Goal: Task Accomplishment & Management: Complete application form

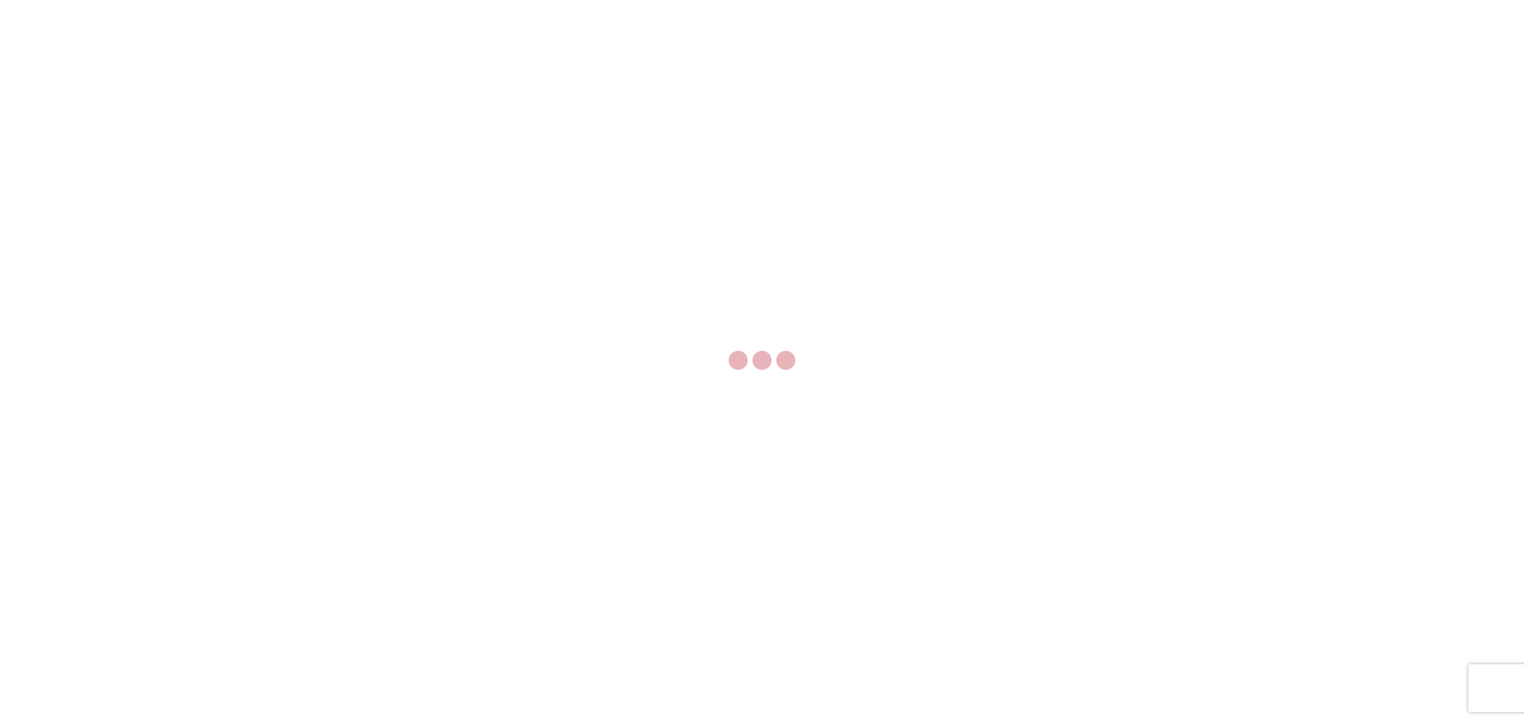
select select "FULL"
select select "LBS"
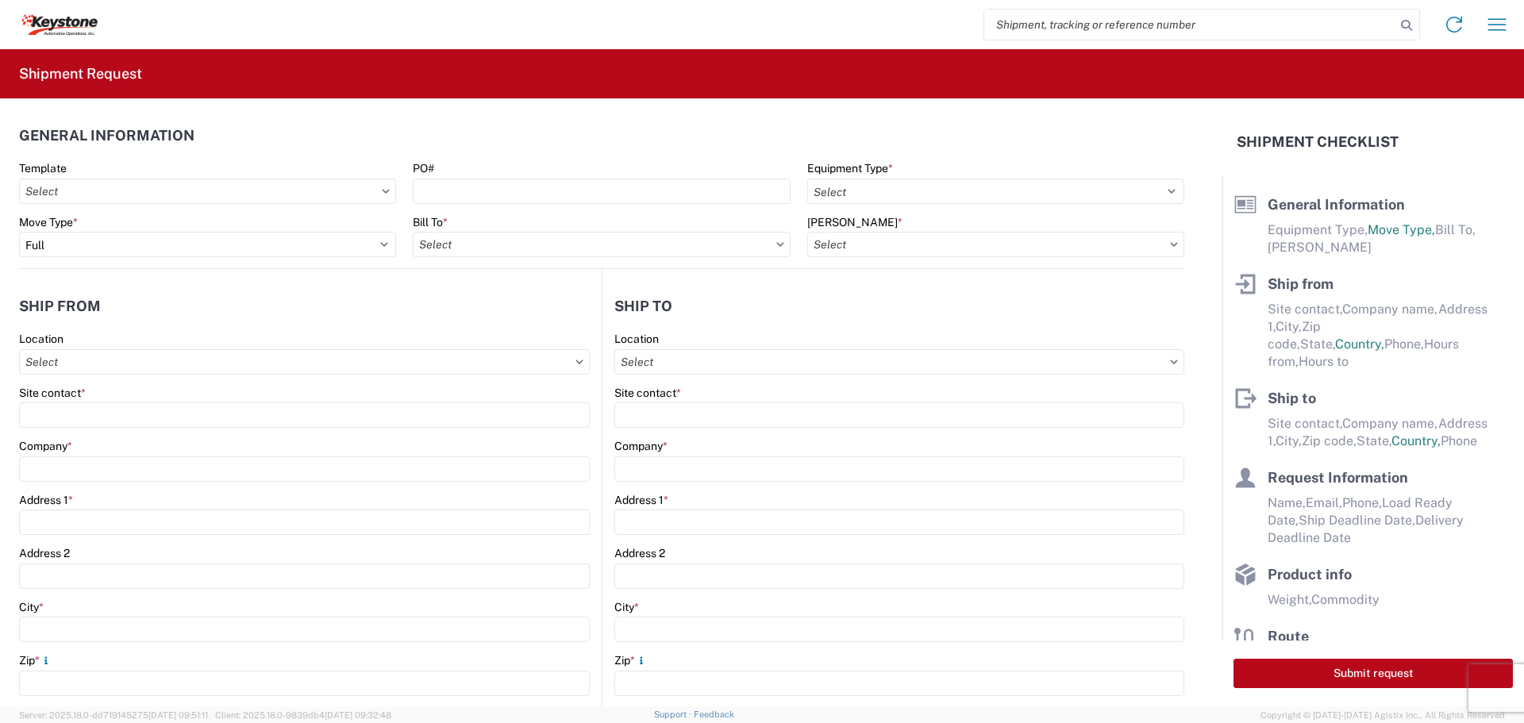
click at [167, 206] on agx-form-control-wrapper-v2 "Template" at bounding box center [208, 188] width 394 height 54
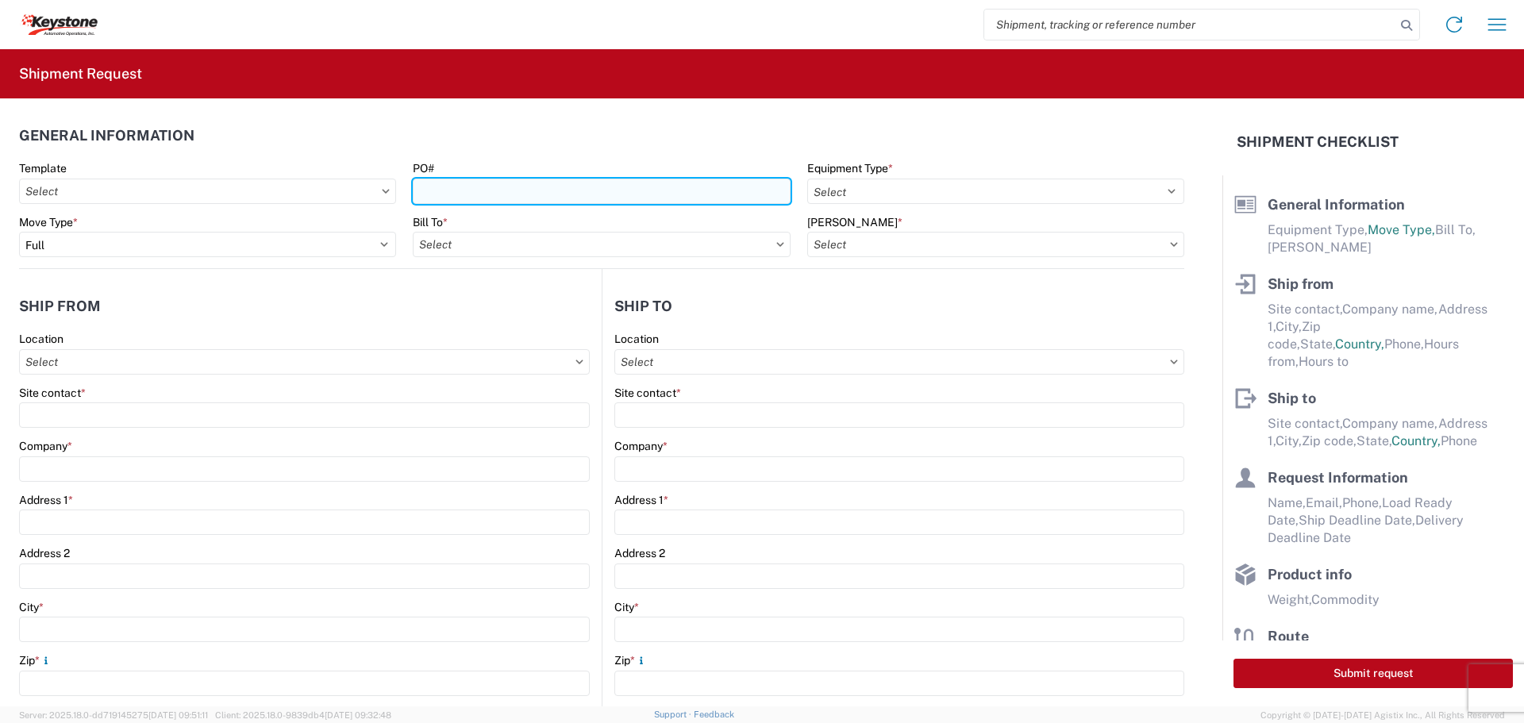
click at [450, 187] on input "PO#" at bounding box center [601, 191] width 377 height 25
paste input "5181990"
type input "5181990"
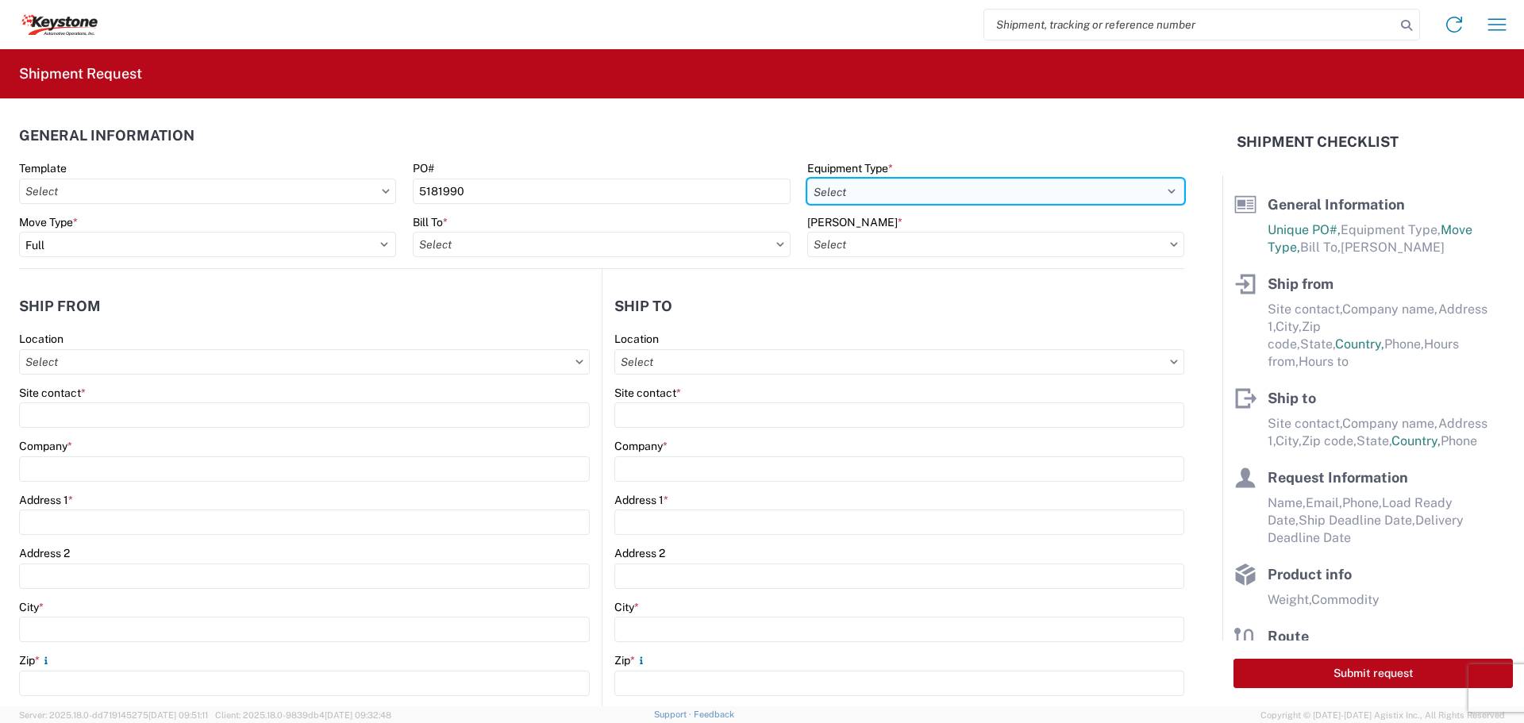
click at [922, 194] on select "Select 53’ Dry Van Flatbed Dropdeck (van) Lowboy (flatbed) Rail" at bounding box center [995, 191] width 377 height 25
select select "STDV"
click at [807, 179] on select "Select 53’ Dry Van Flatbed Dropdeck (van) Lowboy (flatbed) Rail" at bounding box center [995, 191] width 377 height 25
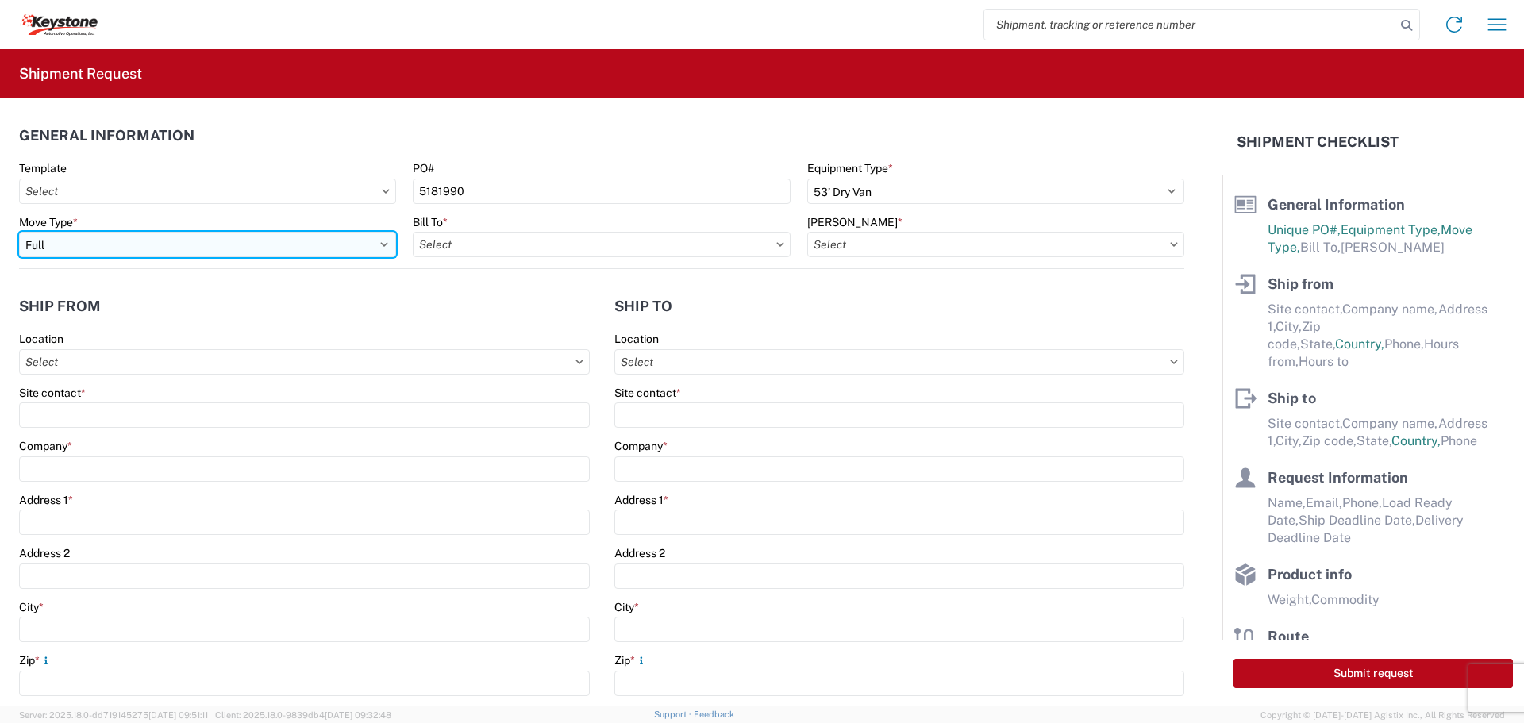
click at [150, 250] on select "Select Full Partial TL" at bounding box center [207, 244] width 377 height 25
select select "PARTIAL_TL"
click at [19, 232] on select "Select Full Partial TL" at bounding box center [207, 244] width 377 height 25
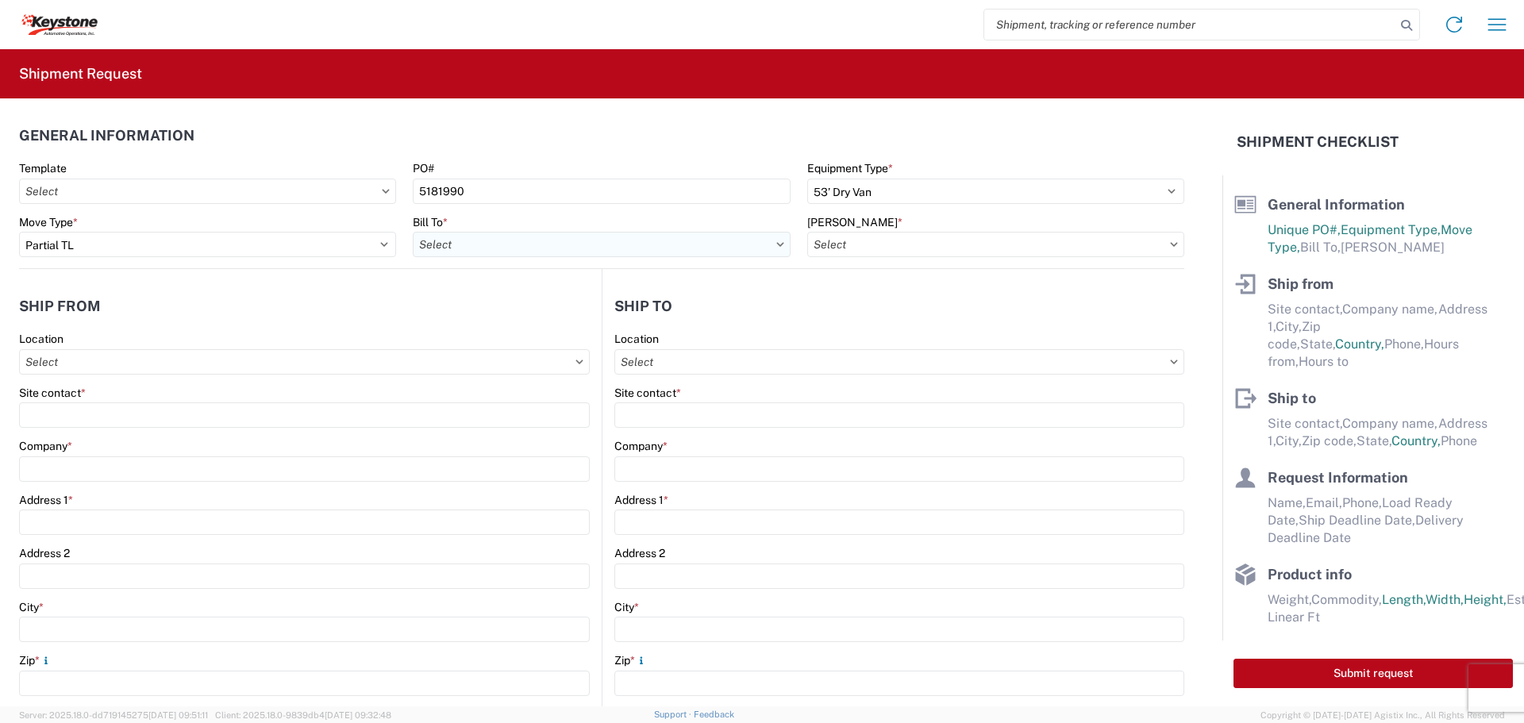
click at [434, 250] on input "Bill To *" at bounding box center [601, 244] width 377 height 25
type input "Spoka"
click at [526, 306] on div "8438 - [GEOGRAPHIC_DATA], [GEOGRAPHIC_DATA] - KAO Logistics" at bounding box center [591, 314] width 356 height 25
type input "8438 - [GEOGRAPHIC_DATA], [GEOGRAPHIC_DATA] - KAO Logistics"
click at [909, 241] on input "[PERSON_NAME] *" at bounding box center [995, 244] width 377 height 25
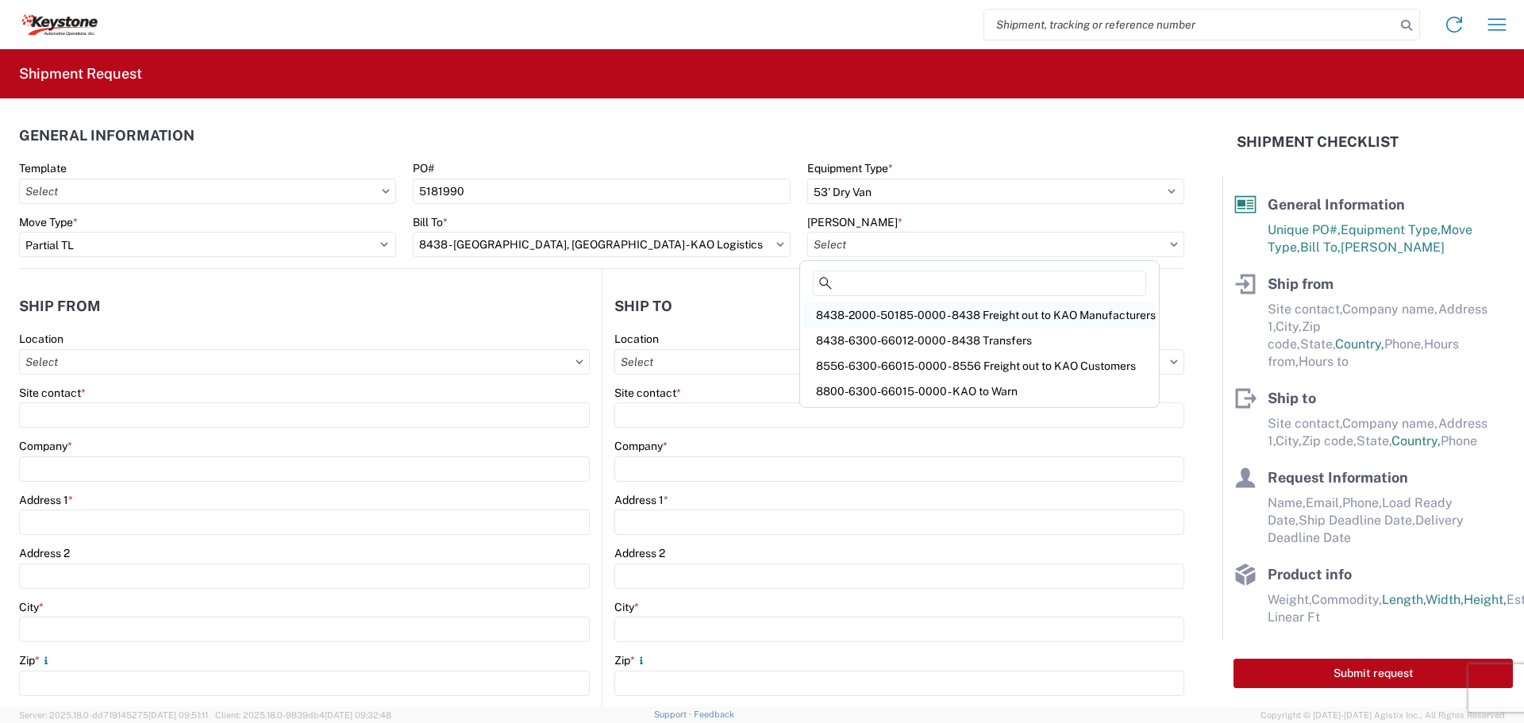
click at [907, 316] on div "8438-2000-50185-0000 - 8438 Freight out to KAO Manufacturers" at bounding box center [979, 314] width 352 height 25
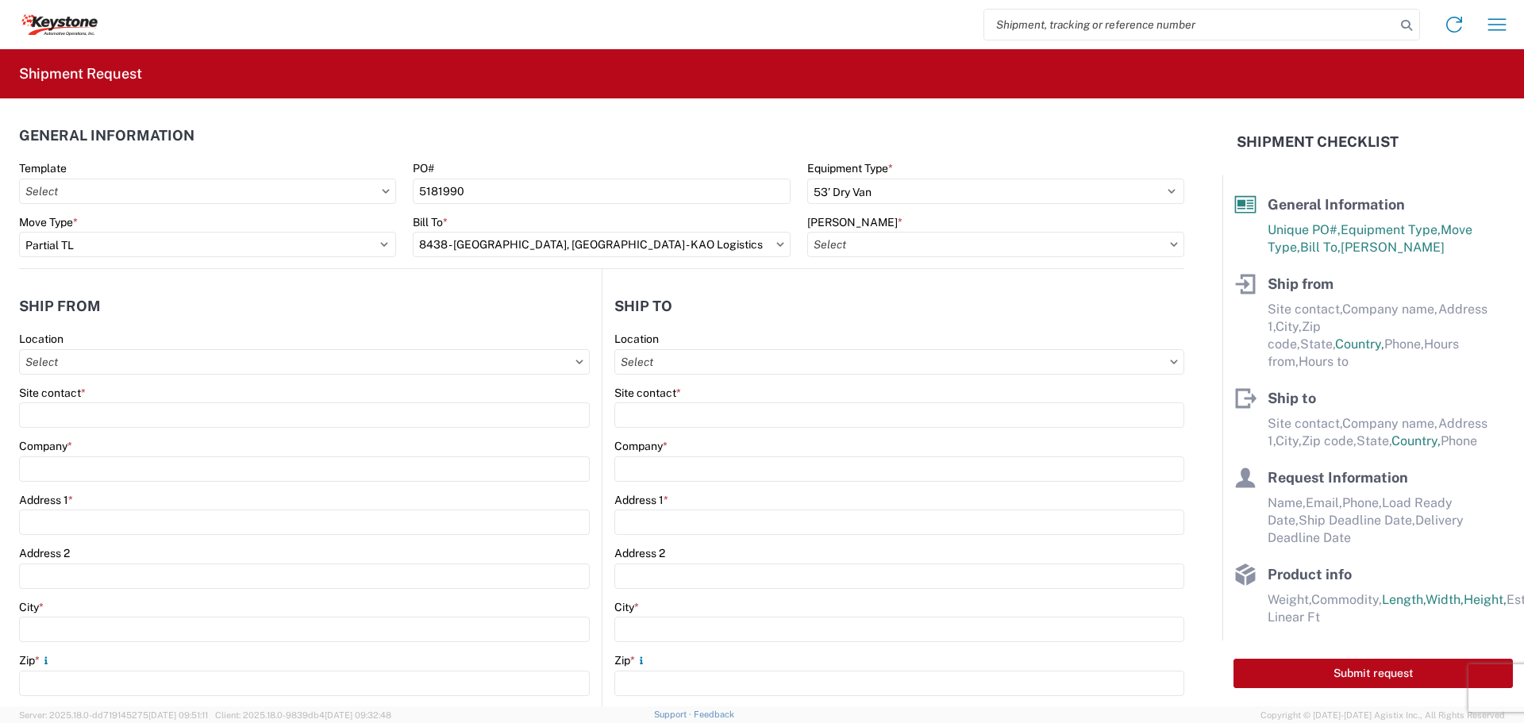
type input "8438-2000-50185-0000 - 8438 Freight out to KAO Manufacturers"
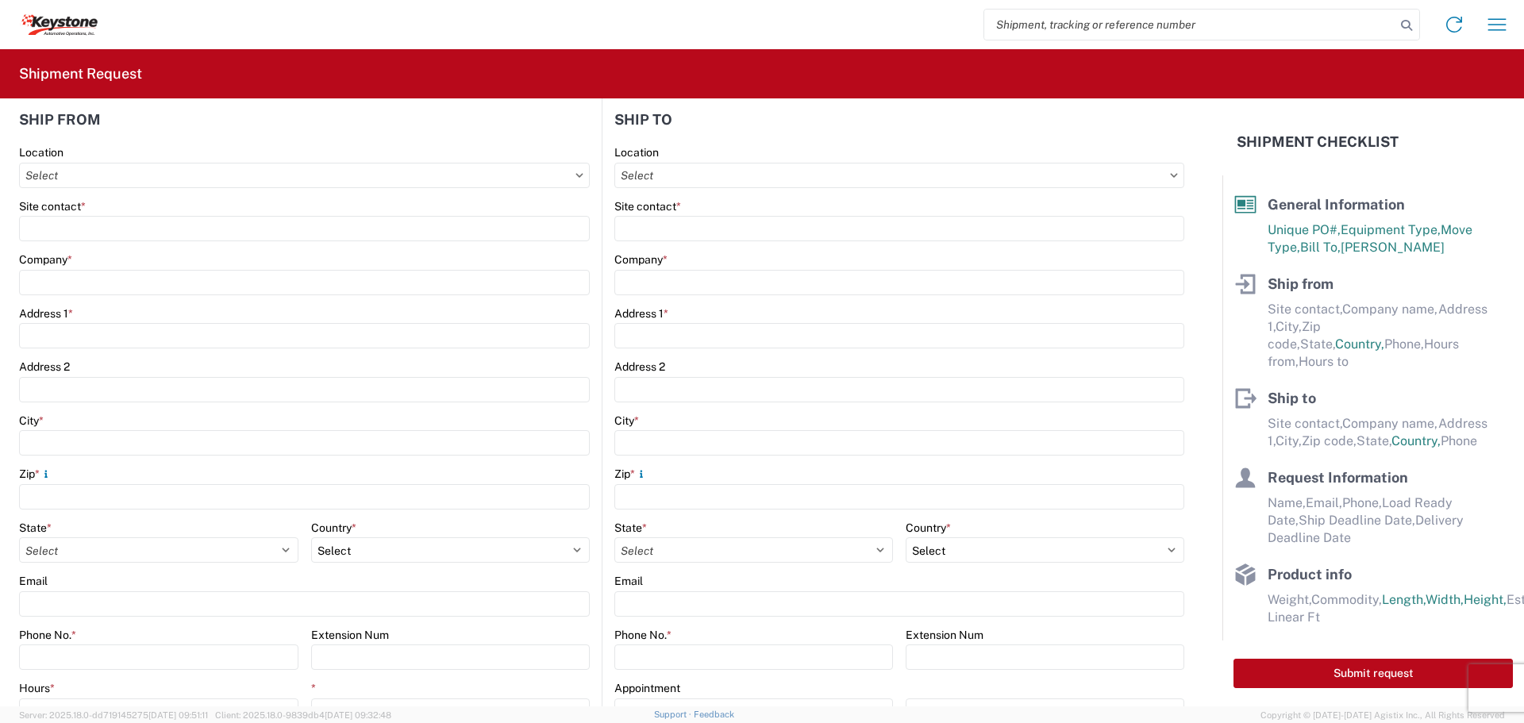
scroll to position [159, 0]
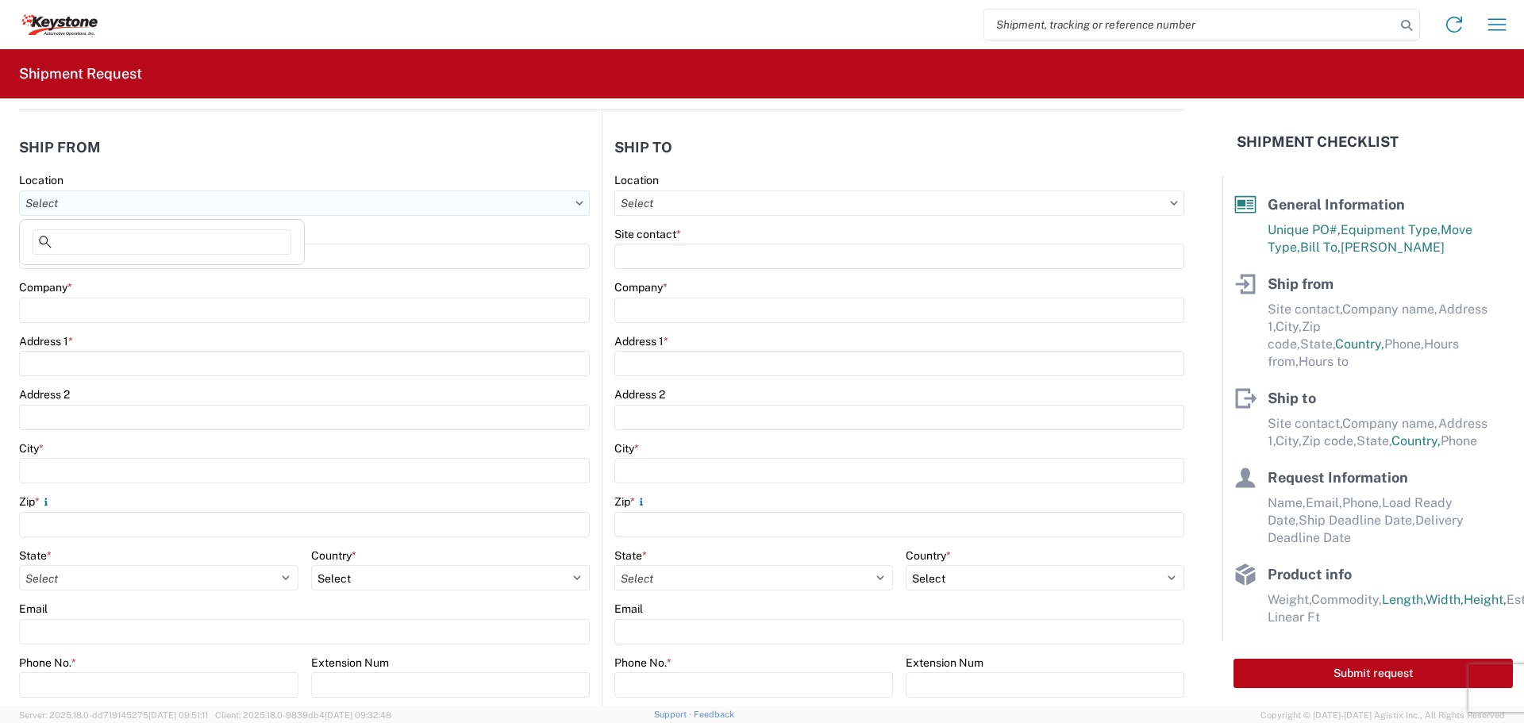
click at [150, 202] on input "Location" at bounding box center [304, 203] width 571 height 25
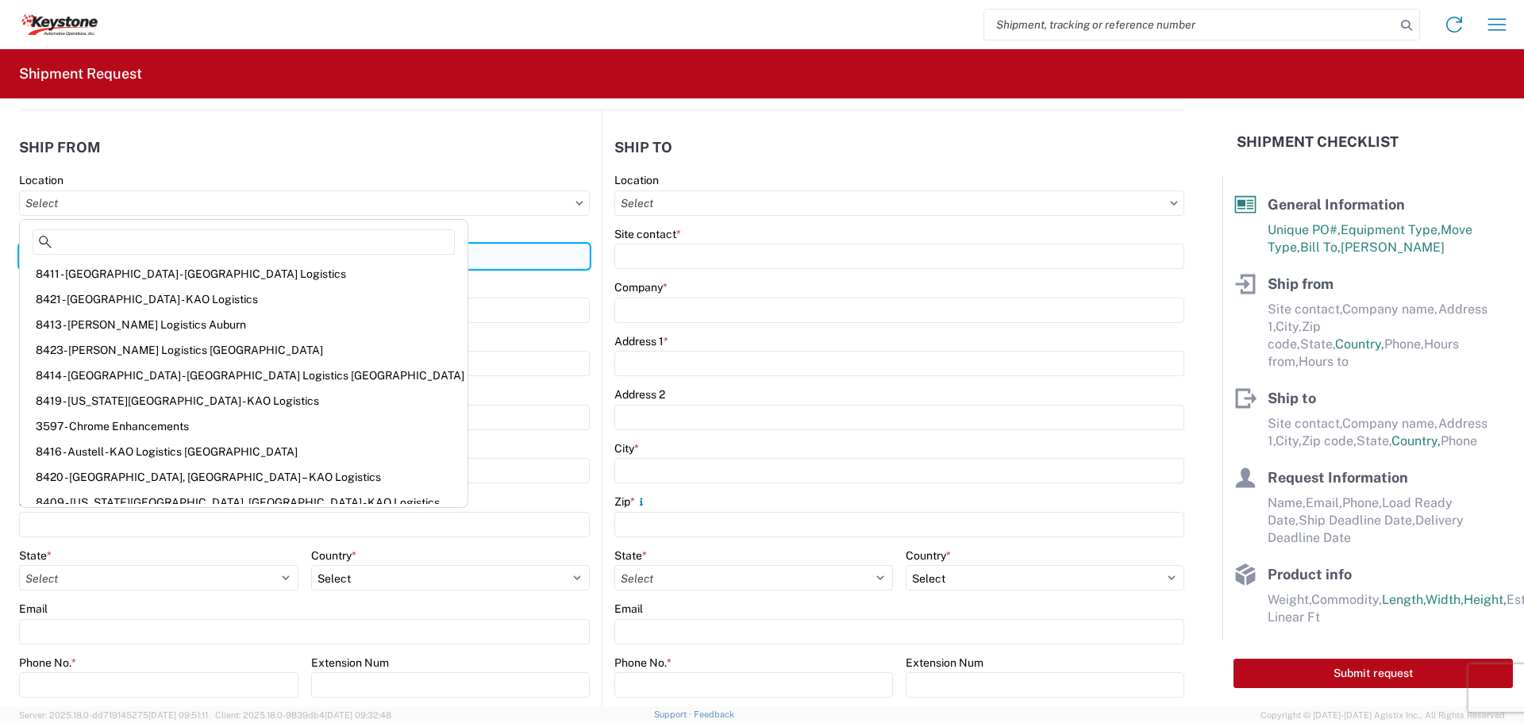
click at [411, 256] on input "Site contact *" at bounding box center [304, 256] width 571 height 25
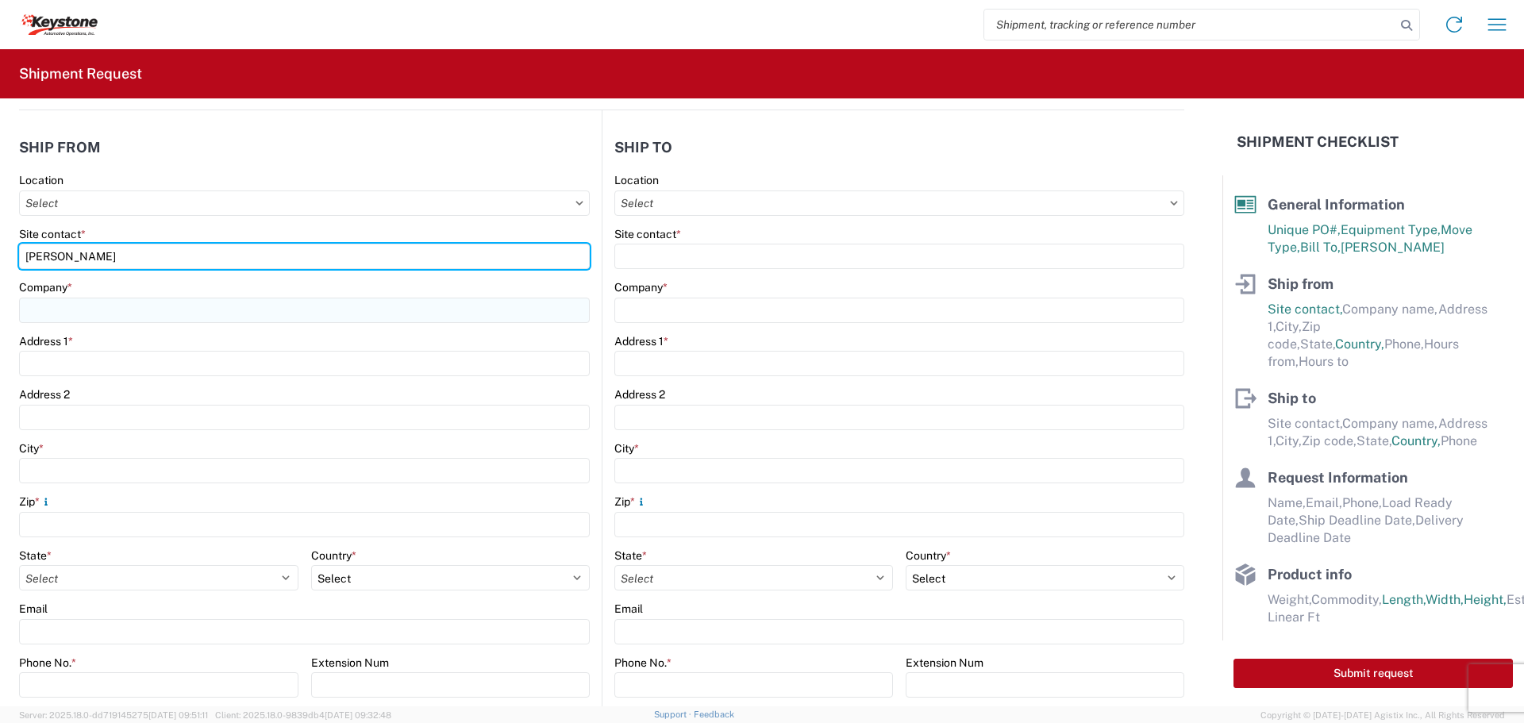
type input "[PERSON_NAME]"
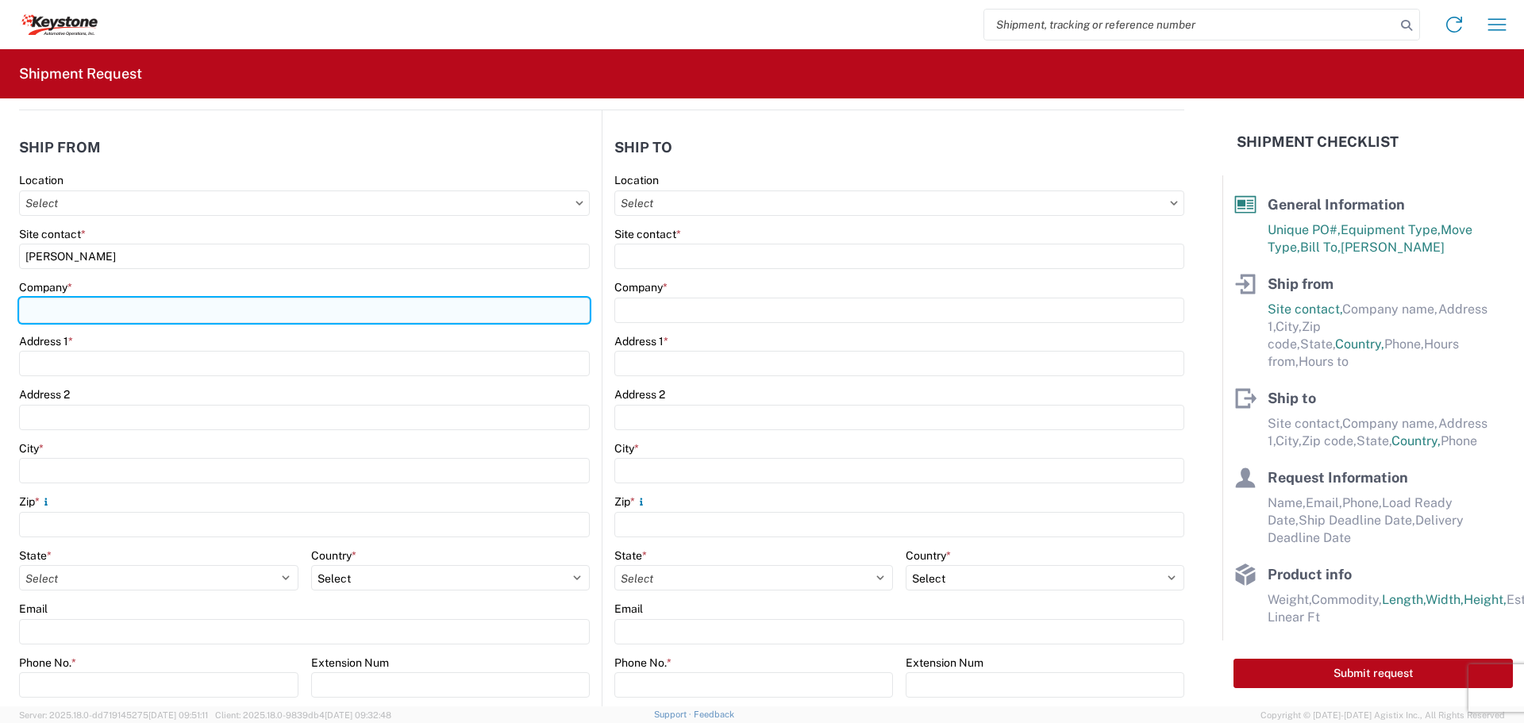
click at [353, 306] on input "Company *" at bounding box center [304, 310] width 571 height 25
type input "DECKED"
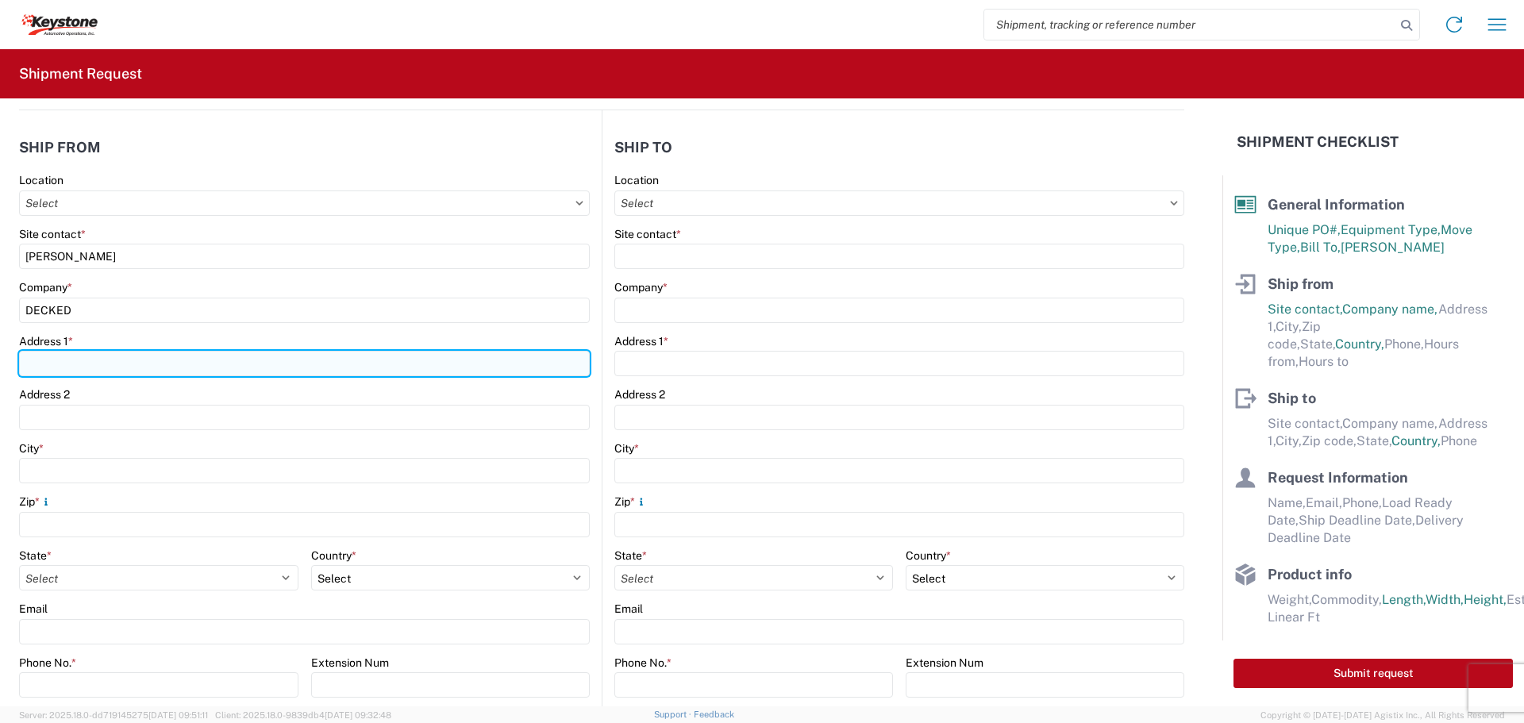
click at [293, 366] on input "Address 1 *" at bounding box center [304, 363] width 571 height 25
type input "[STREET_ADDRESS][PERSON_NAME]"
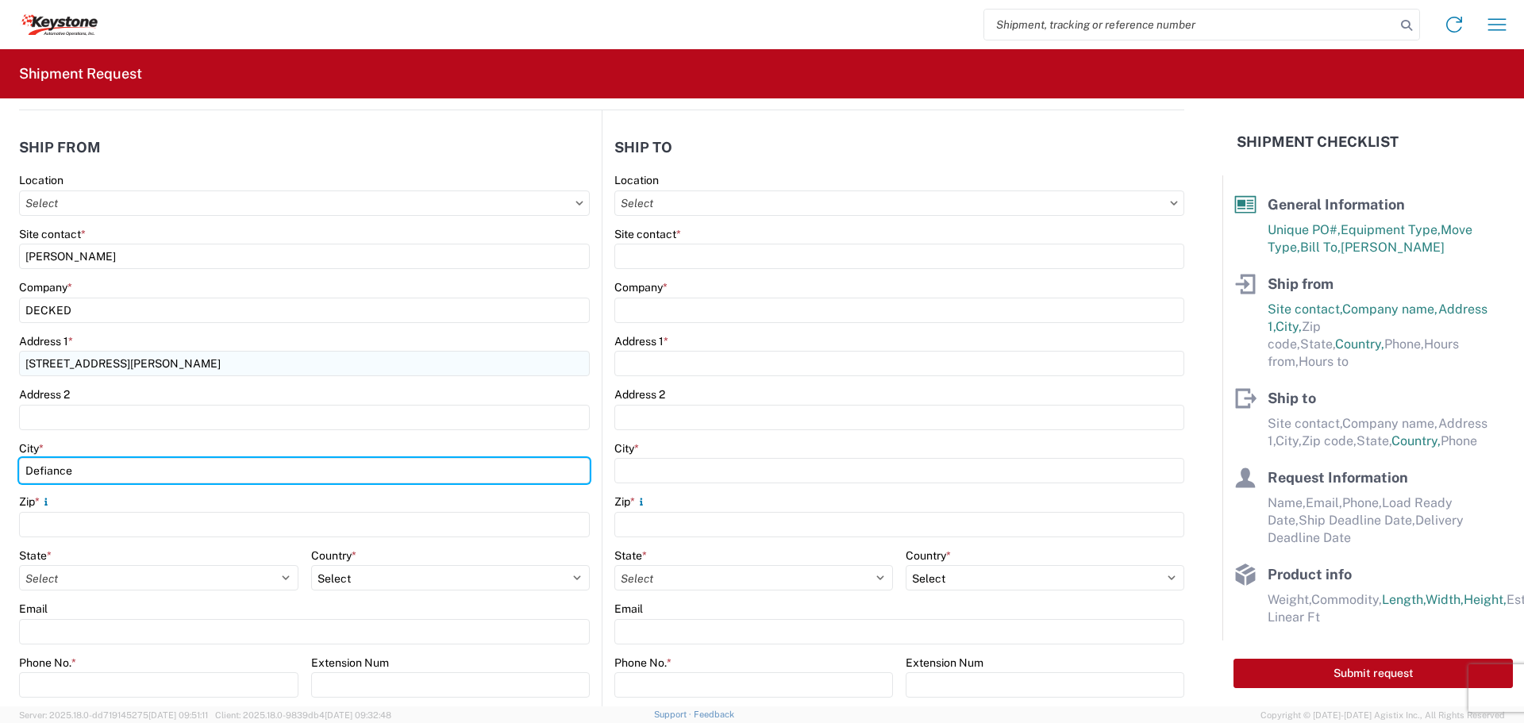
type input "Defiance"
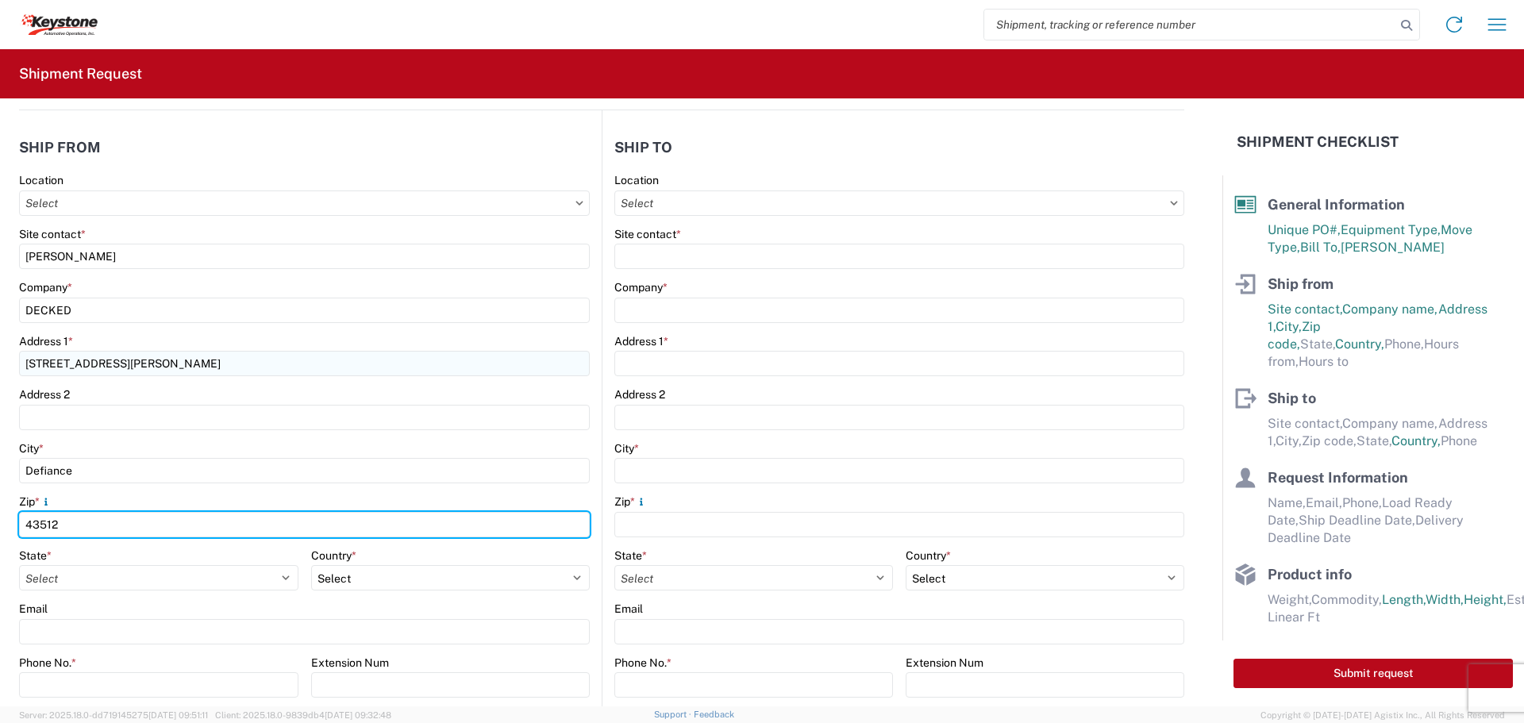
type input "43512"
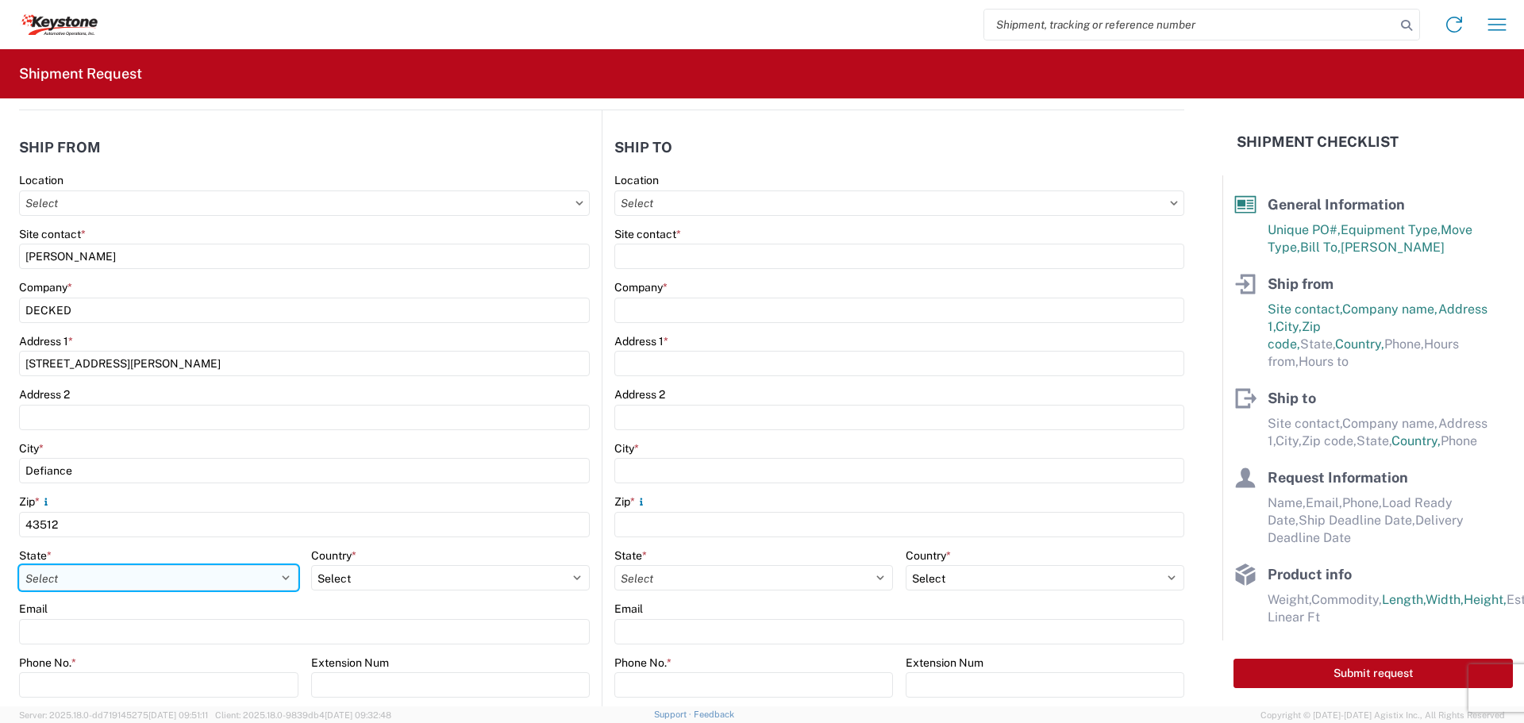
click at [237, 587] on select "Select [US_STATE] [US_STATE] [US_STATE] [US_STATE] Armed Forces Americas Armed …" at bounding box center [158, 577] width 279 height 25
select select "OH"
click at [19, 565] on select "Select [US_STATE] [US_STATE] [US_STATE] [US_STATE] Armed Forces Americas Armed …" at bounding box center [158, 577] width 279 height 25
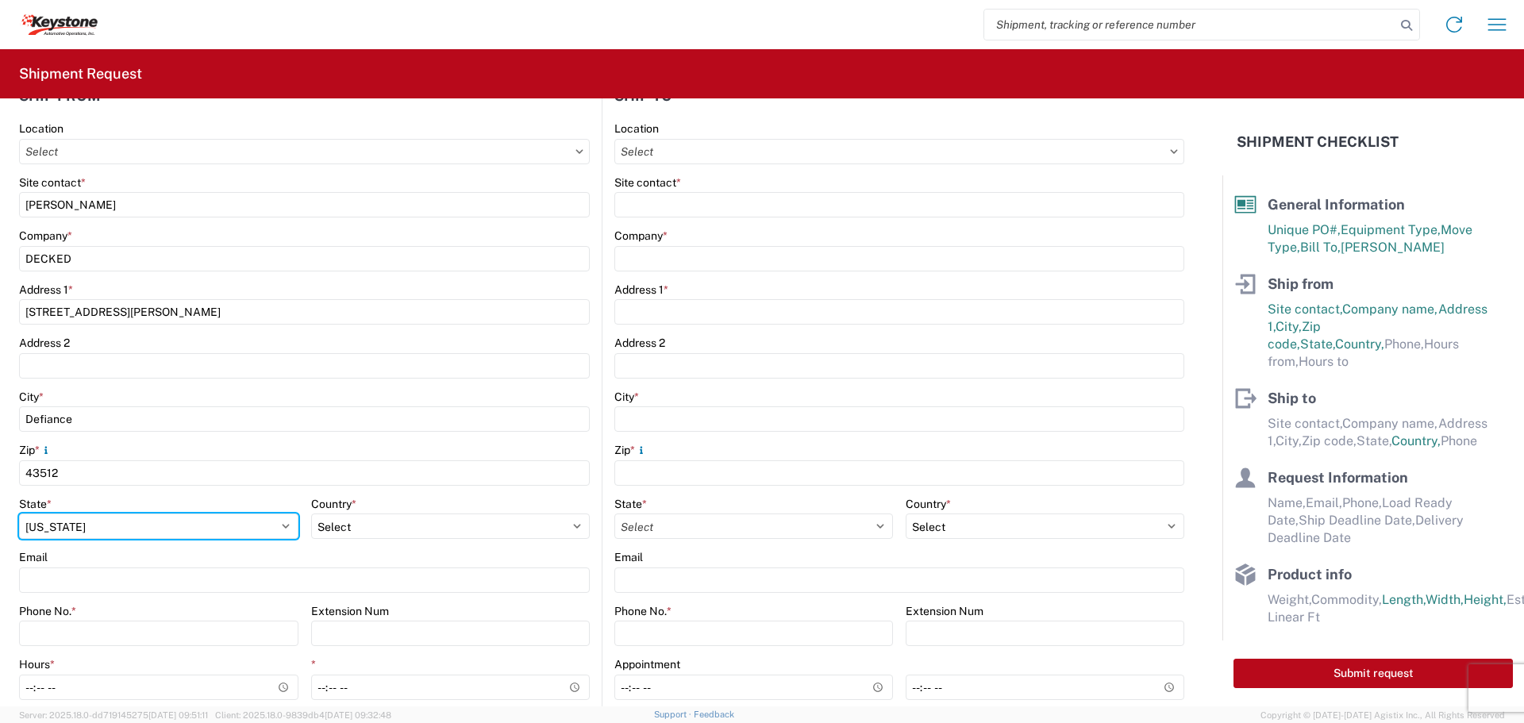
scroll to position [238, 0]
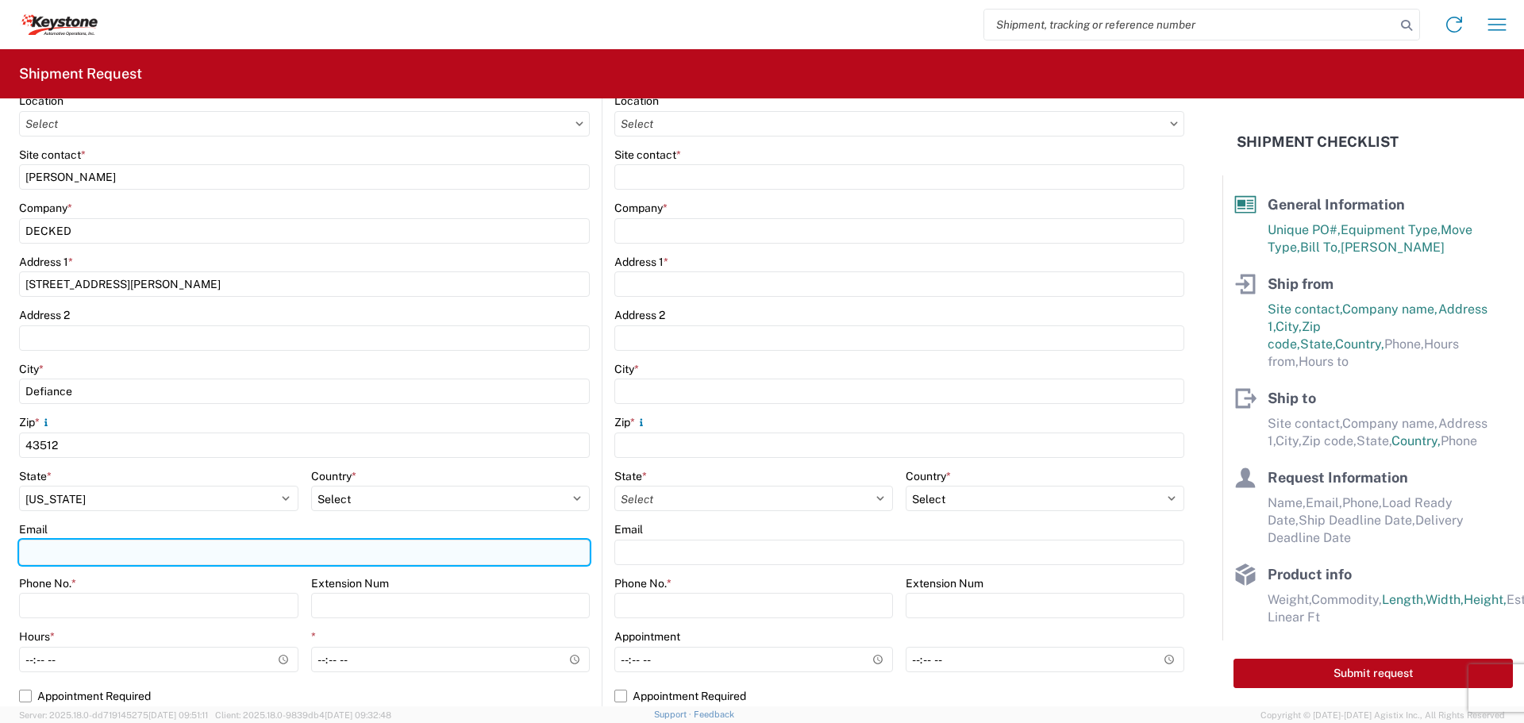
click at [144, 561] on input "Email" at bounding box center [304, 552] width 571 height 25
type input "[EMAIL_ADDRESS][DOMAIN_NAME]"
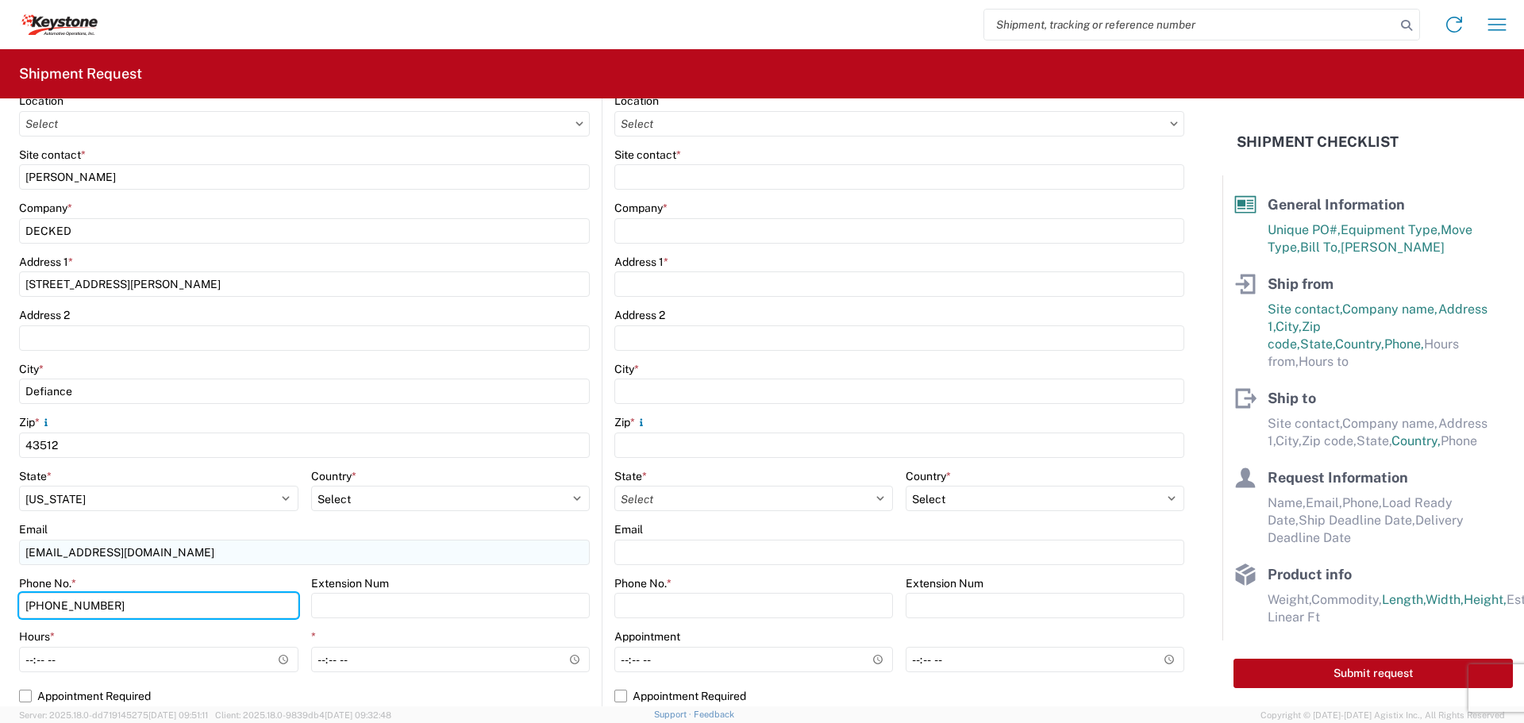
type input "[PHONE_NUMBER]"
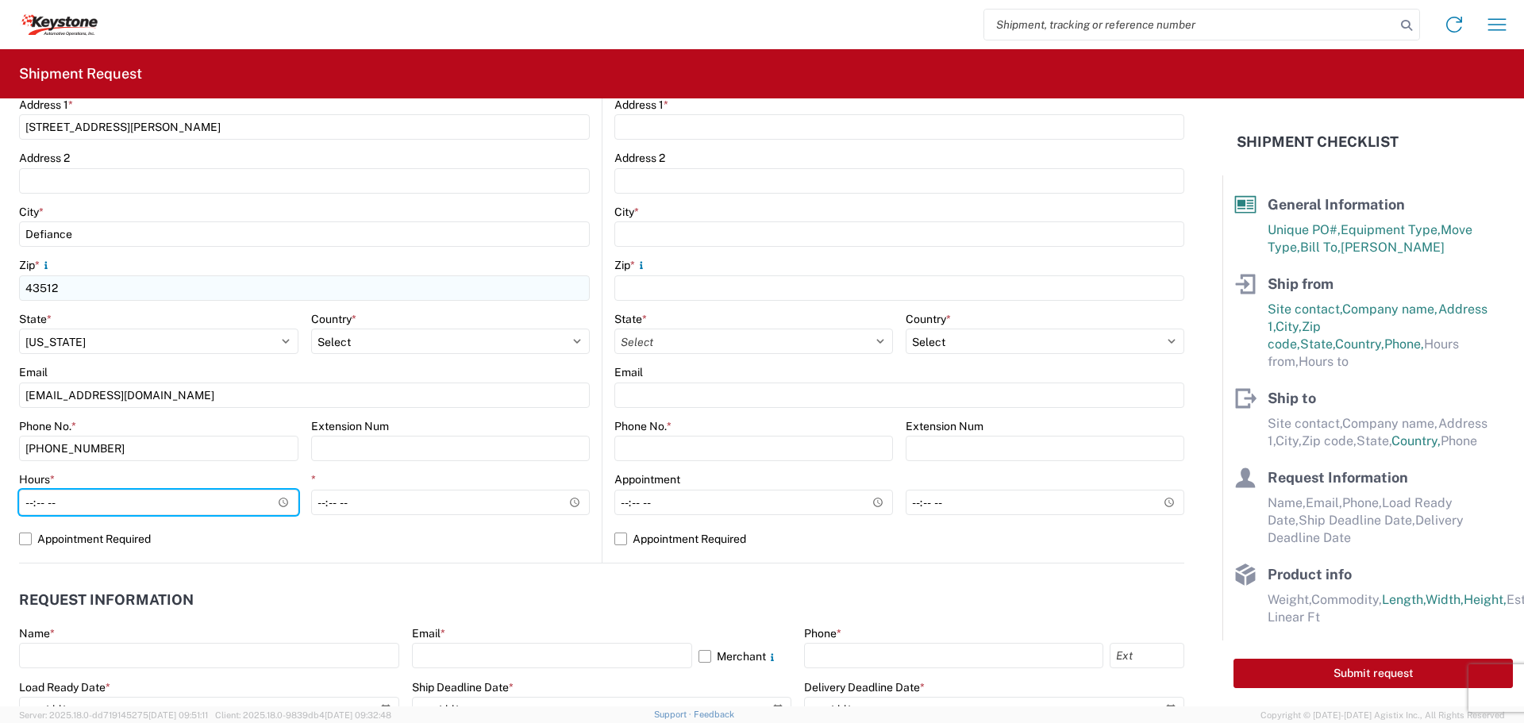
scroll to position [397, 0]
type input "07:00"
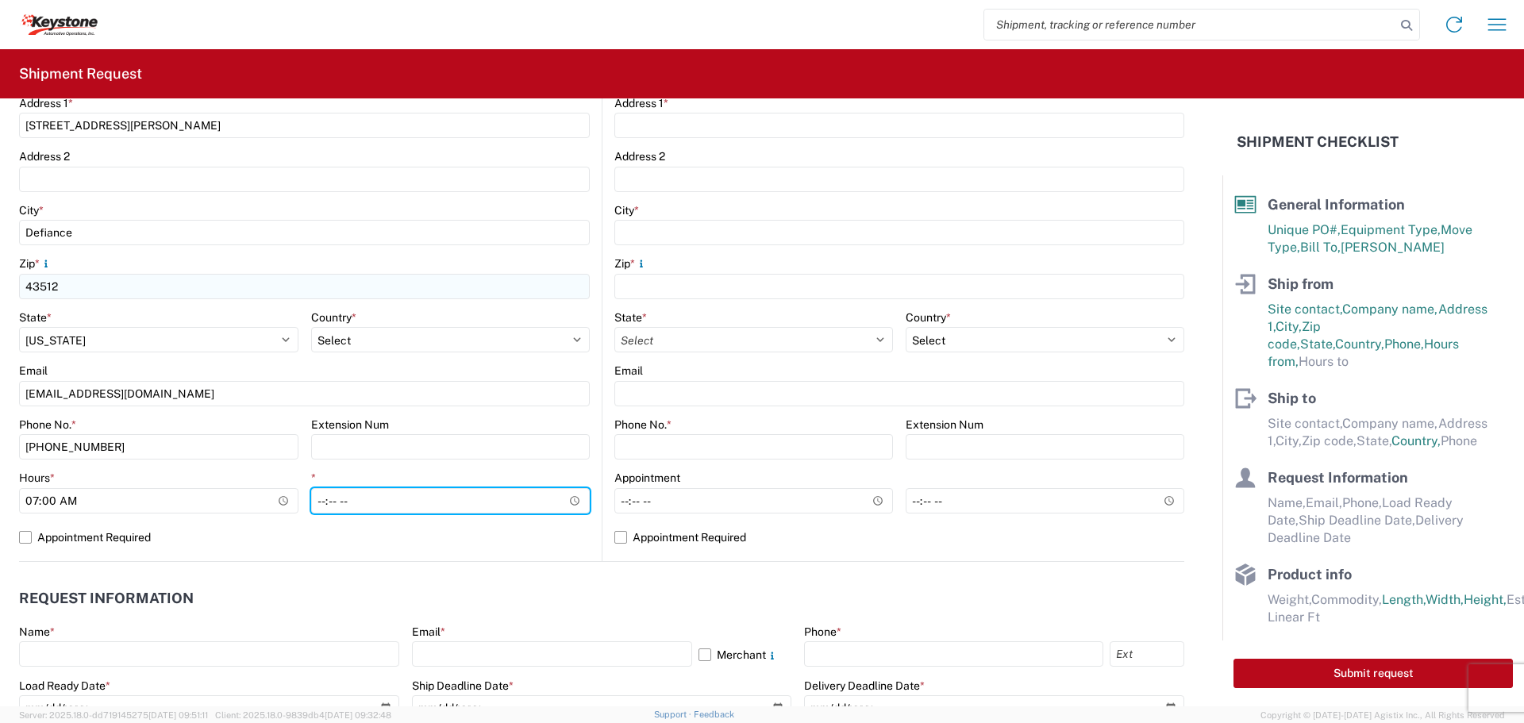
type input "15:30"
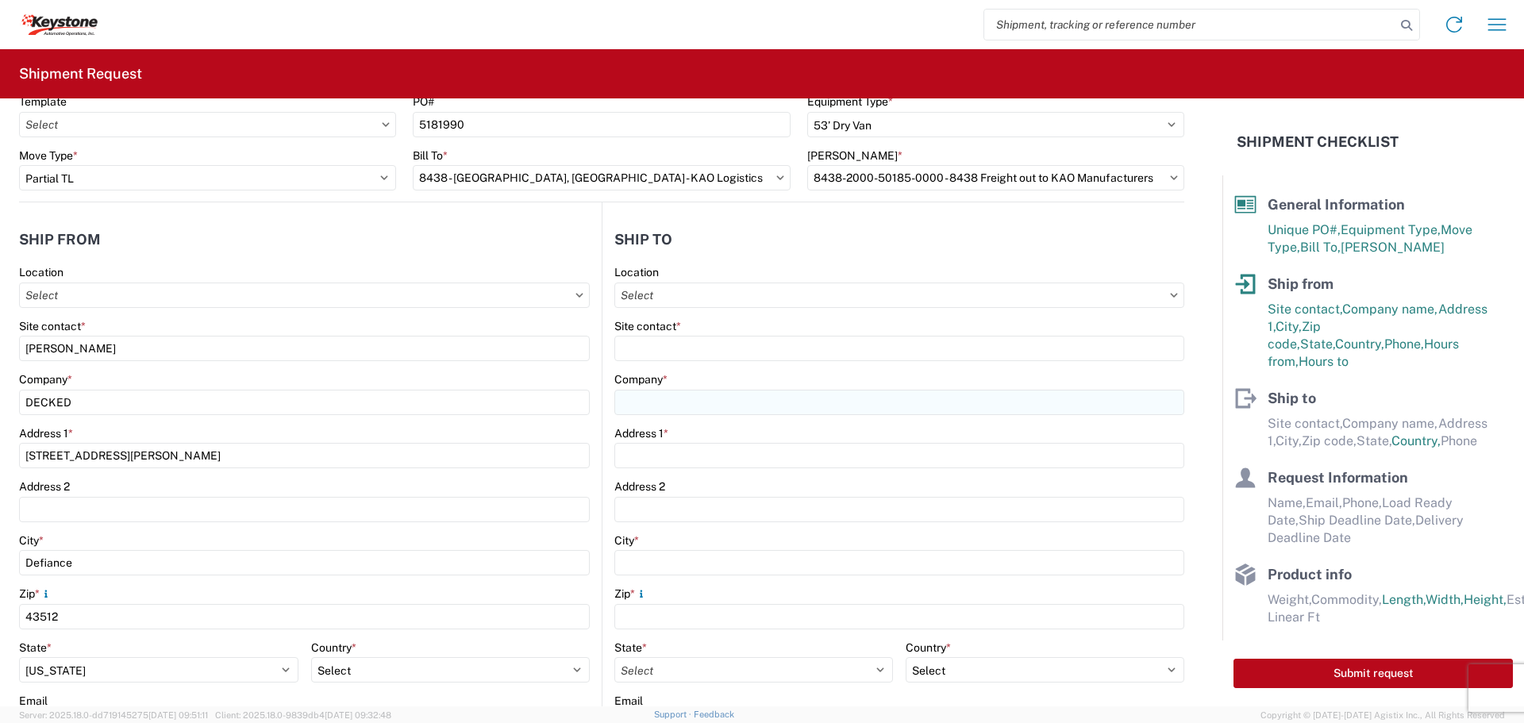
scroll to position [0, 0]
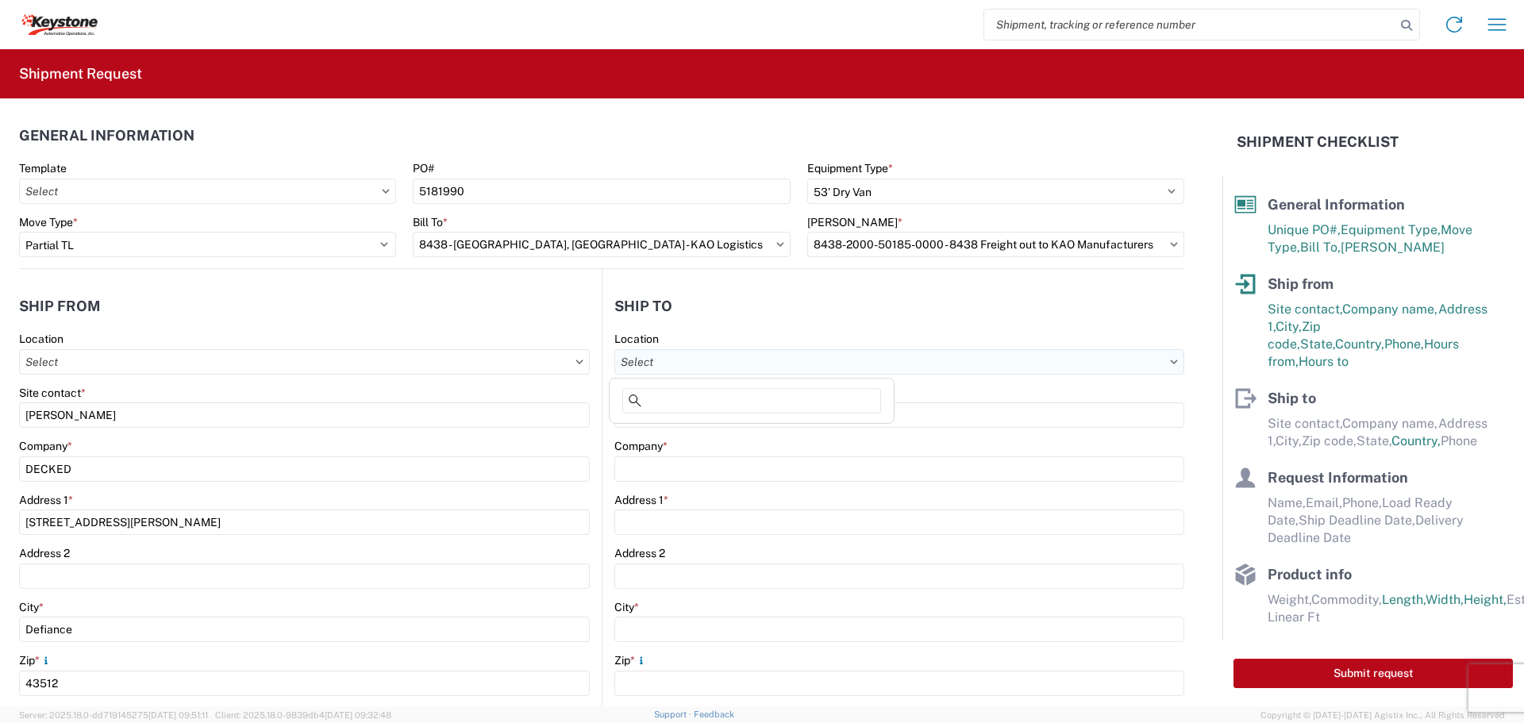
click at [705, 365] on input "Location" at bounding box center [899, 361] width 570 height 25
type input "8438"
click at [720, 433] on div "8438 - [GEOGRAPHIC_DATA], [GEOGRAPHIC_DATA] - KAO Logistics" at bounding box center [791, 432] width 356 height 25
type input "8438 - [GEOGRAPHIC_DATA], [GEOGRAPHIC_DATA] - KAO Logistics"
type input "KAO"
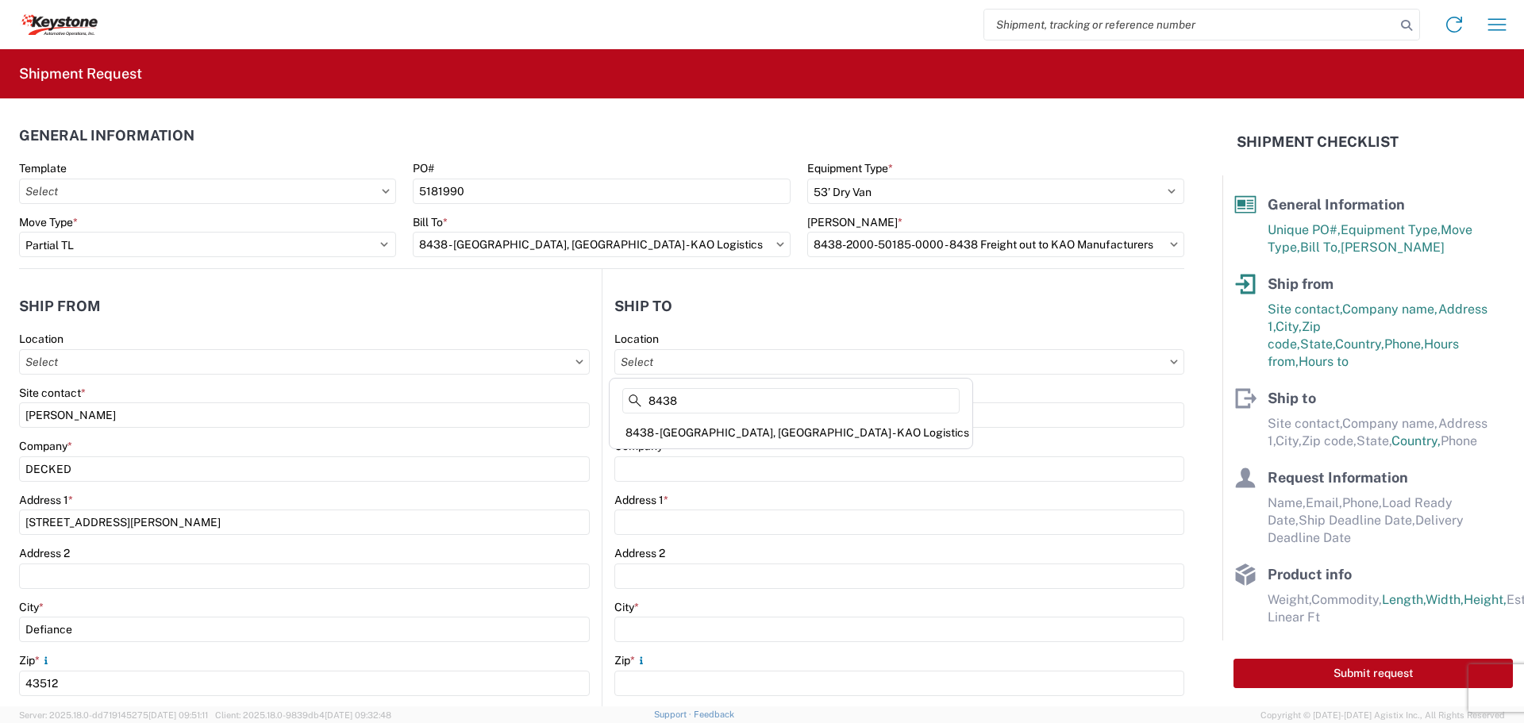
type input "[STREET_ADDRESS][PERSON_NAME]"
type input "[GEOGRAPHIC_DATA]"
type input "99224"
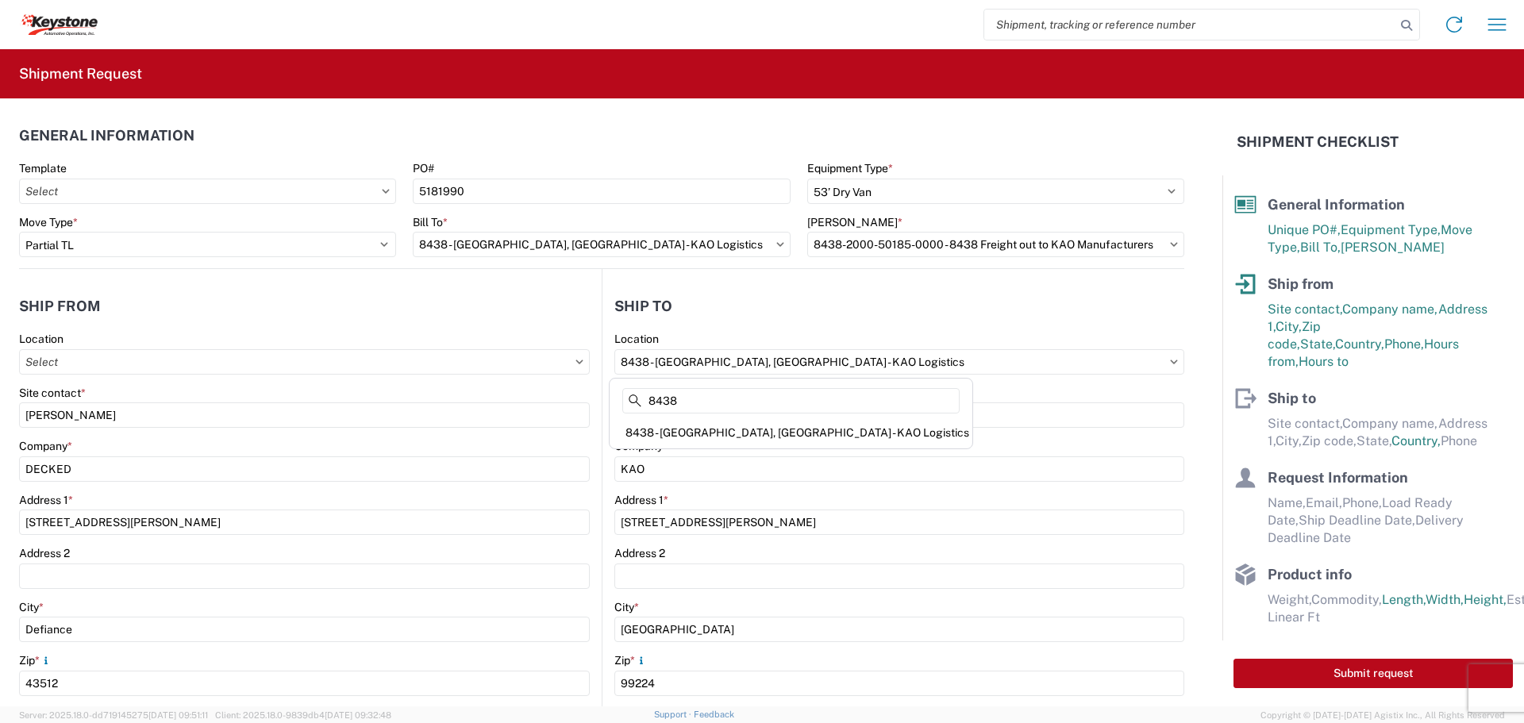
select select "US"
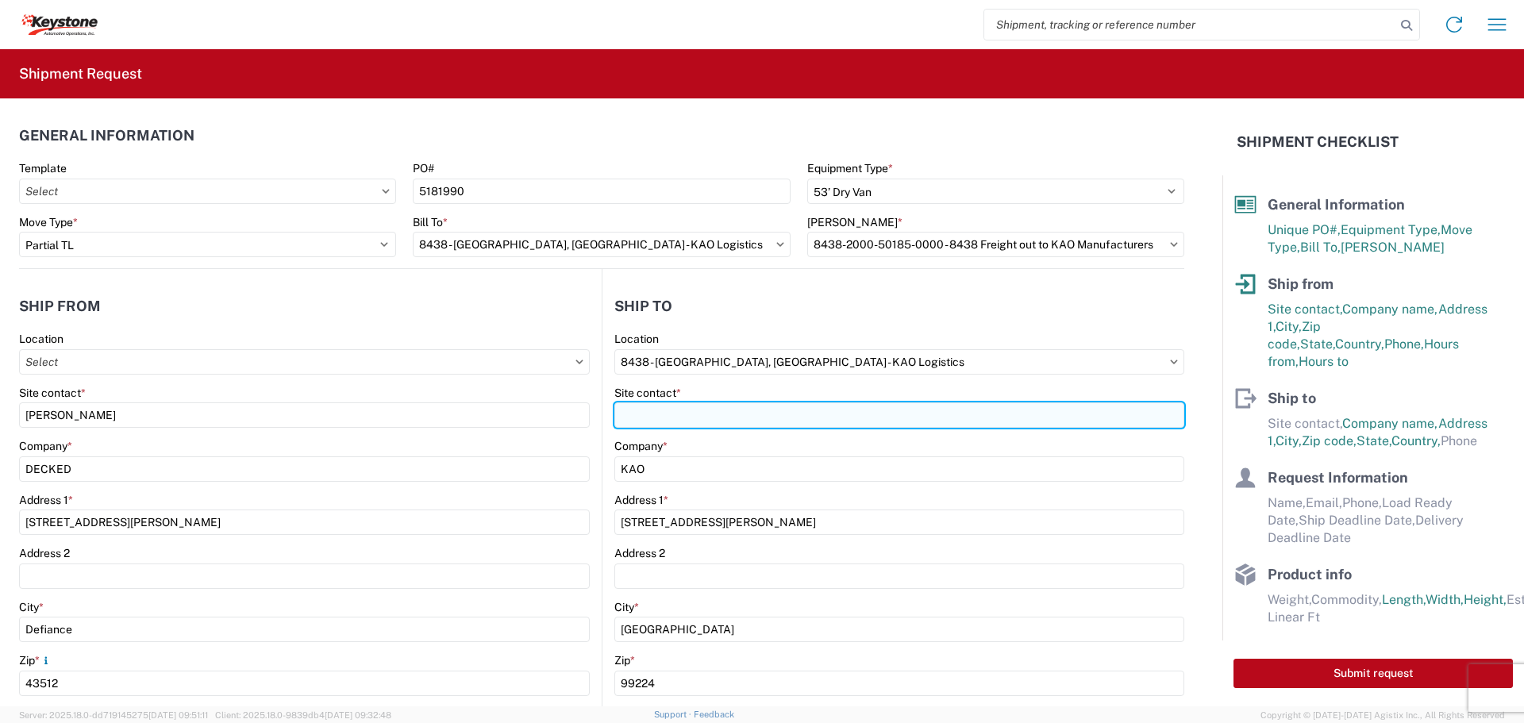
click at [724, 415] on input "Site contact *" at bounding box center [899, 415] width 570 height 25
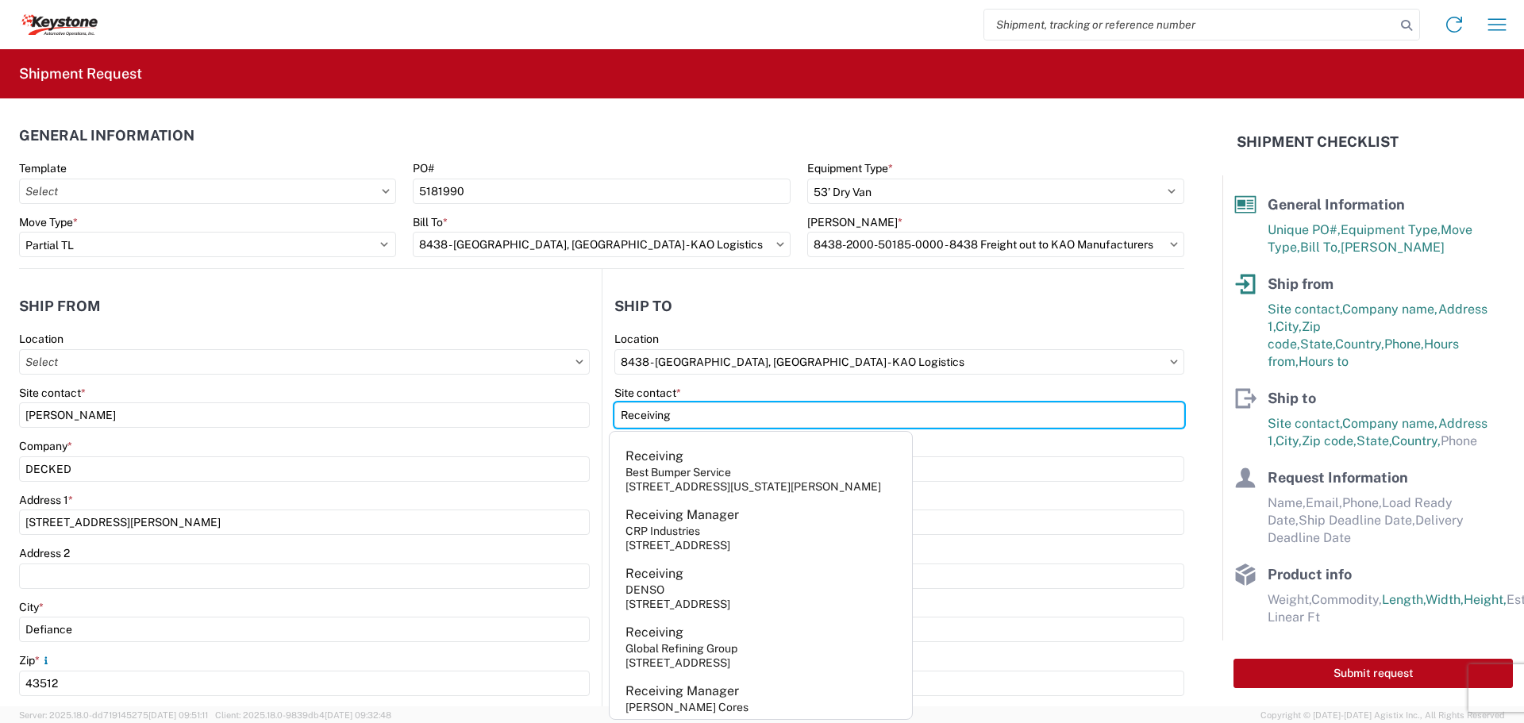
type input "Receiving"
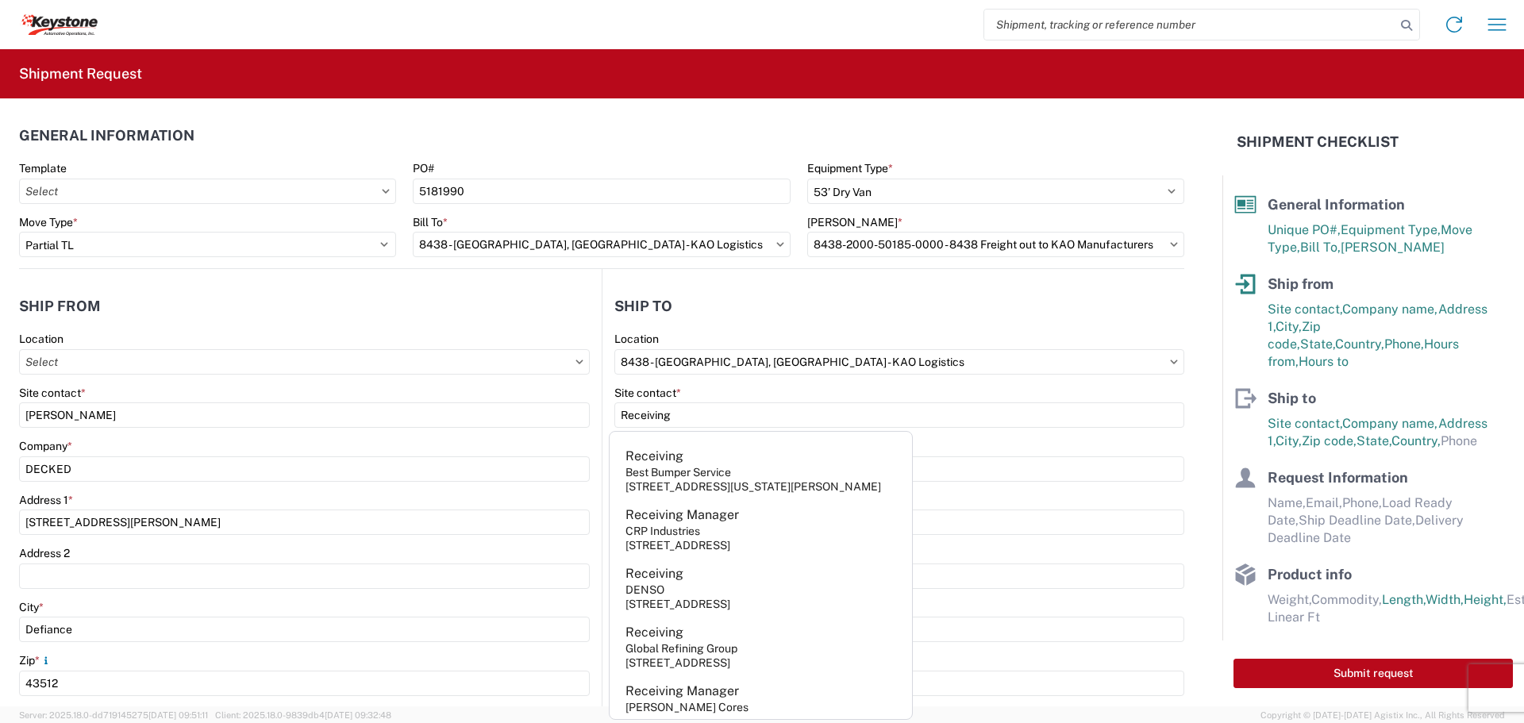
click at [1018, 283] on agx-shipment-stop-widget-v2 "Ship [GEOGRAPHIC_DATA] 8438 Location 8438 - [GEOGRAPHIC_DATA], [GEOGRAPHIC_DATA…" at bounding box center [893, 614] width 583 height 690
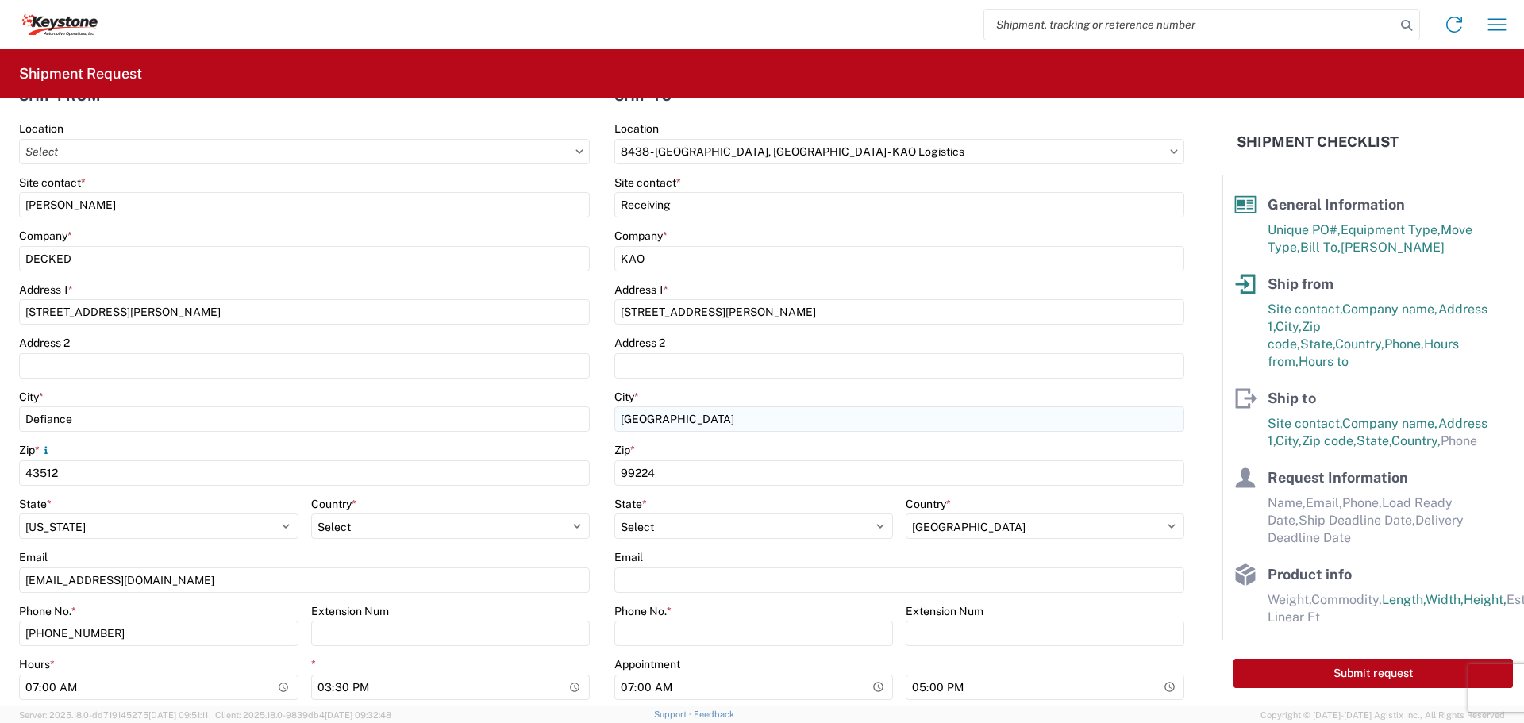
scroll to position [238, 0]
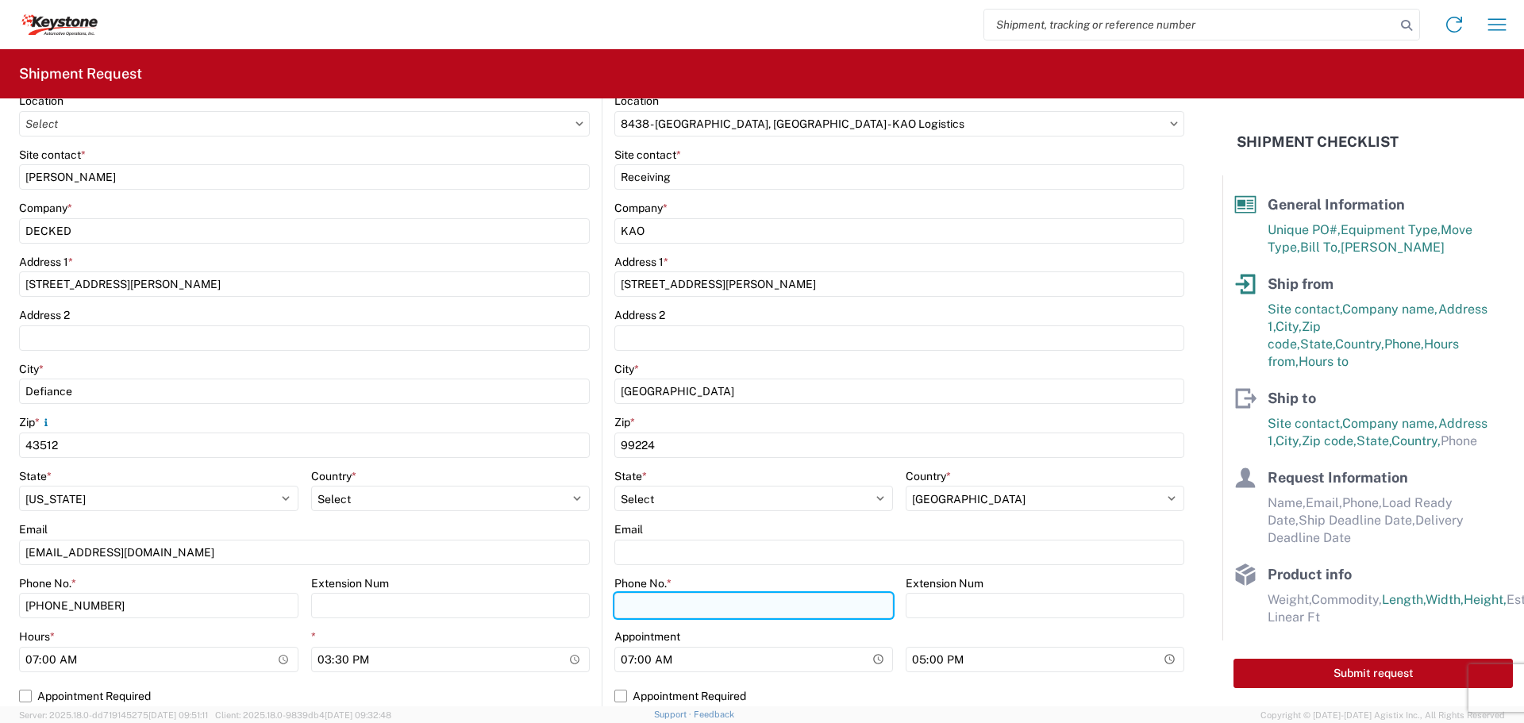
click at [694, 606] on input "Phone No. *" at bounding box center [753, 605] width 279 height 25
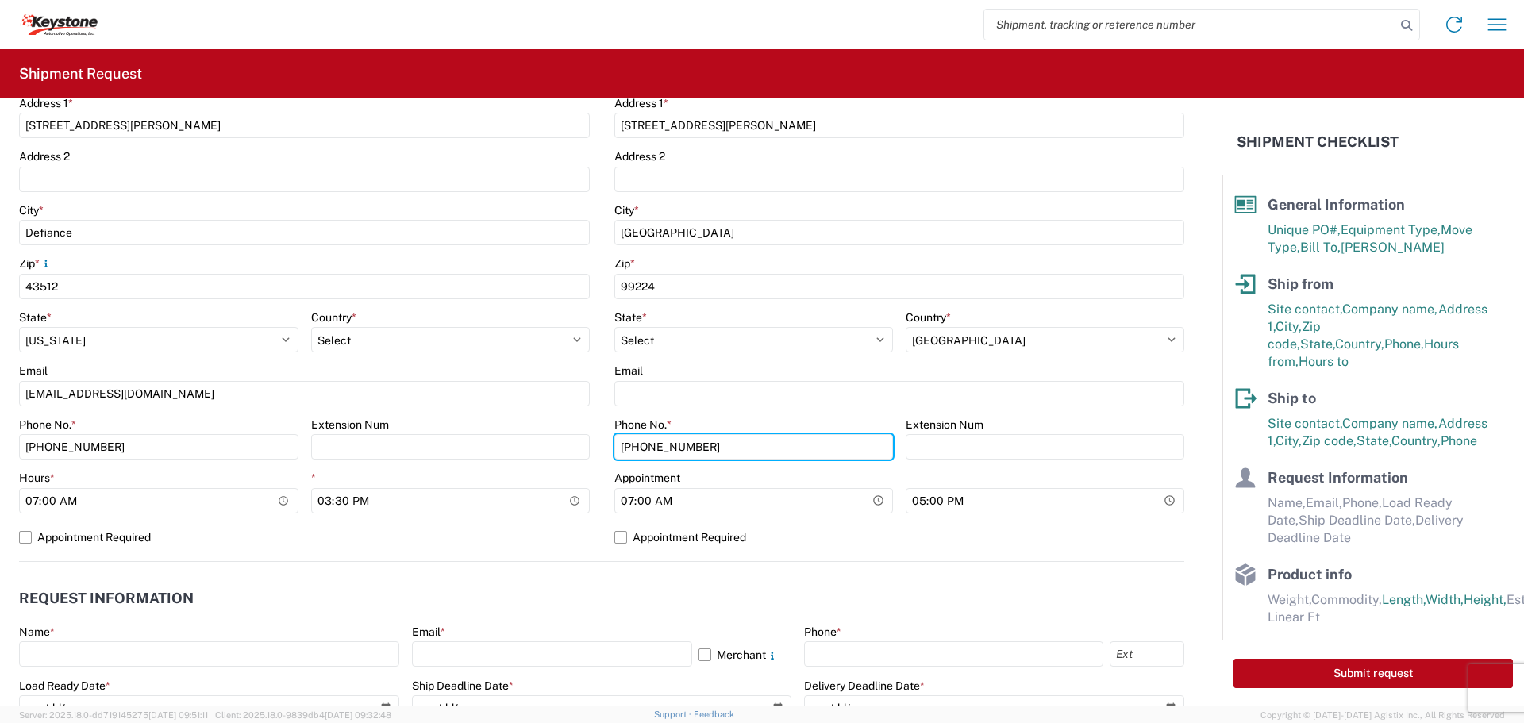
type input "[PHONE_NUMBER]"
click at [614, 538] on label "Appointment Required" at bounding box center [899, 537] width 570 height 25
click at [0, 0] on input "Appointment Required" at bounding box center [0, 0] width 0 height 0
select select "US"
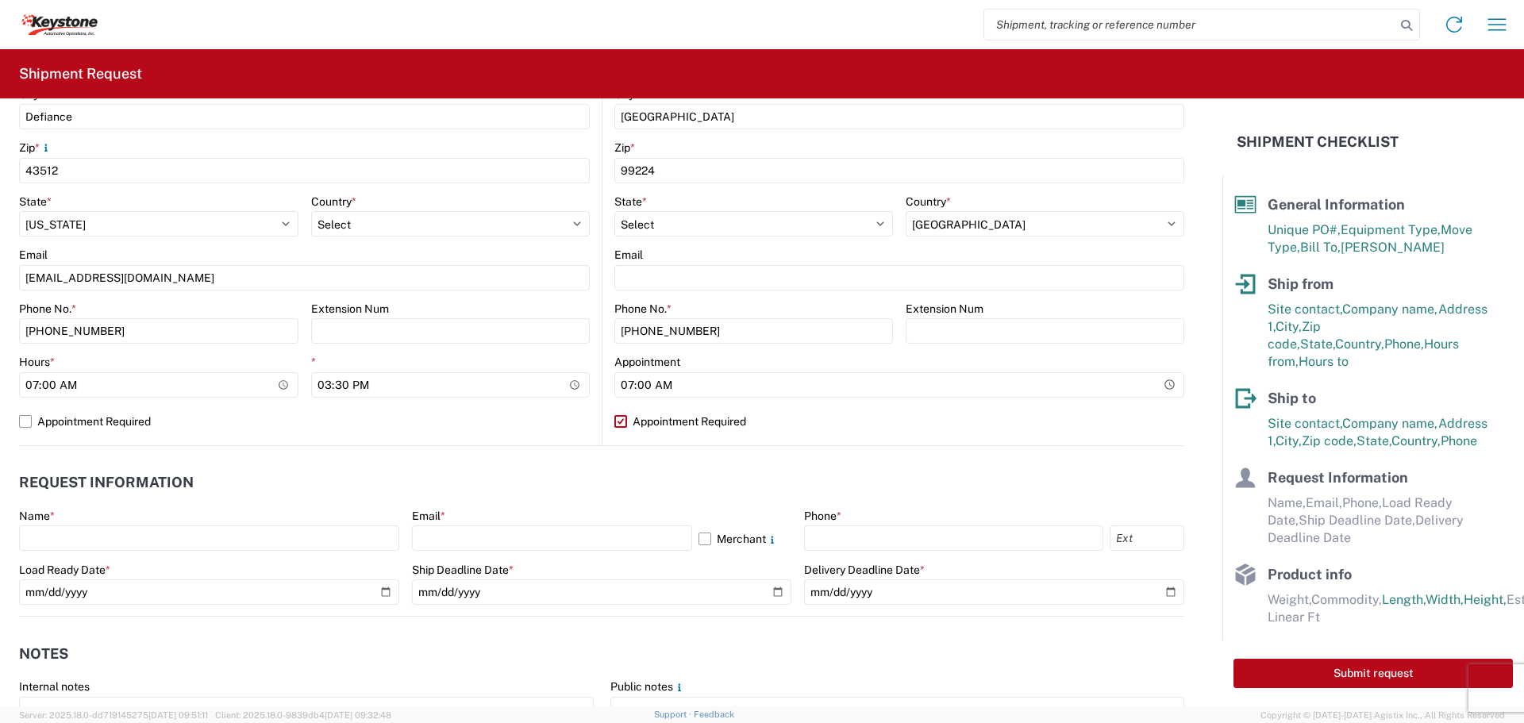
scroll to position [635, 0]
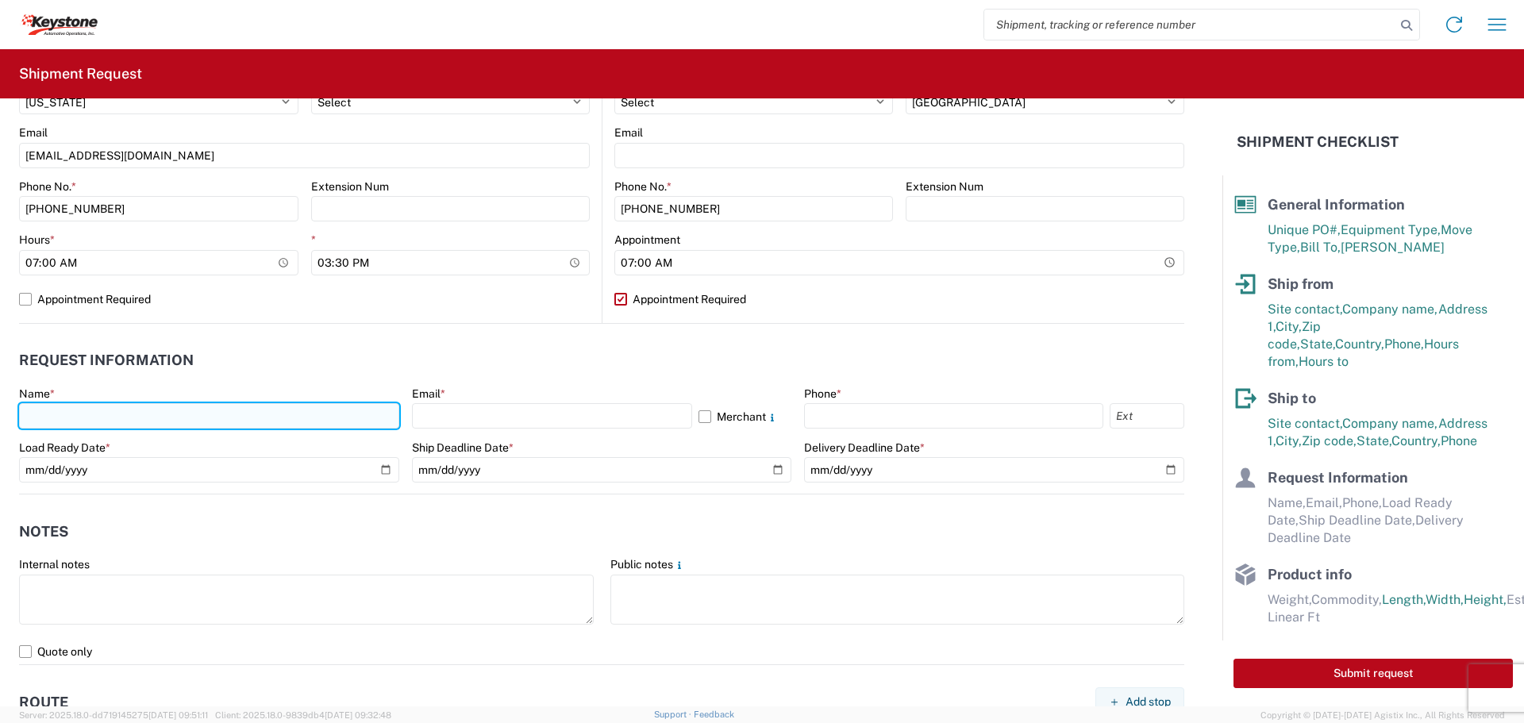
click at [191, 414] on input "text" at bounding box center [209, 415] width 380 height 25
type input "[PERSON_NAME]"
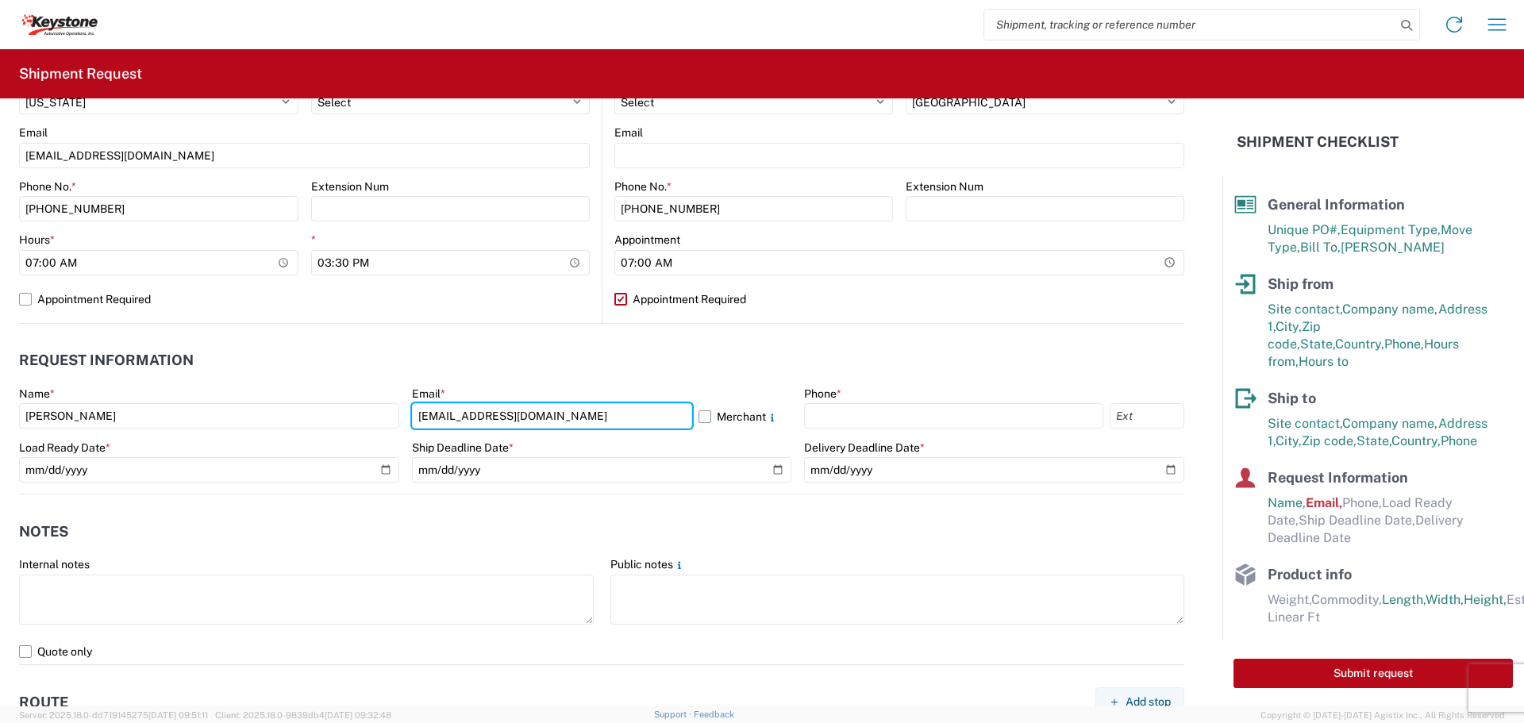
type input "[EMAIL_ADDRESS][DOMAIN_NAME]"
click at [699, 417] on label "Merchant" at bounding box center [746, 415] width 94 height 25
click at [0, 0] on input "Merchant" at bounding box center [0, 0] width 0 height 0
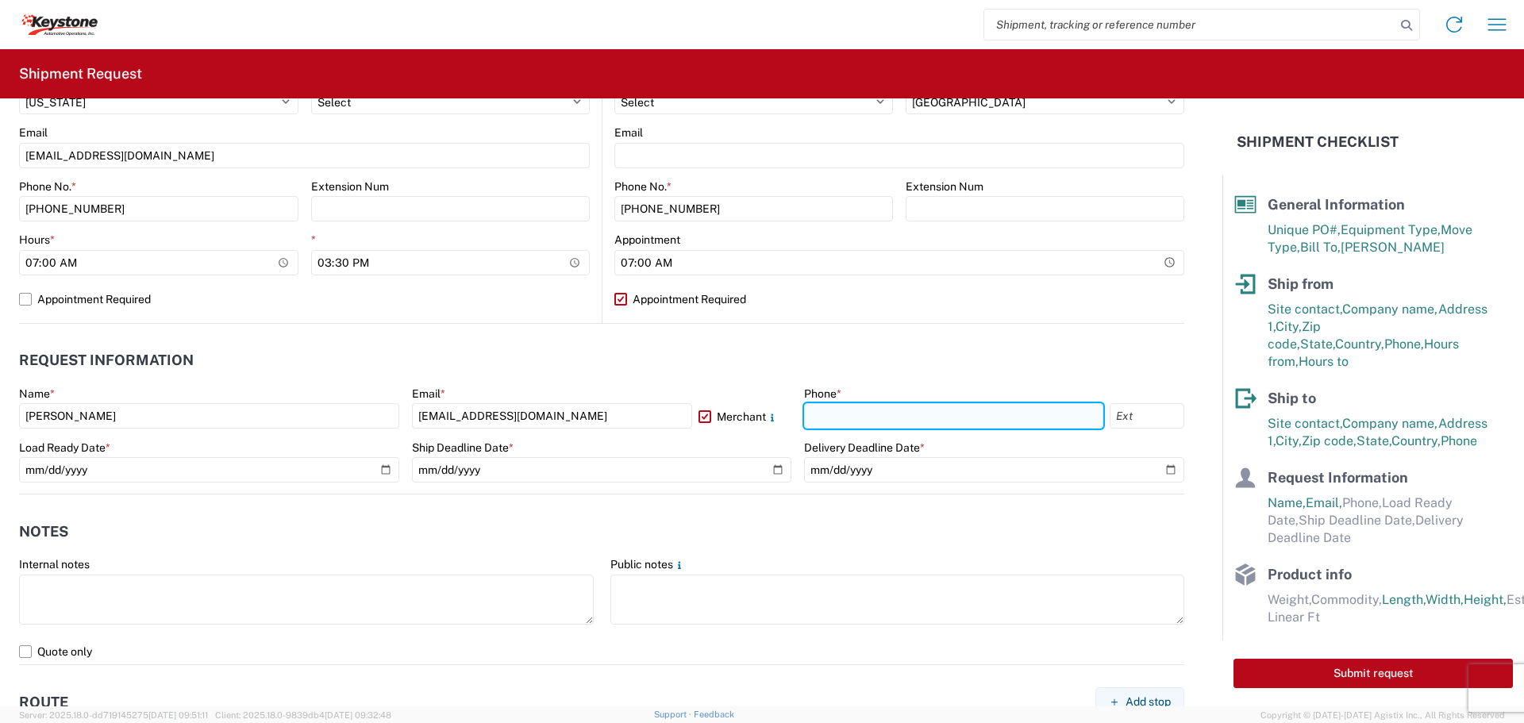
click at [878, 421] on input "text" at bounding box center [953, 415] width 299 height 25
type input "[PHONE_NUMBER]"
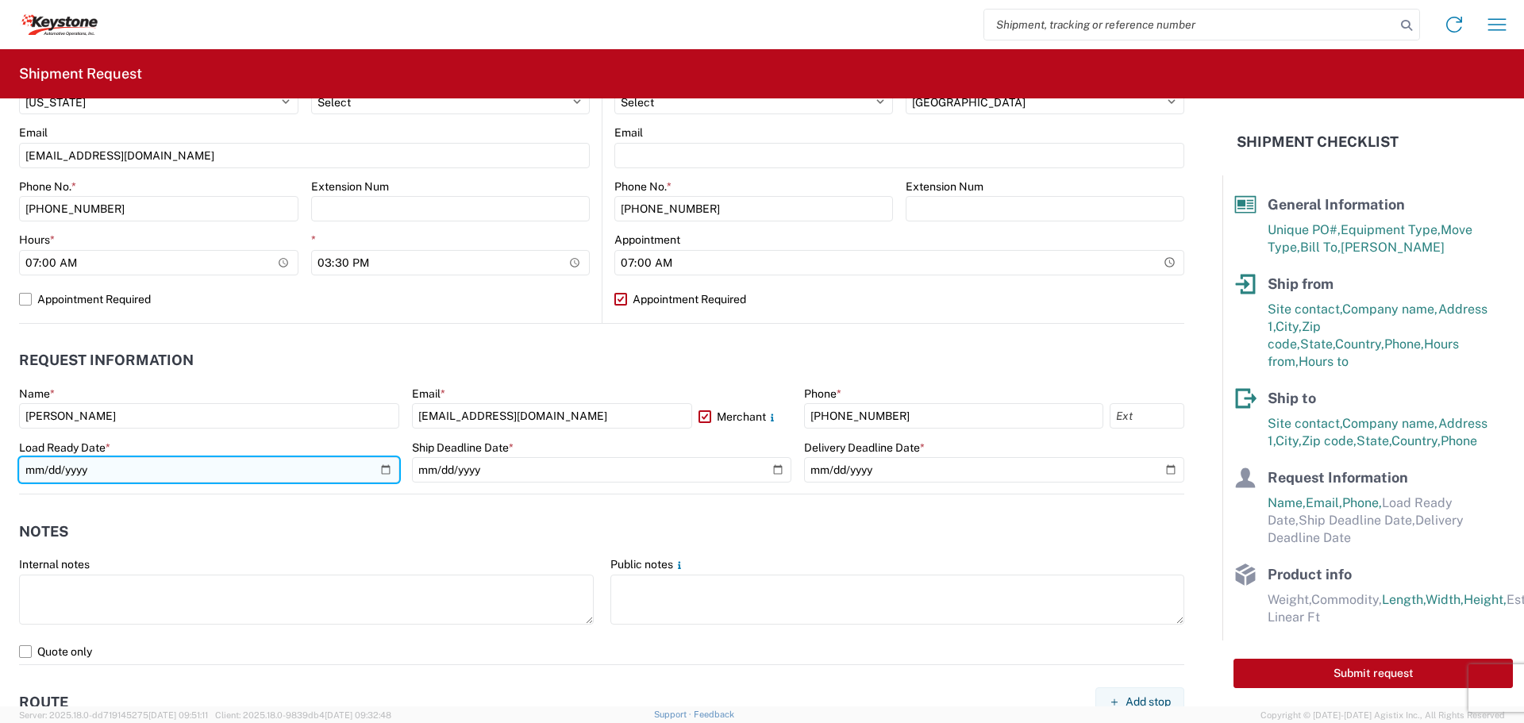
click at [377, 468] on input "date" at bounding box center [209, 469] width 380 height 25
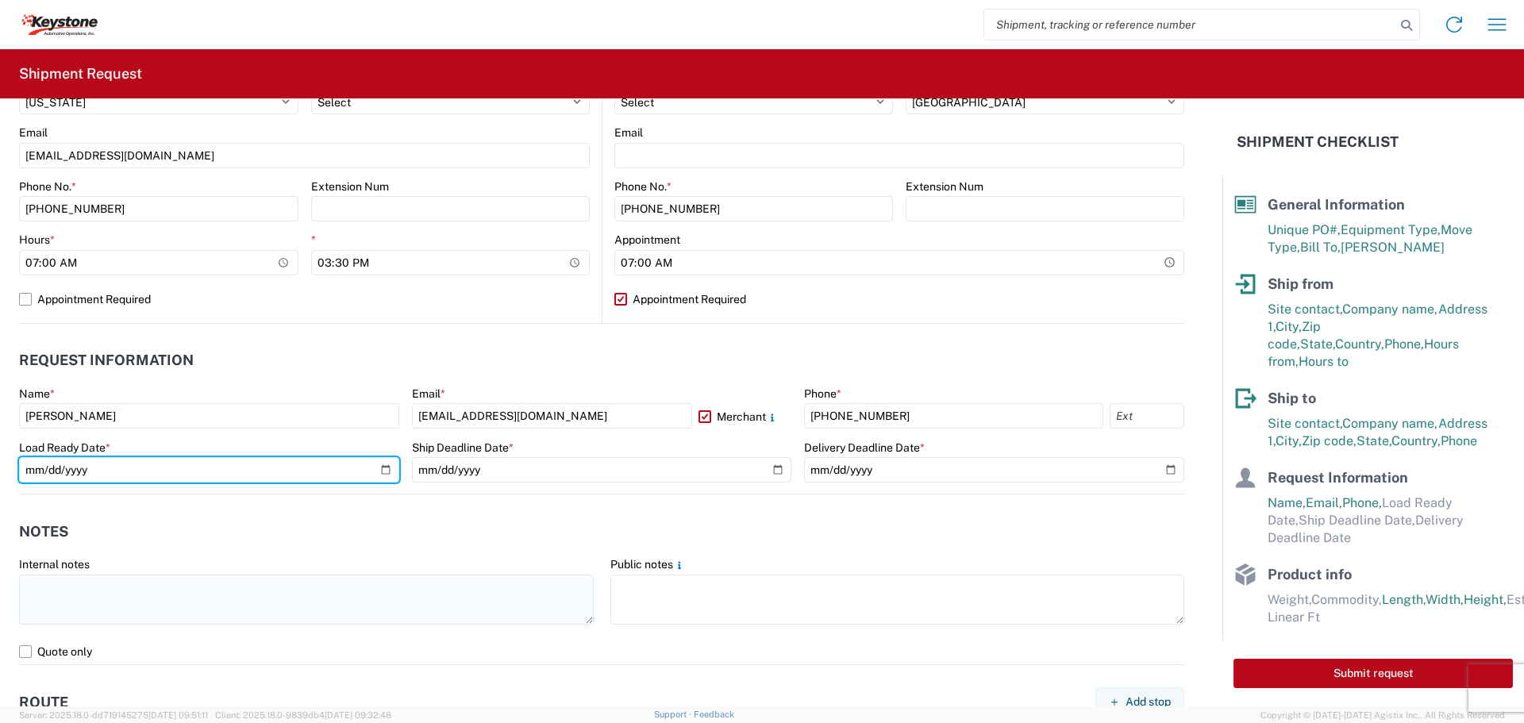
type input "[DATE]"
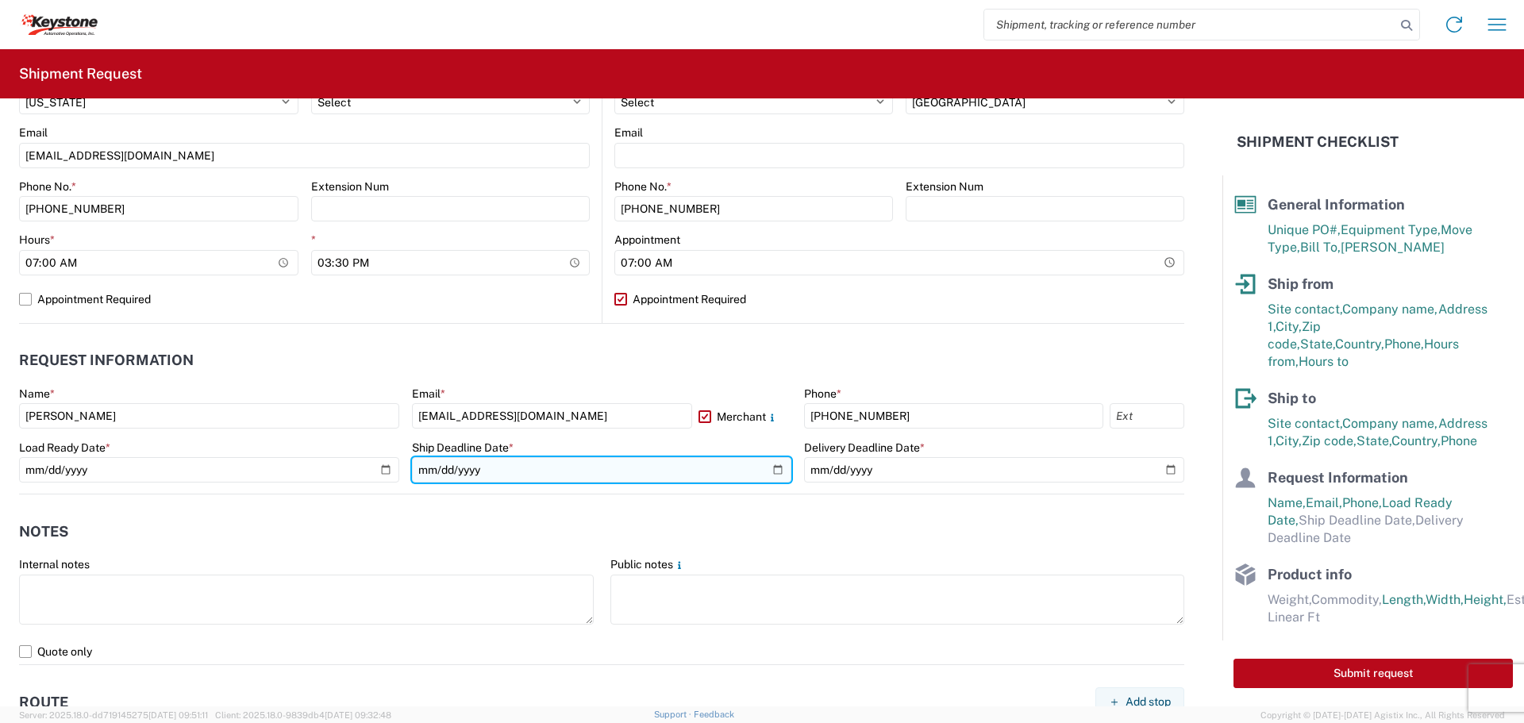
click at [763, 472] on input "date" at bounding box center [602, 469] width 380 height 25
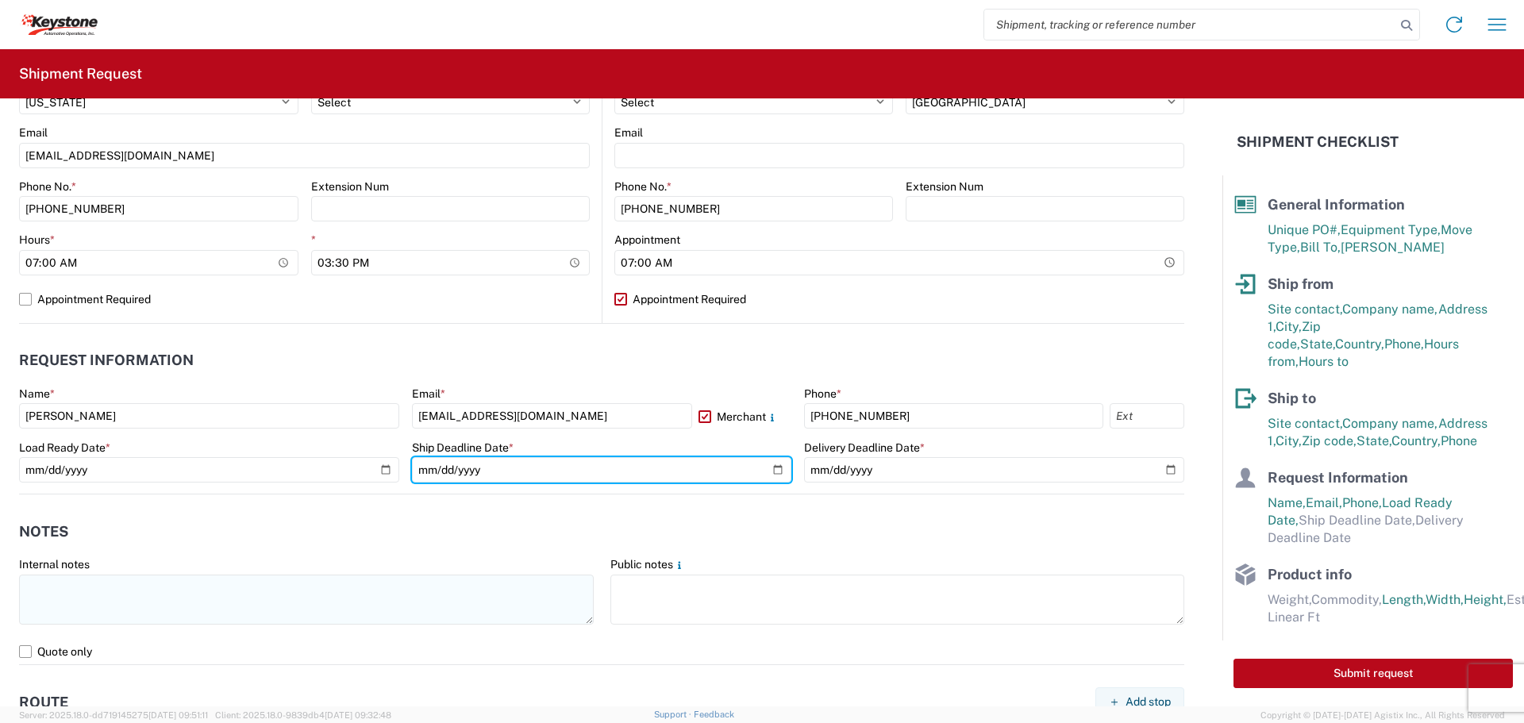
type input "[DATE]"
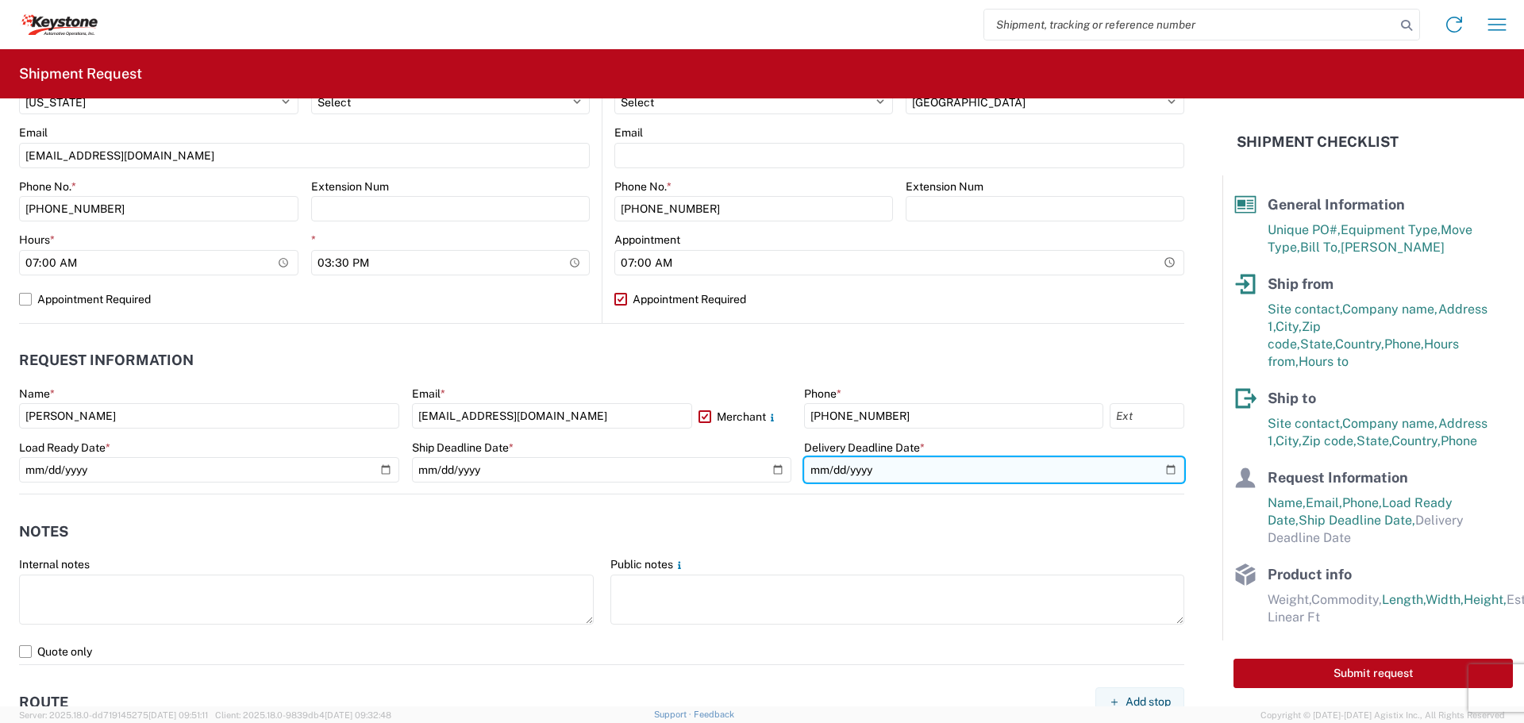
click at [1156, 471] on input "date" at bounding box center [994, 469] width 380 height 25
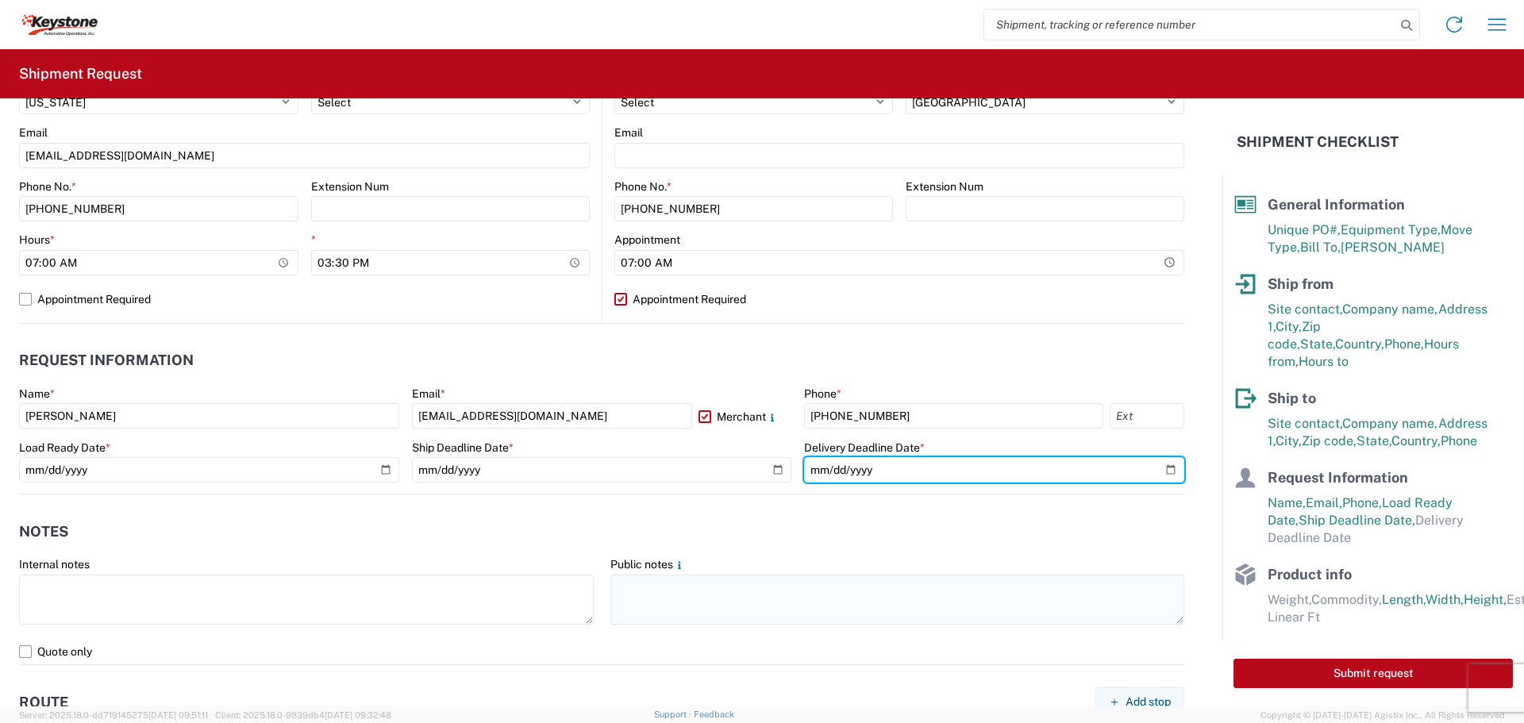
type input "[DATE]"
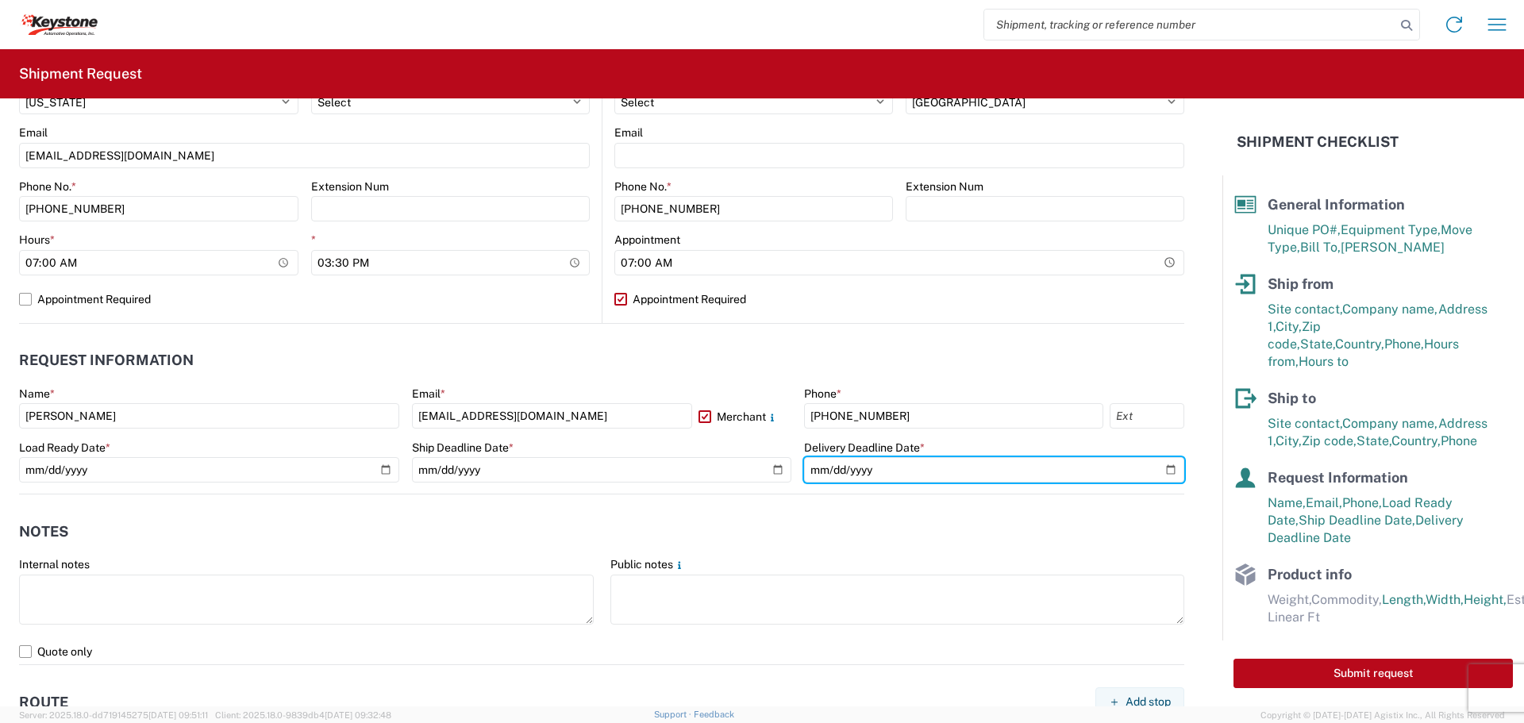
scroll to position [794, 0]
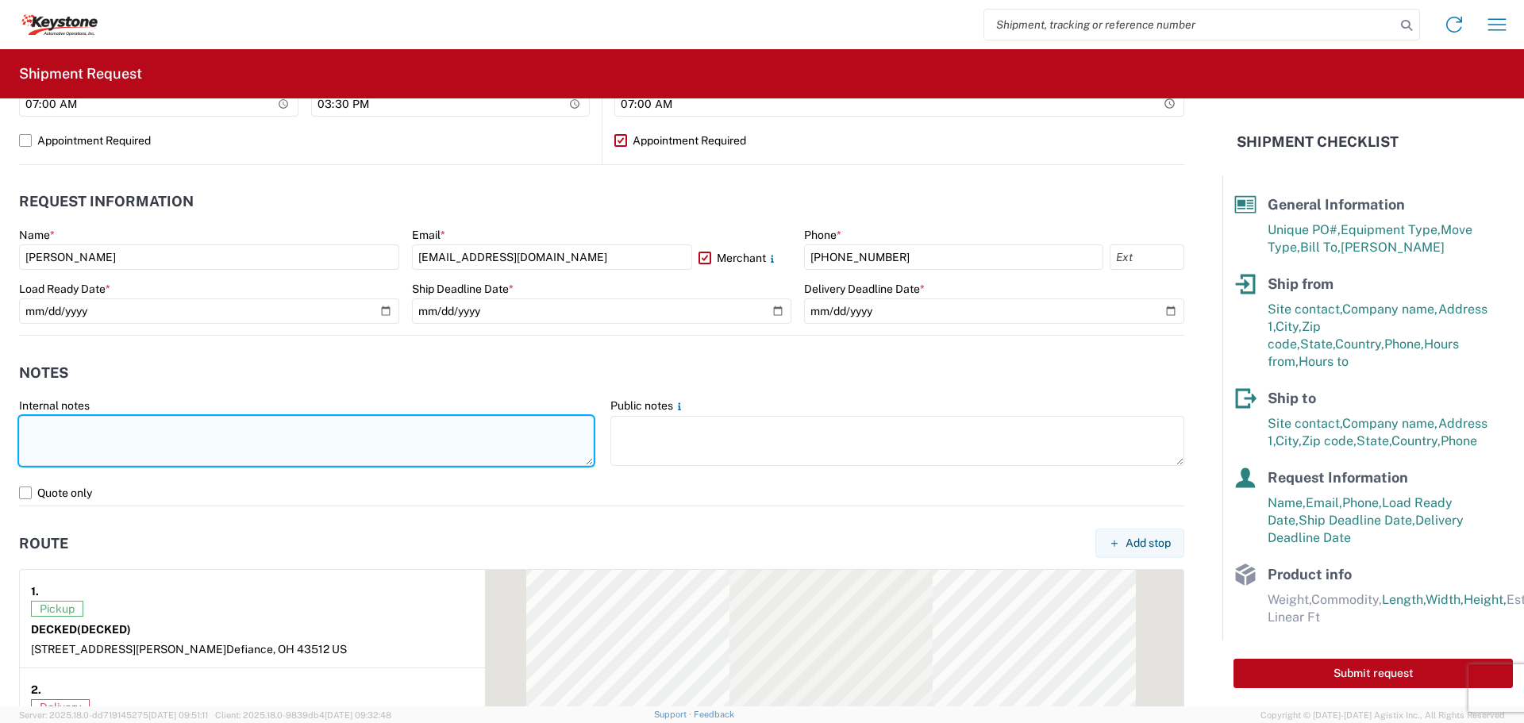
click at [254, 437] on textarea at bounding box center [306, 441] width 575 height 50
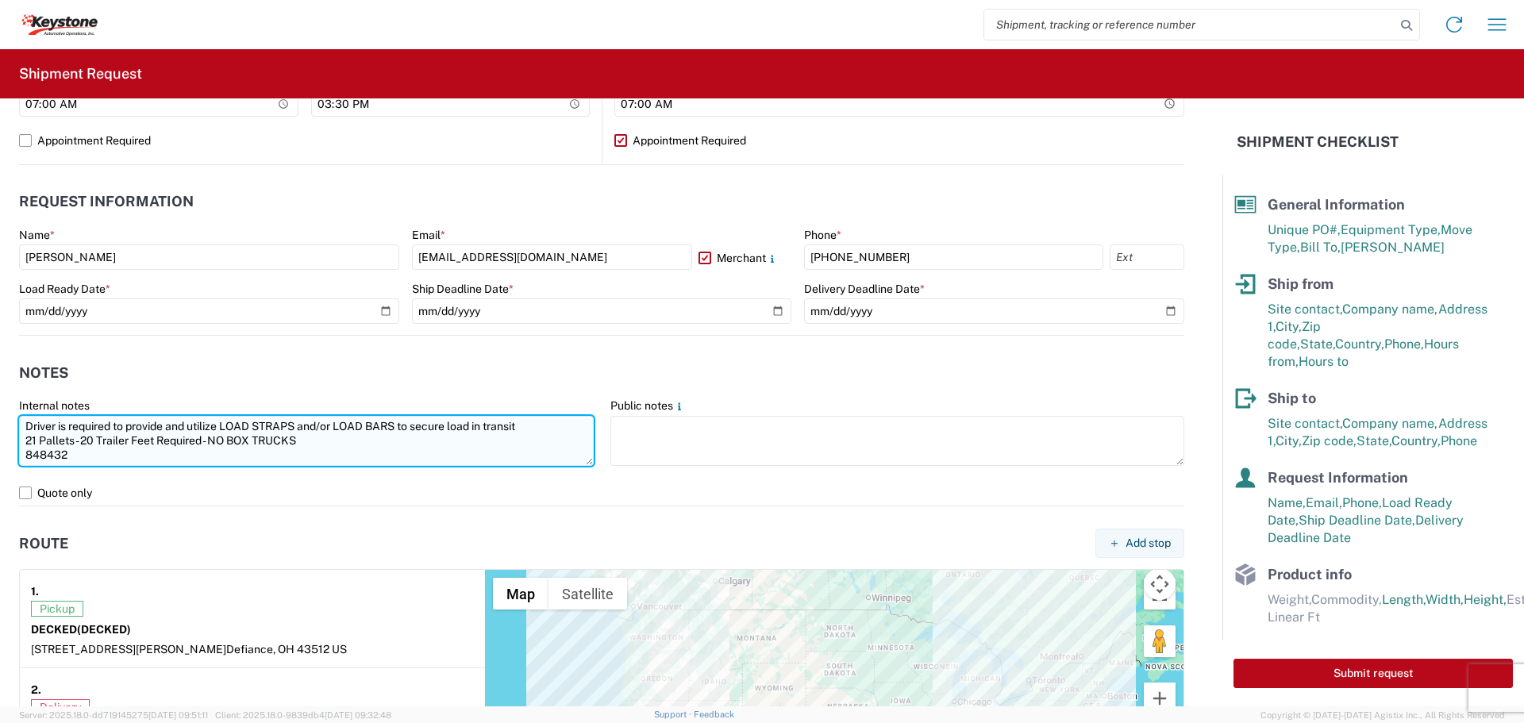
drag, startPoint x: 66, startPoint y: 454, endPoint x: 28, endPoint y: 426, distance: 47.2
click at [28, 426] on textarea "Driver is required to provide and utilize LOAD STRAPS and/or LOAD BARS to secur…" at bounding box center [306, 441] width 575 height 50
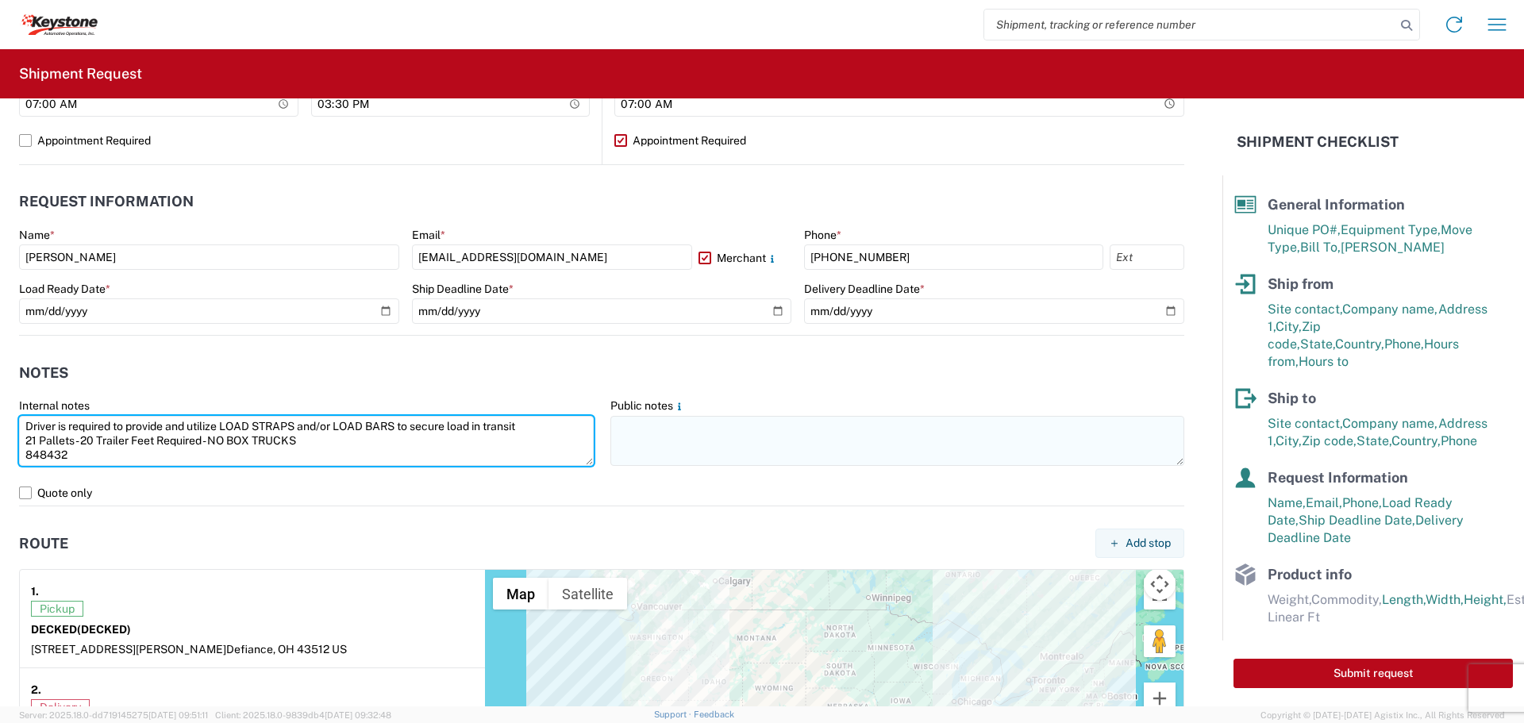
type textarea "Driver is required to provide and utilize LOAD STRAPS and/or LOAD BARS to secur…"
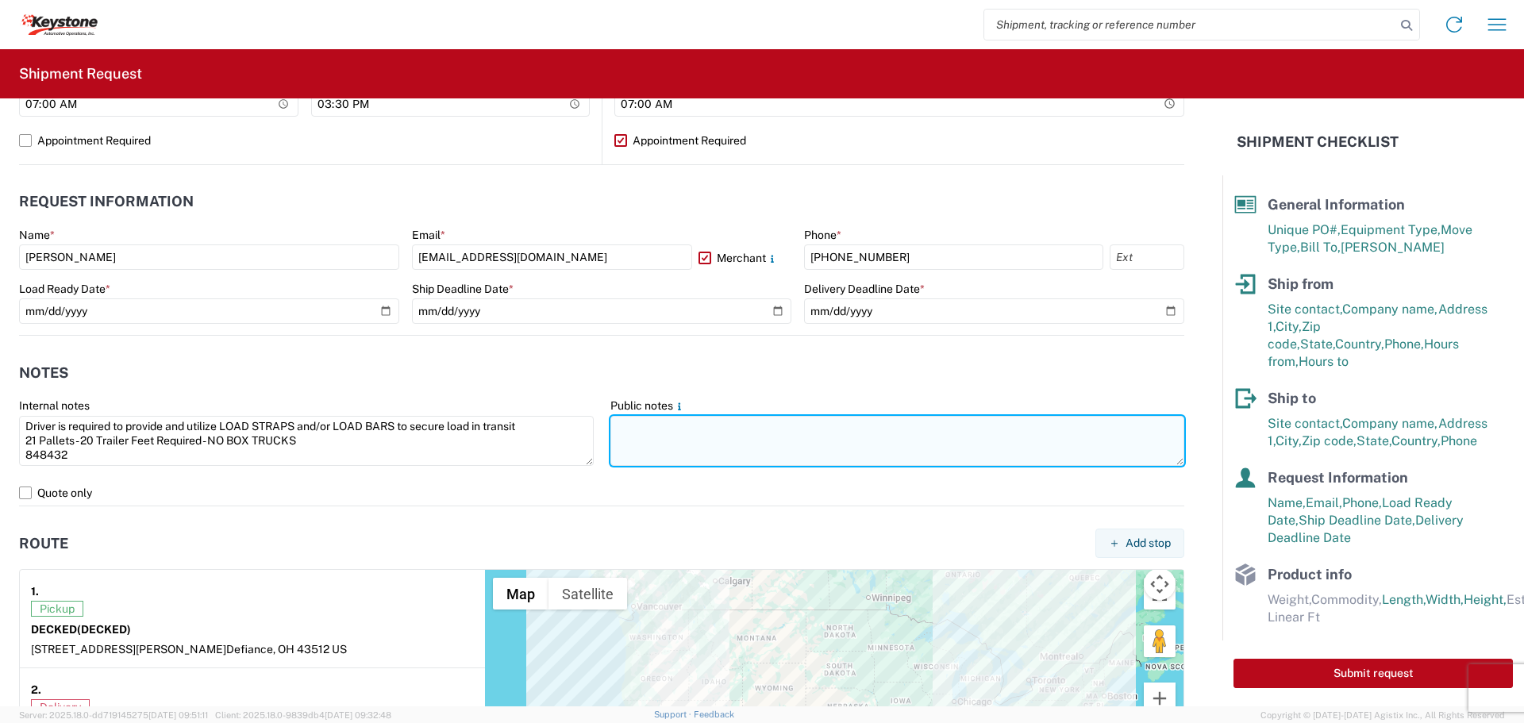
click at [649, 460] on textarea at bounding box center [898, 441] width 575 height 50
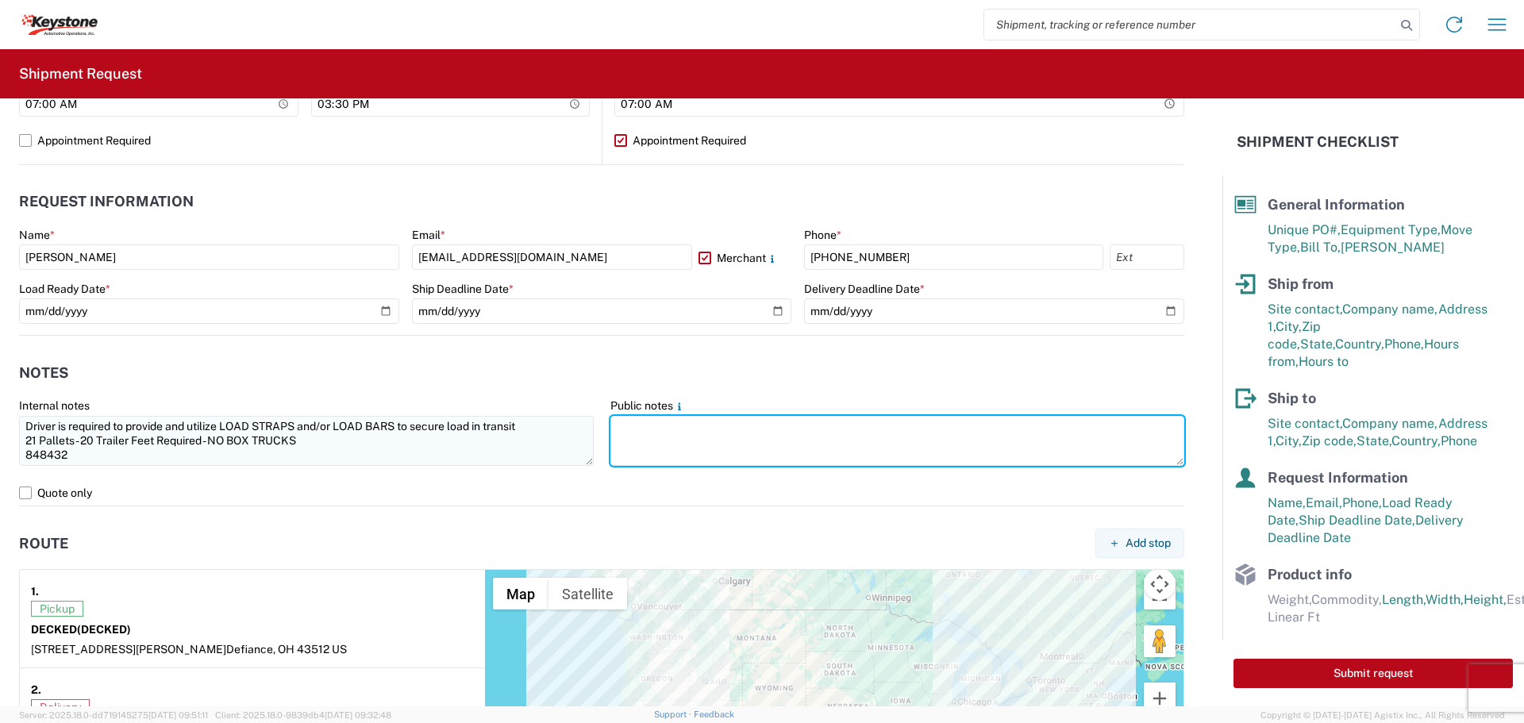
paste textarea "Driver is required to provide and utilize LOAD STRAPS and/or LOAD BARS to secur…"
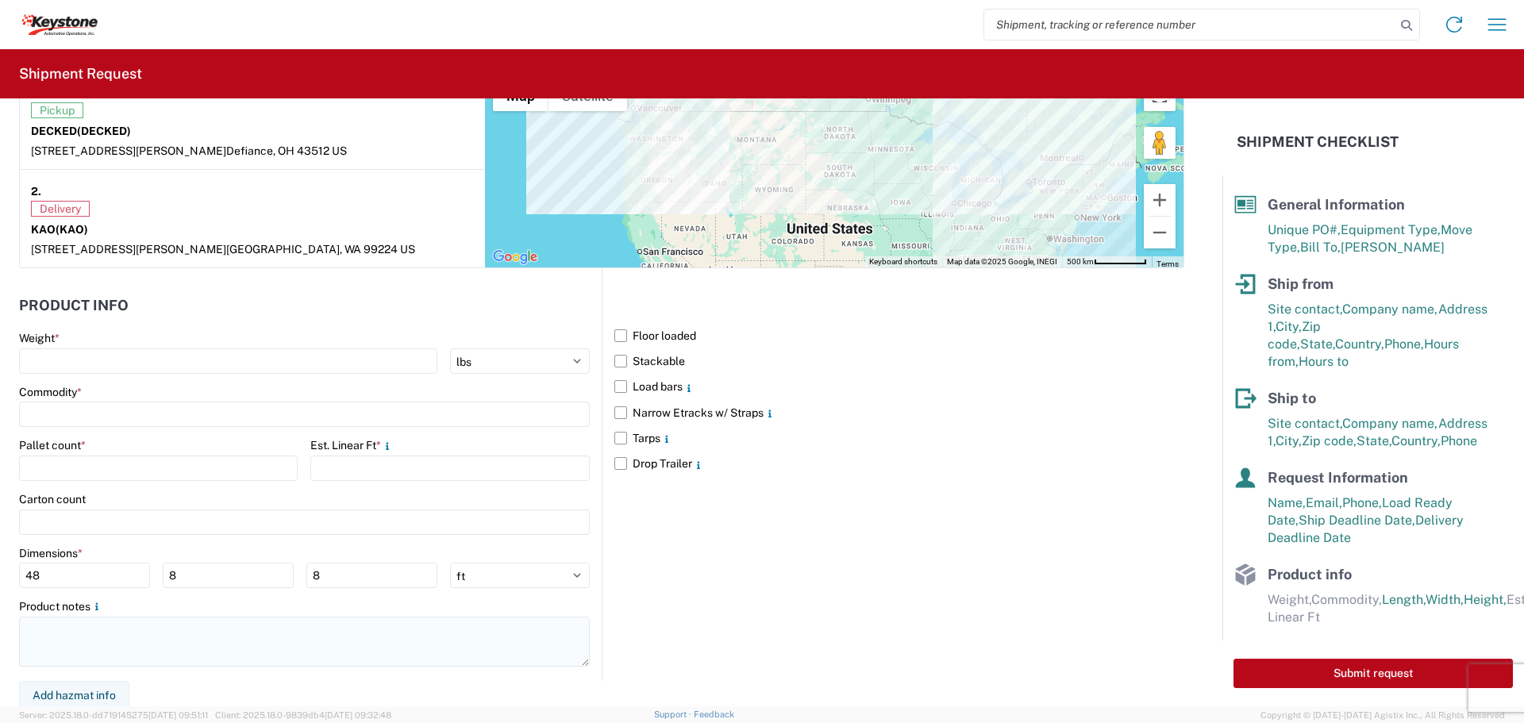
scroll to position [1296, 0]
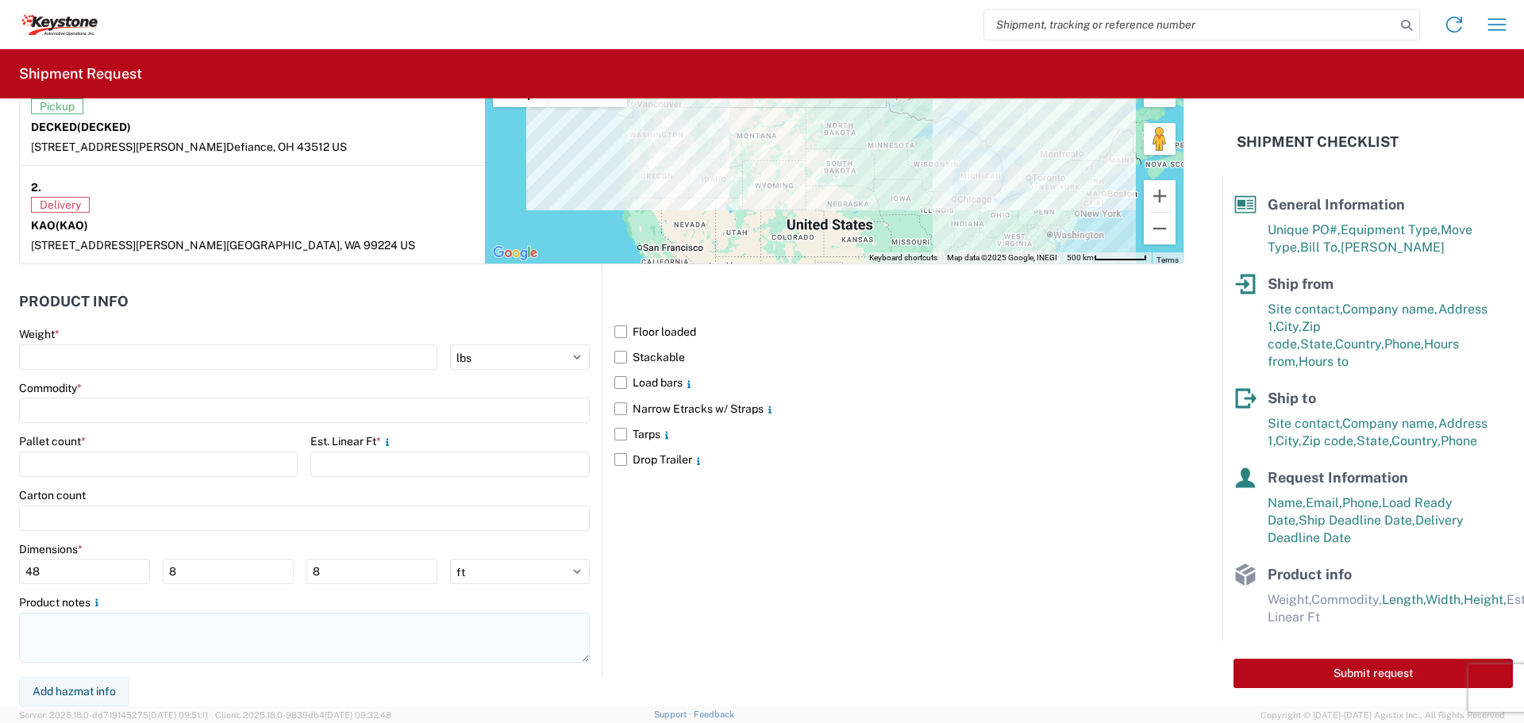
type textarea "Driver is required to provide and utilize LOAD STRAPS and/or LOAD BARS to secur…"
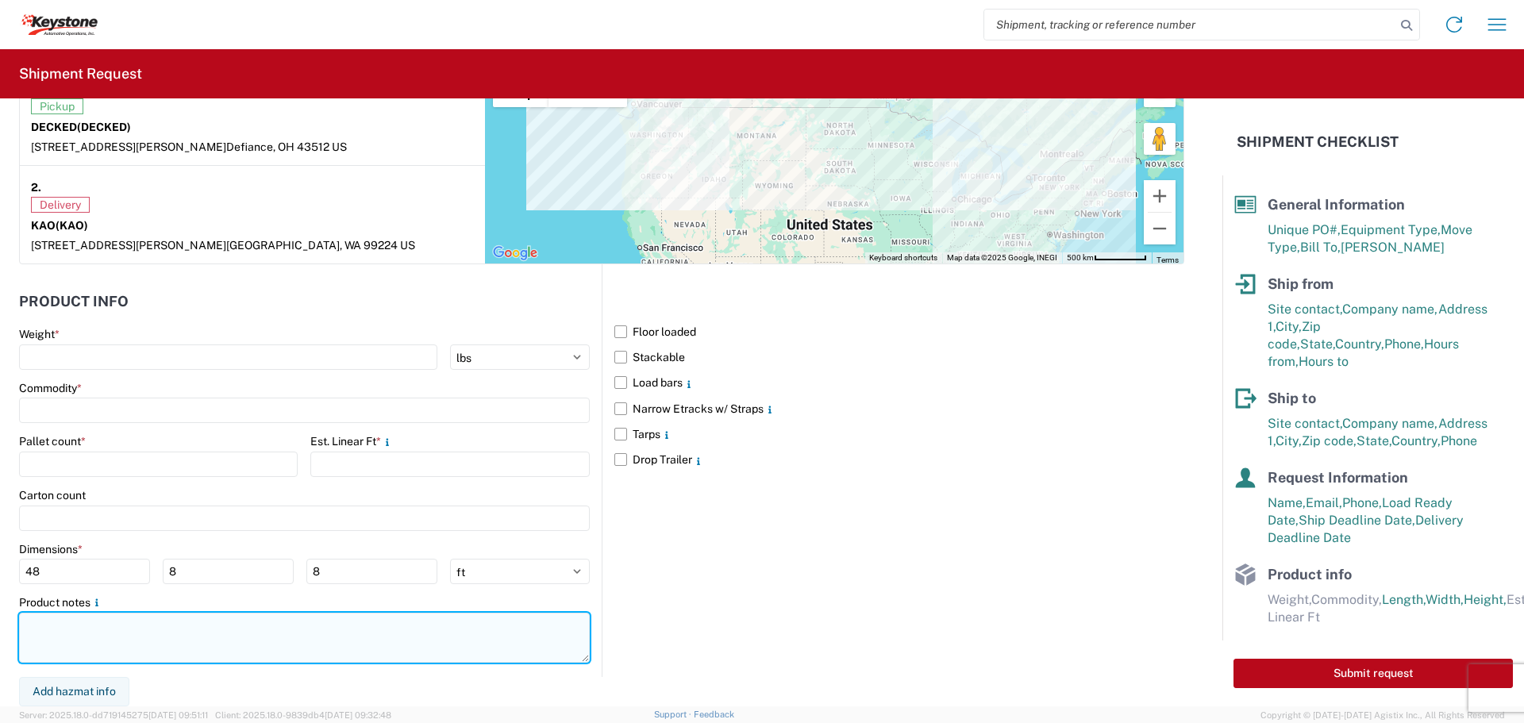
click at [98, 641] on textarea at bounding box center [304, 638] width 571 height 50
paste textarea "Driver is required to provide and utilize LOAD STRAPS and/or LOAD BARS to secur…"
type textarea "Driver is required to provide and utilize LOAD STRAPS and/or LOAD BARS to secur…"
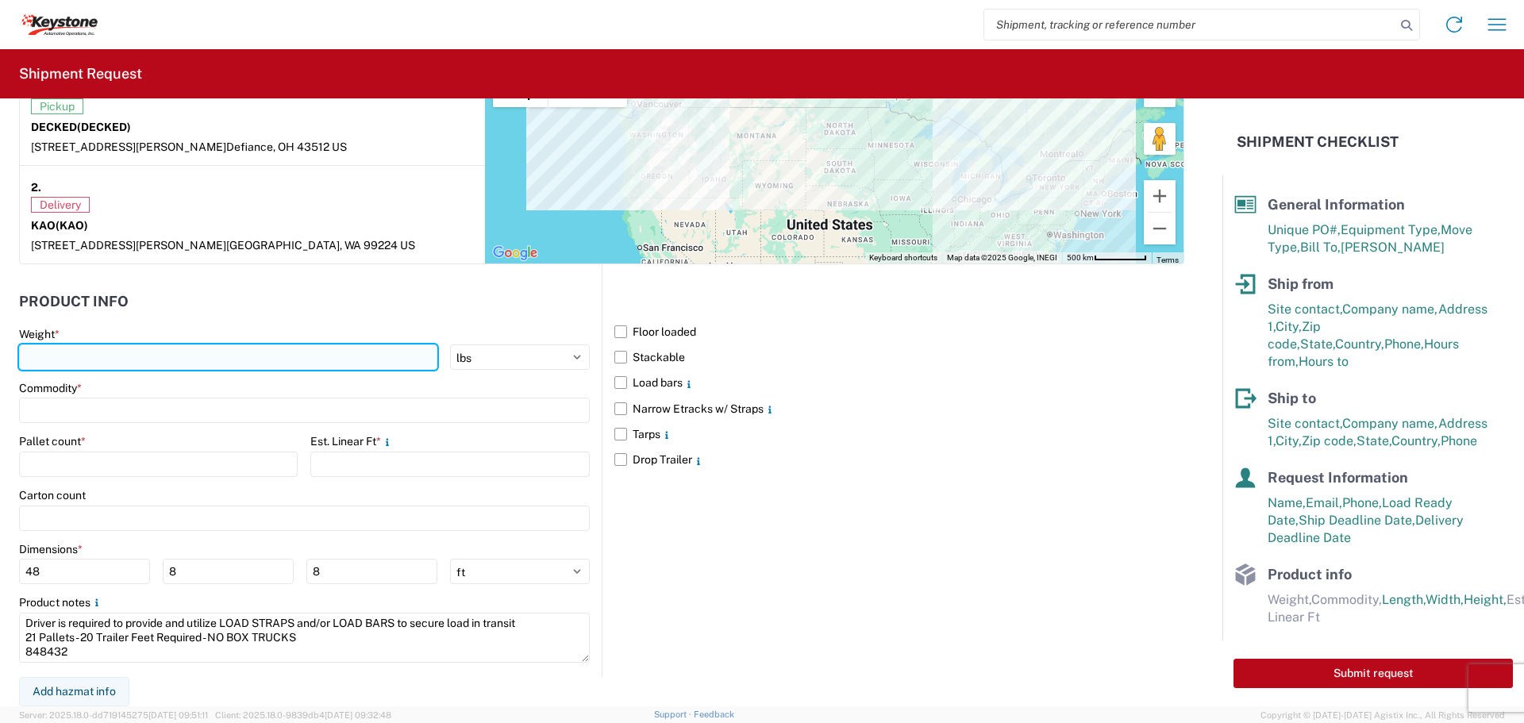
click at [135, 356] on input "number" at bounding box center [228, 357] width 418 height 25
type input "5717"
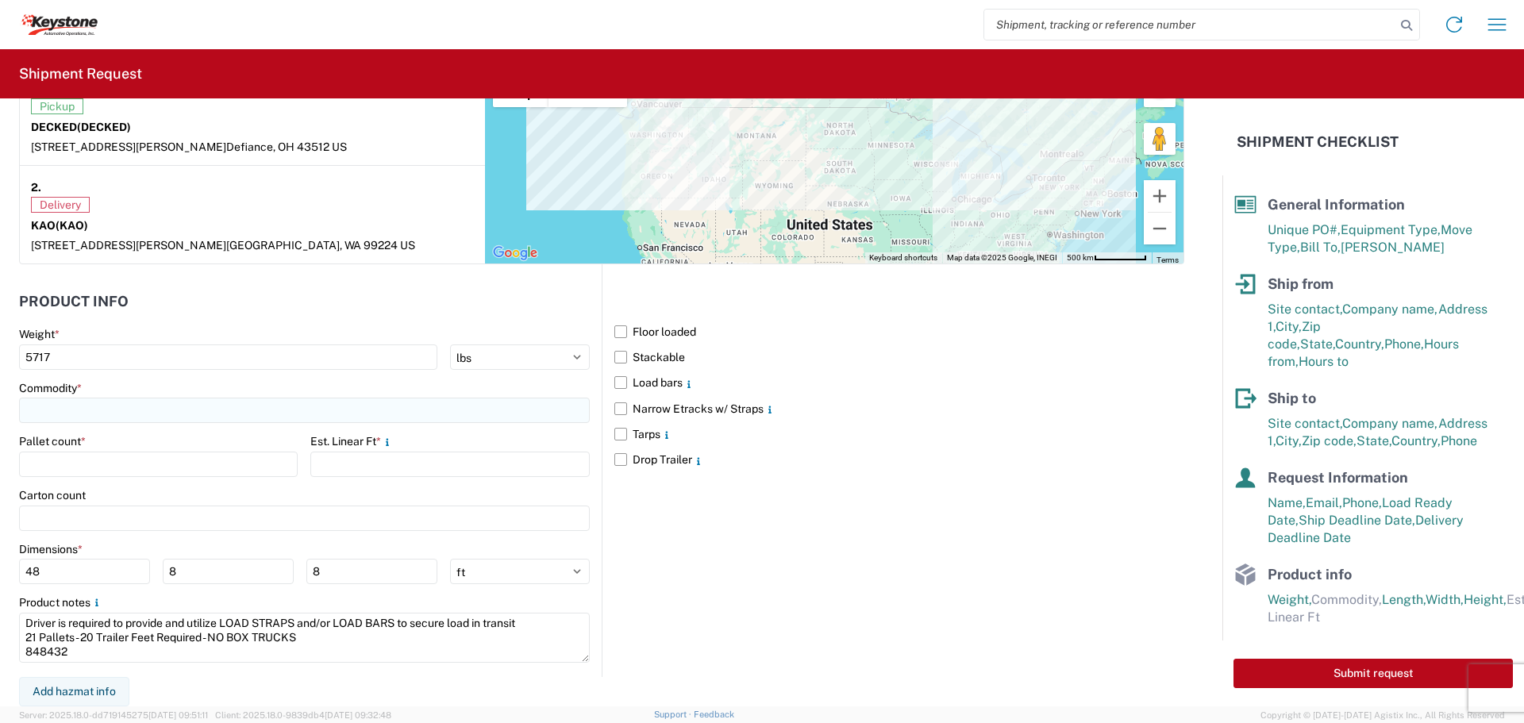
click at [241, 419] on input at bounding box center [304, 410] width 571 height 25
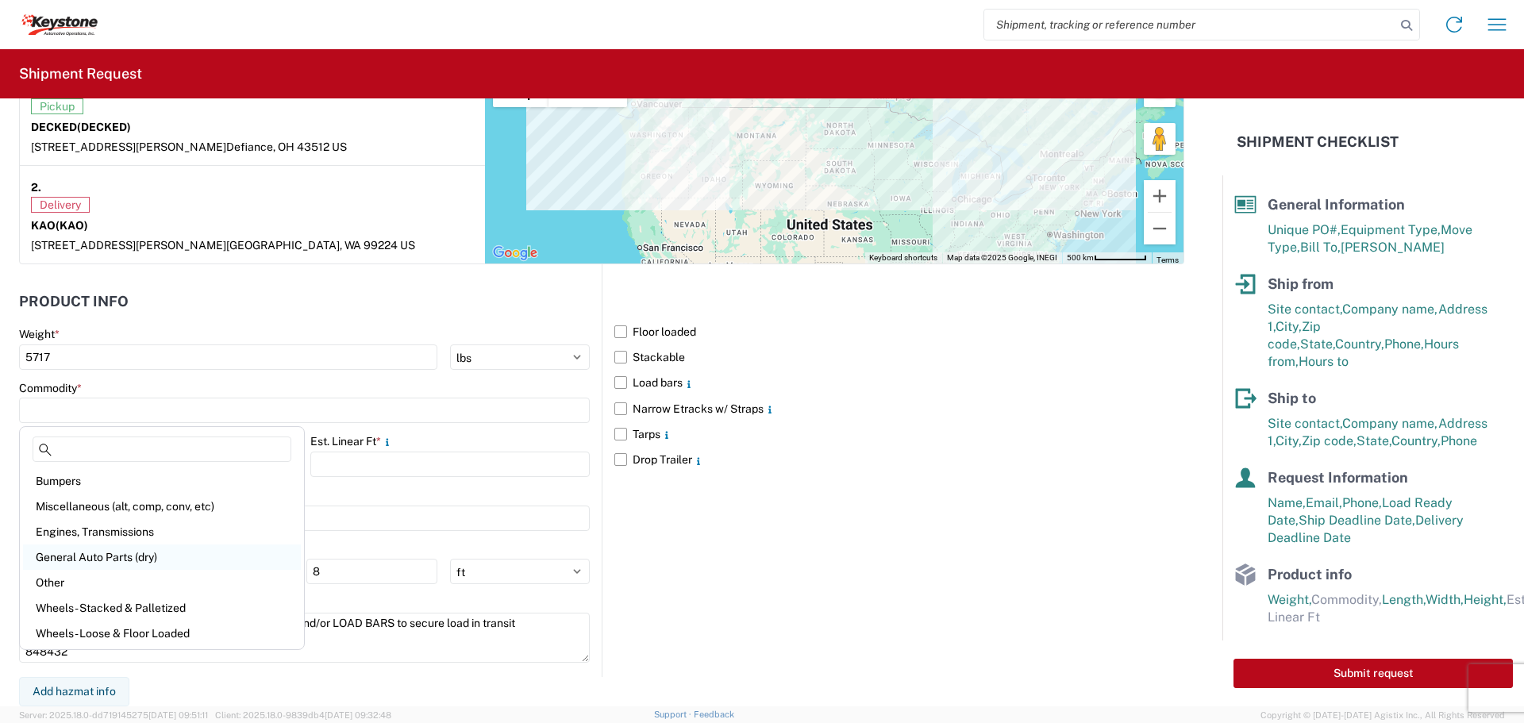
click at [125, 553] on div "General Auto Parts (dry)" at bounding box center [162, 557] width 278 height 25
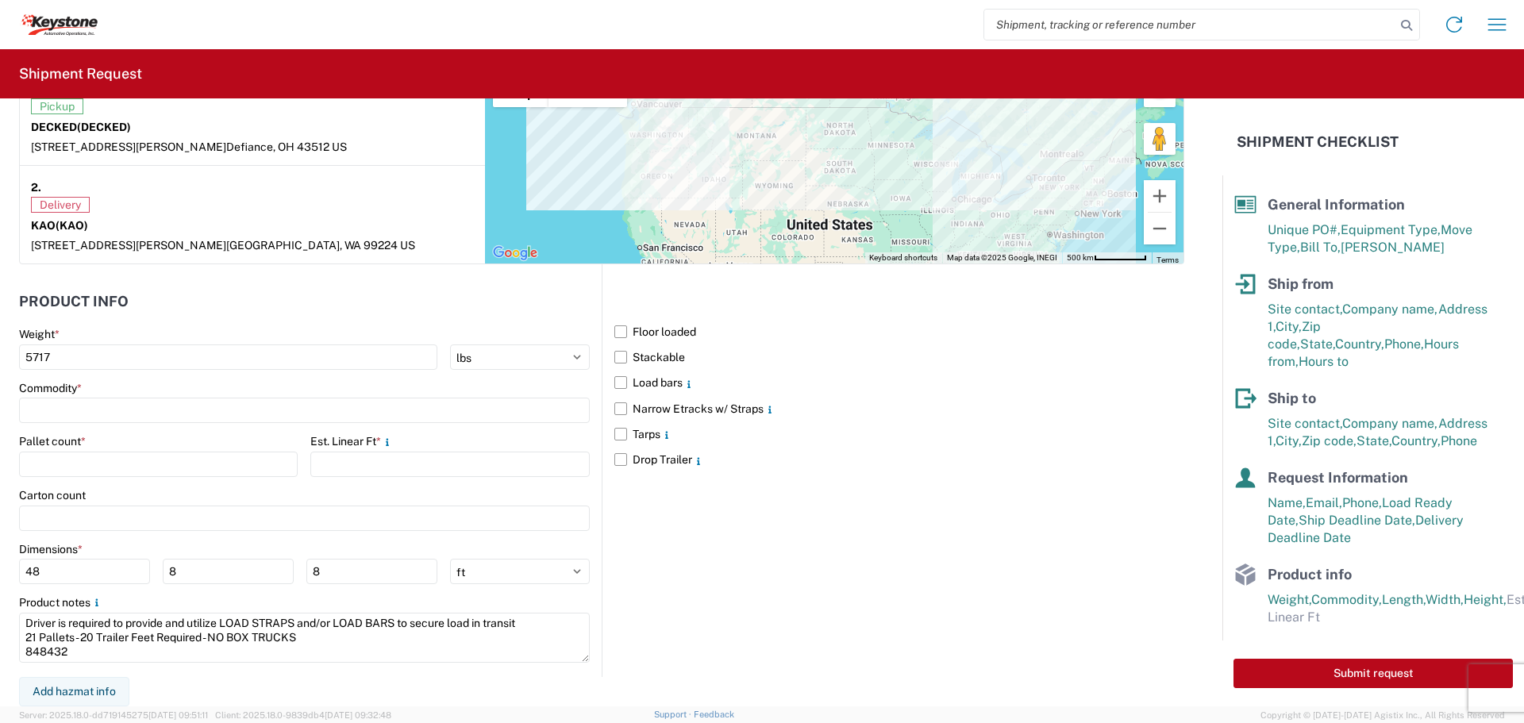
type input "General Auto Parts (dry)"
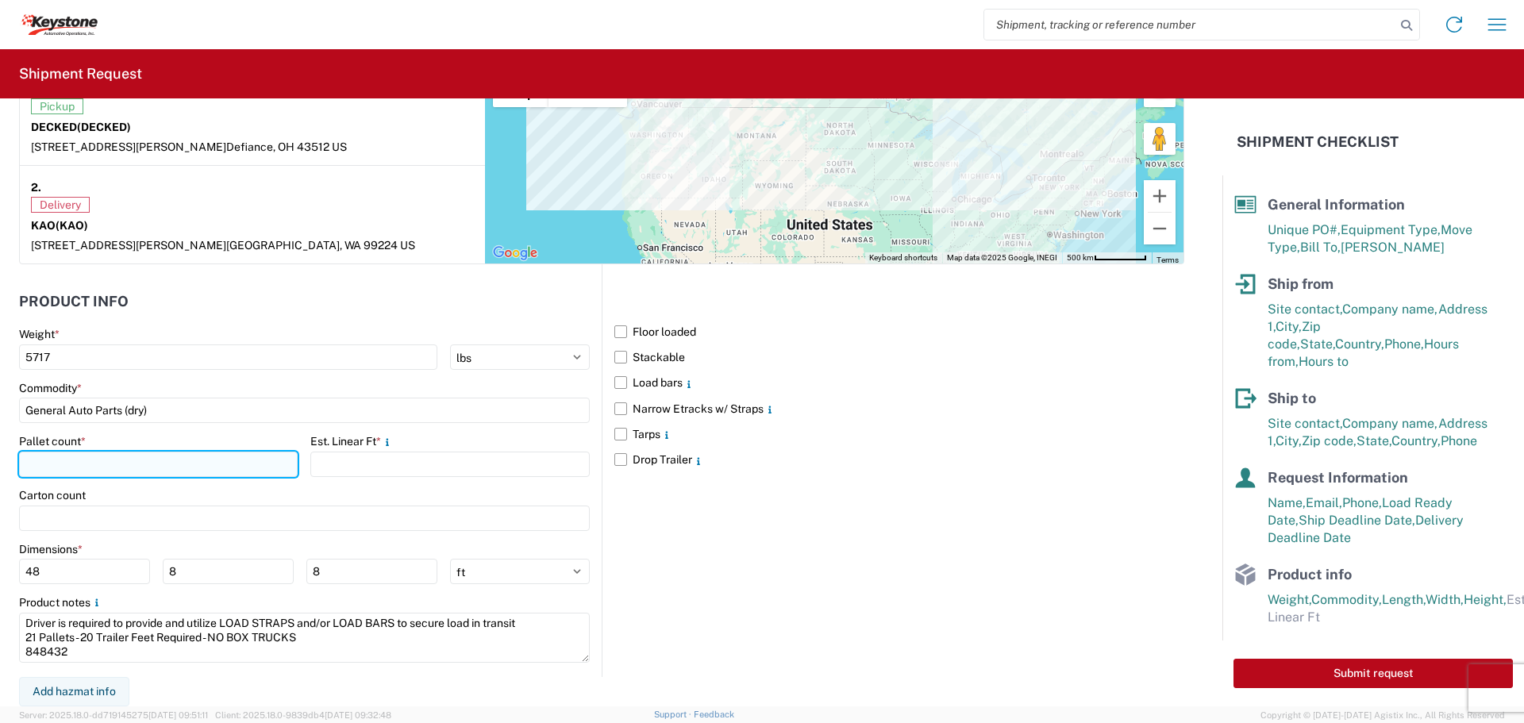
click at [102, 470] on input "number" at bounding box center [158, 464] width 279 height 25
type input "21"
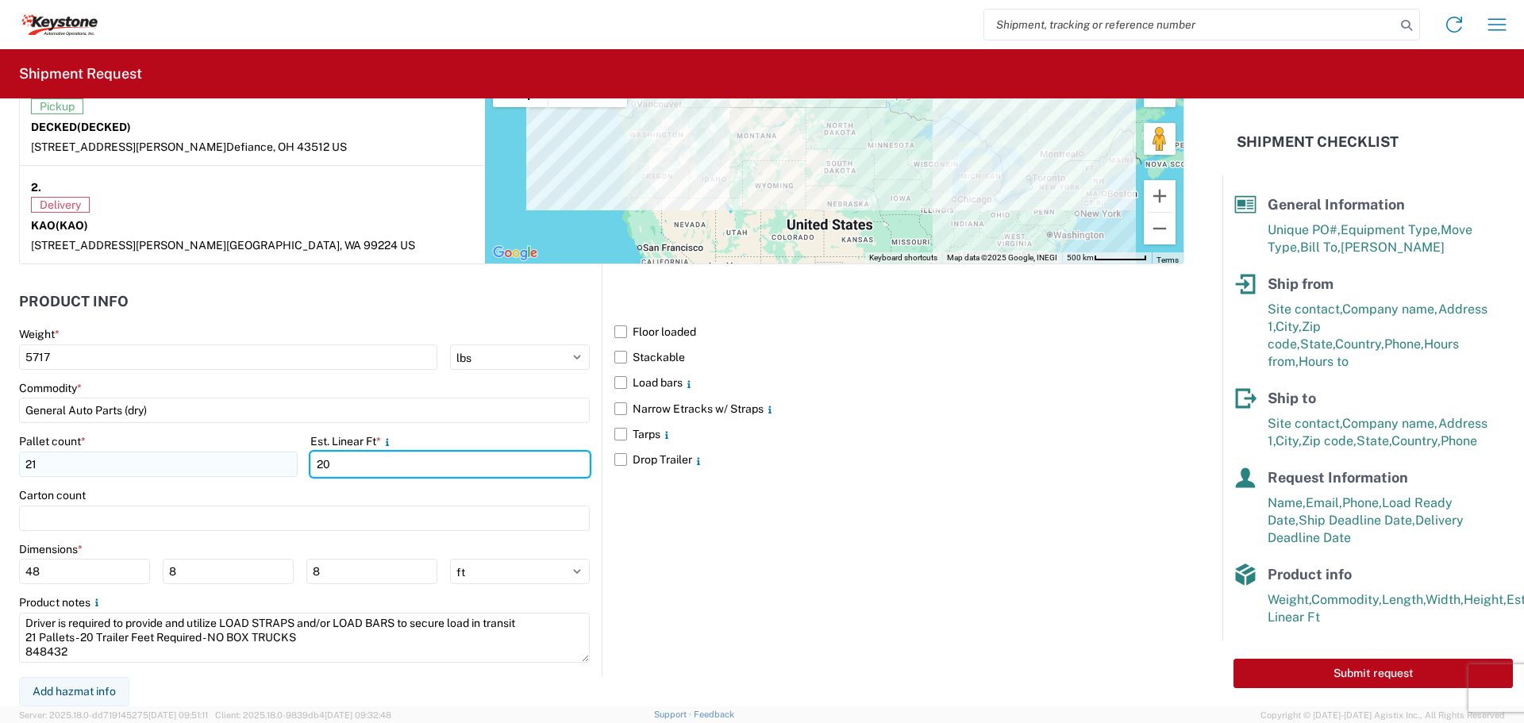
type input "20"
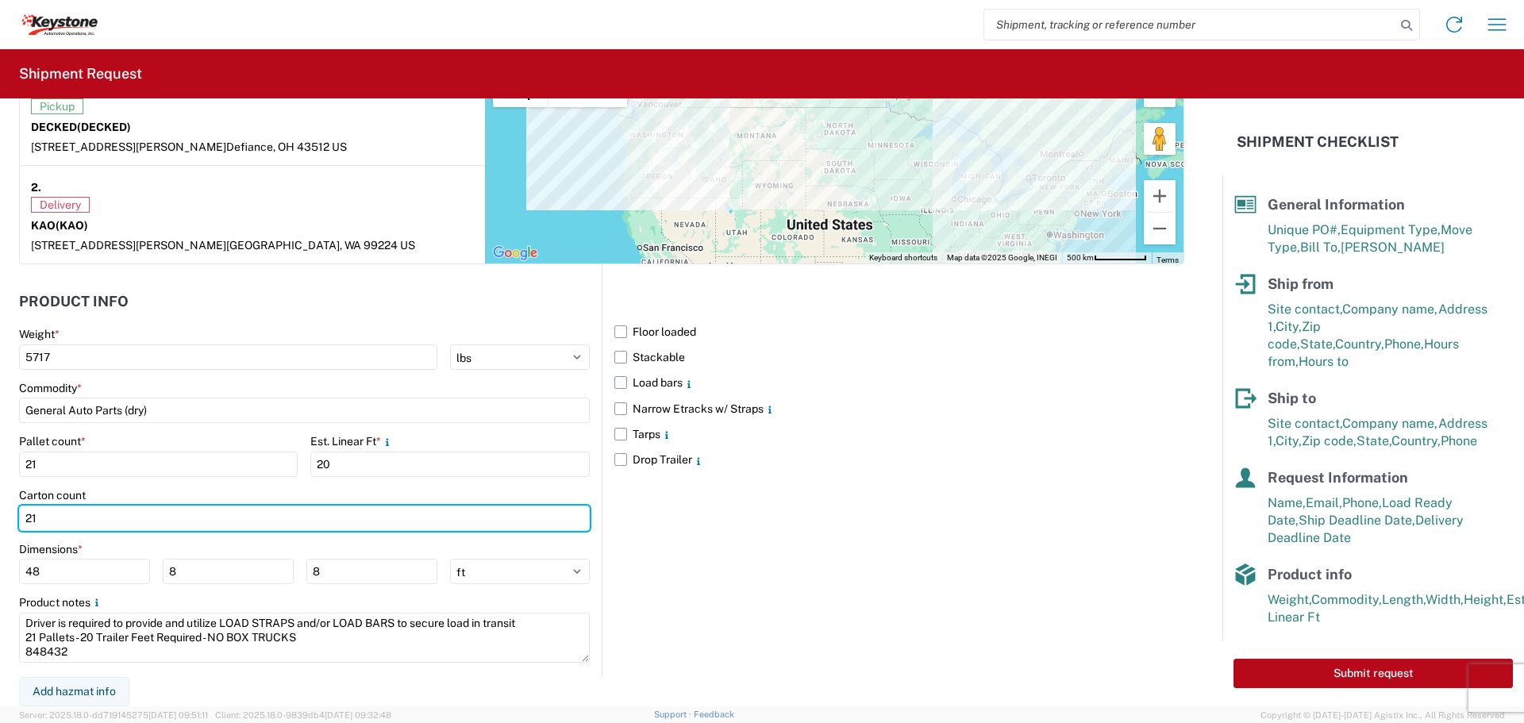
type input "21"
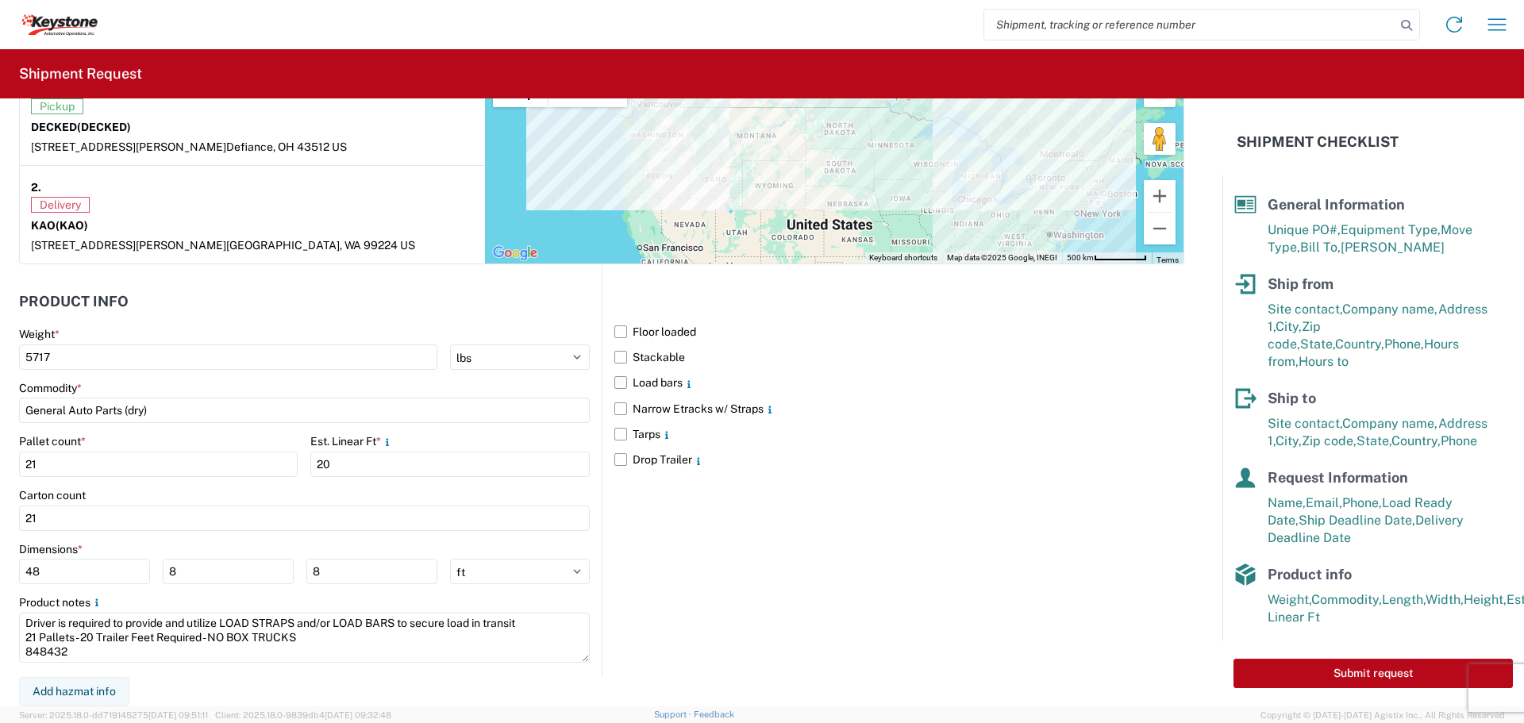
click at [614, 379] on label "Load bars" at bounding box center [899, 382] width 570 height 25
click at [0, 0] on input "Load bars" at bounding box center [0, 0] width 0 height 0
drag, startPoint x: 806, startPoint y: 576, endPoint x: 809, endPoint y: 584, distance: 8.6
click at [807, 576] on div "Floor loaded Stackable Load bars Narrow Etracks w/ Straps Tarps Drop Trailer" at bounding box center [893, 470] width 583 height 413
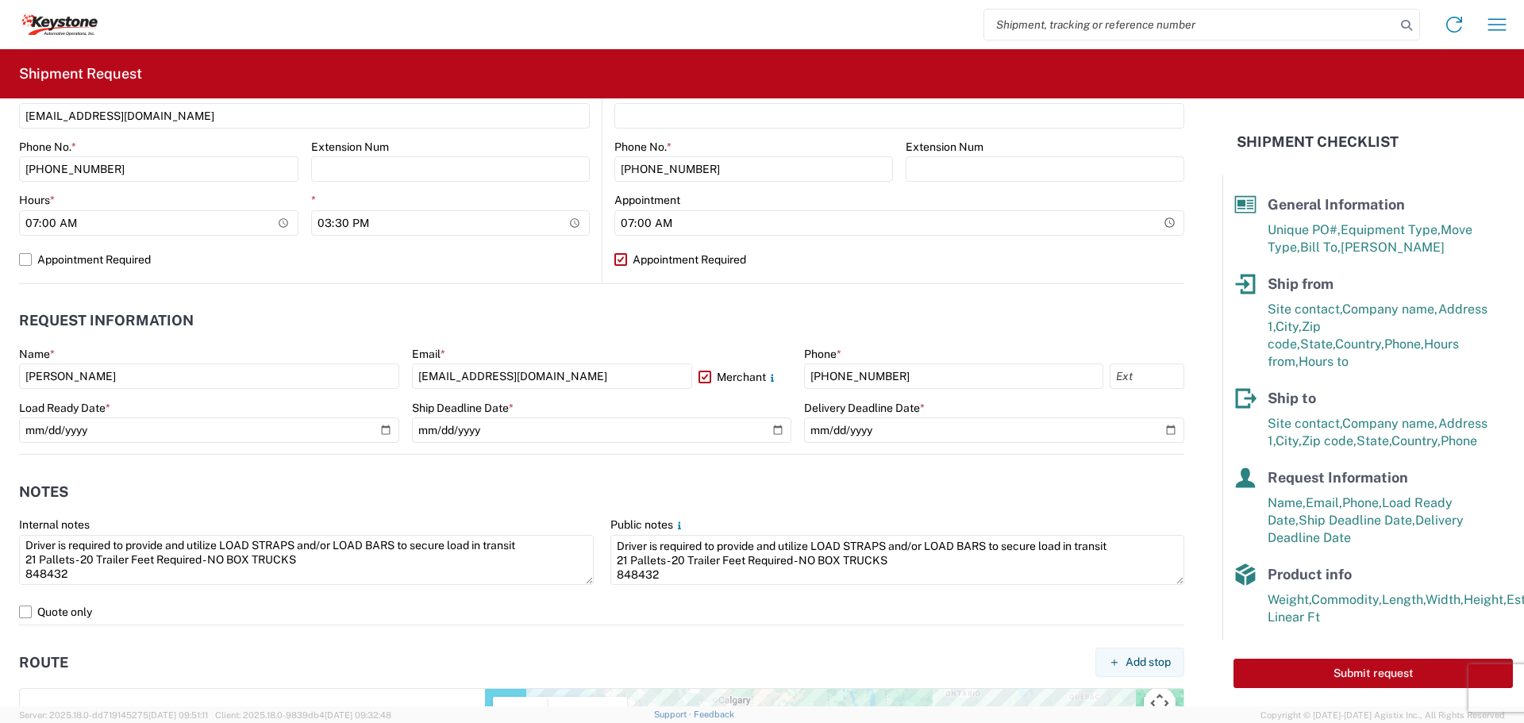
scroll to position [661, 0]
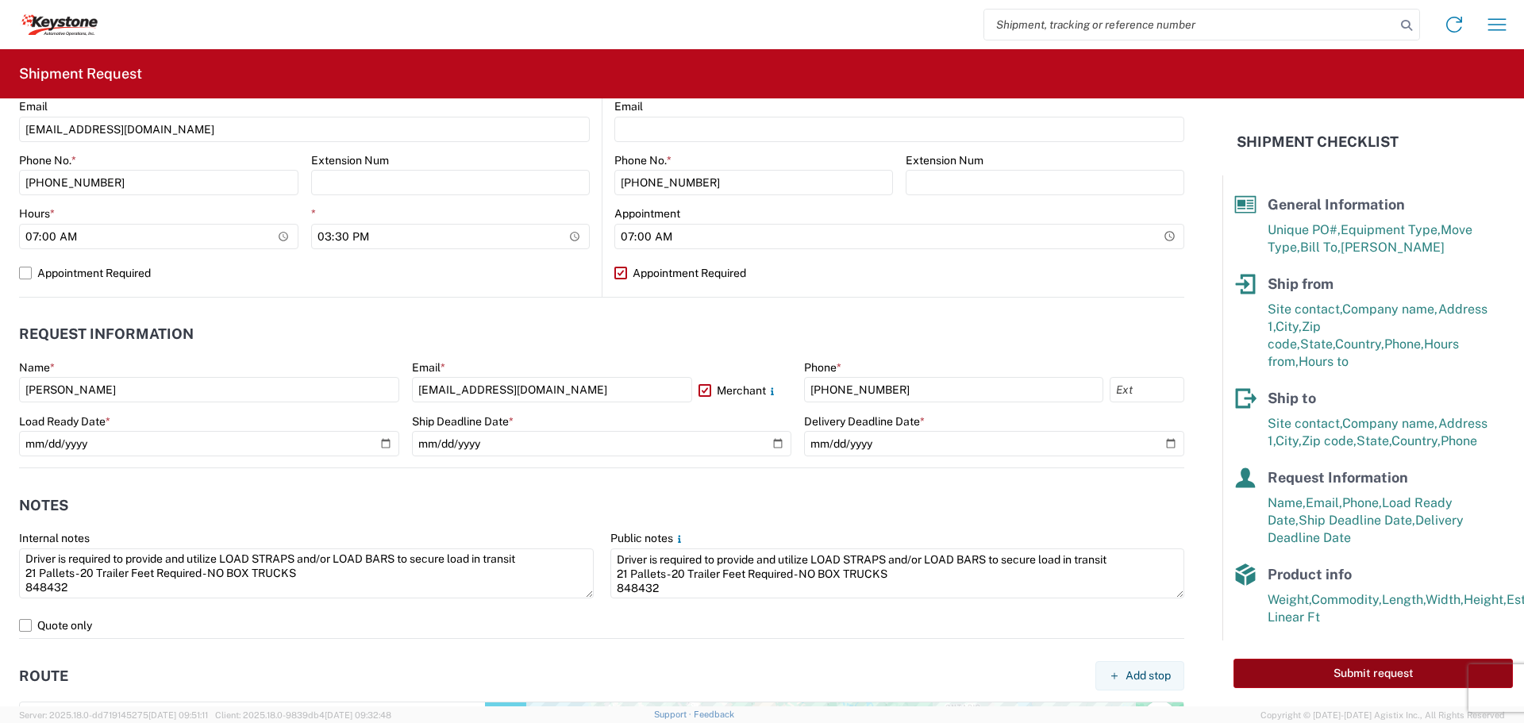
click at [1366, 676] on button "Submit request" at bounding box center [1373, 673] width 279 height 29
select select "US"
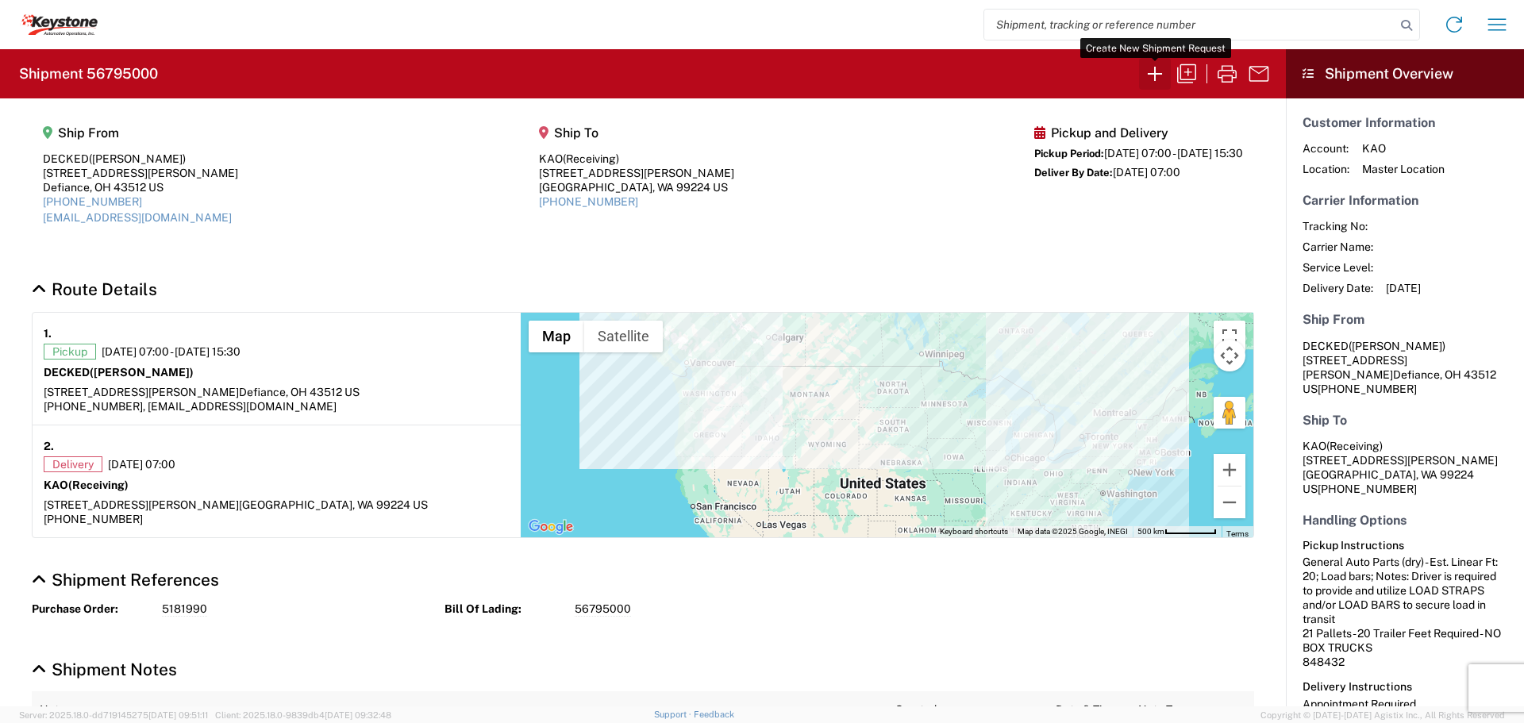
click at [1153, 73] on icon "button" at bounding box center [1154, 73] width 25 height 25
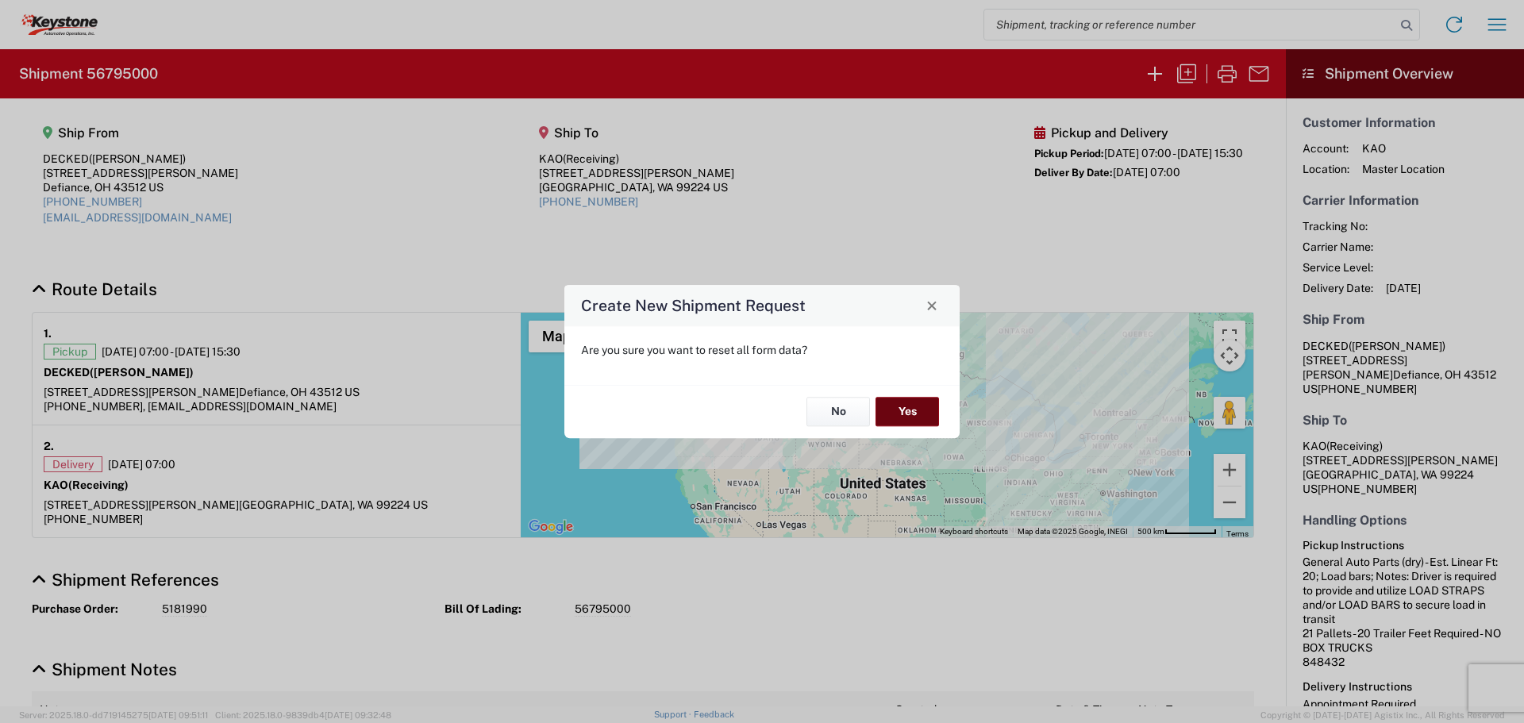
click at [923, 404] on button "Yes" at bounding box center [908, 412] width 64 height 29
select select "FULL"
select select "US"
select select "LBS"
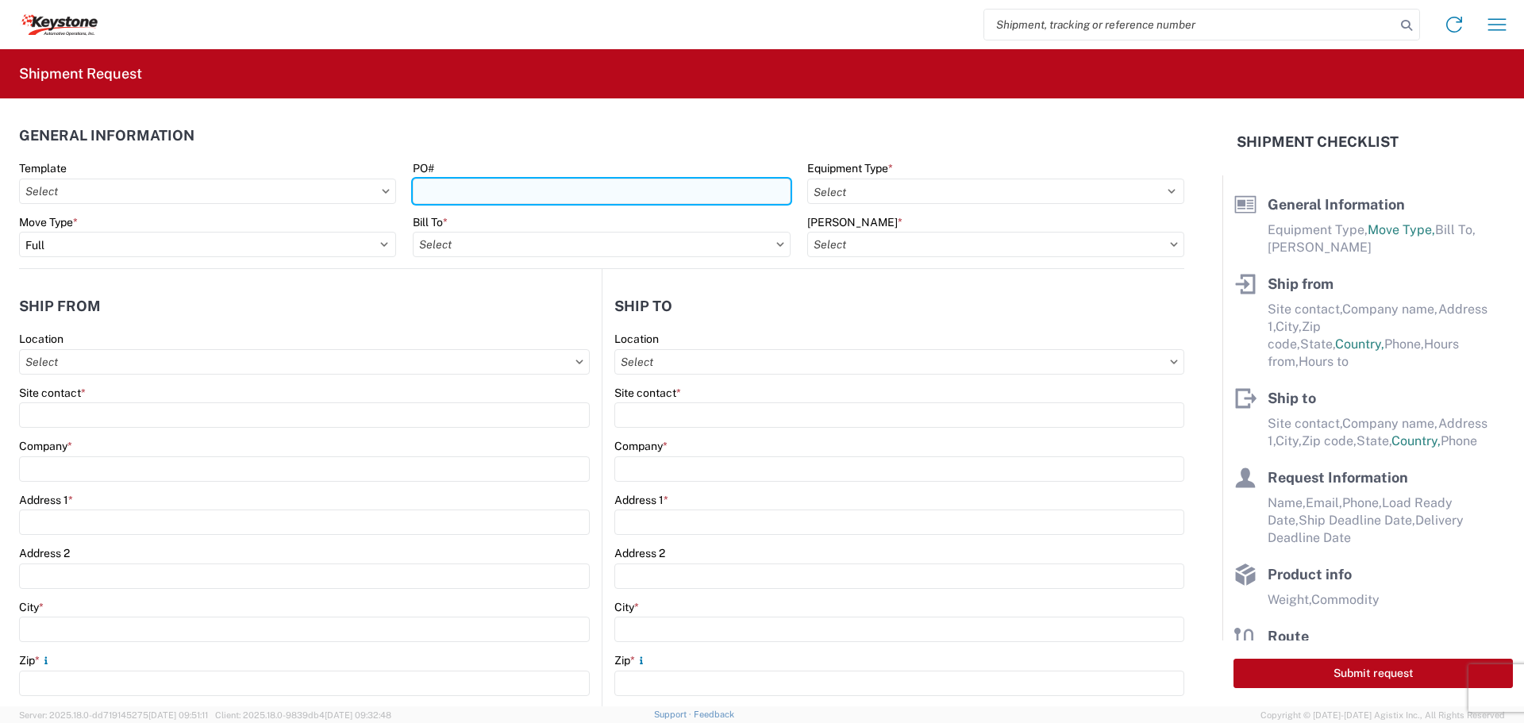
drag, startPoint x: 556, startPoint y: 195, endPoint x: 569, endPoint y: 203, distance: 15.7
click at [556, 195] on input "PO#" at bounding box center [601, 191] width 377 height 25
paste input "4177065"
type input "4177065"
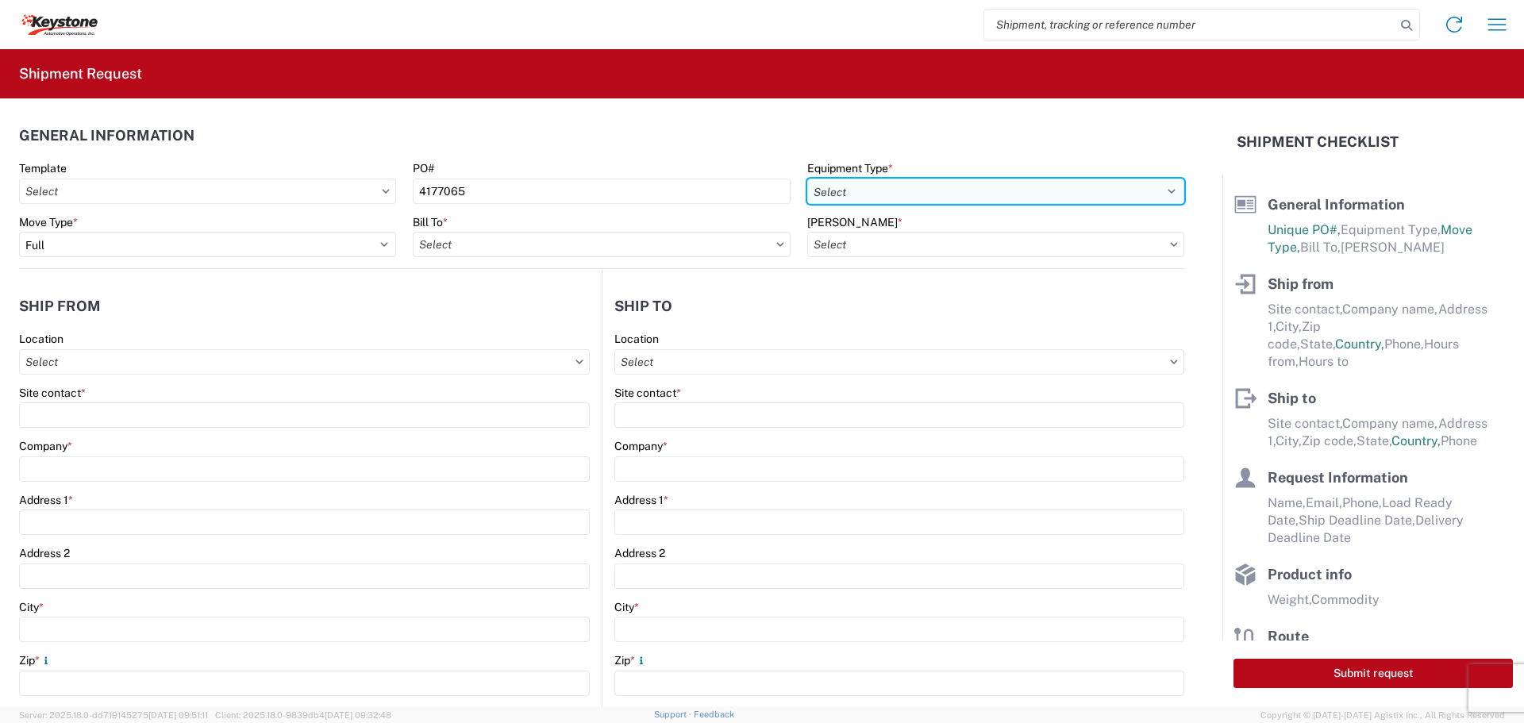
drag, startPoint x: 870, startPoint y: 187, endPoint x: 870, endPoint y: 200, distance: 12.7
click at [870, 187] on select "Select 53’ Dry Van Flatbed Dropdeck (van) Lowboy (flatbed) Rail" at bounding box center [995, 191] width 377 height 25
select select "STDV"
click at [807, 179] on select "Select 53’ Dry Van Flatbed Dropdeck (van) Lowboy (flatbed) Rail" at bounding box center [995, 191] width 377 height 25
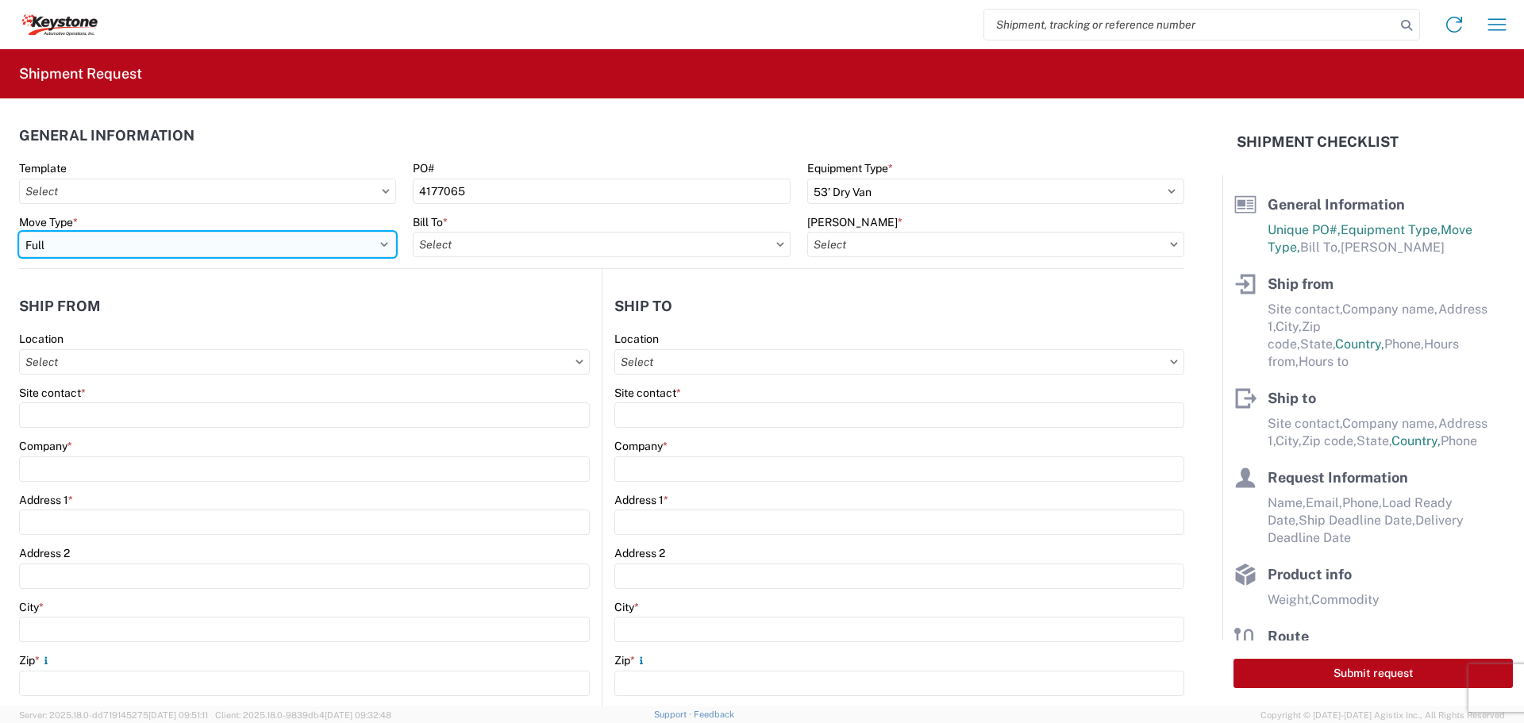
drag, startPoint x: 232, startPoint y: 242, endPoint x: 221, endPoint y: 254, distance: 16.3
click at [232, 242] on select "Select Full Partial TL" at bounding box center [207, 244] width 377 height 25
select select "PARTIAL_TL"
click at [19, 232] on select "Select Full Partial TL" at bounding box center [207, 244] width 377 height 25
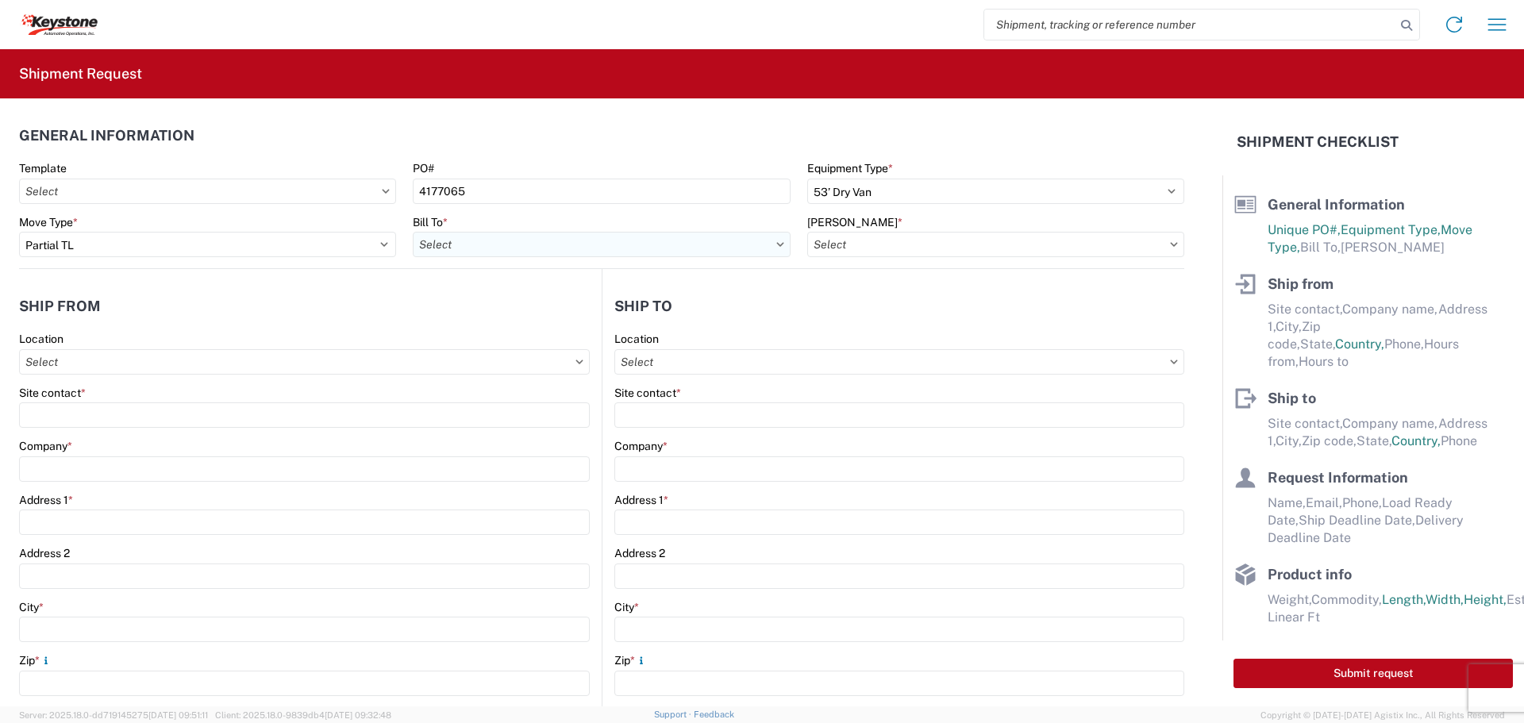
click at [497, 246] on input "Bill To *" at bounding box center [601, 244] width 377 height 25
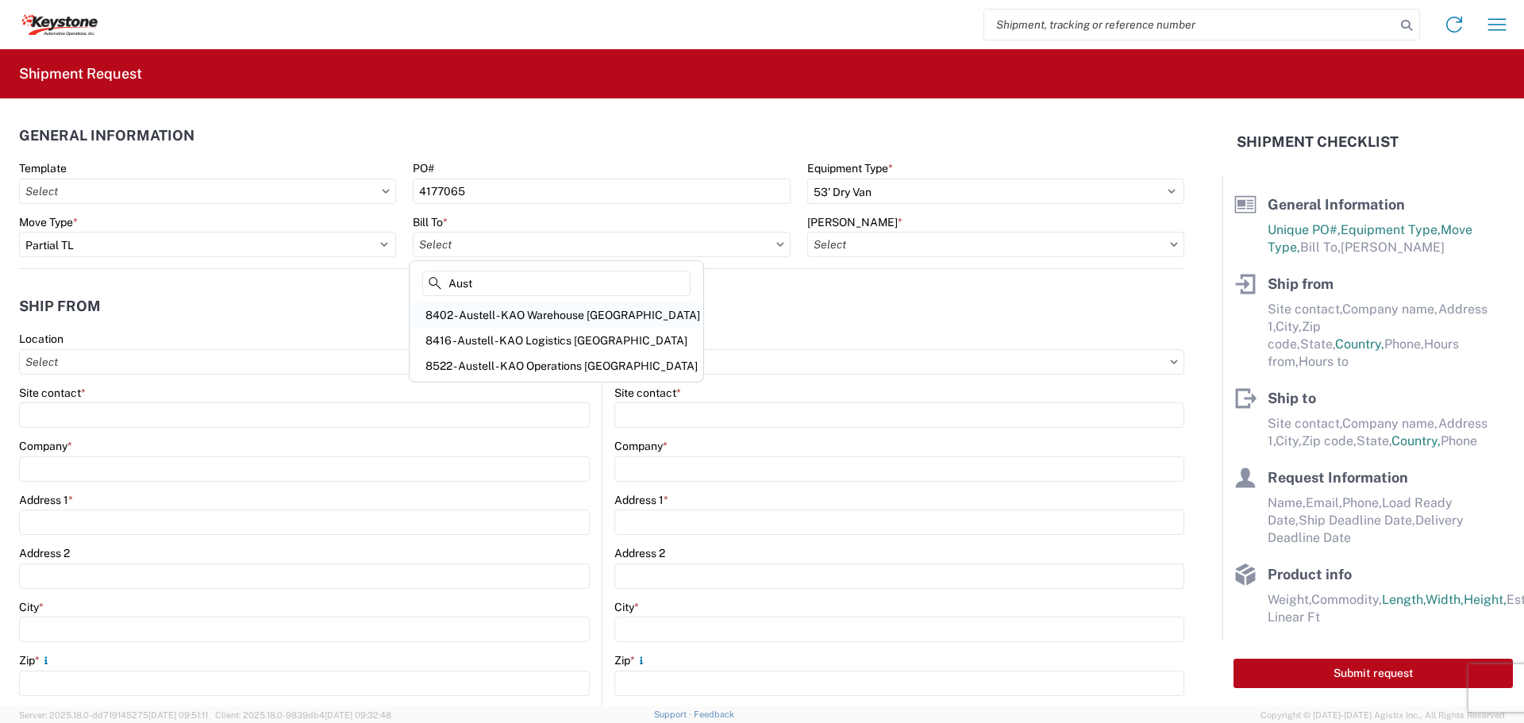
type input "Aust"
click at [526, 319] on div "8402 - Austell - KAO Warehouse [GEOGRAPHIC_DATA]" at bounding box center [556, 314] width 287 height 25
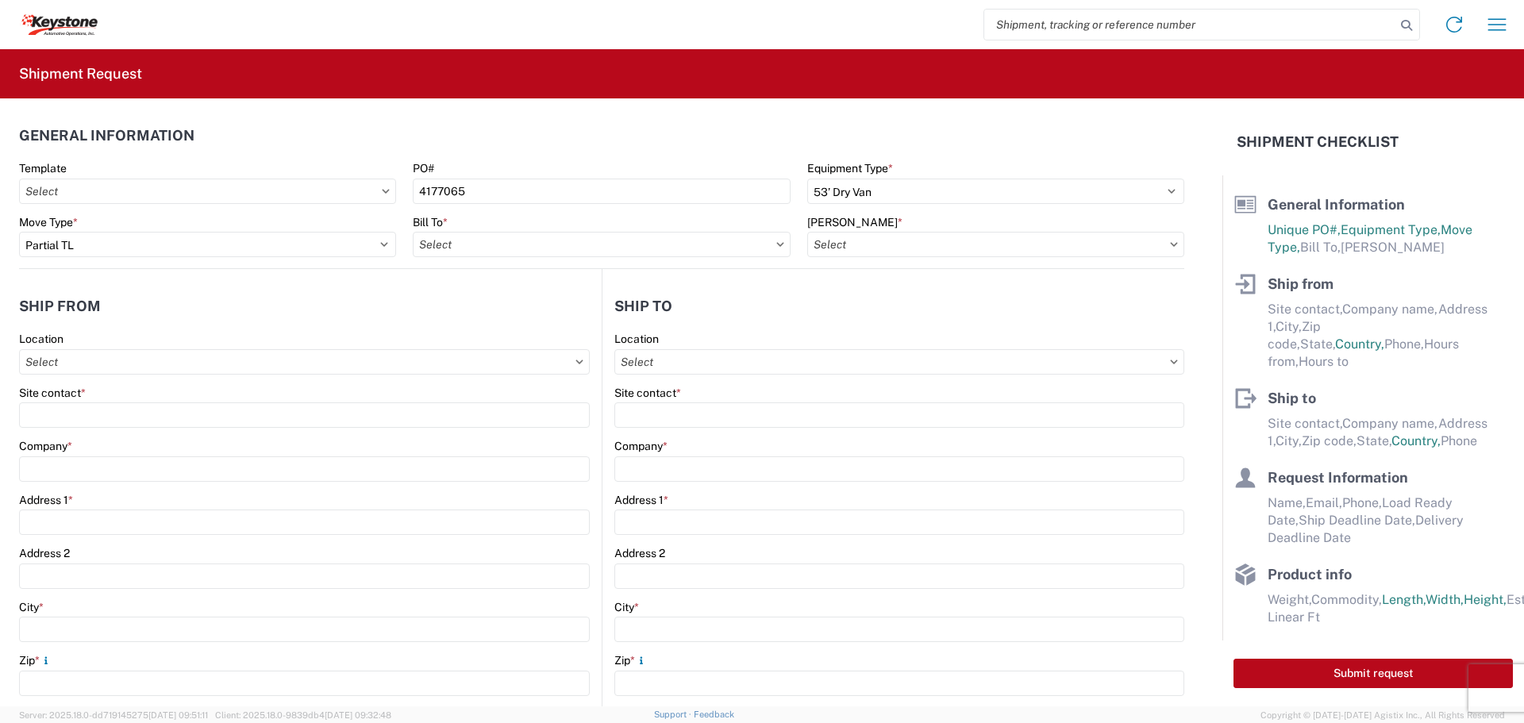
type input "8402 - Austell - KAO Warehouse [GEOGRAPHIC_DATA]"
click at [917, 249] on input "[PERSON_NAME] *" at bounding box center [995, 244] width 377 height 25
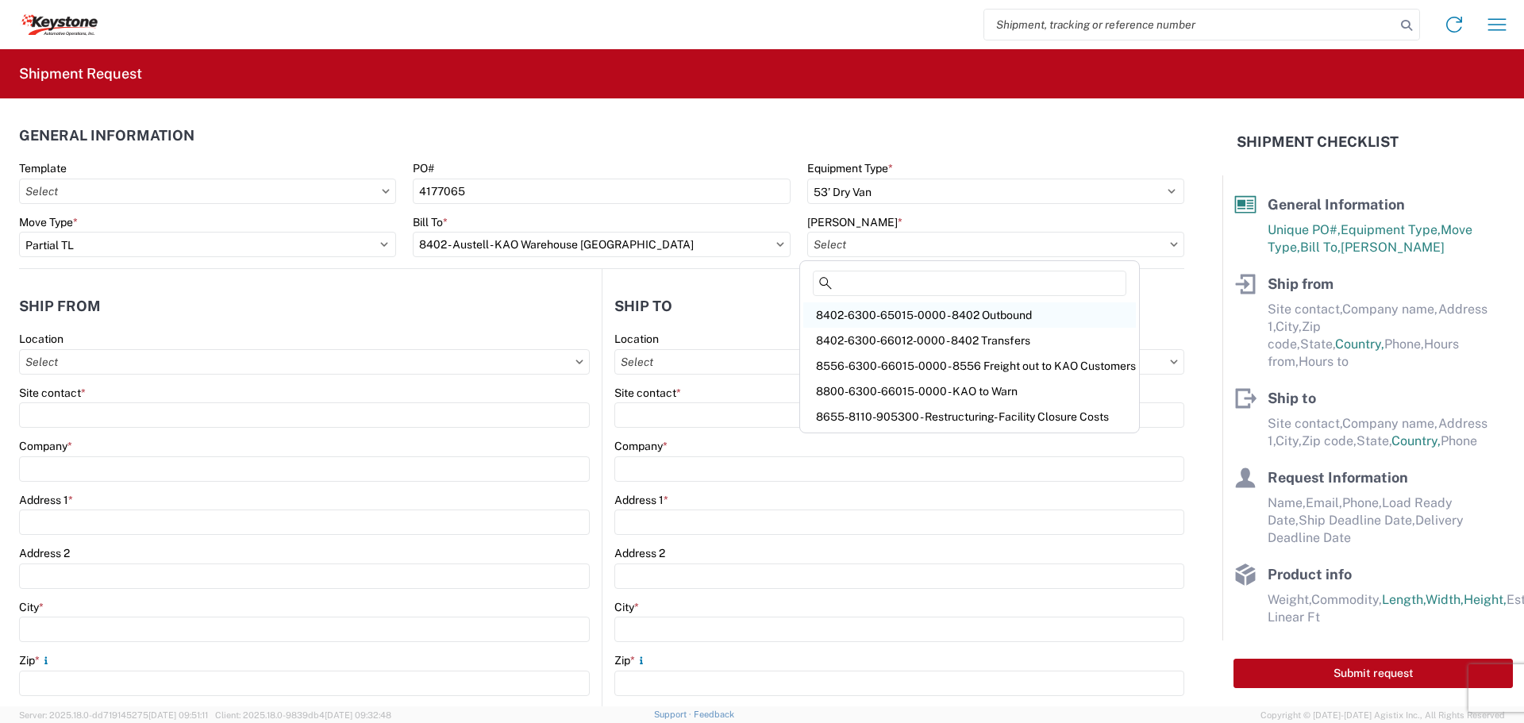
click at [897, 314] on div "8402-6300-65015-0000 - 8402 Outbound" at bounding box center [969, 314] width 333 height 25
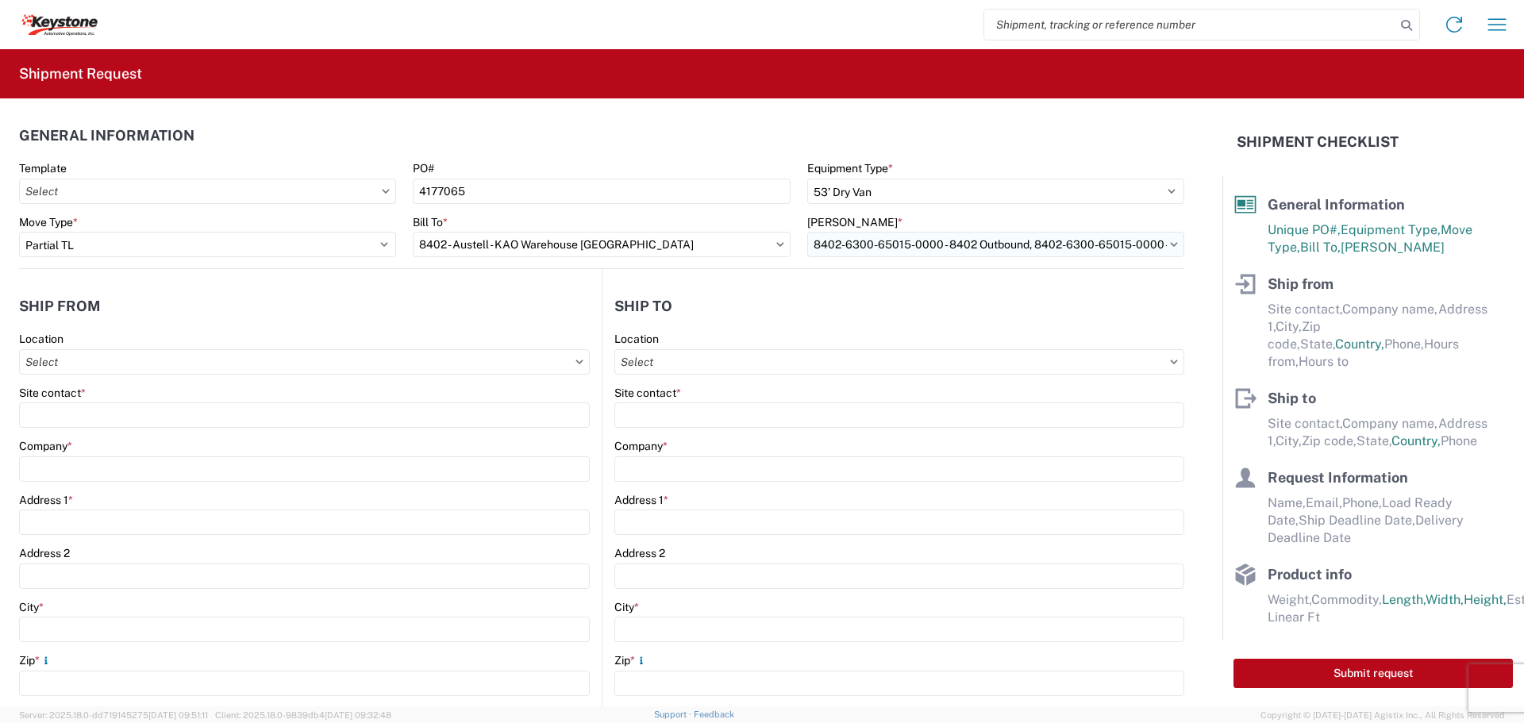
click at [920, 249] on input "8402-6300-65015-0000 - 8402 Outbound, 8402-6300-65015-0000 - 8402 Outbound" at bounding box center [995, 244] width 377 height 25
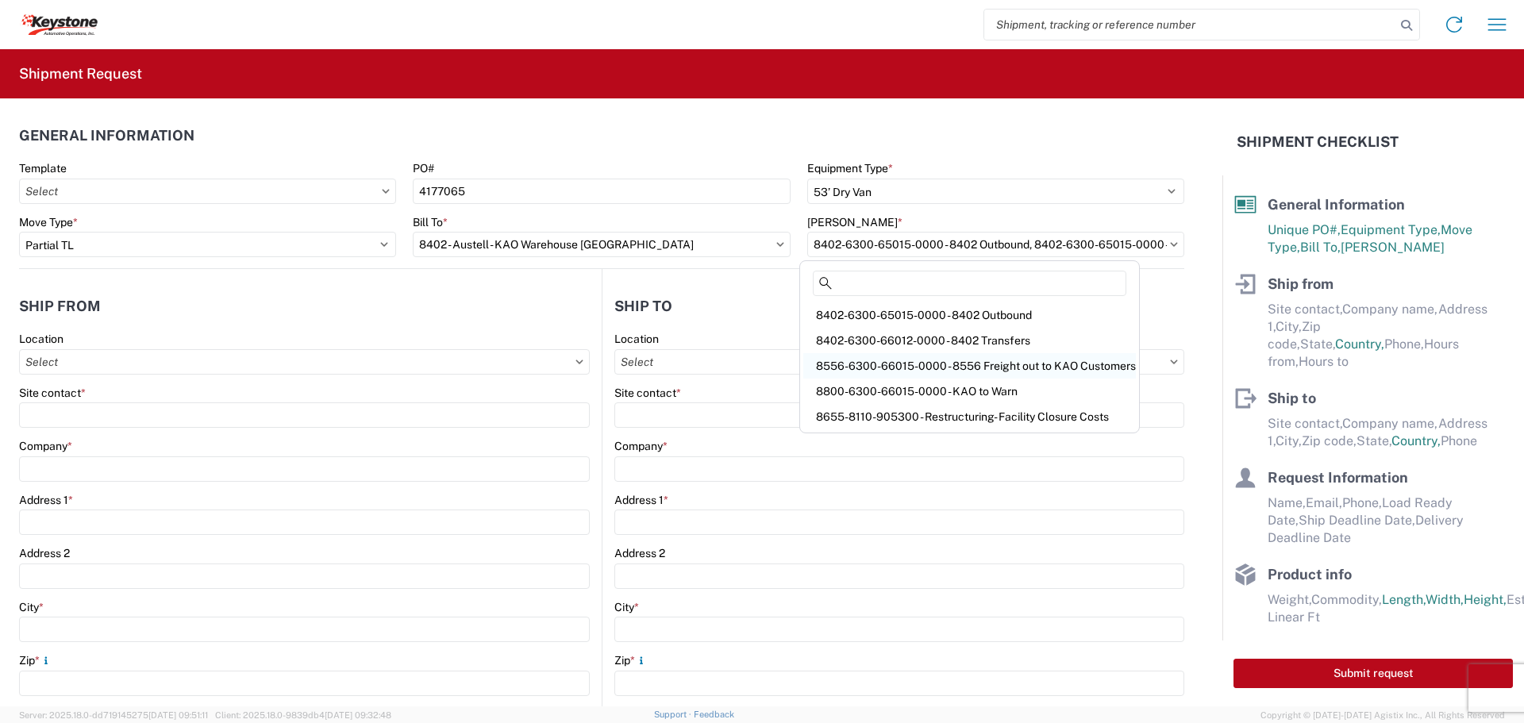
click at [928, 362] on div "8556-6300-66015-0000 - 8556 Freight out to KAO Customers" at bounding box center [969, 365] width 333 height 25
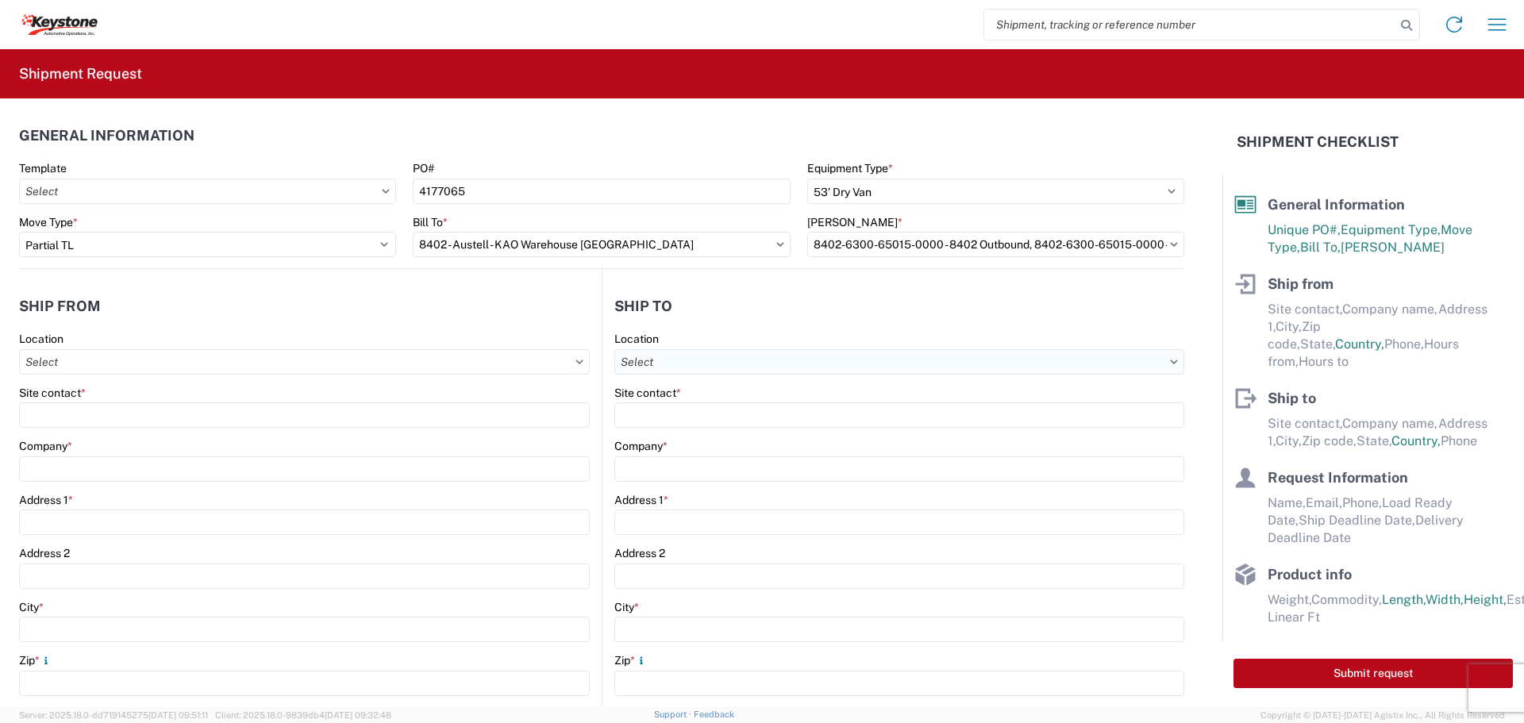
type input "8556-6300-66015-0000 - 8556 Freight out to KAO Customers"
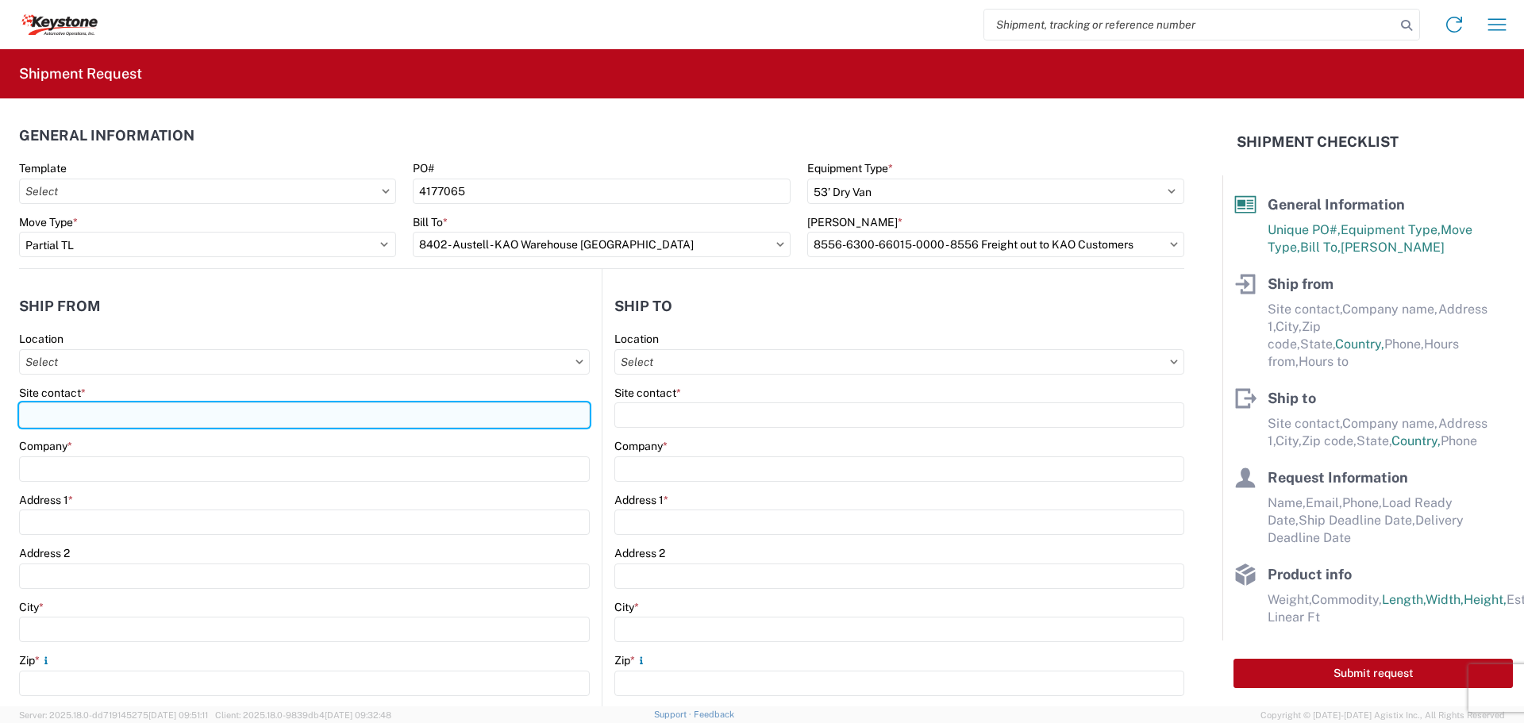
click at [195, 417] on input "Site contact *" at bounding box center [304, 415] width 571 height 25
type input "[PERSON_NAME]"
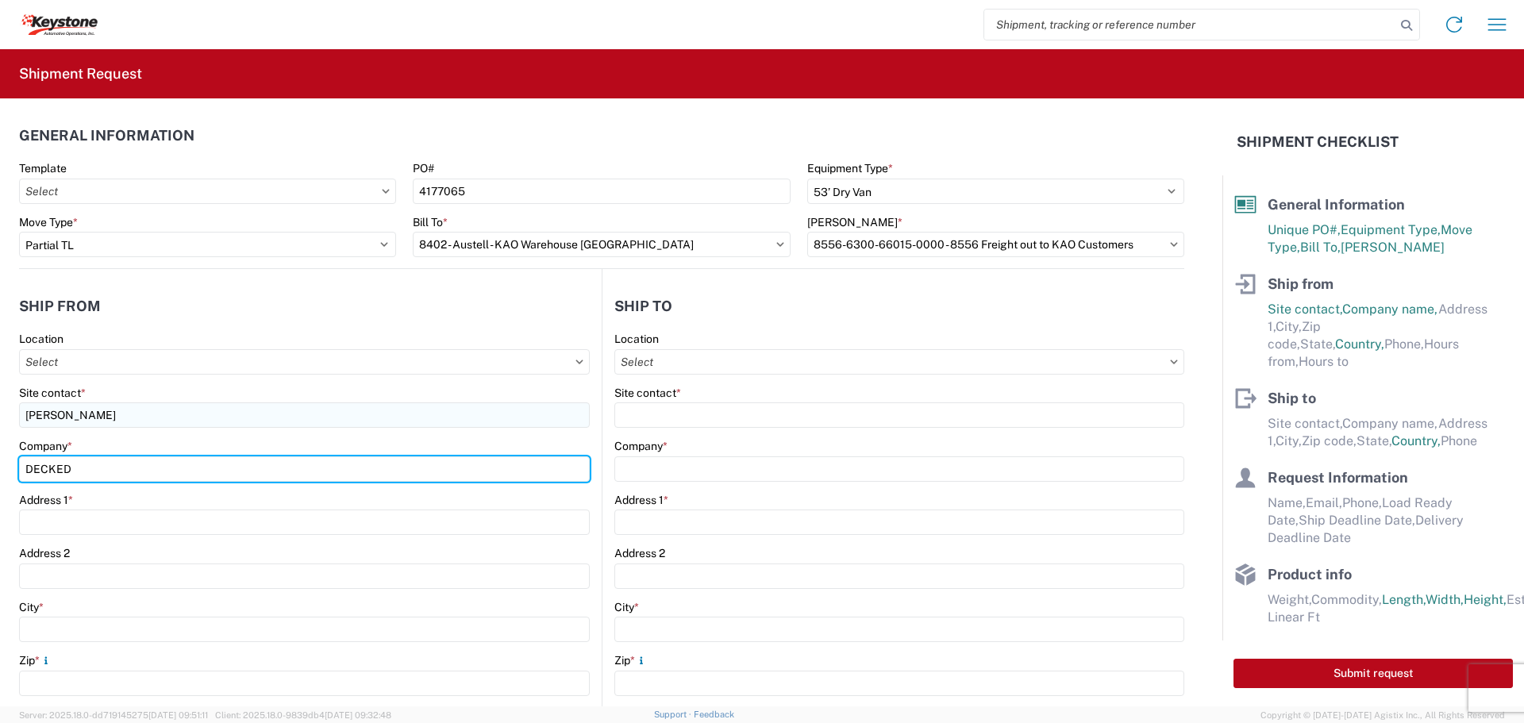
type input "DECKED"
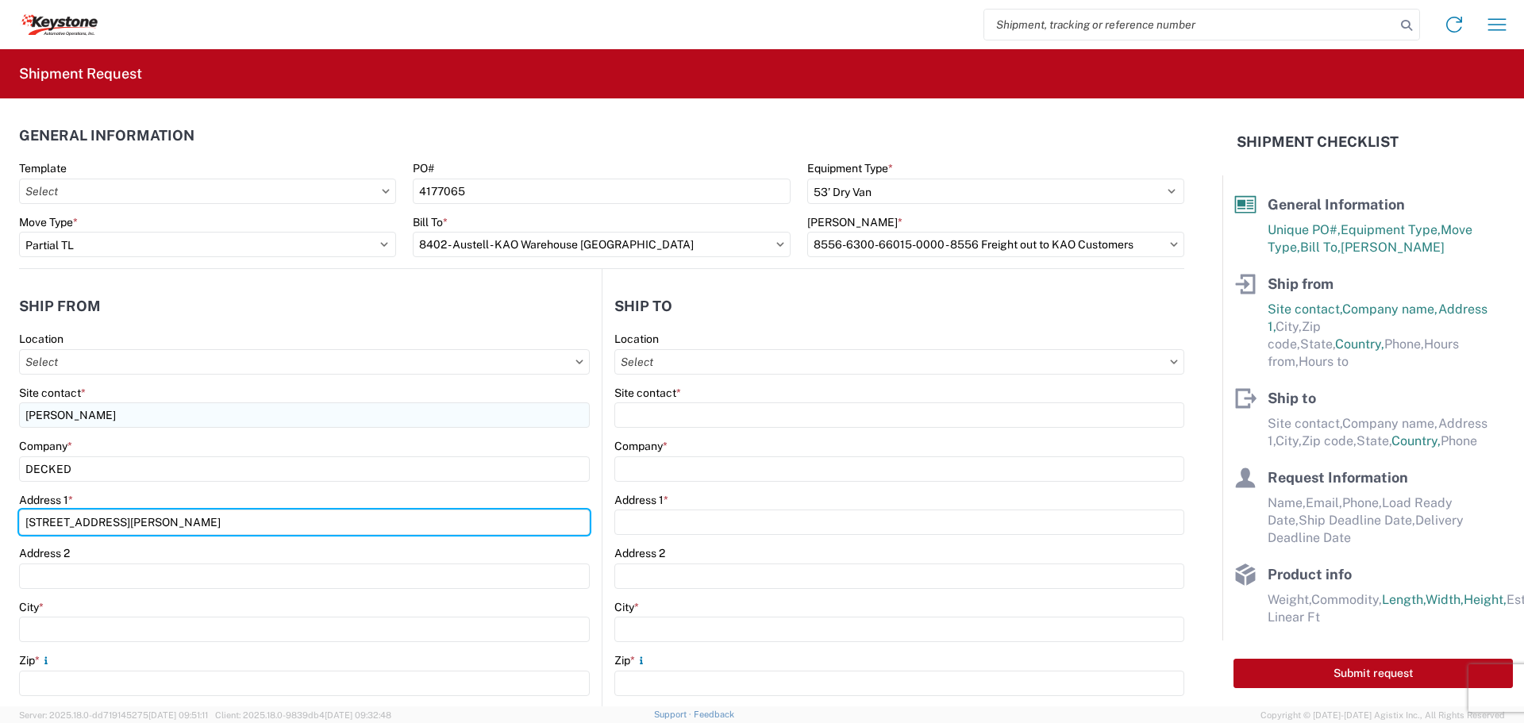
type input "[STREET_ADDRESS][PERSON_NAME]"
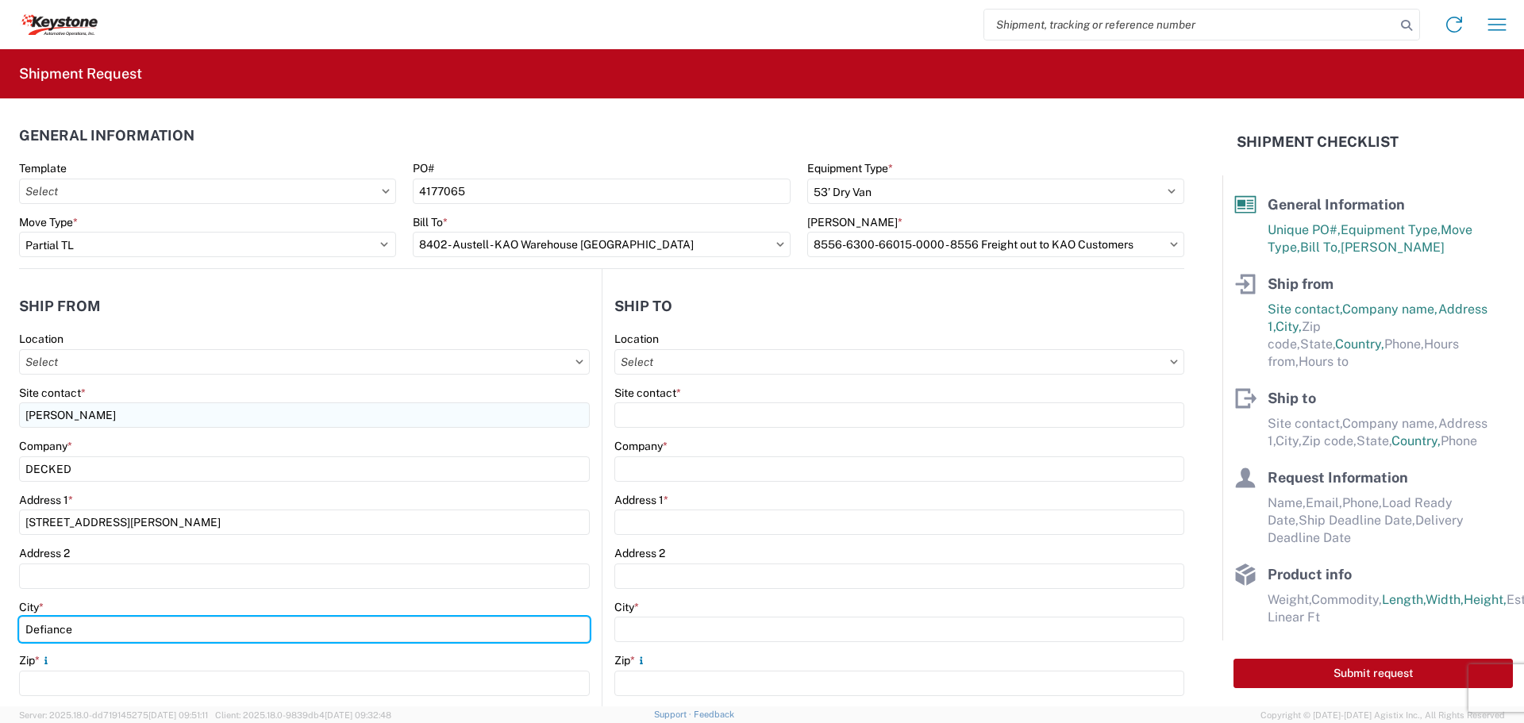
type input "Defiance"
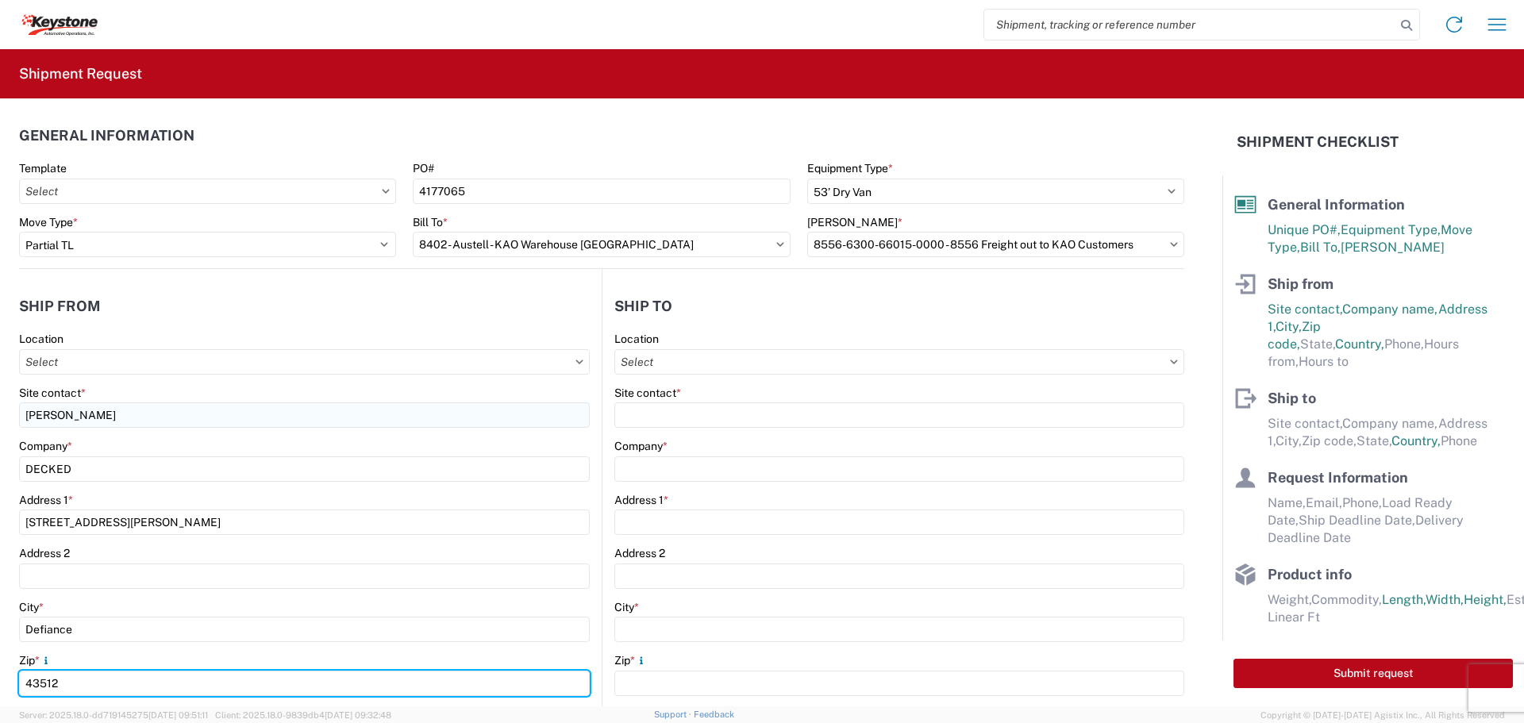
type input "43512"
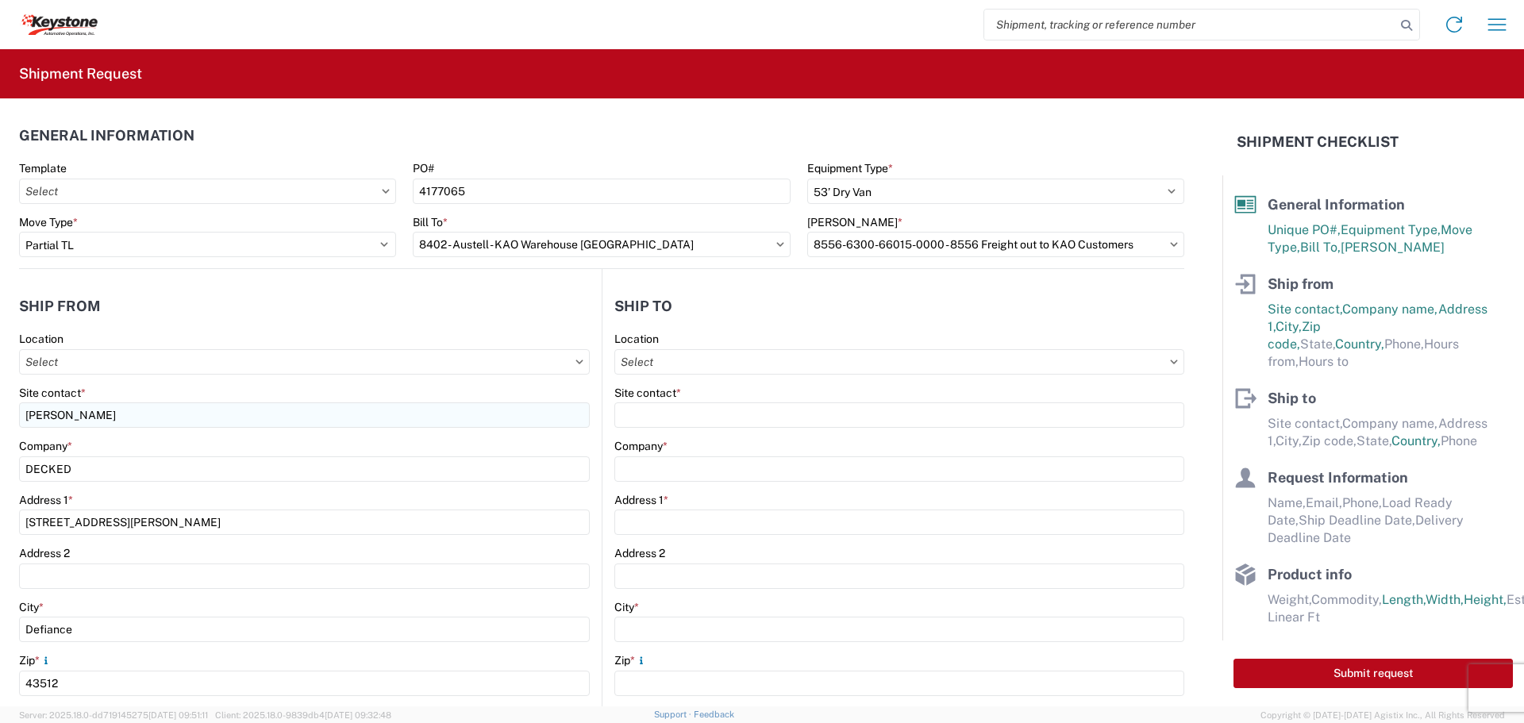
scroll to position [334, 0]
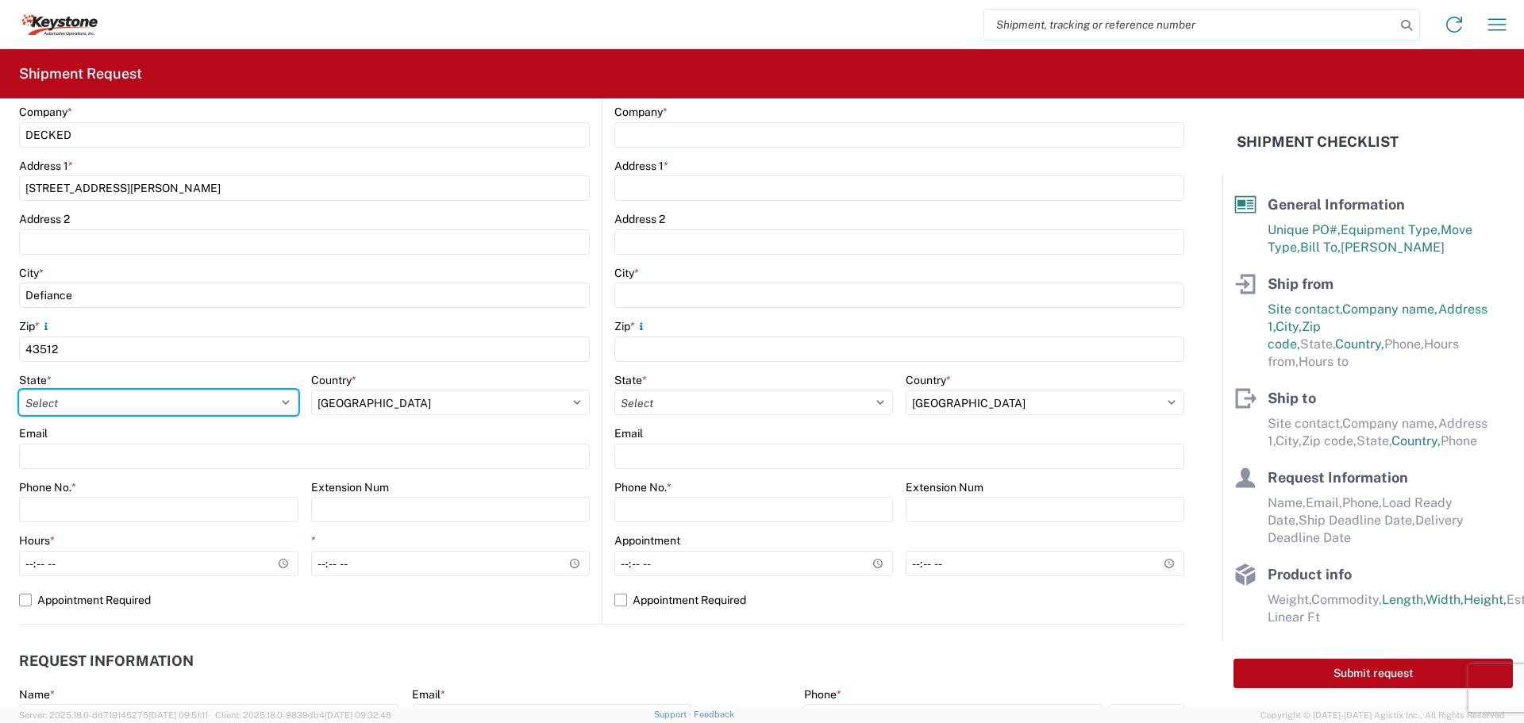
select select "OH"
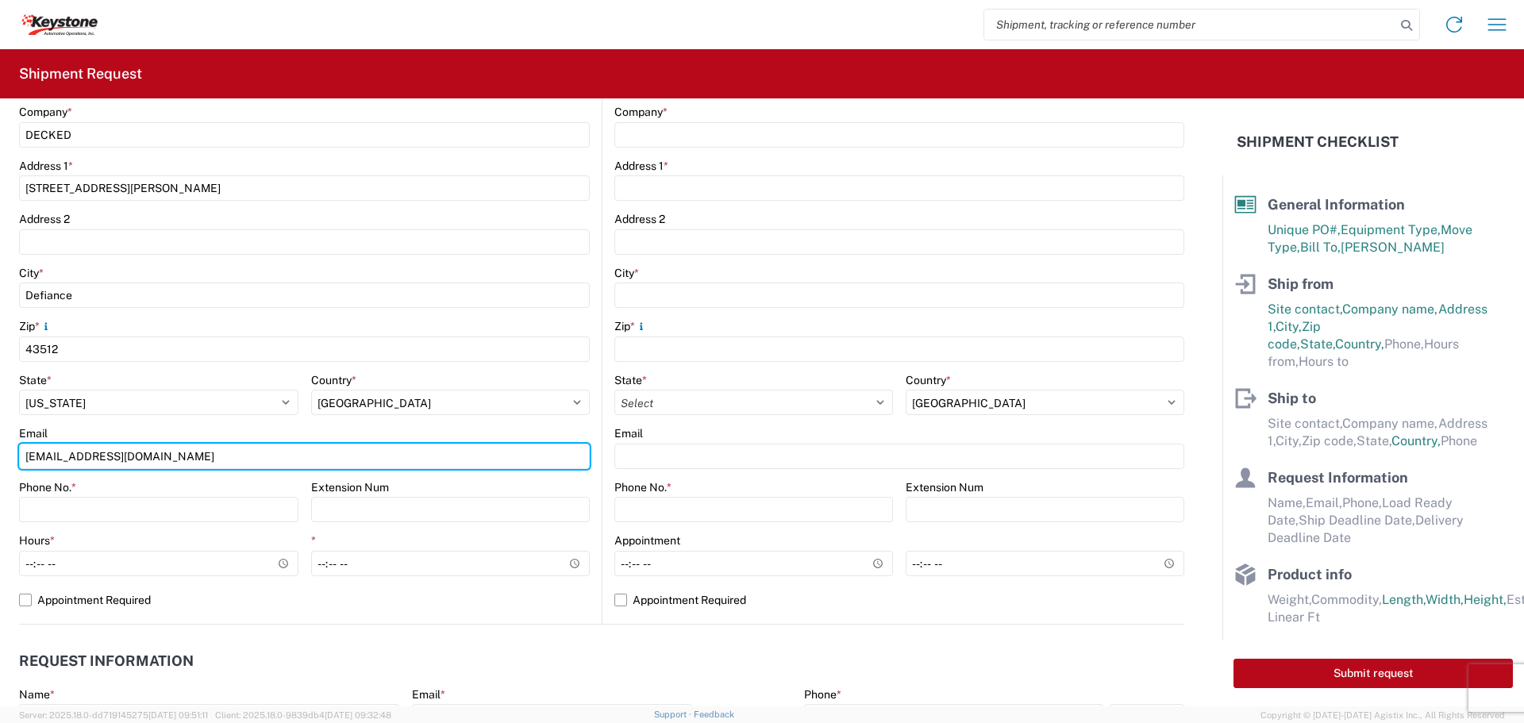
type input "[EMAIL_ADDRESS][DOMAIN_NAME]"
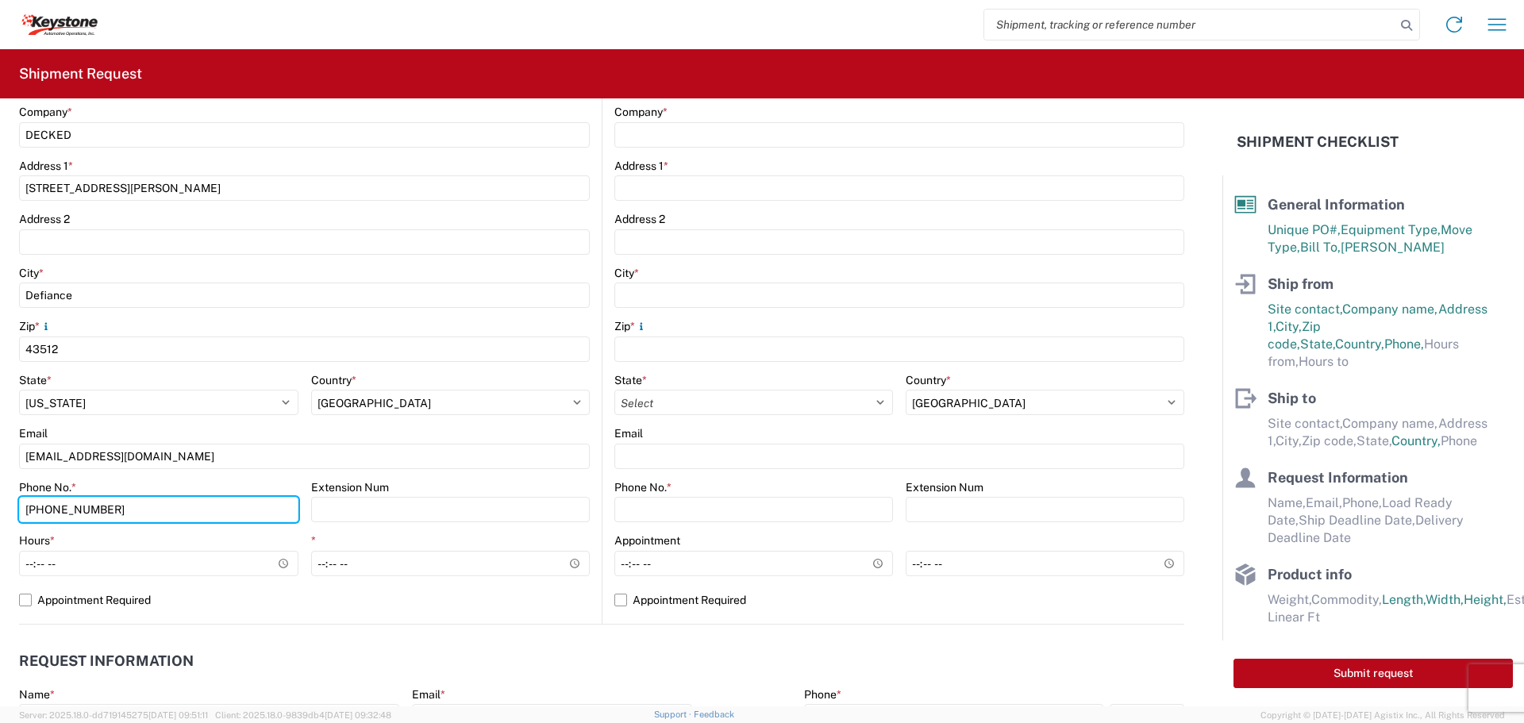
type input "[PHONE_NUMBER]"
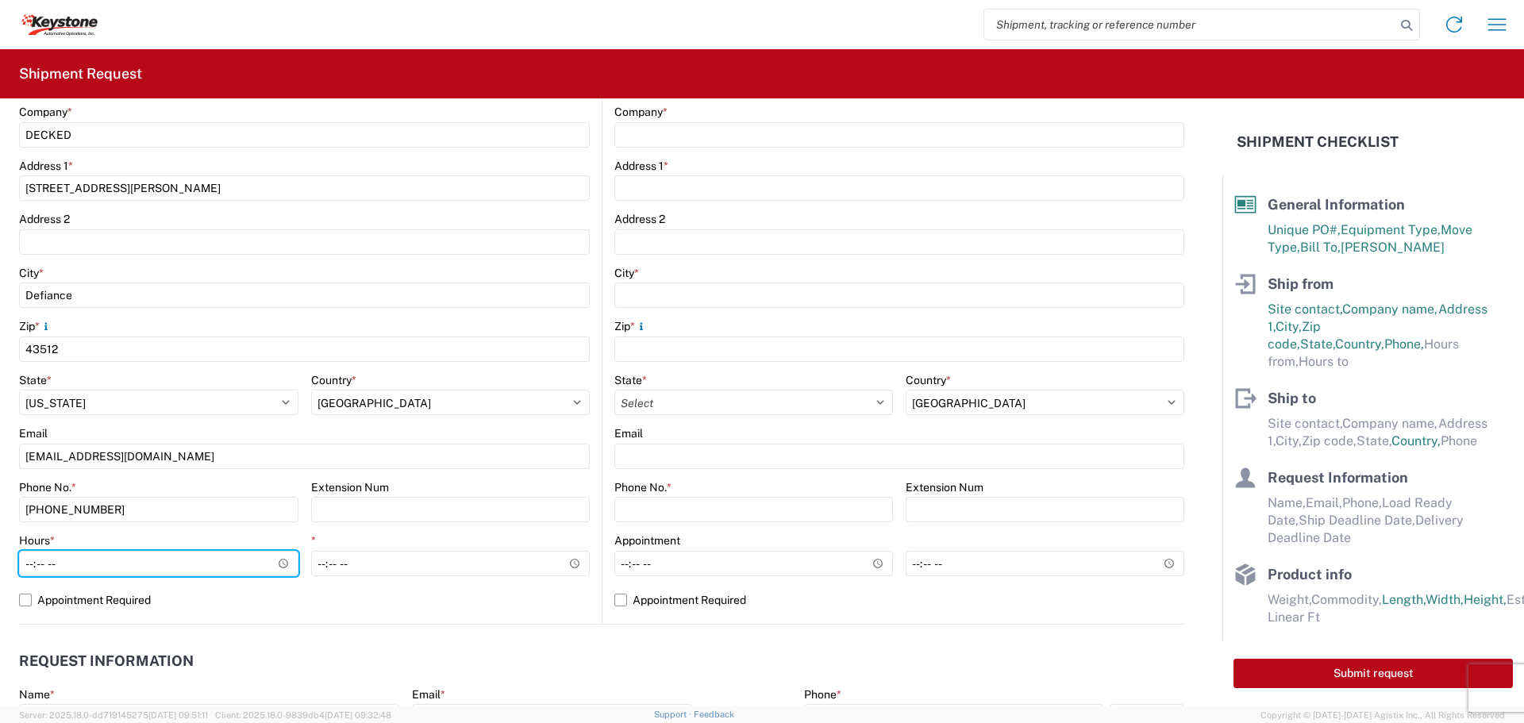
type input "07:00"
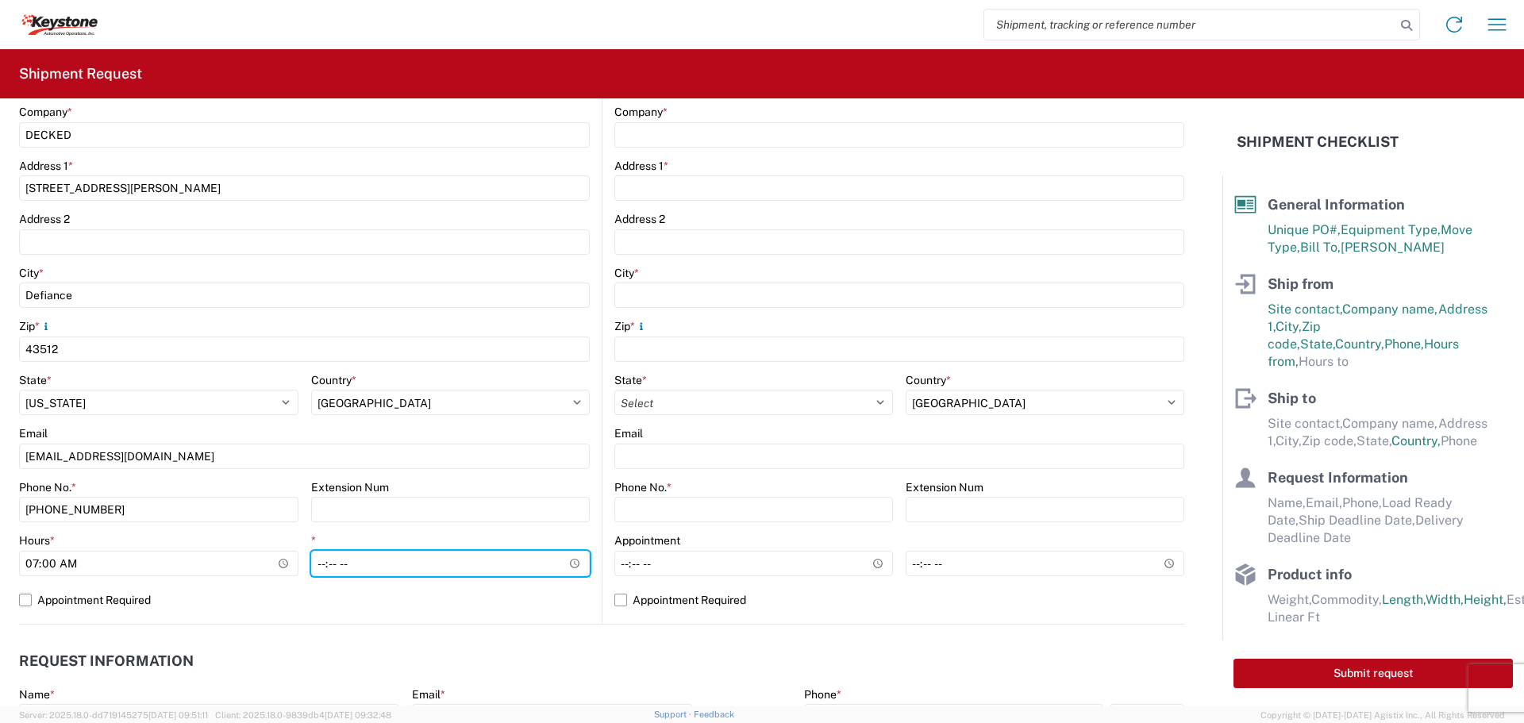
type input "15:30"
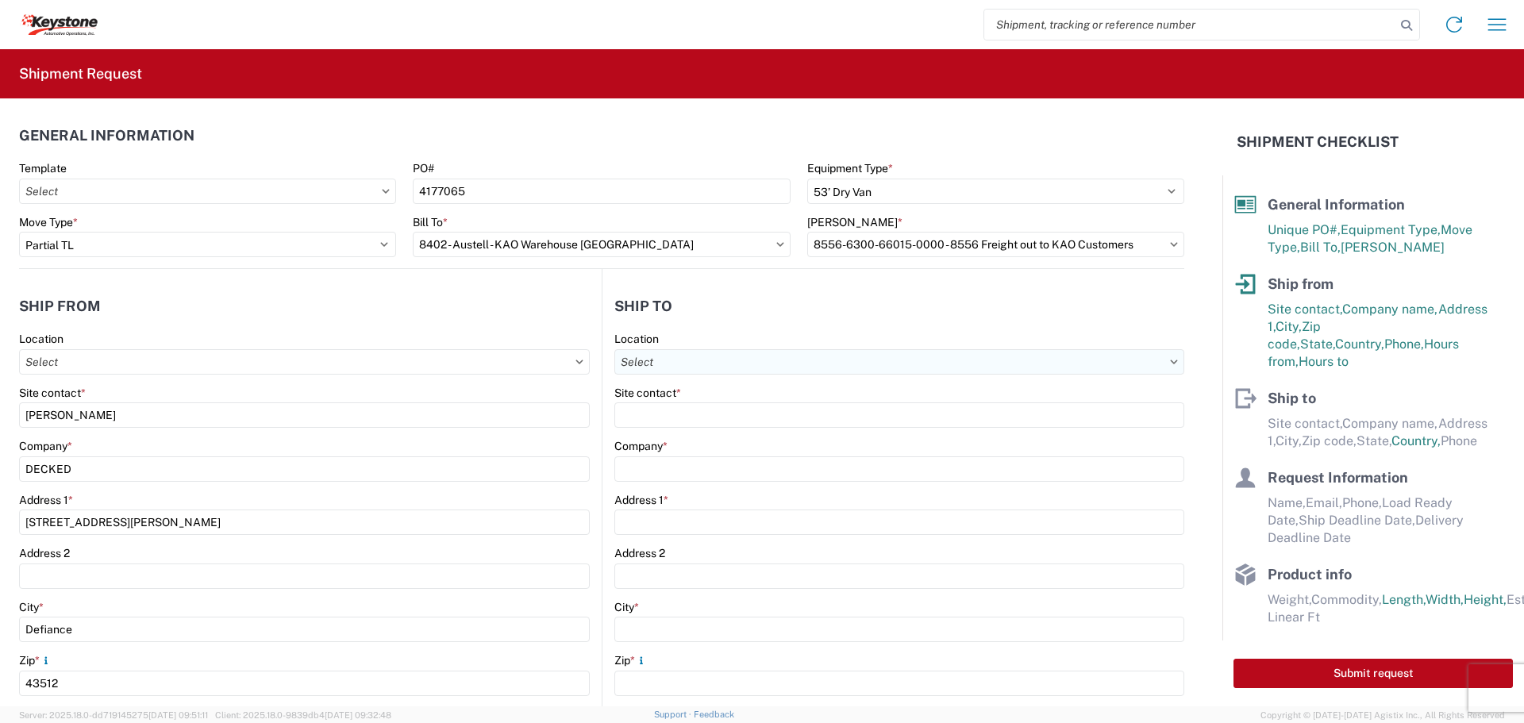
click at [713, 365] on input "Location" at bounding box center [899, 361] width 570 height 25
type input "8402"
click at [738, 428] on div "8402 - Austell - KAO Warehouse [GEOGRAPHIC_DATA]" at bounding box center [756, 432] width 287 height 25
type input "8402 - Austell - KAO Warehouse [GEOGRAPHIC_DATA]"
type input "KAO"
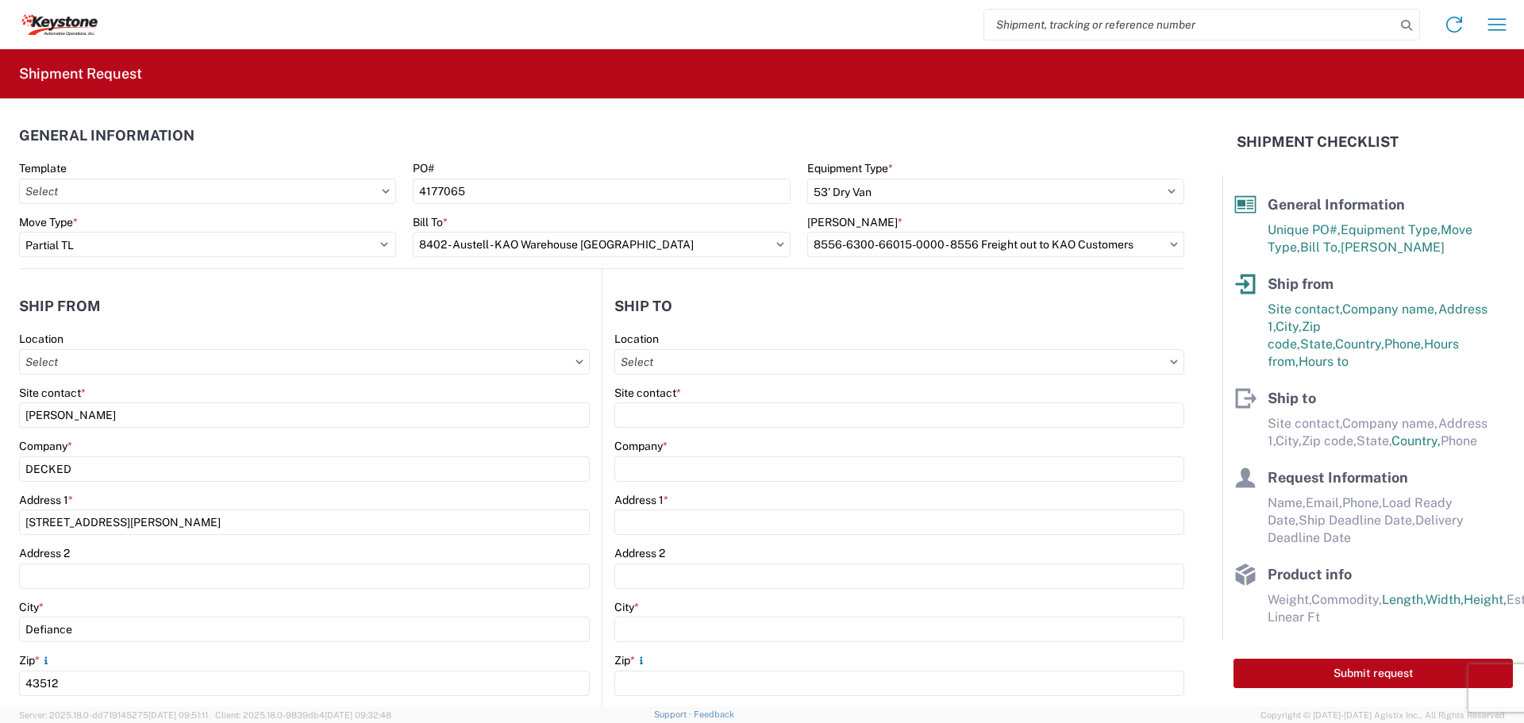
type input "[STREET_ADDRESS][PERSON_NAME]"
type input "Austell"
type input "30168"
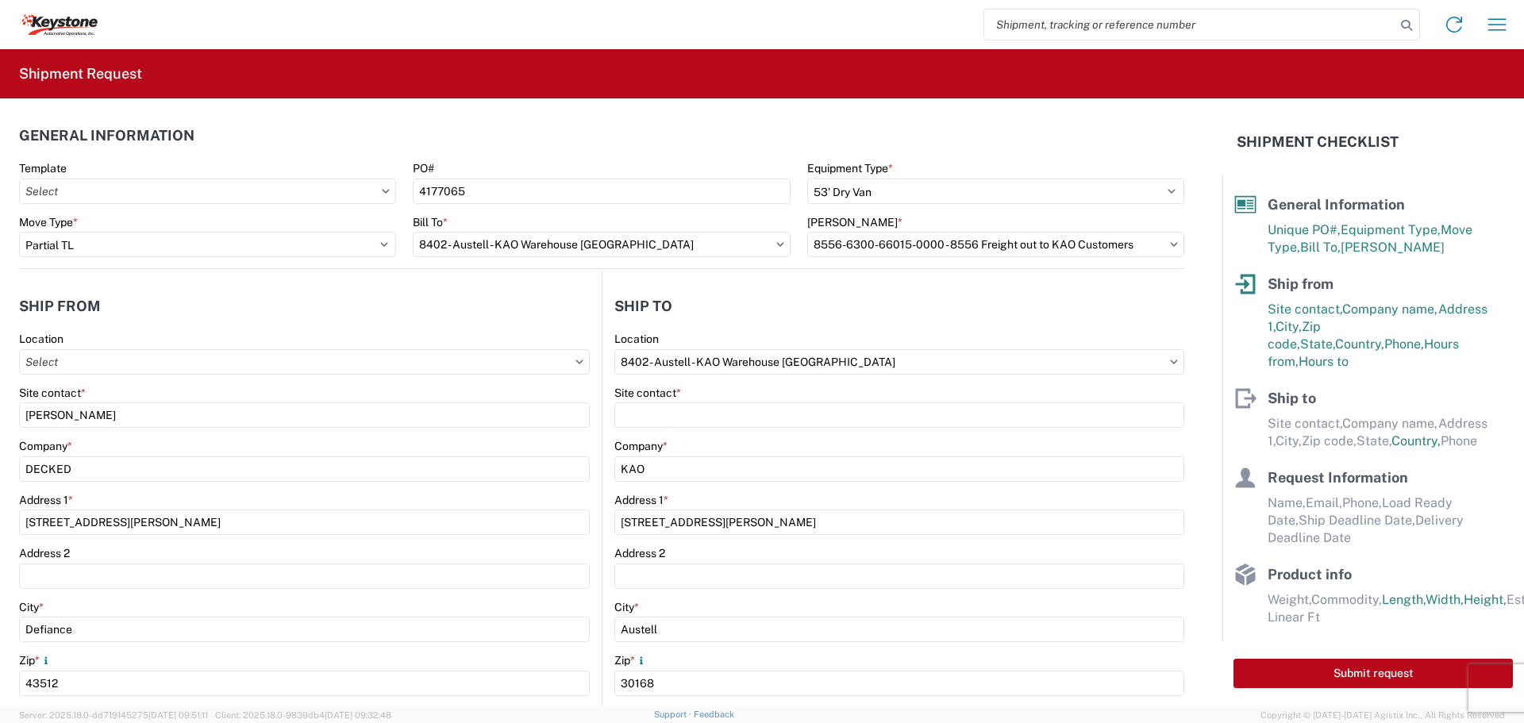
select select "US"
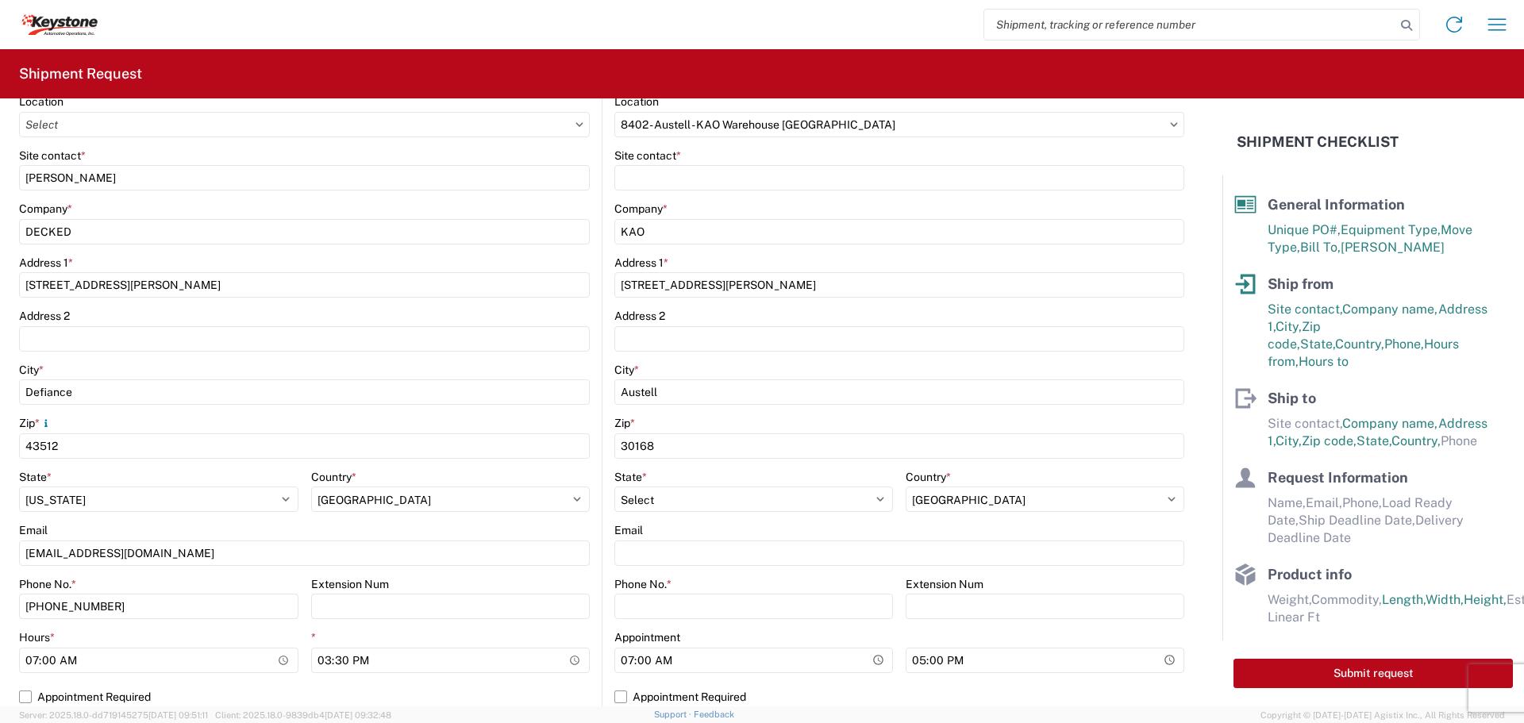
scroll to position [238, 0]
click at [696, 614] on input "Phone No. *" at bounding box center [753, 605] width 279 height 25
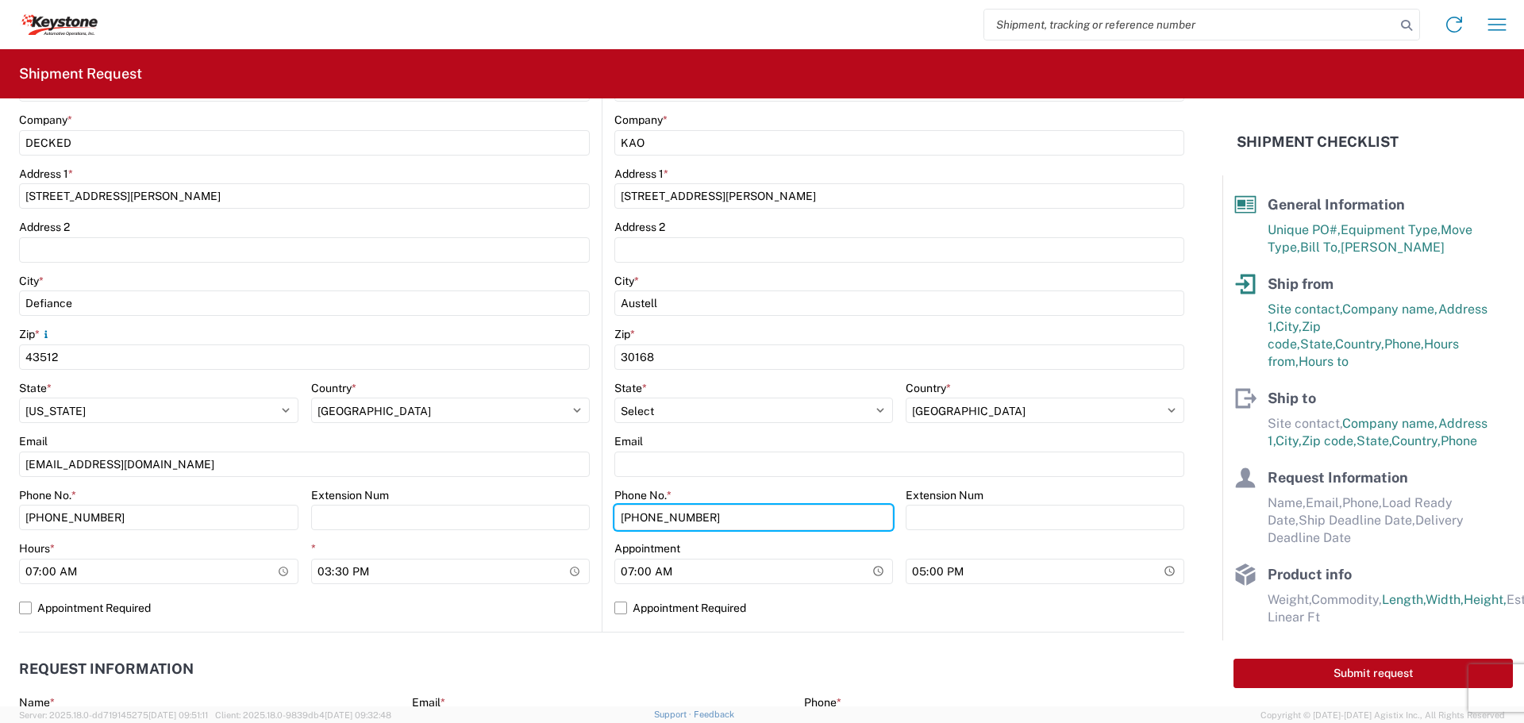
scroll to position [397, 0]
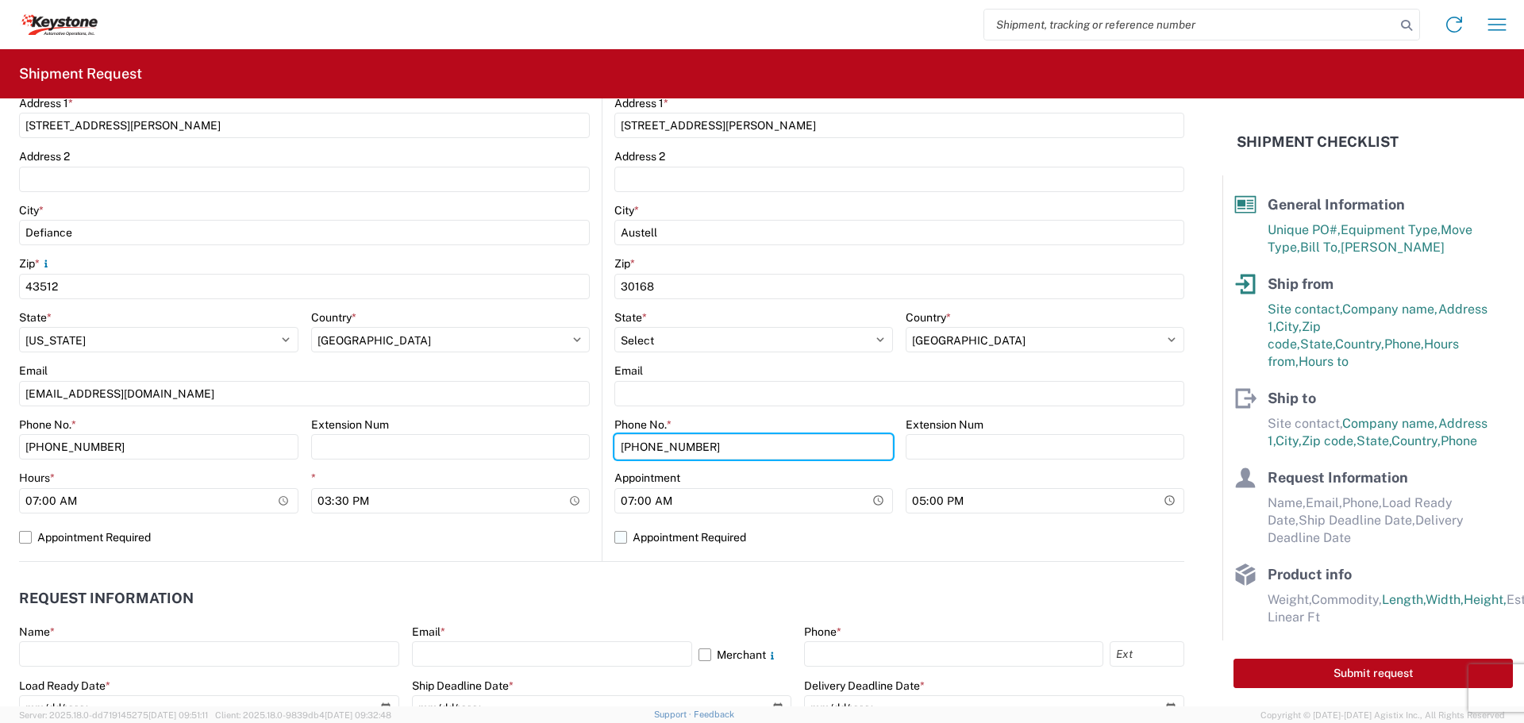
type input "[PHONE_NUMBER]"
click at [614, 540] on label "Appointment Required" at bounding box center [899, 537] width 570 height 25
click at [0, 0] on input "Appointment Required" at bounding box center [0, 0] width 0 height 0
select select "US"
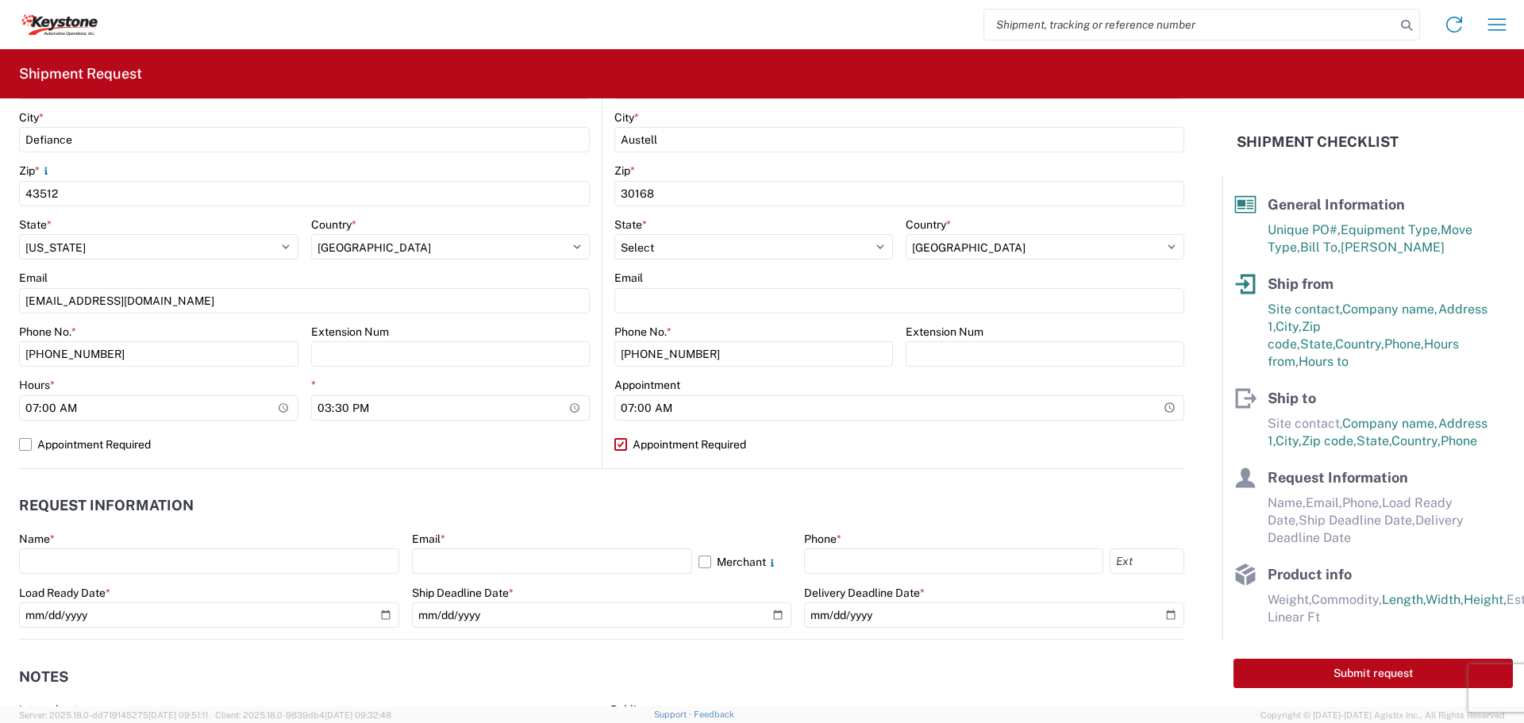
scroll to position [635, 0]
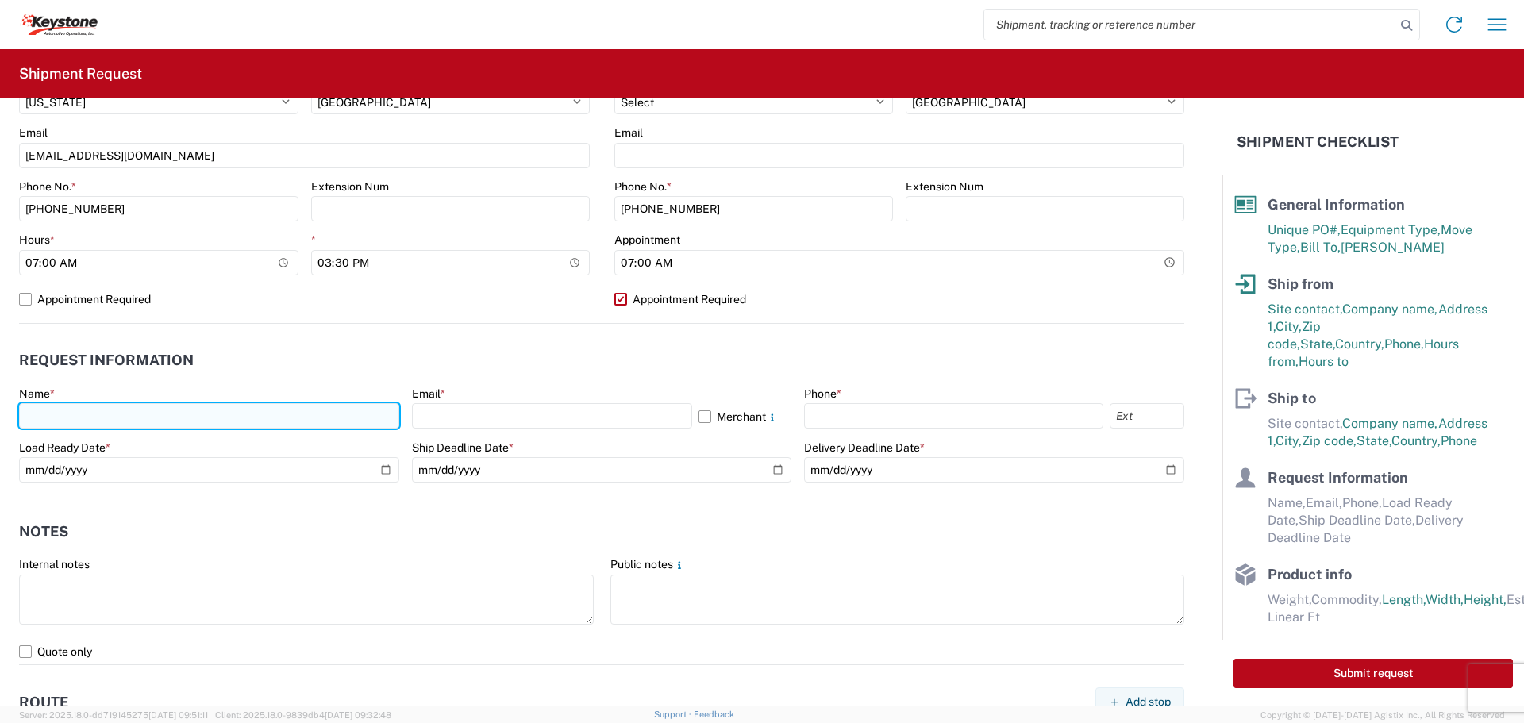
click at [154, 420] on input "text" at bounding box center [209, 415] width 380 height 25
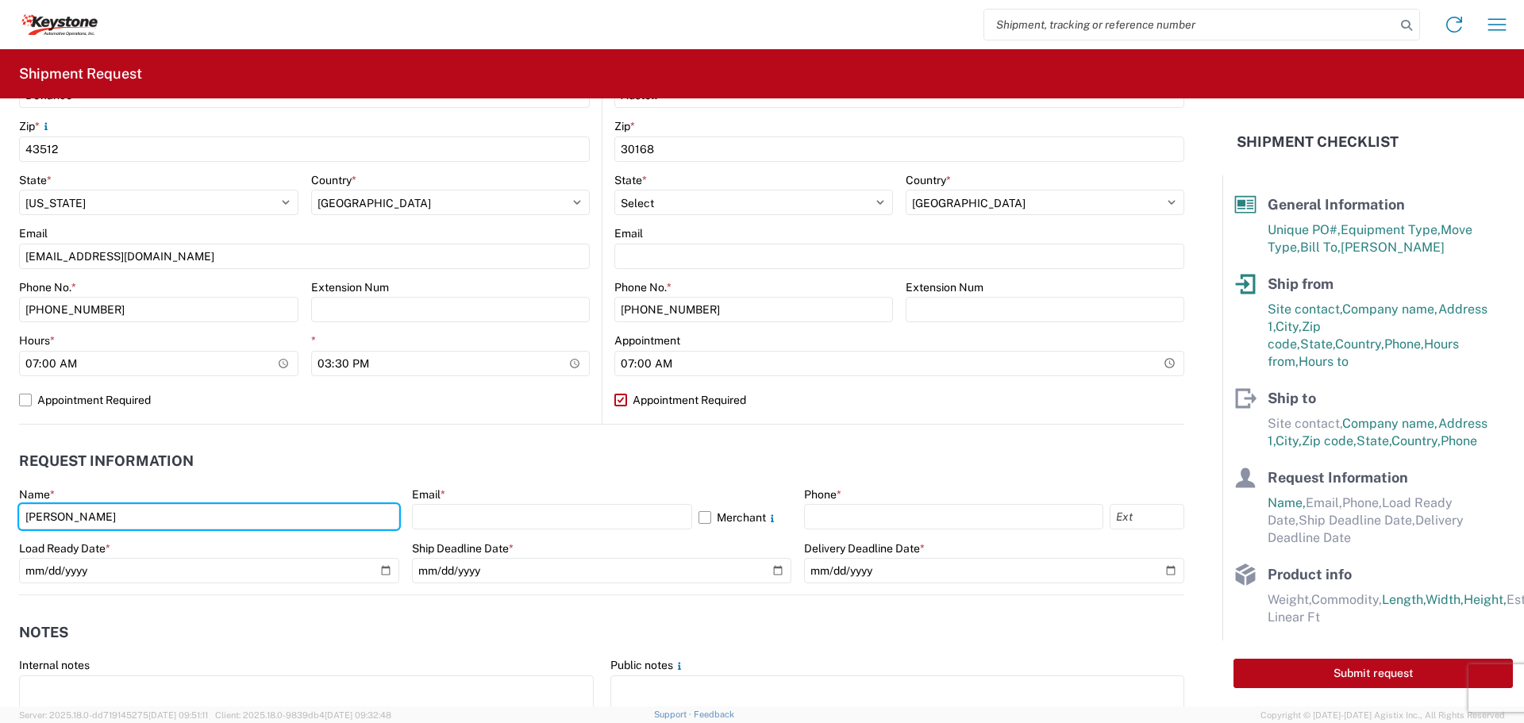
scroll to position [238, 0]
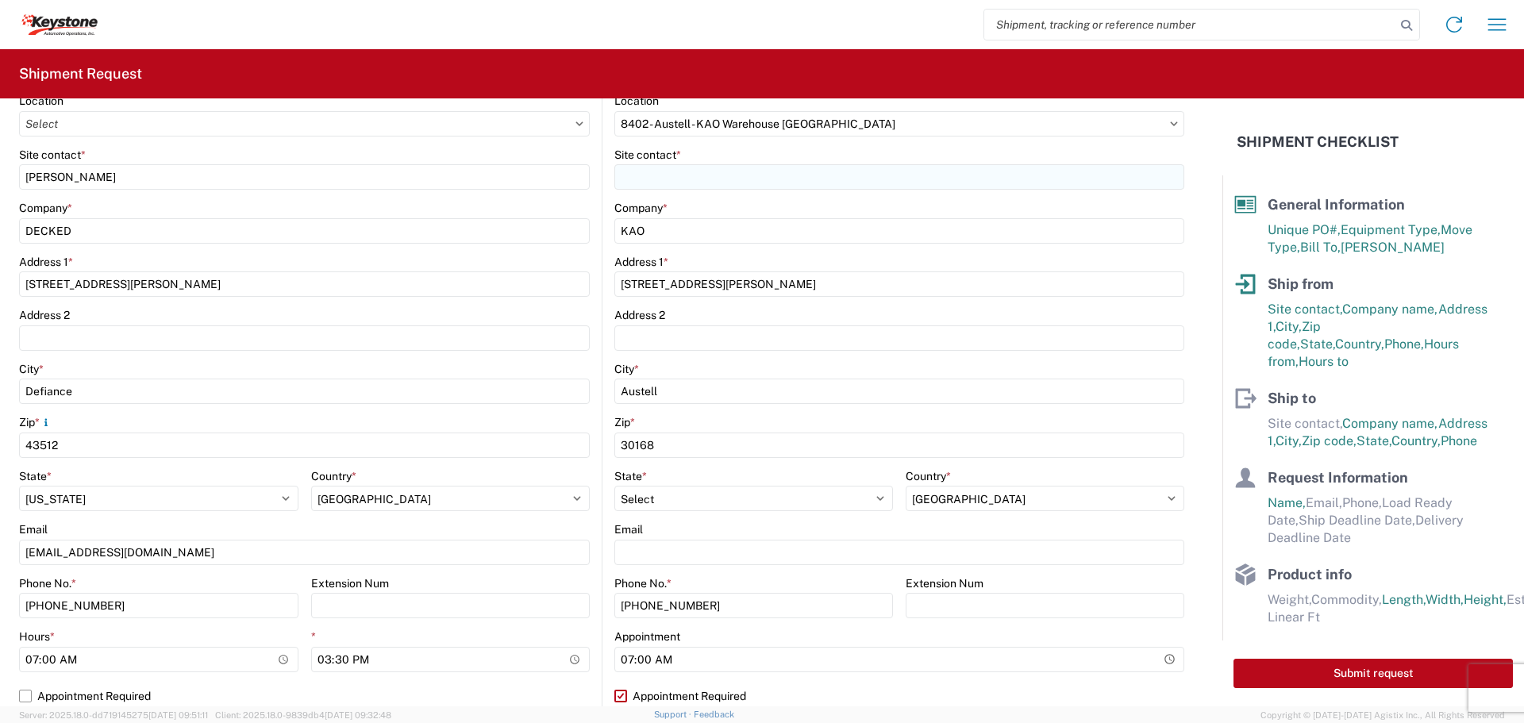
type input "[PERSON_NAME]"
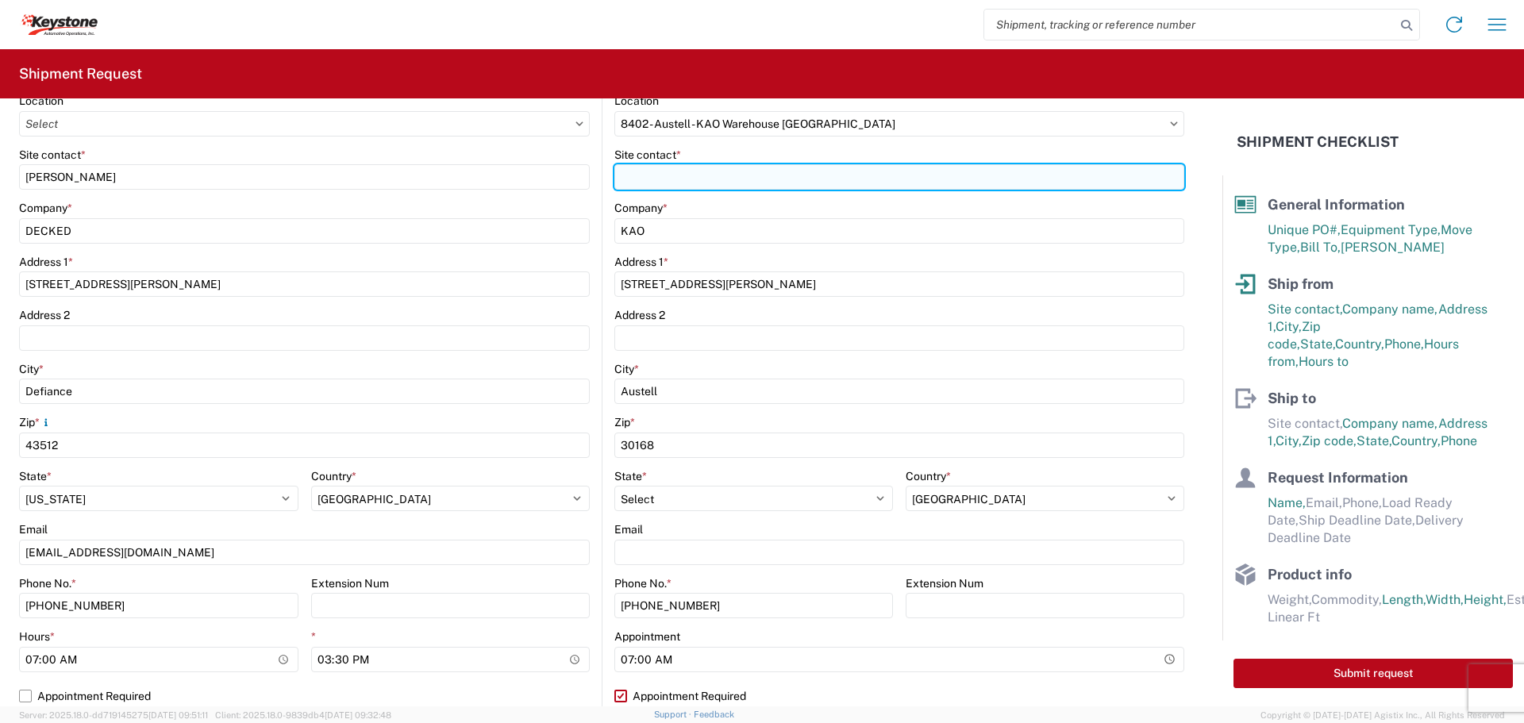
click at [677, 183] on input "Site contact *" at bounding box center [899, 176] width 570 height 25
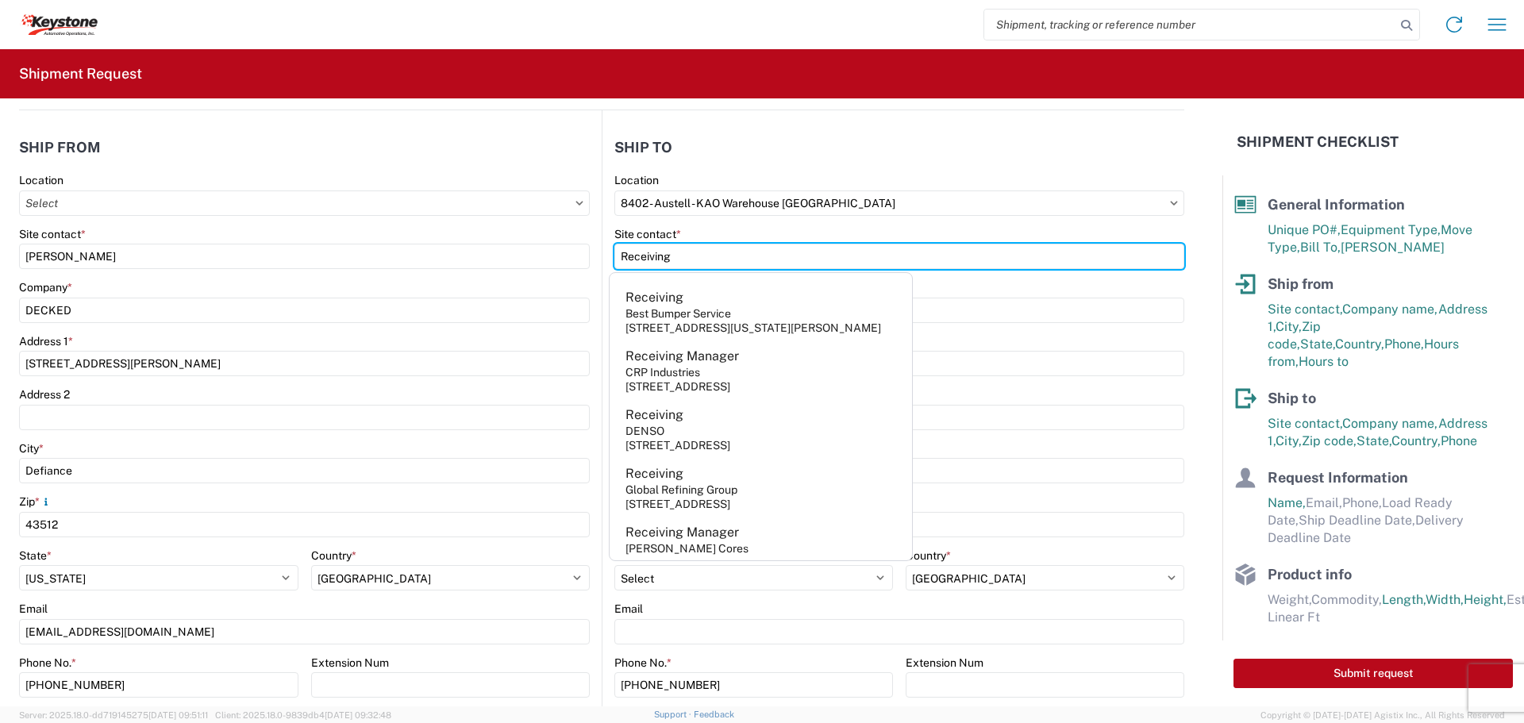
type input "Receiving"
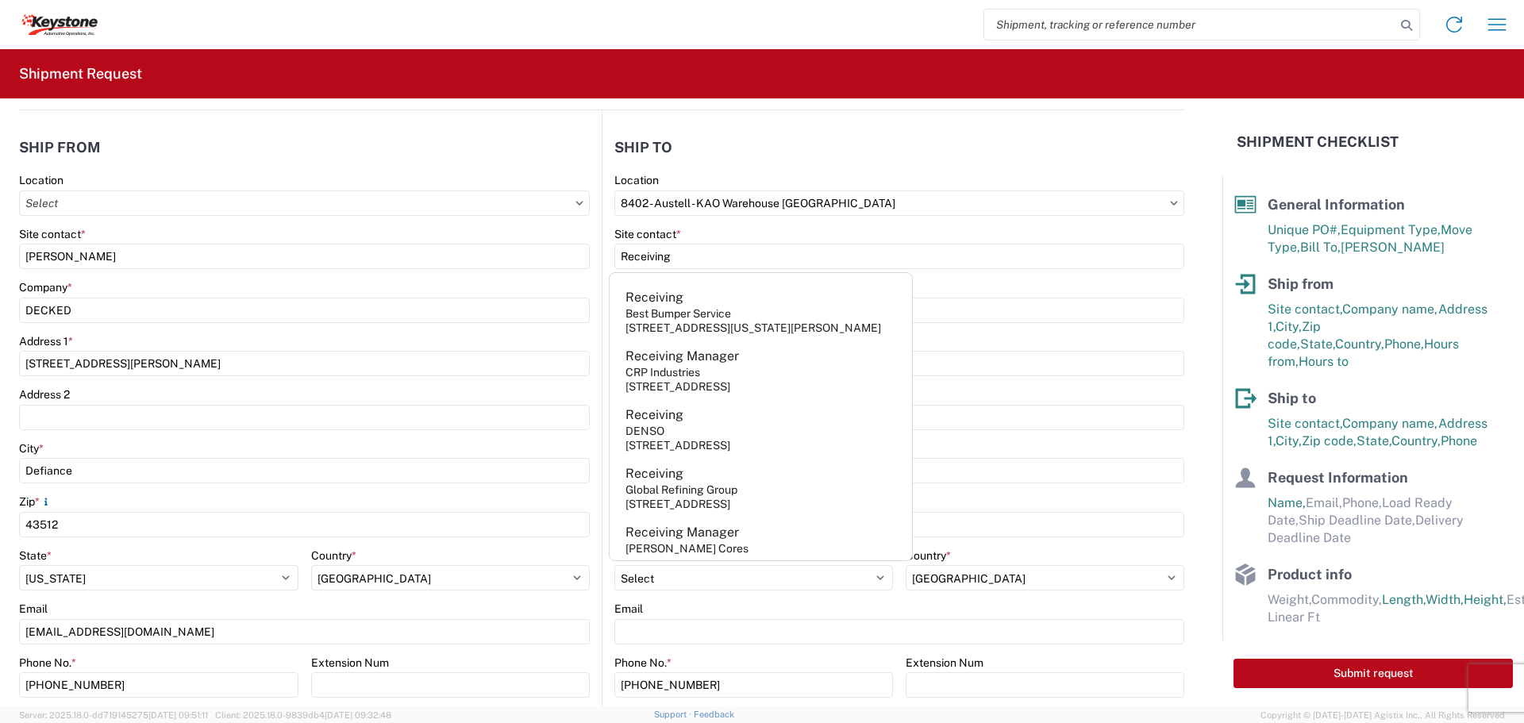
click at [973, 160] on header "Ship to" at bounding box center [894, 147] width 582 height 36
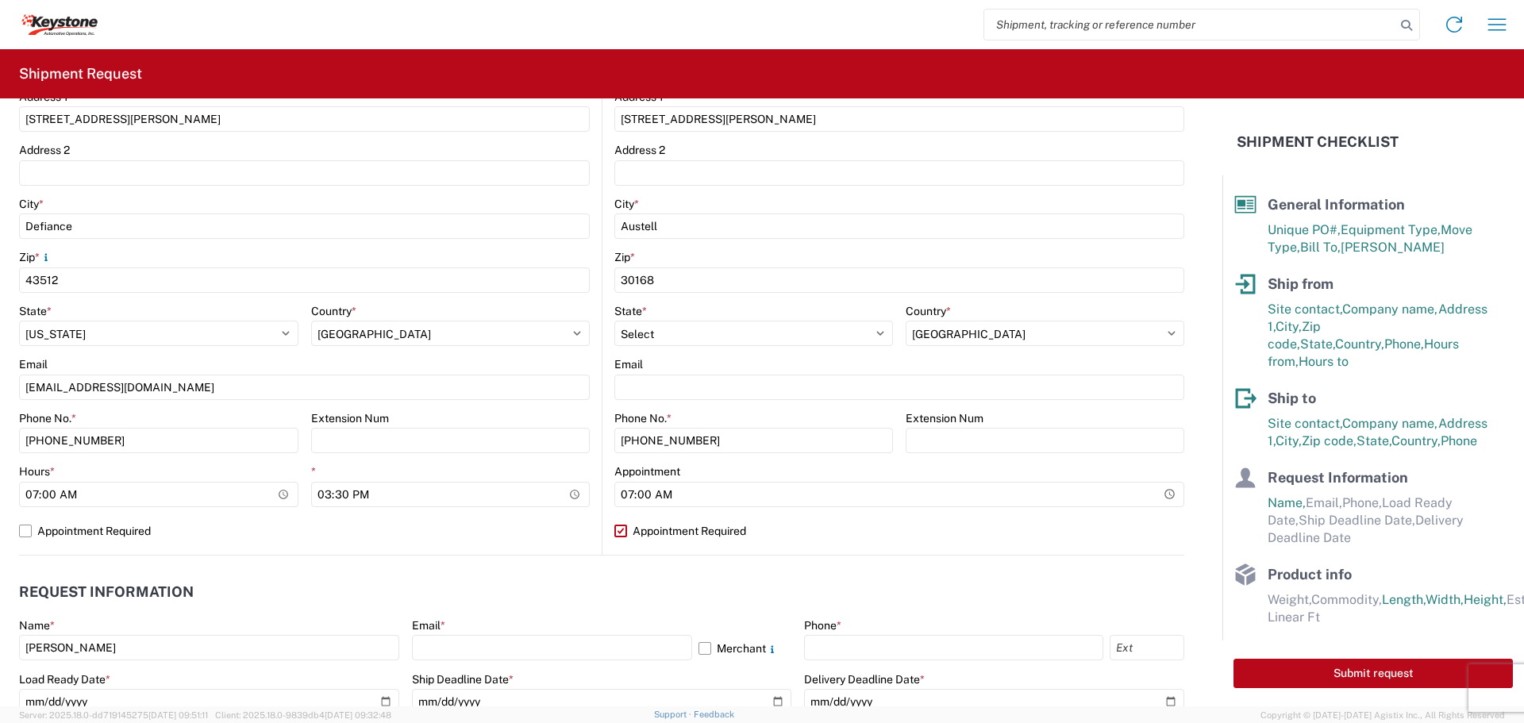
scroll to position [556, 0]
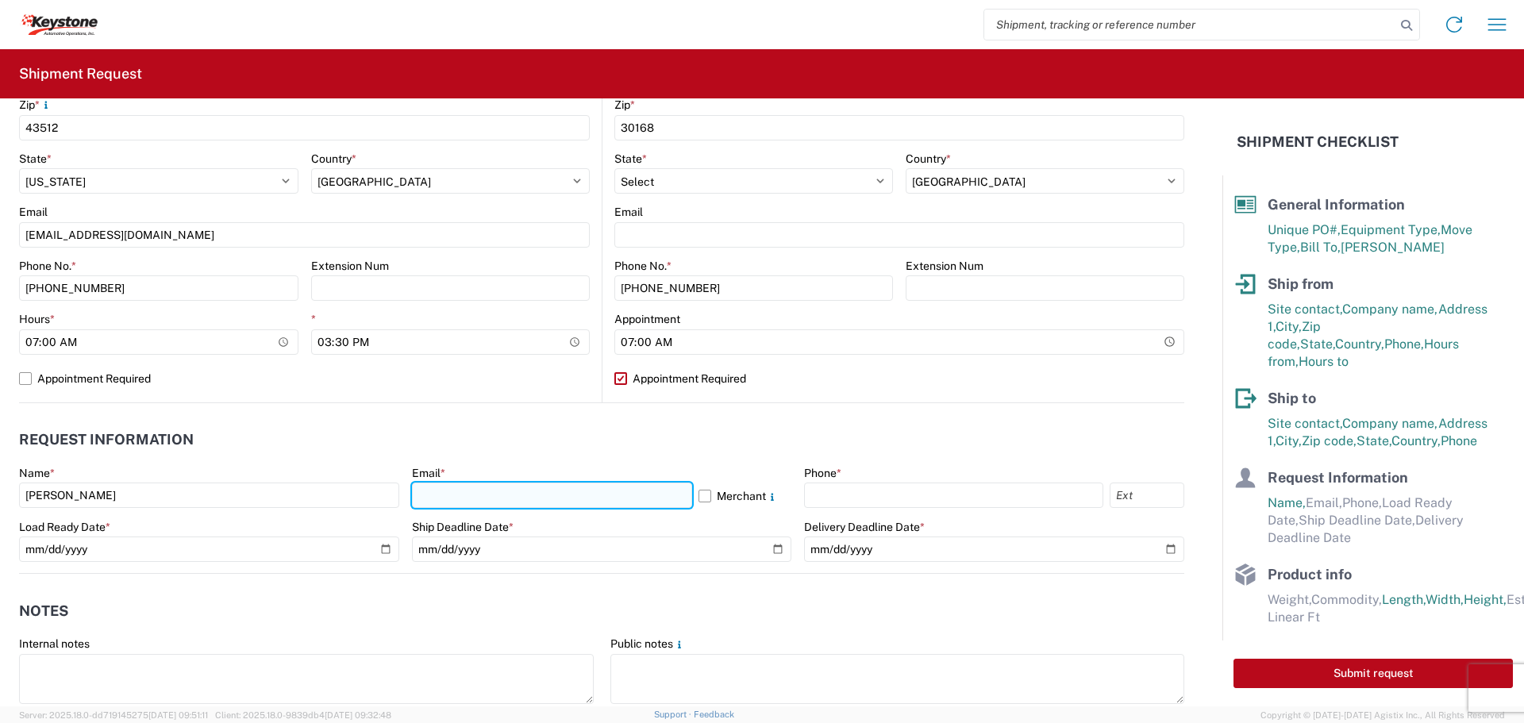
click at [438, 497] on input "text" at bounding box center [552, 495] width 280 height 25
type input "[EMAIL_ADDRESS][DOMAIN_NAME]"
click at [699, 497] on label "Merchant" at bounding box center [746, 495] width 94 height 25
click at [0, 0] on input "Merchant" at bounding box center [0, 0] width 0 height 0
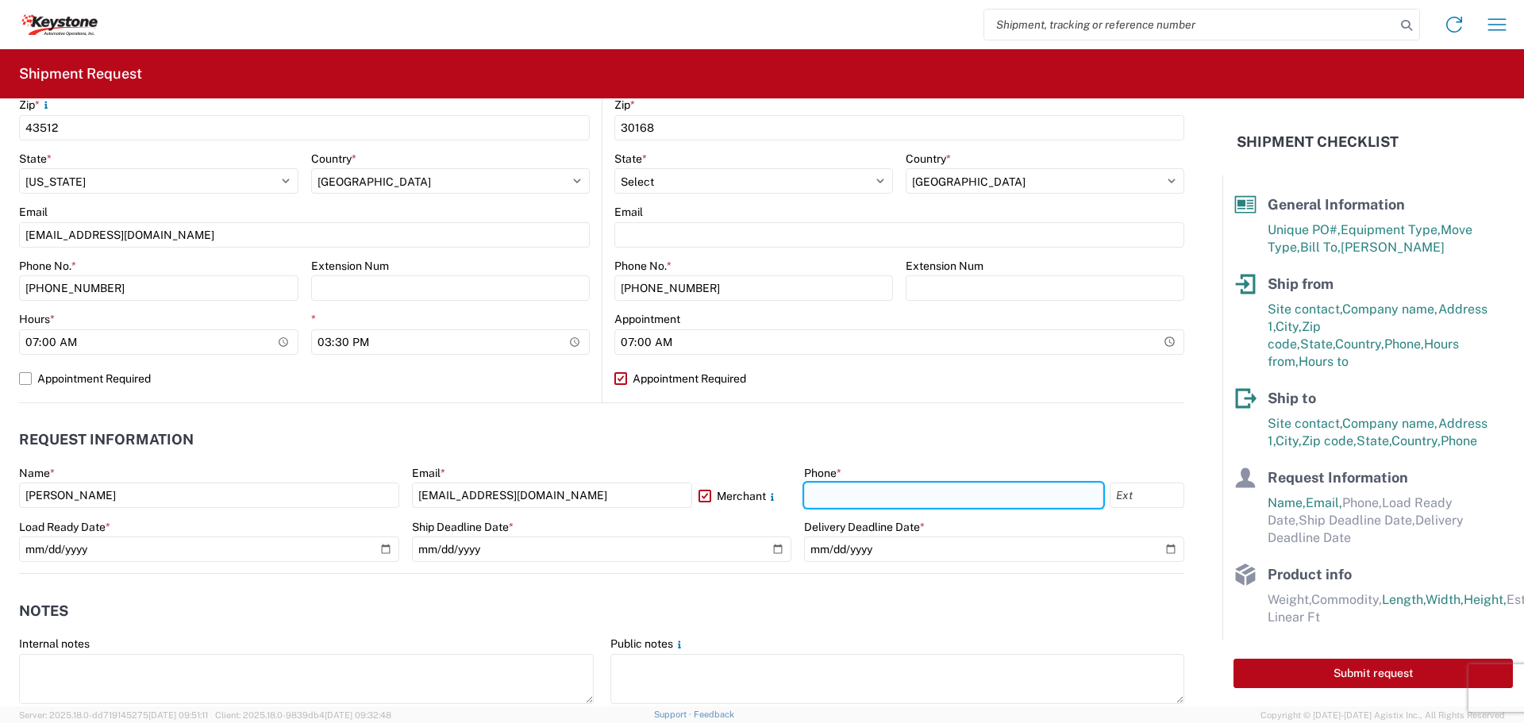
click at [834, 496] on input "text" at bounding box center [953, 495] width 299 height 25
type input "[PHONE_NUMBER]"
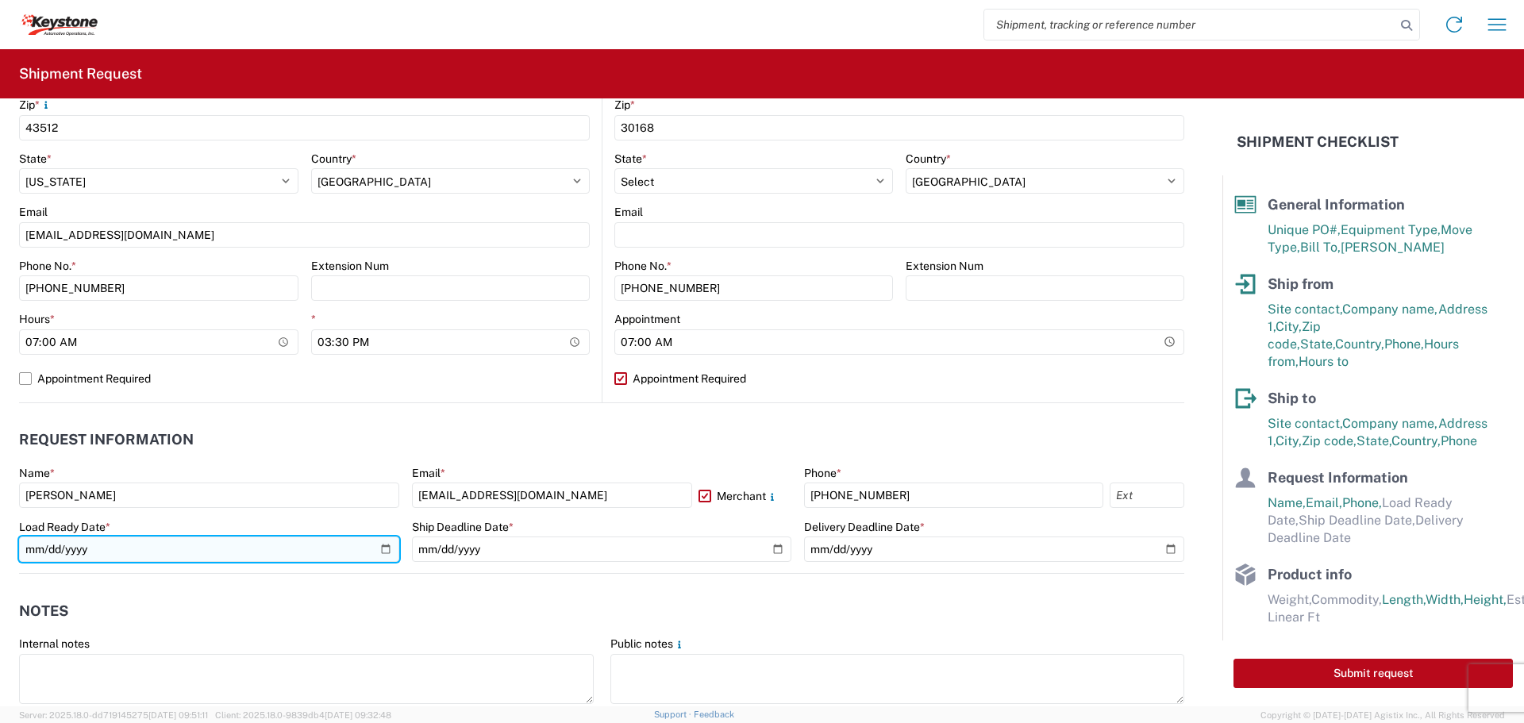
click at [382, 547] on input "date" at bounding box center [209, 549] width 380 height 25
type input "[DATE]"
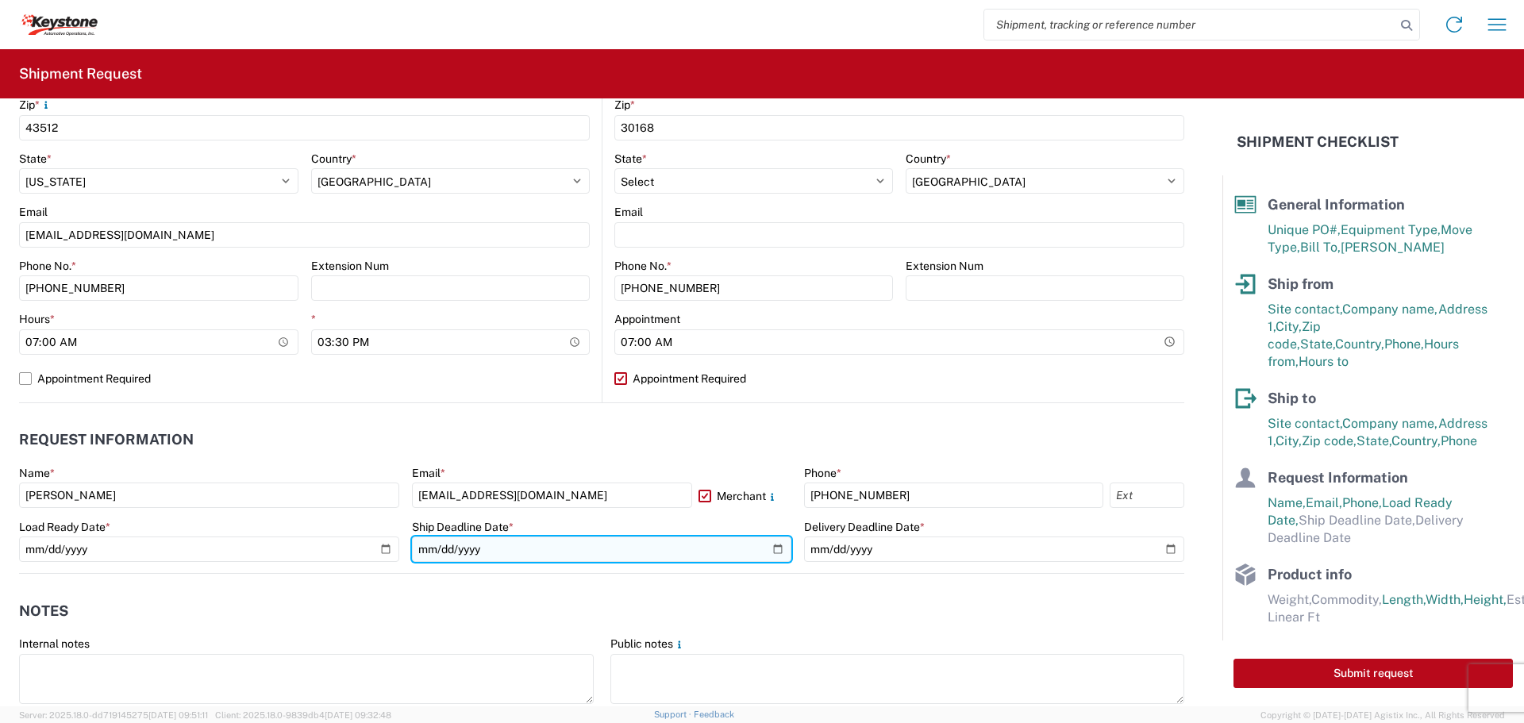
click at [776, 544] on input "date" at bounding box center [602, 549] width 380 height 25
type input "[DATE]"
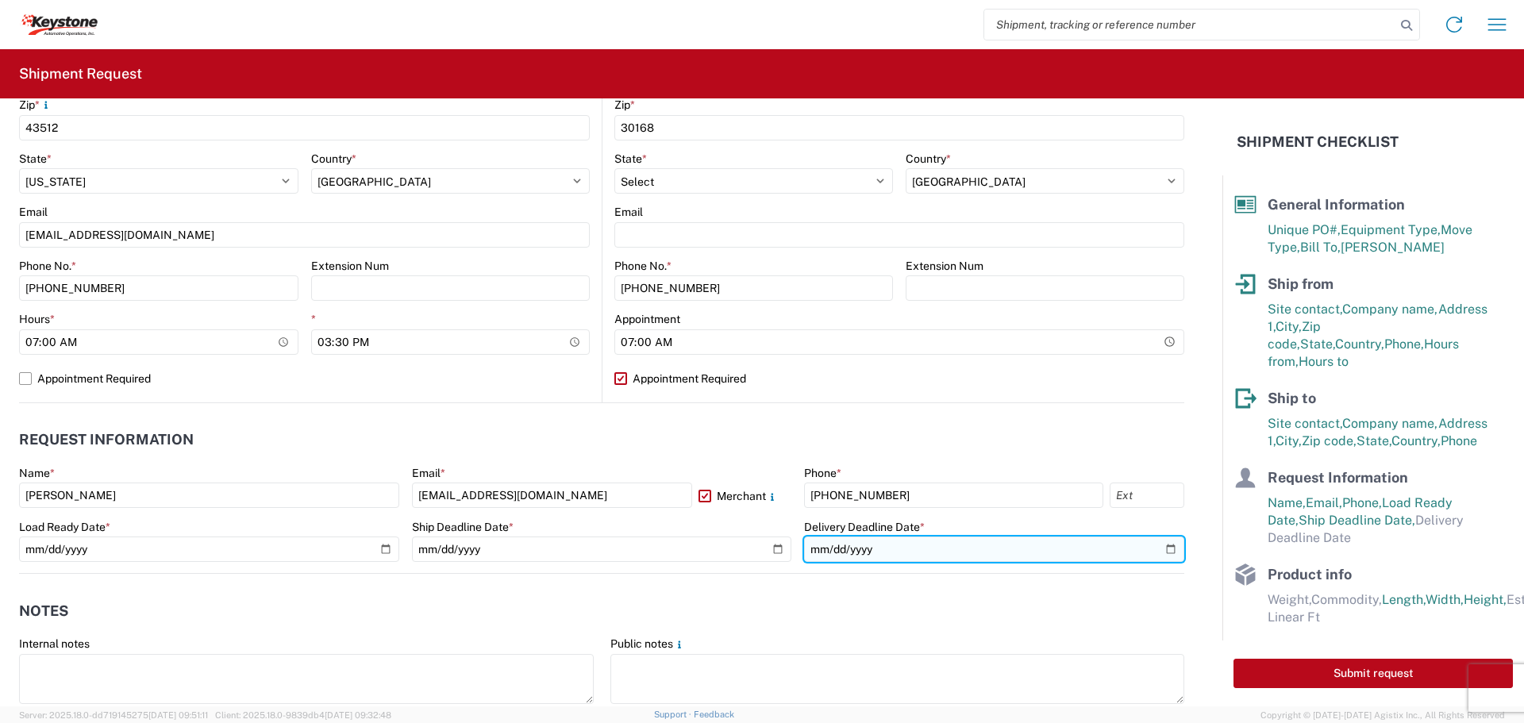
click at [1156, 549] on input "date" at bounding box center [994, 549] width 380 height 25
type input "[DATE]"
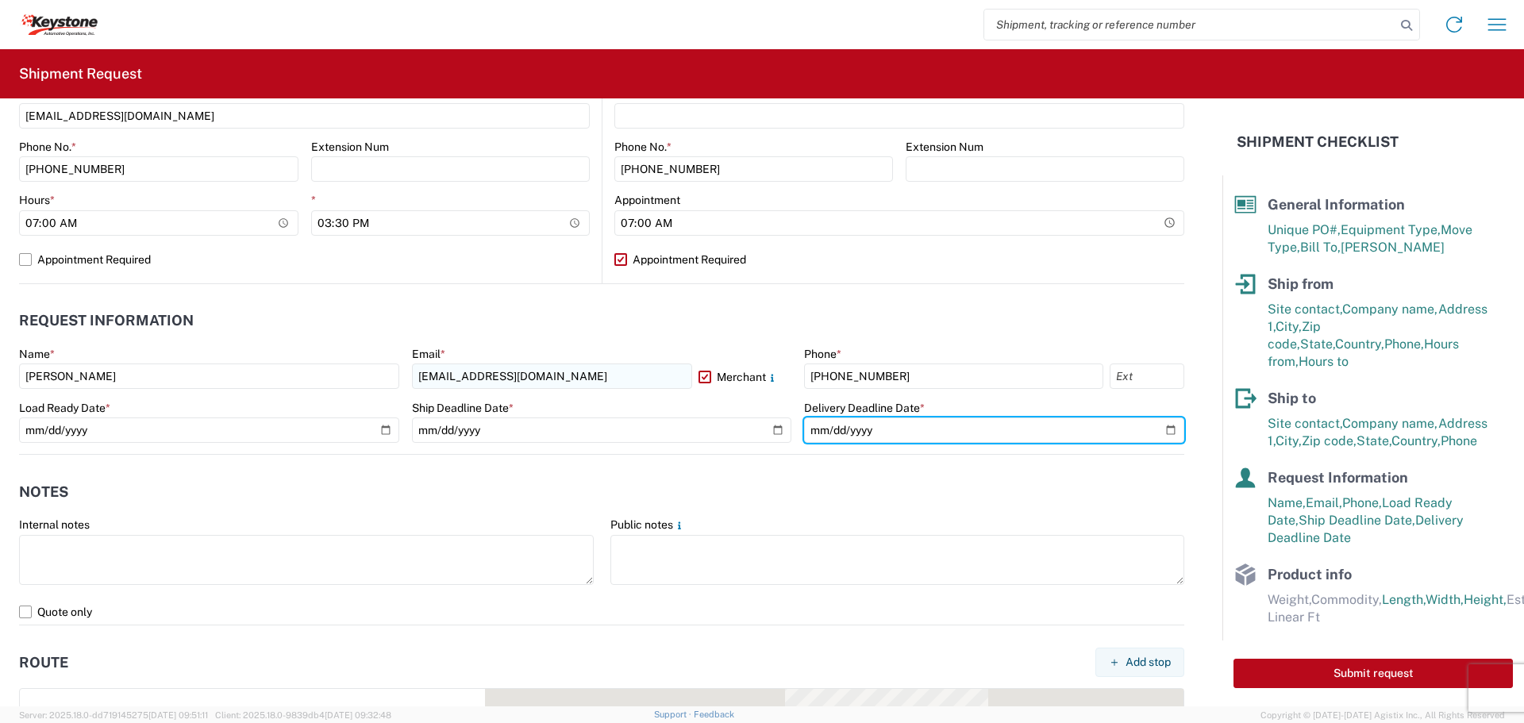
scroll to position [794, 0]
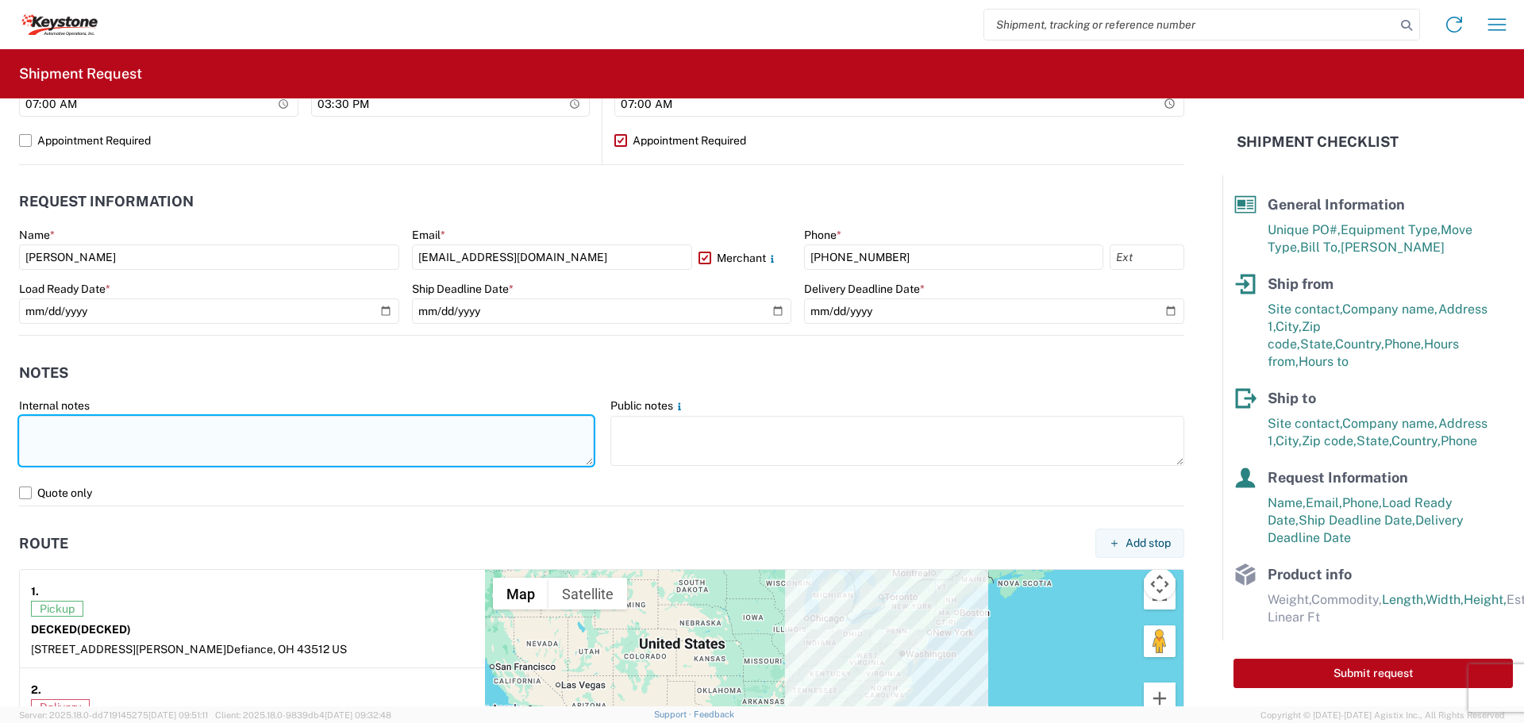
click at [97, 426] on textarea at bounding box center [306, 441] width 575 height 50
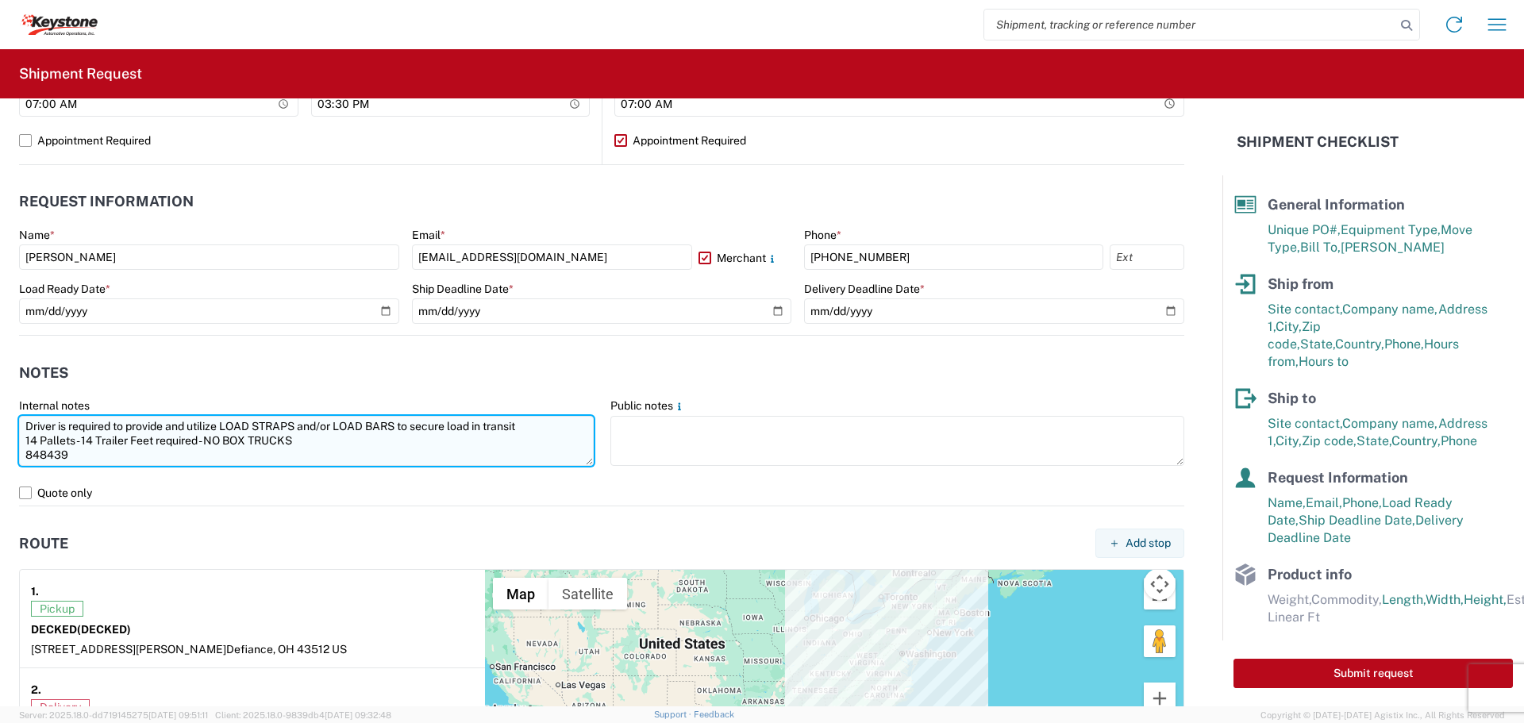
drag, startPoint x: 74, startPoint y: 454, endPoint x: 26, endPoint y: 429, distance: 53.6
click at [26, 429] on textarea "Driver is required to provide and utilize LOAD STRAPS and/or LOAD BARS to secur…" at bounding box center [306, 441] width 575 height 50
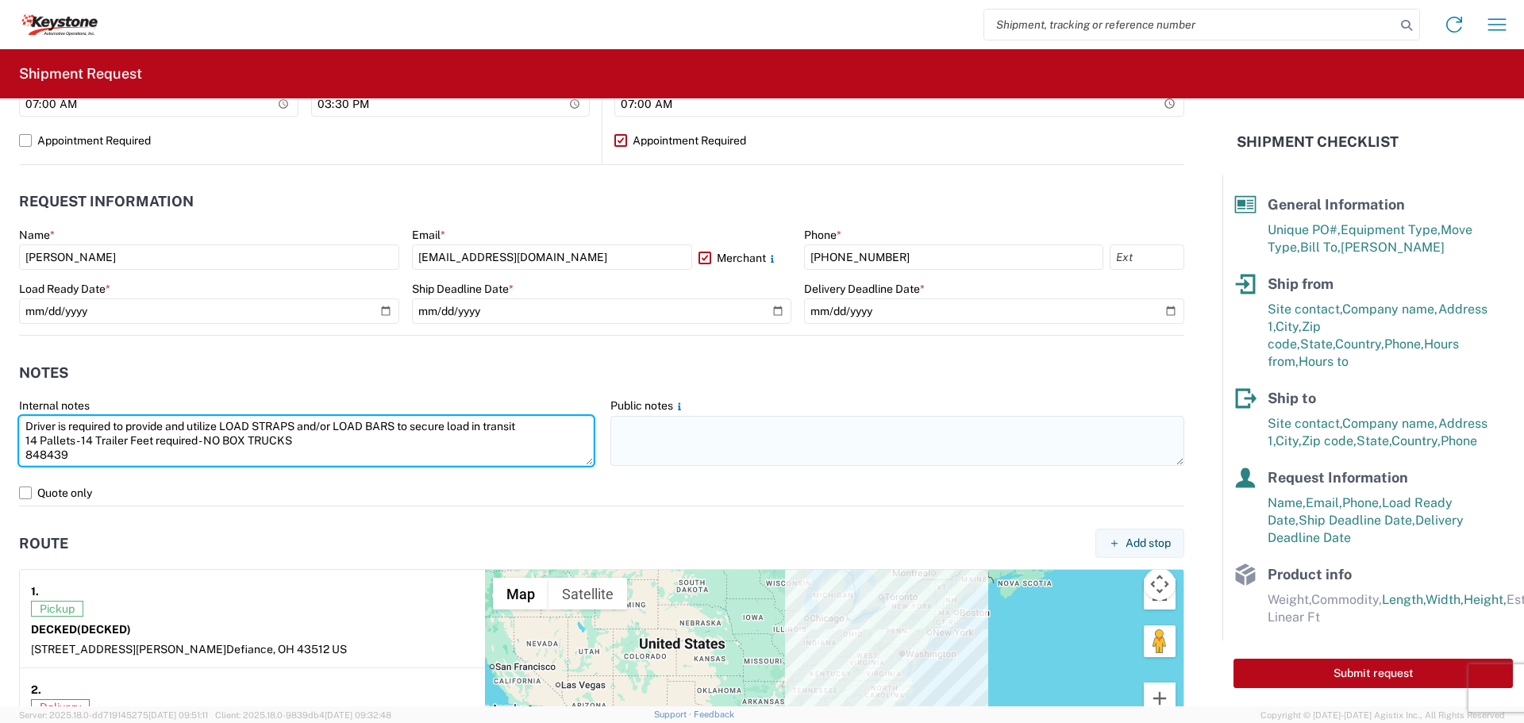
type textarea "Driver is required to provide and utilize LOAD STRAPS and/or LOAD BARS to secur…"
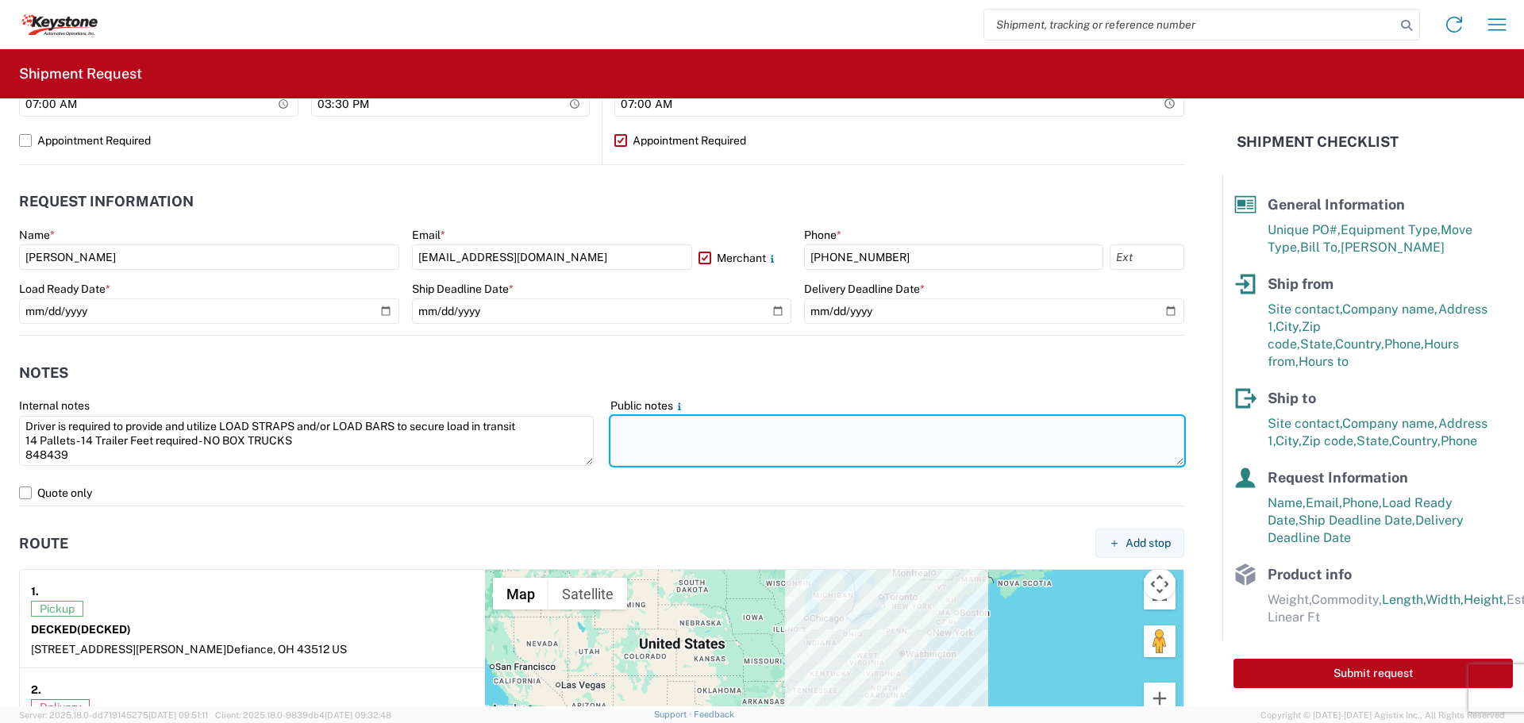
click at [647, 441] on textarea at bounding box center [898, 441] width 575 height 50
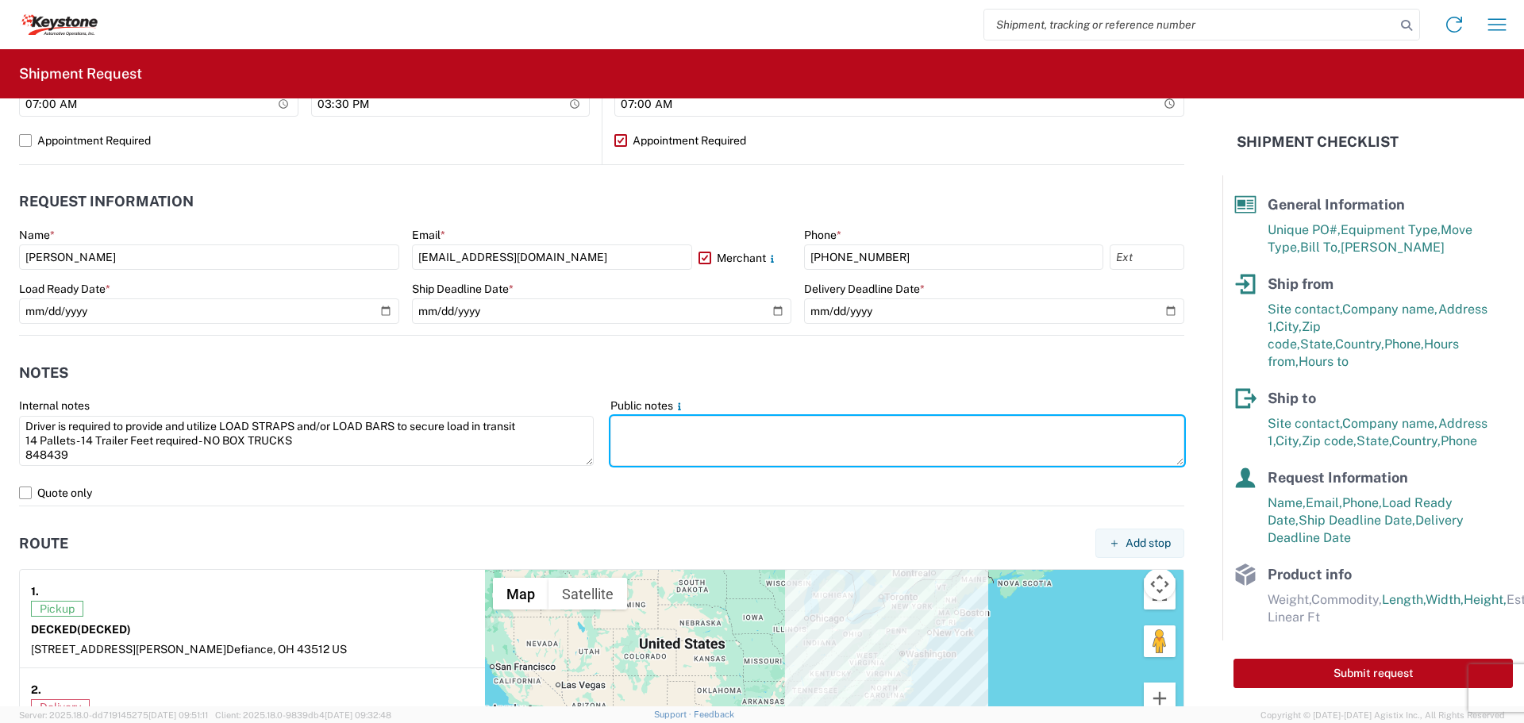
paste textarea "Driver is required to provide and utilize LOAD STRAPS and/or LOAD BARS to secur…"
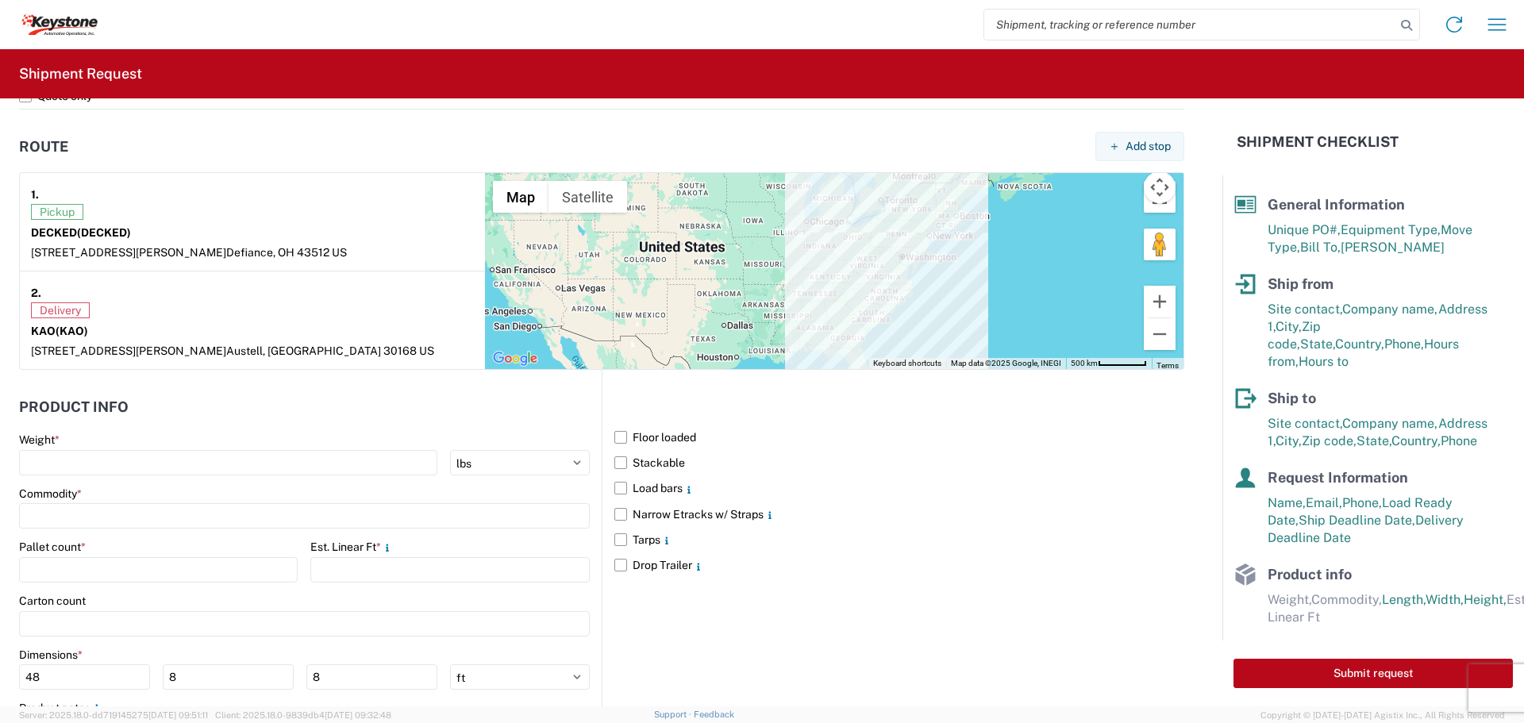
scroll to position [1296, 0]
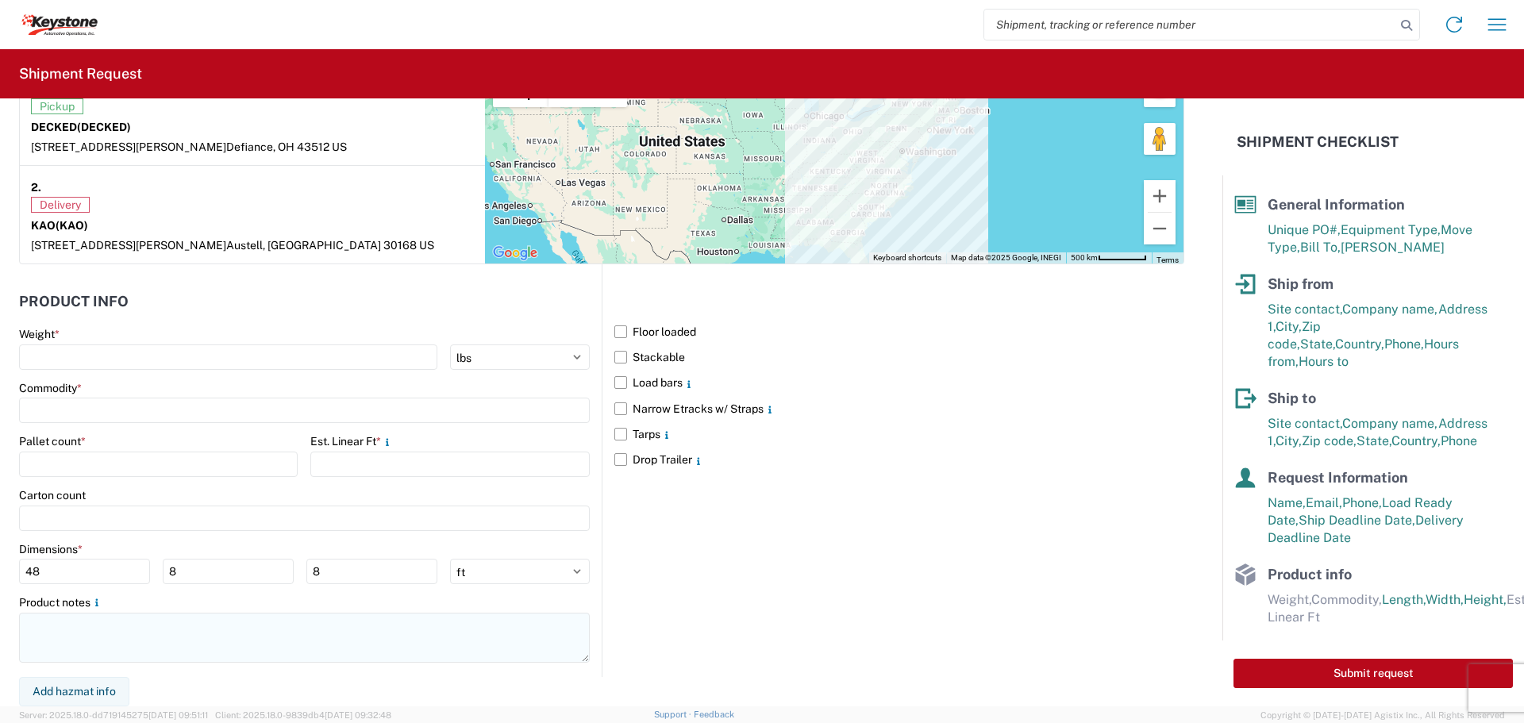
type textarea "Driver is required to provide and utilize LOAD STRAPS and/or LOAD BARS to secur…"
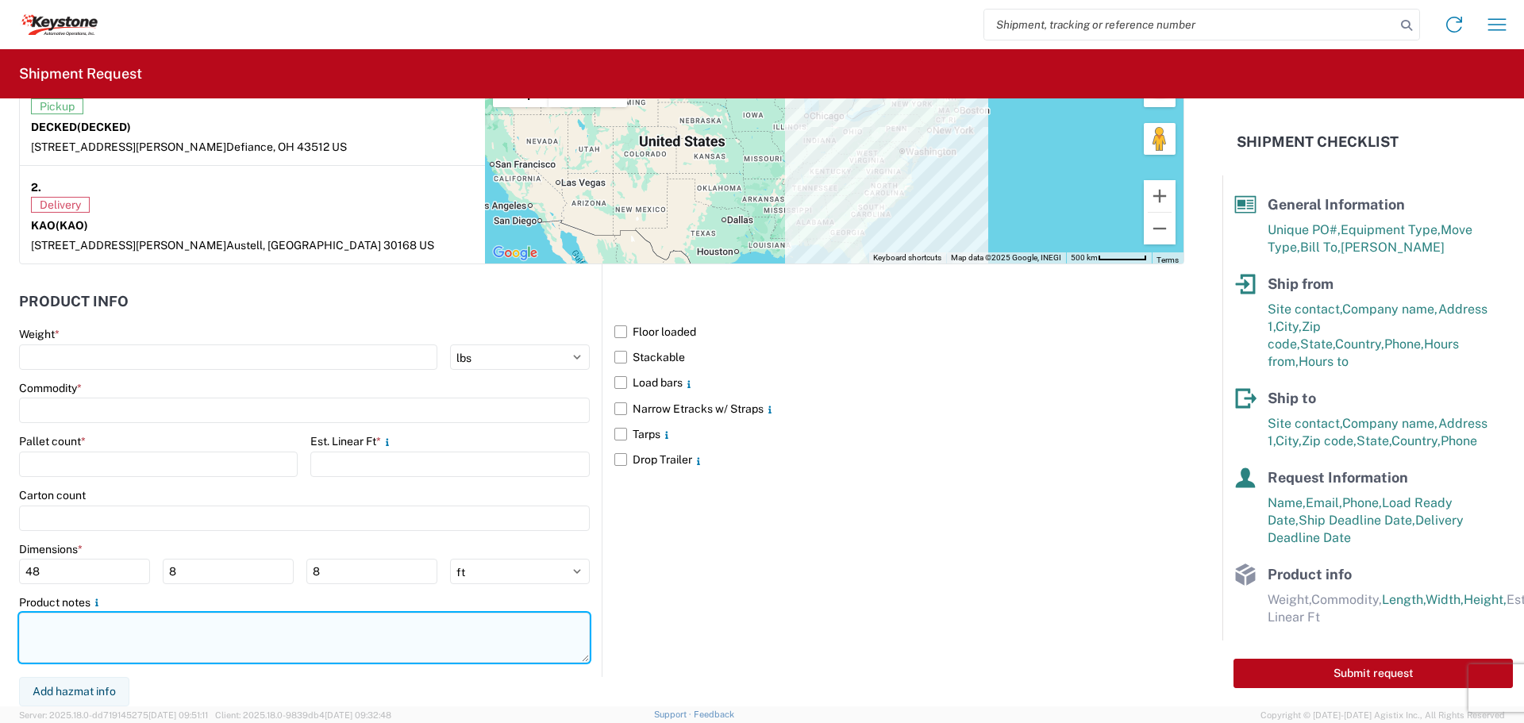
click at [94, 637] on textarea at bounding box center [304, 638] width 571 height 50
paste textarea "Driver is required to provide and utilize LOAD STRAPS and/or LOAD BARS to secur…"
type textarea "Driver is required to provide and utilize LOAD STRAPS and/or LOAD BARS to secur…"
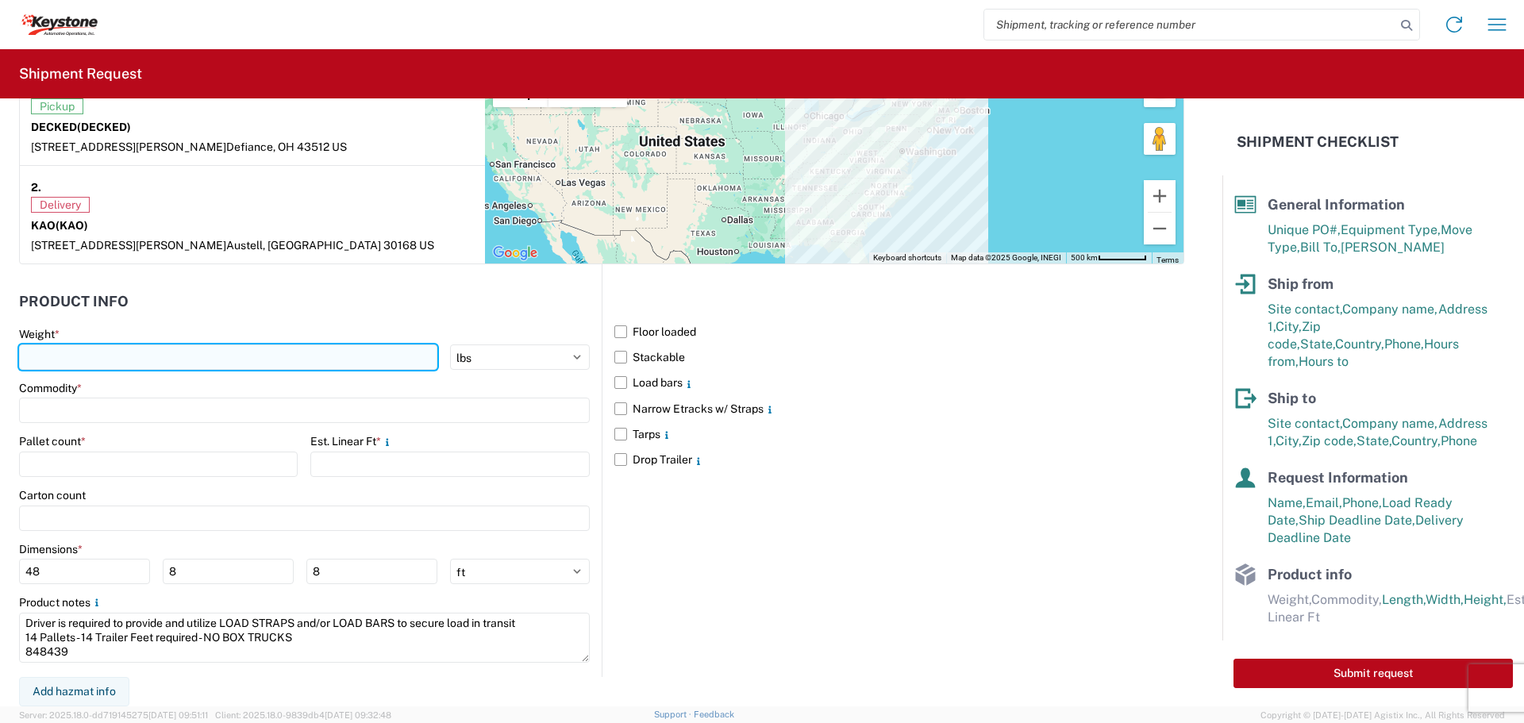
click at [281, 360] on input "number" at bounding box center [228, 357] width 418 height 25
type input "3706"
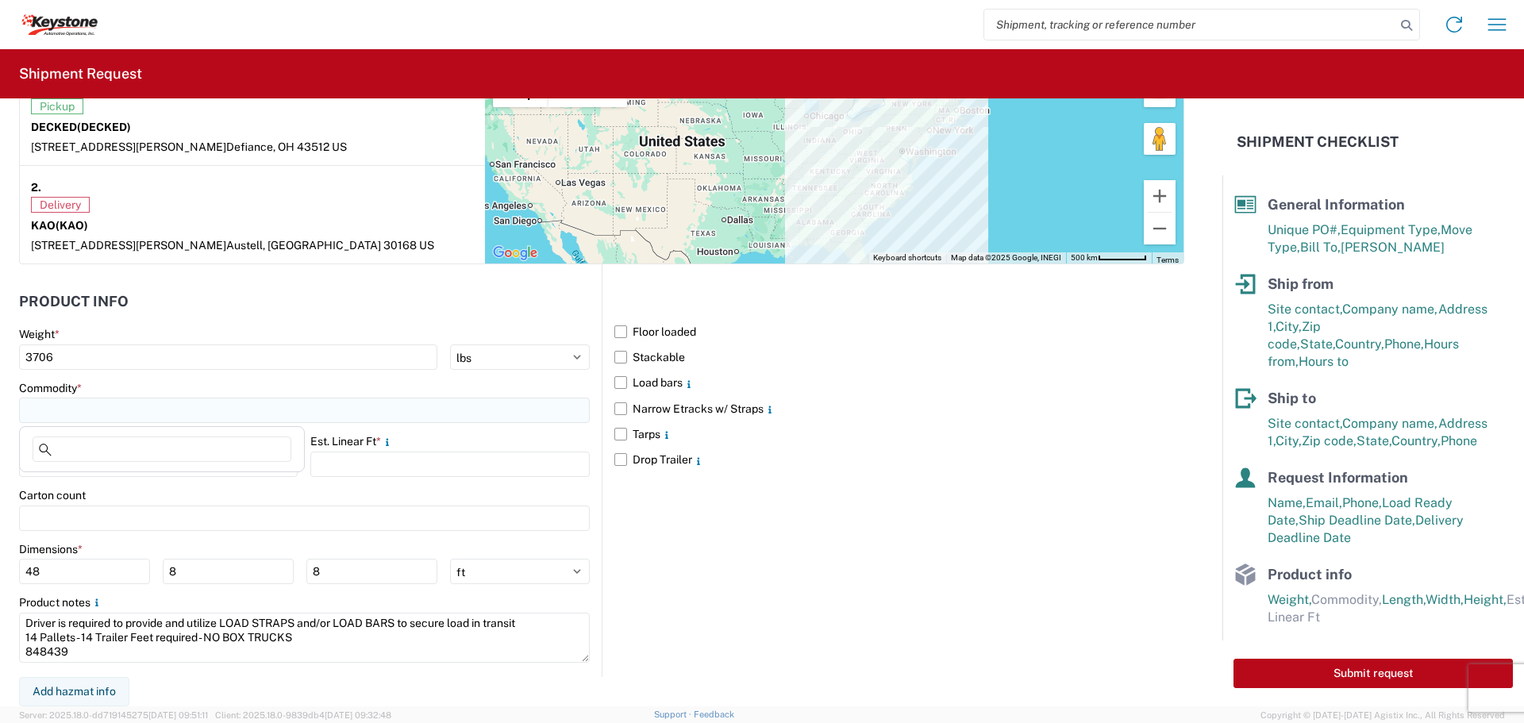
click at [266, 415] on input at bounding box center [304, 410] width 571 height 25
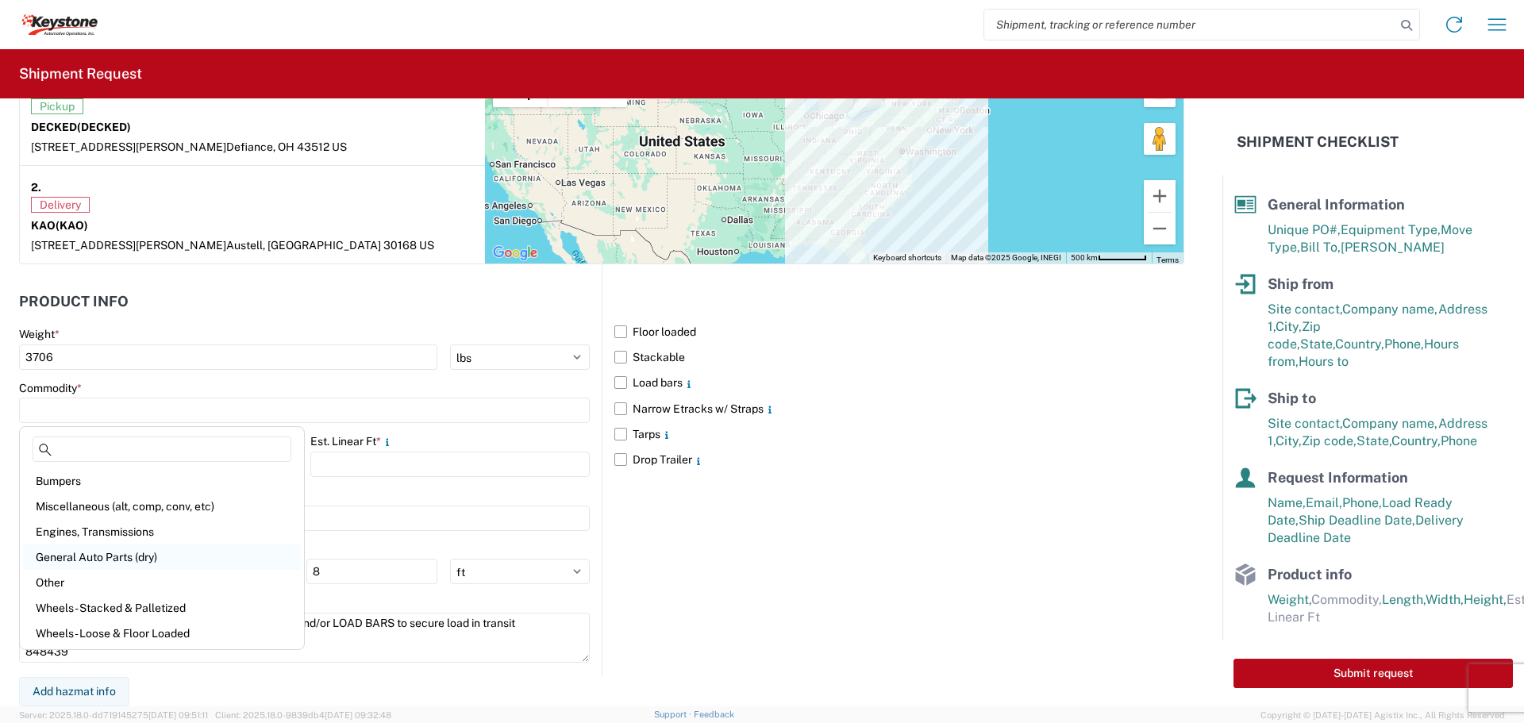
click at [66, 564] on div "General Auto Parts (dry)" at bounding box center [162, 557] width 278 height 25
type input "General Auto Parts (dry)"
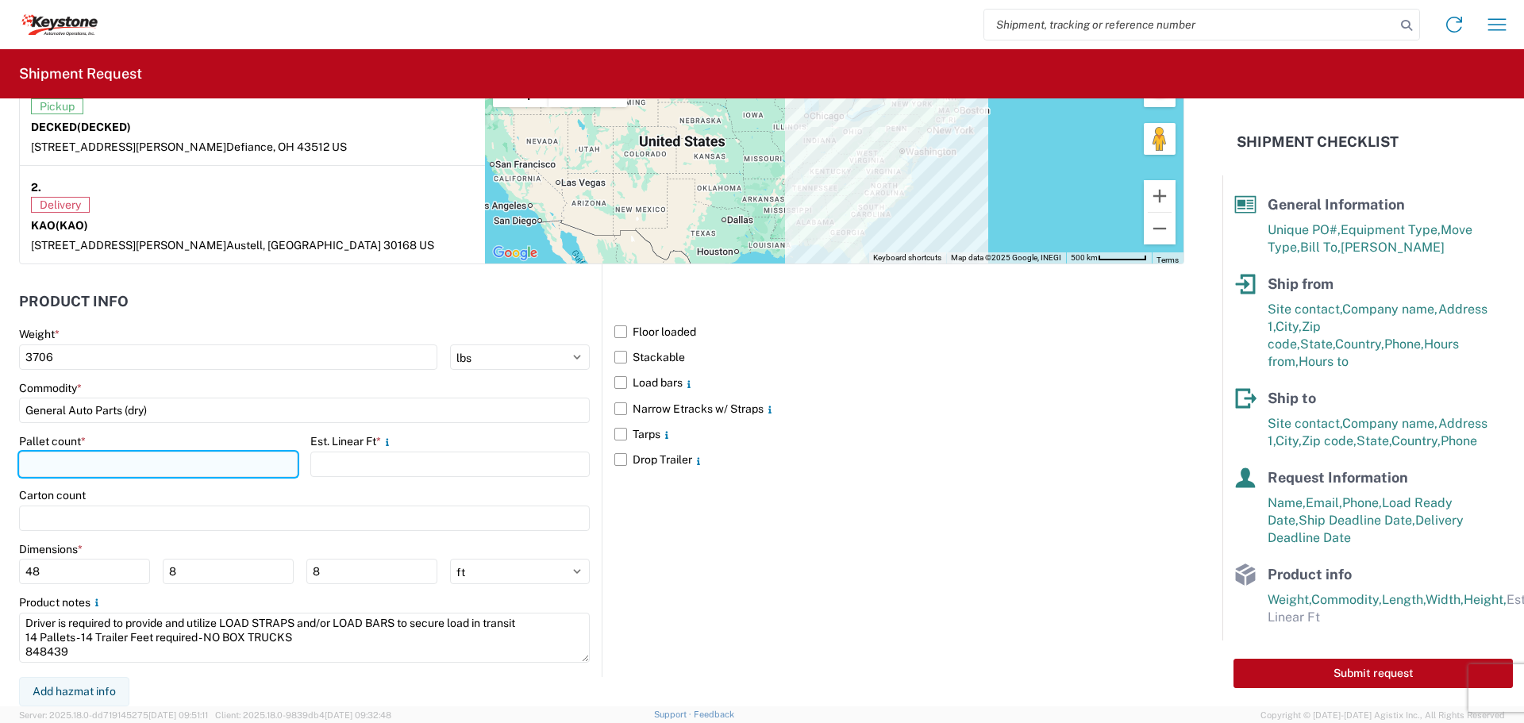
click at [78, 473] on input "number" at bounding box center [158, 464] width 279 height 25
type input "14"
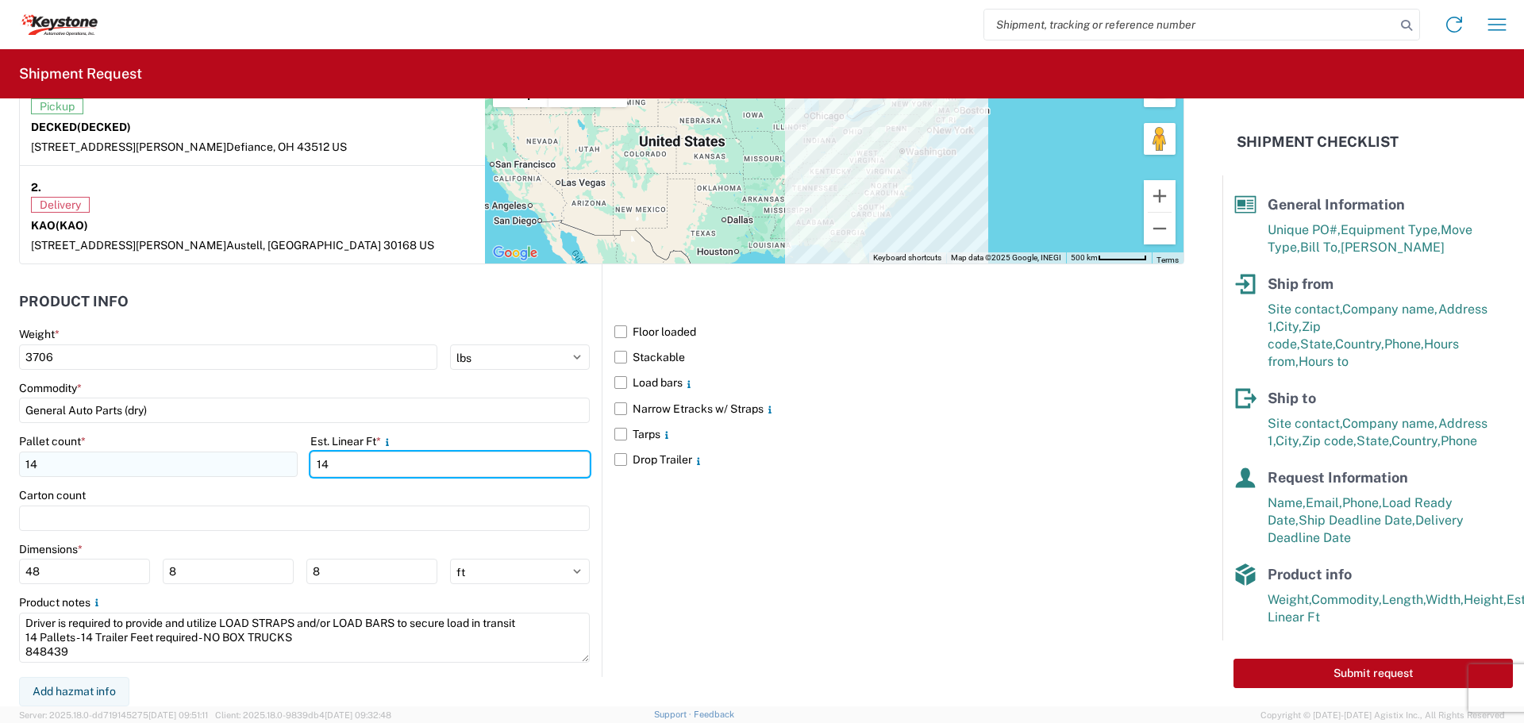
type input "14"
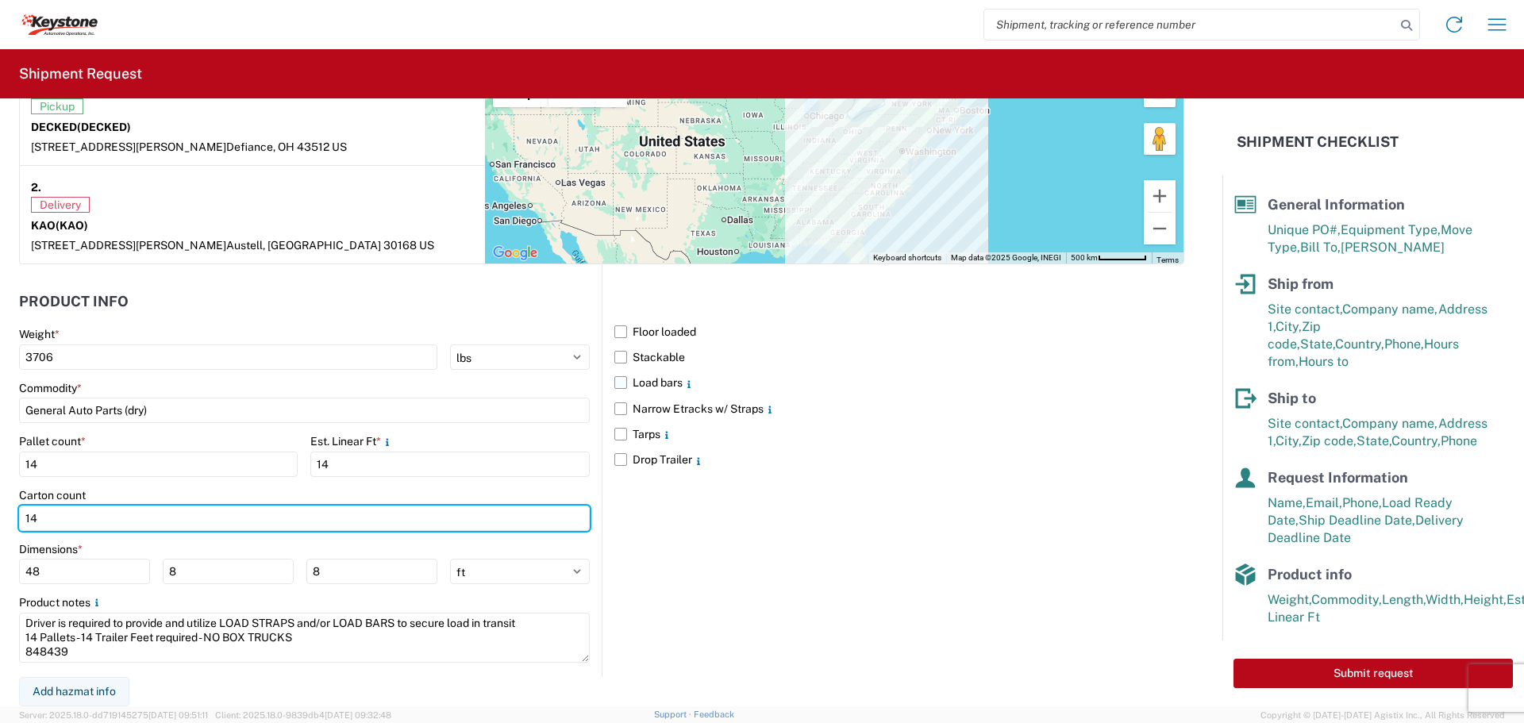
type input "14"
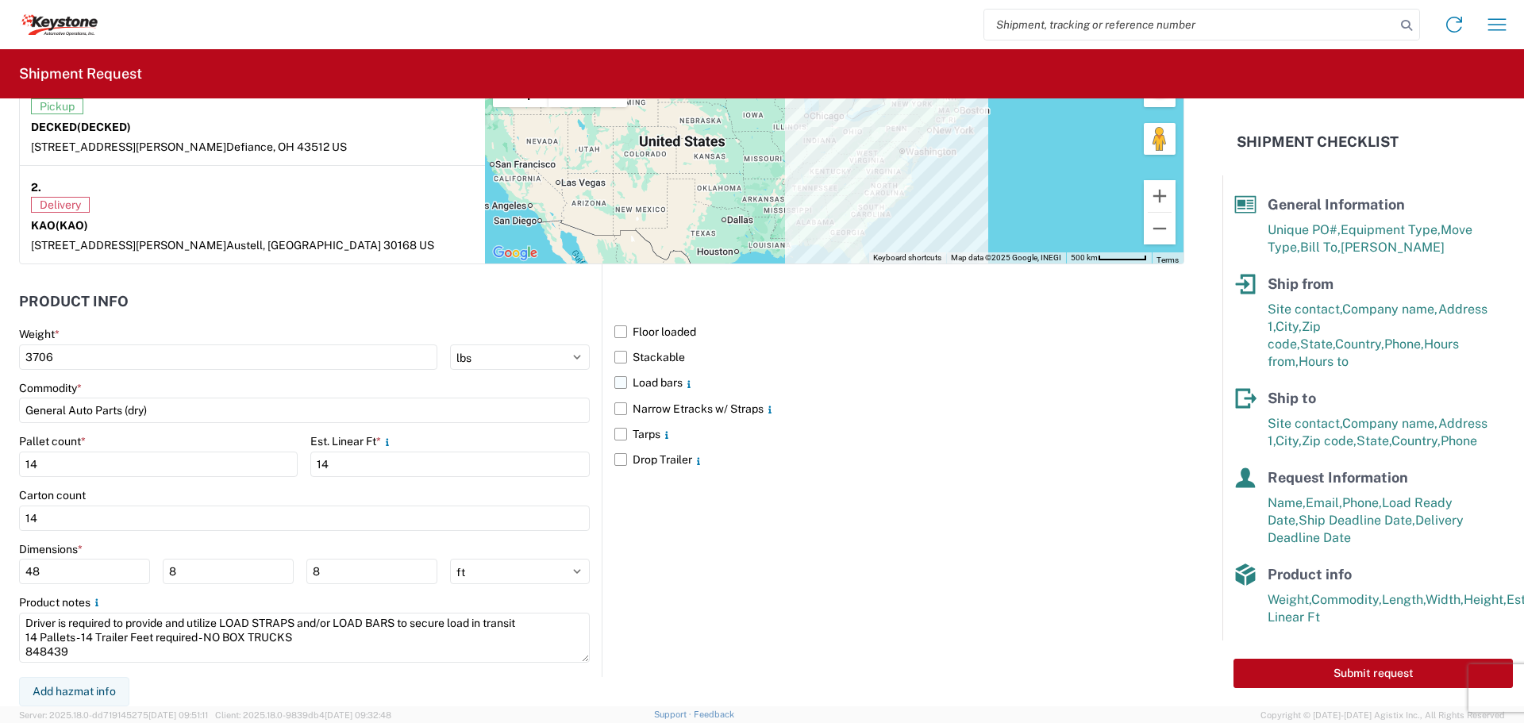
click at [615, 383] on label "Load bars" at bounding box center [899, 382] width 570 height 25
click at [0, 0] on input "Load bars" at bounding box center [0, 0] width 0 height 0
click at [1399, 677] on button "Submit request" at bounding box center [1373, 673] width 279 height 29
select select "US"
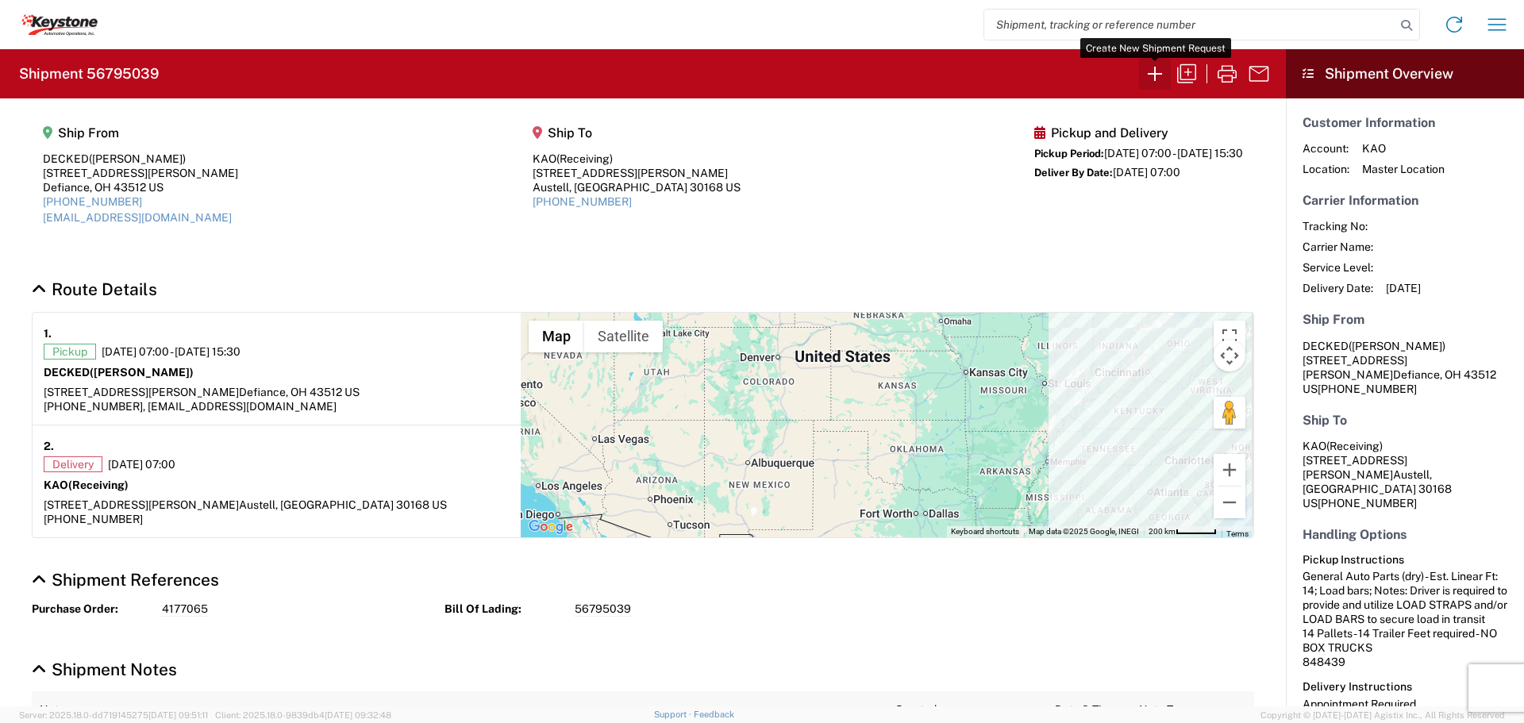
click at [1154, 69] on icon "button" at bounding box center [1154, 73] width 25 height 25
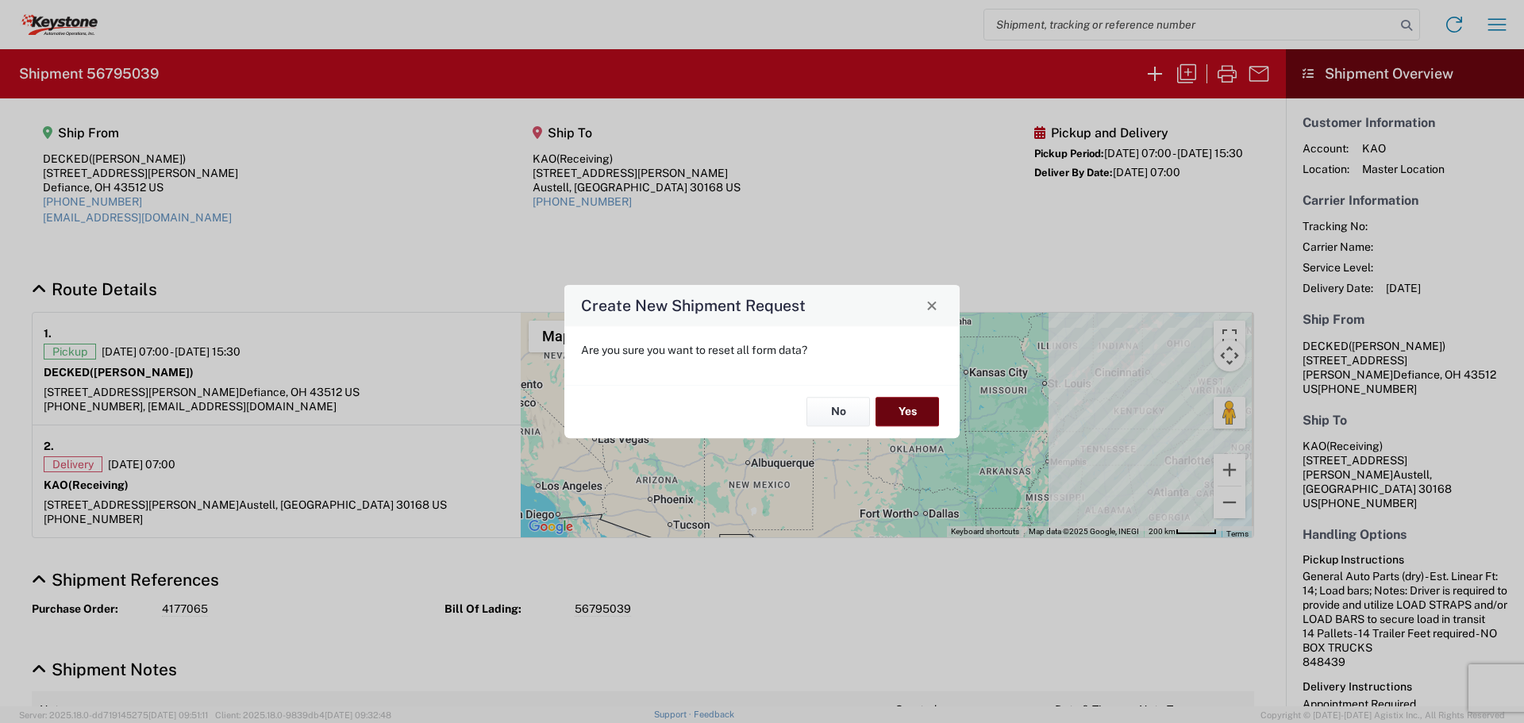
click at [906, 406] on button "Yes" at bounding box center [908, 412] width 64 height 29
select select "FULL"
select select "US"
select select "LBS"
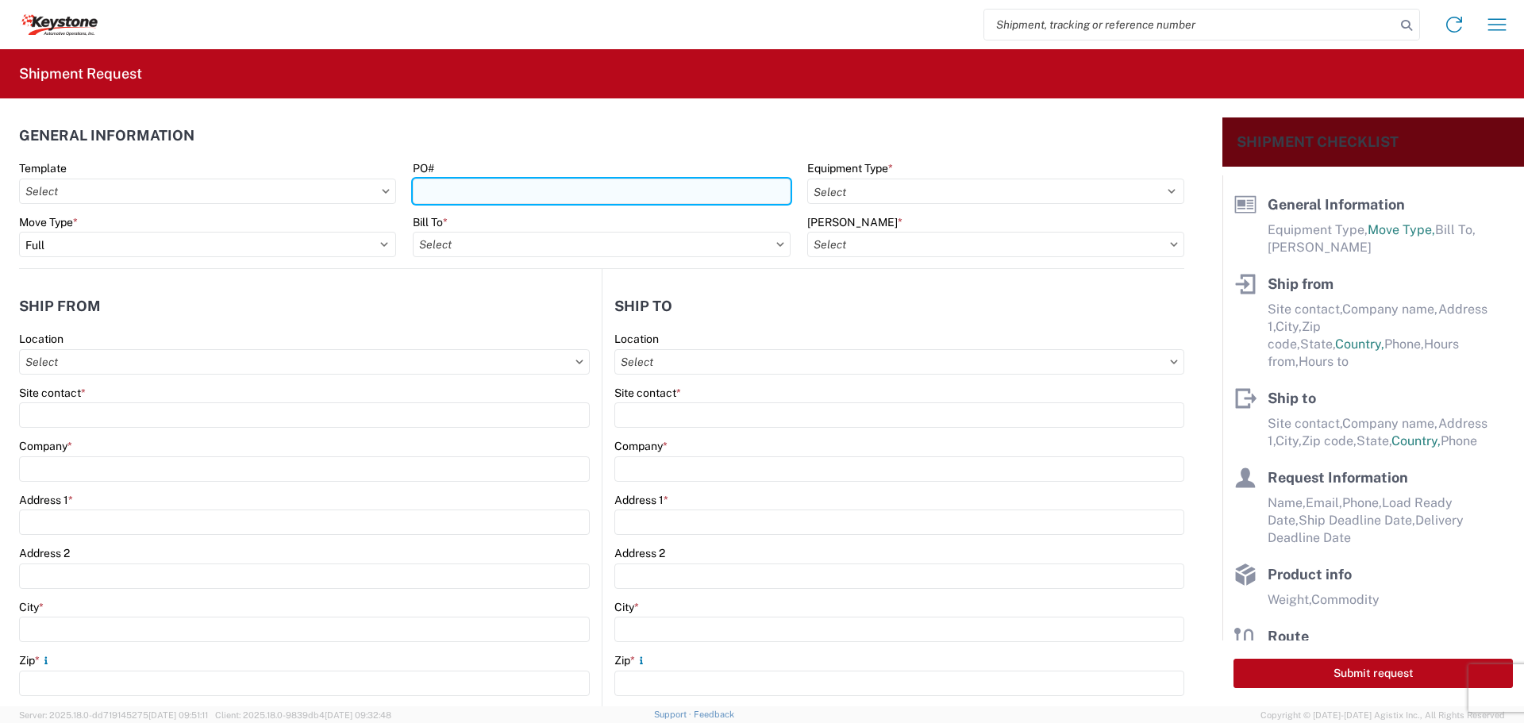
drag, startPoint x: 604, startPoint y: 189, endPoint x: 641, endPoint y: 191, distance: 36.6
click at [604, 189] on input "PO#" at bounding box center [601, 191] width 377 height 25
paste input "4497051"
type input "4497051"
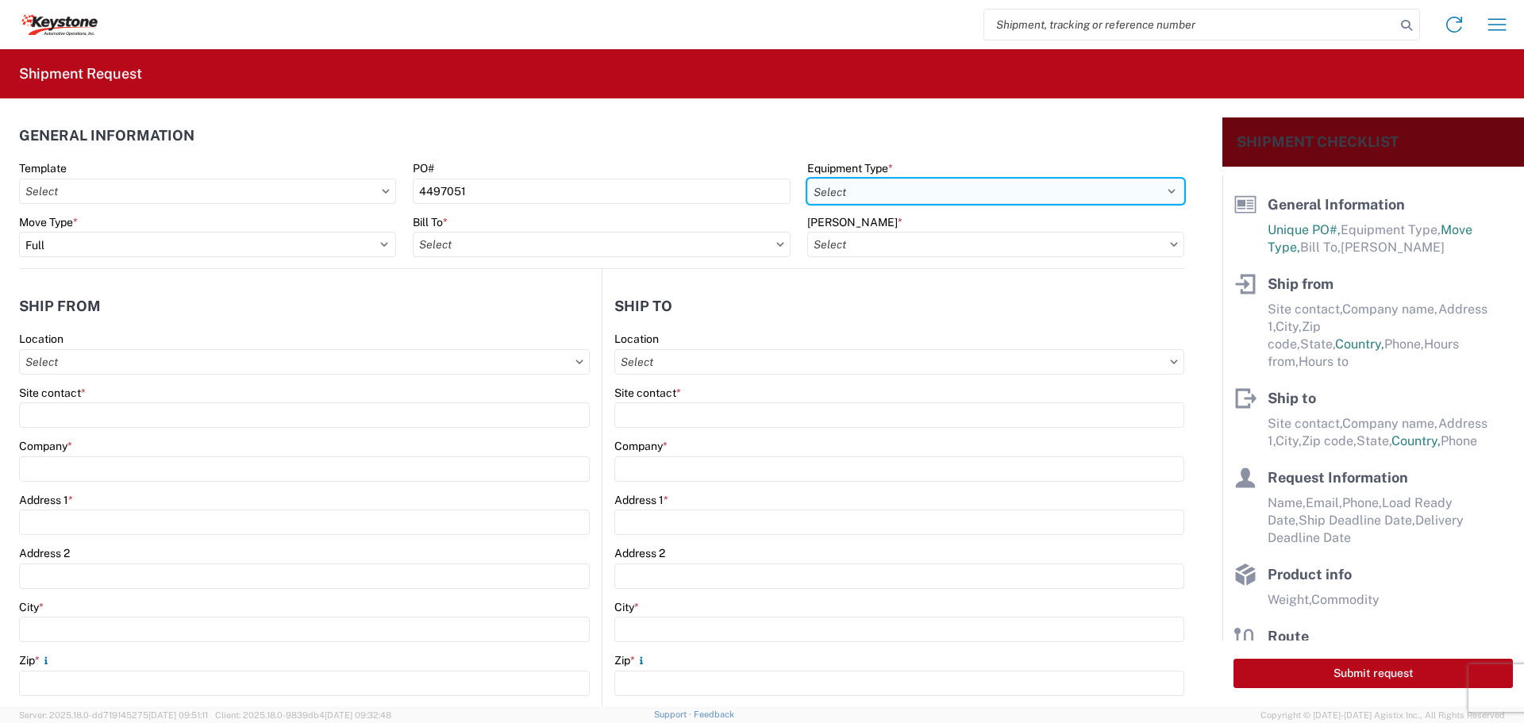
drag, startPoint x: 929, startPoint y: 191, endPoint x: 941, endPoint y: 203, distance: 17.4
click at [929, 191] on select "Select 53’ Dry Van Flatbed Dropdeck (van) Lowboy (flatbed) Rail" at bounding box center [995, 191] width 377 height 25
select select "STDV"
click at [807, 179] on select "Select 53’ Dry Van Flatbed Dropdeck (van) Lowboy (flatbed) Rail" at bounding box center [995, 191] width 377 height 25
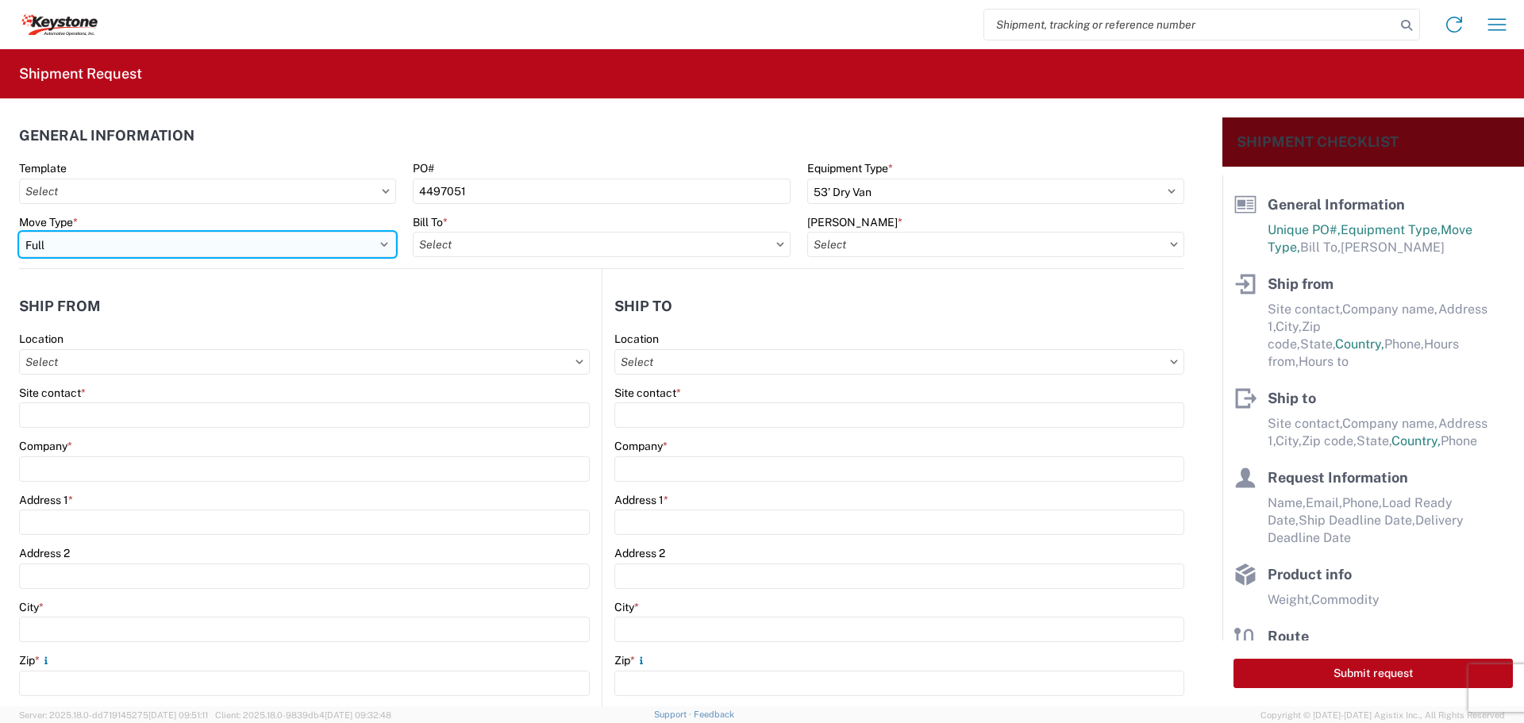
click at [252, 252] on select "Select Full Partial TL" at bounding box center [207, 244] width 377 height 25
select select "PARTIAL_TL"
click at [19, 232] on select "Select Full Partial TL" at bounding box center [207, 244] width 377 height 25
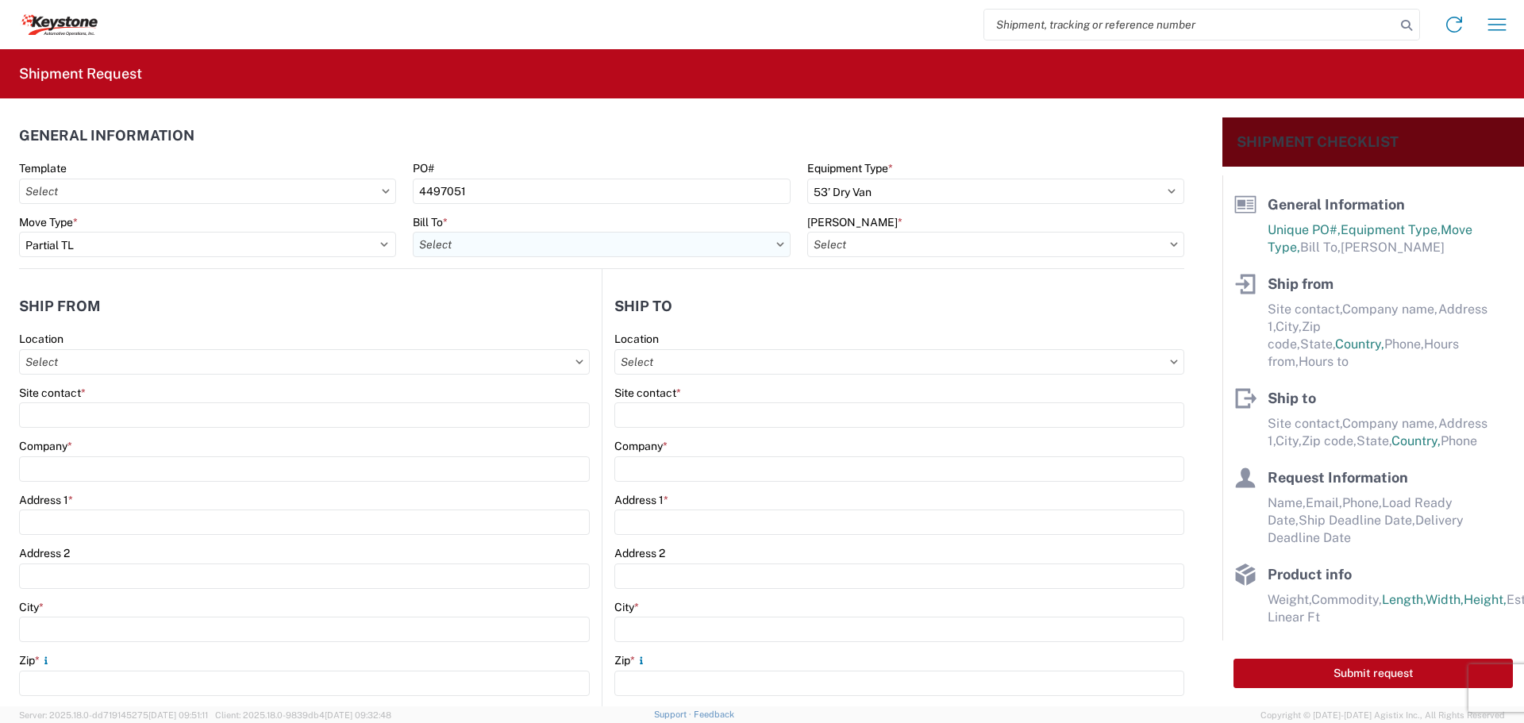
click at [447, 243] on input "Bill To *" at bounding box center [601, 244] width 377 height 25
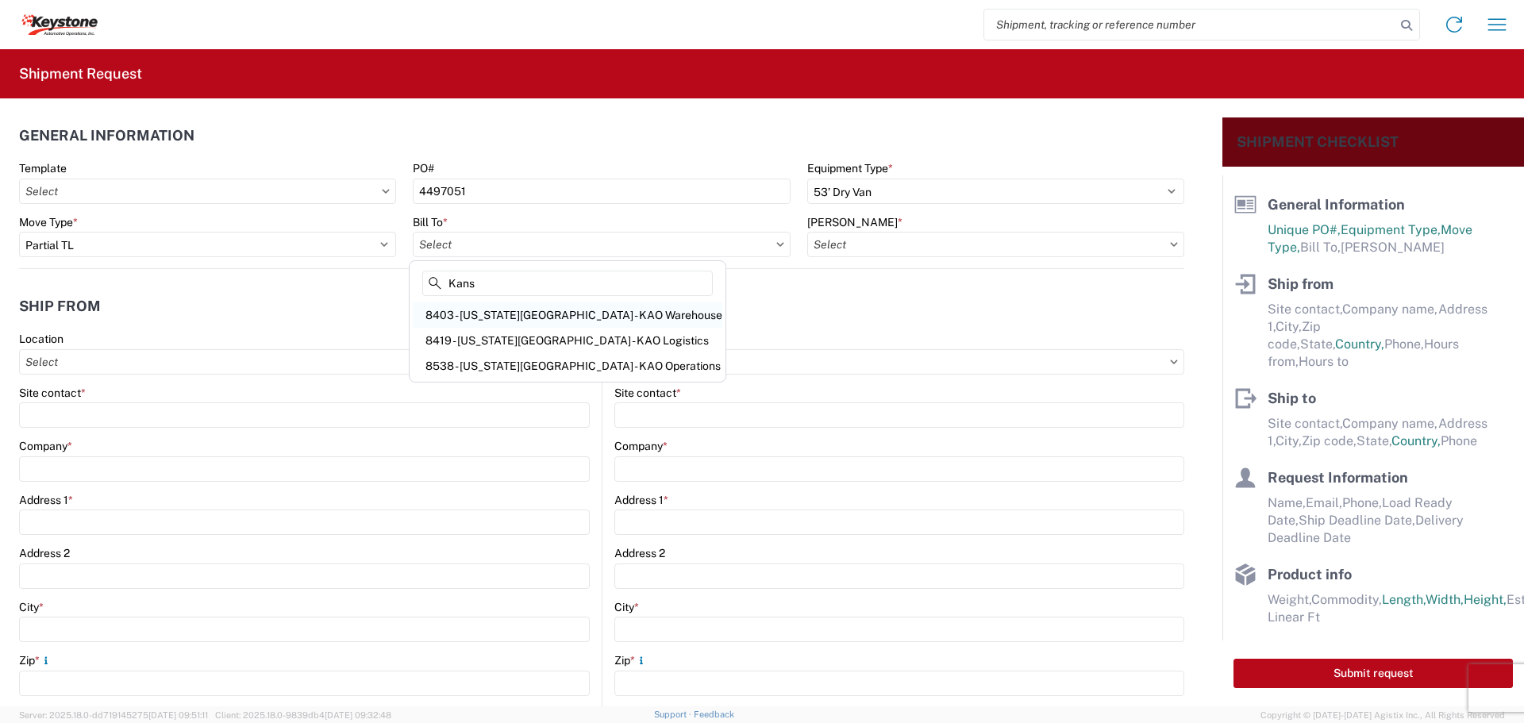
type input "Kans"
click at [522, 314] on div "8403 - [US_STATE][GEOGRAPHIC_DATA] - KAO Warehouse" at bounding box center [568, 314] width 310 height 25
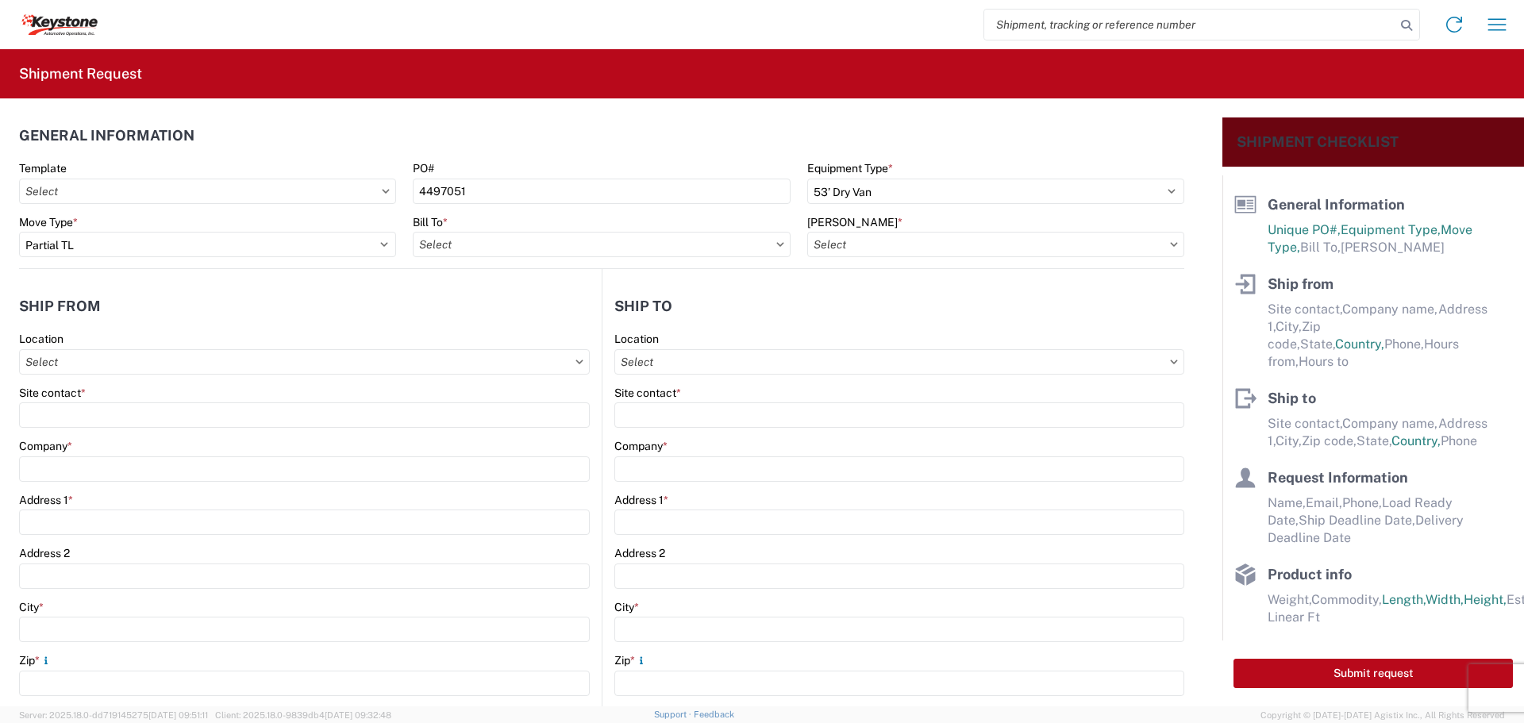
type input "8403 - [US_STATE][GEOGRAPHIC_DATA] - KAO Warehouse"
click at [874, 247] on input "[PERSON_NAME] *" at bounding box center [995, 244] width 377 height 25
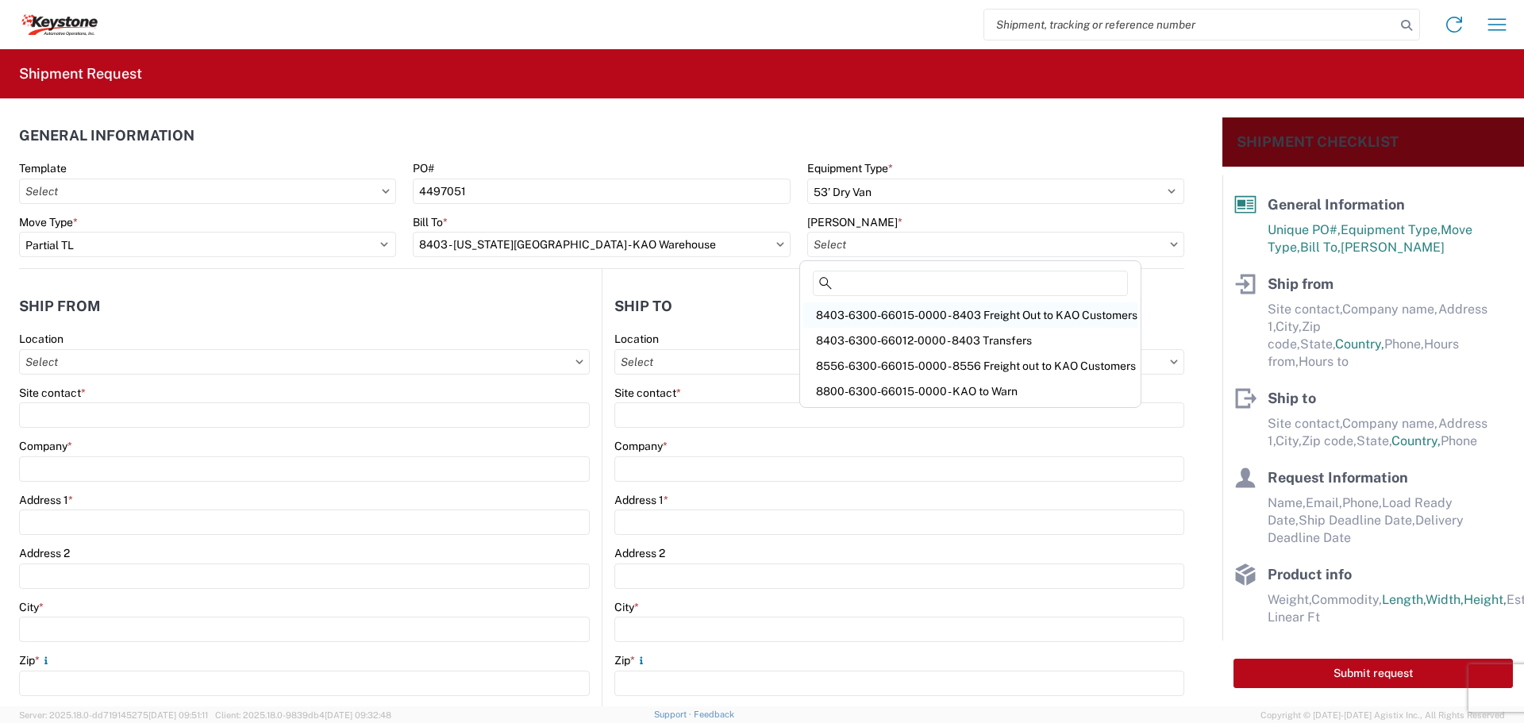
click at [878, 321] on div "8403-6300-66015-0000 - 8403 Freight Out to KAO Customers" at bounding box center [970, 314] width 334 height 25
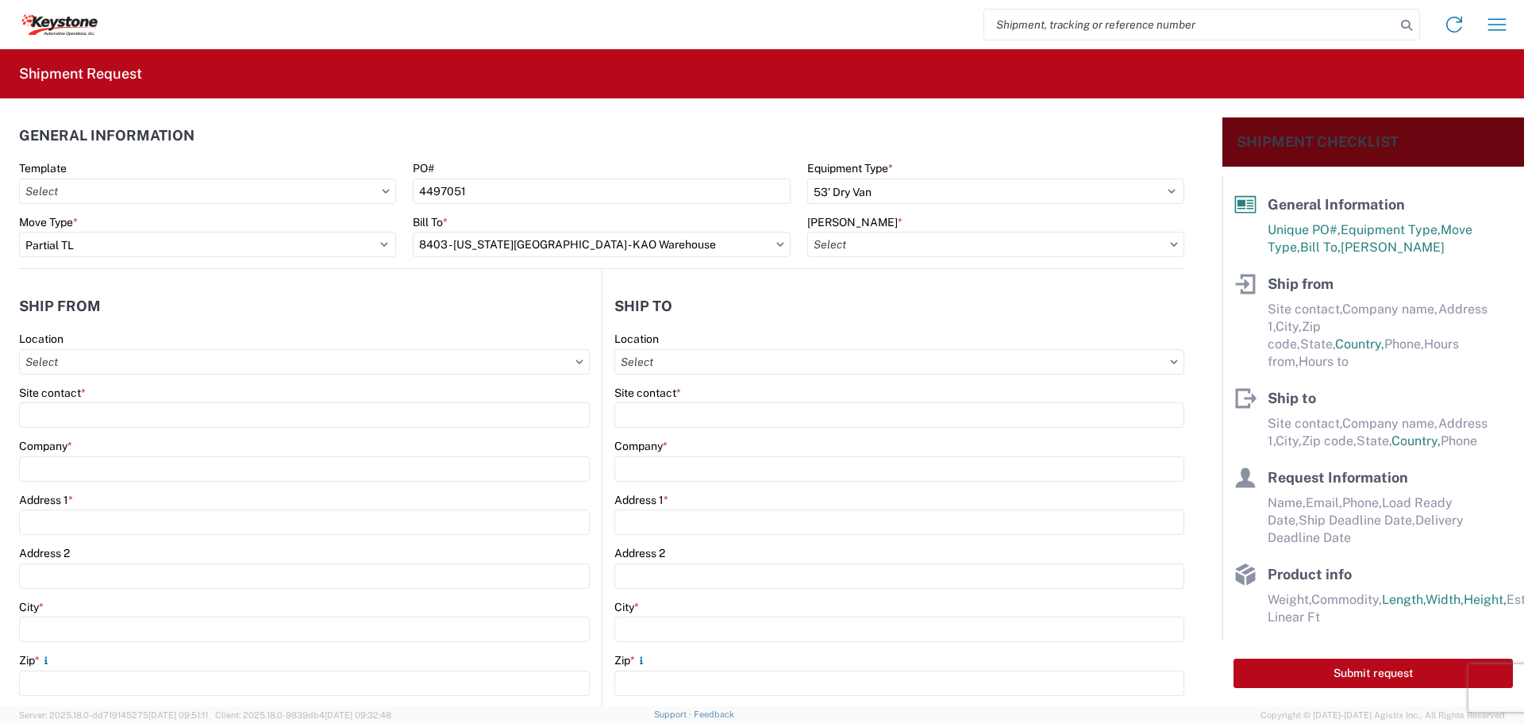
type input "8403-6300-66015-0000 - 8403 Freight Out to KAO Customers"
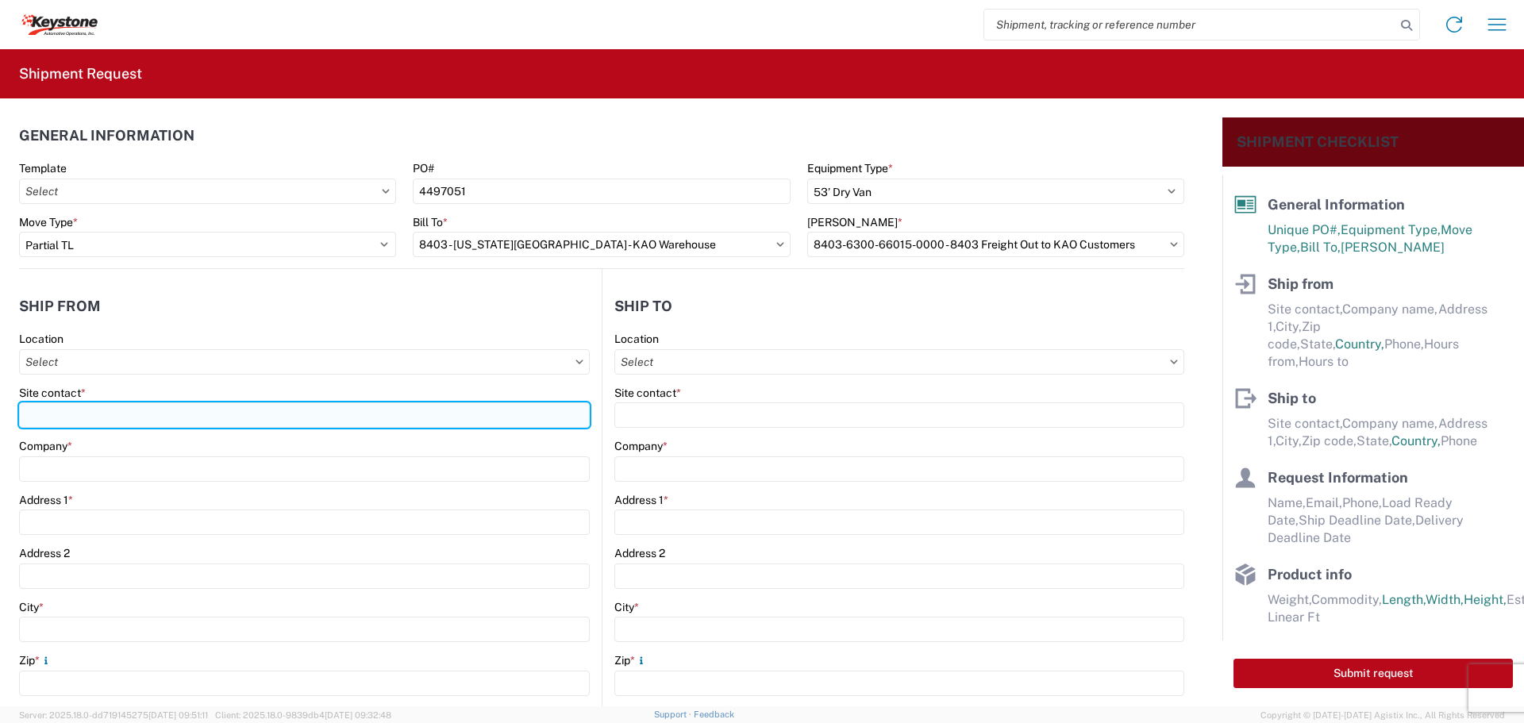
click at [121, 408] on input "Site contact *" at bounding box center [304, 415] width 571 height 25
type input "[PERSON_NAME]"
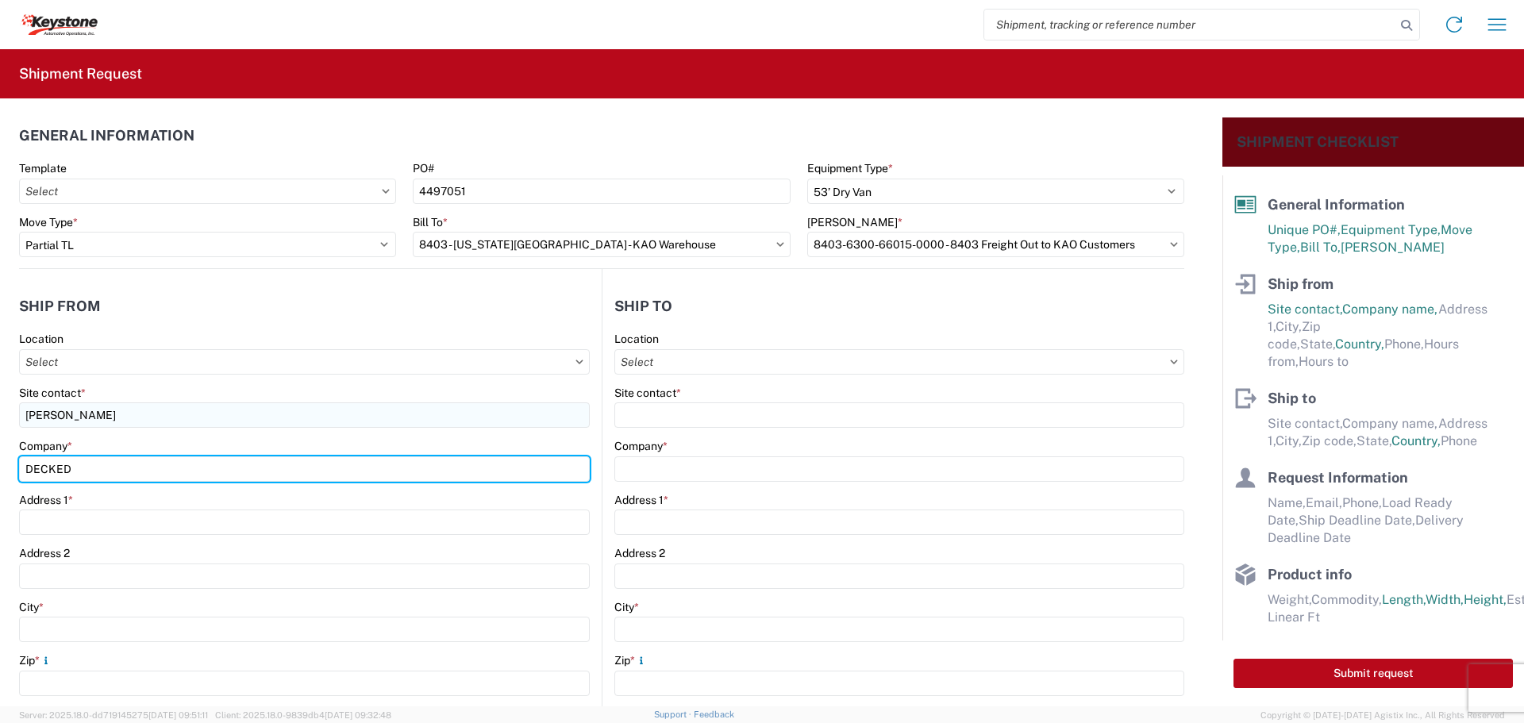
type input "DECKED"
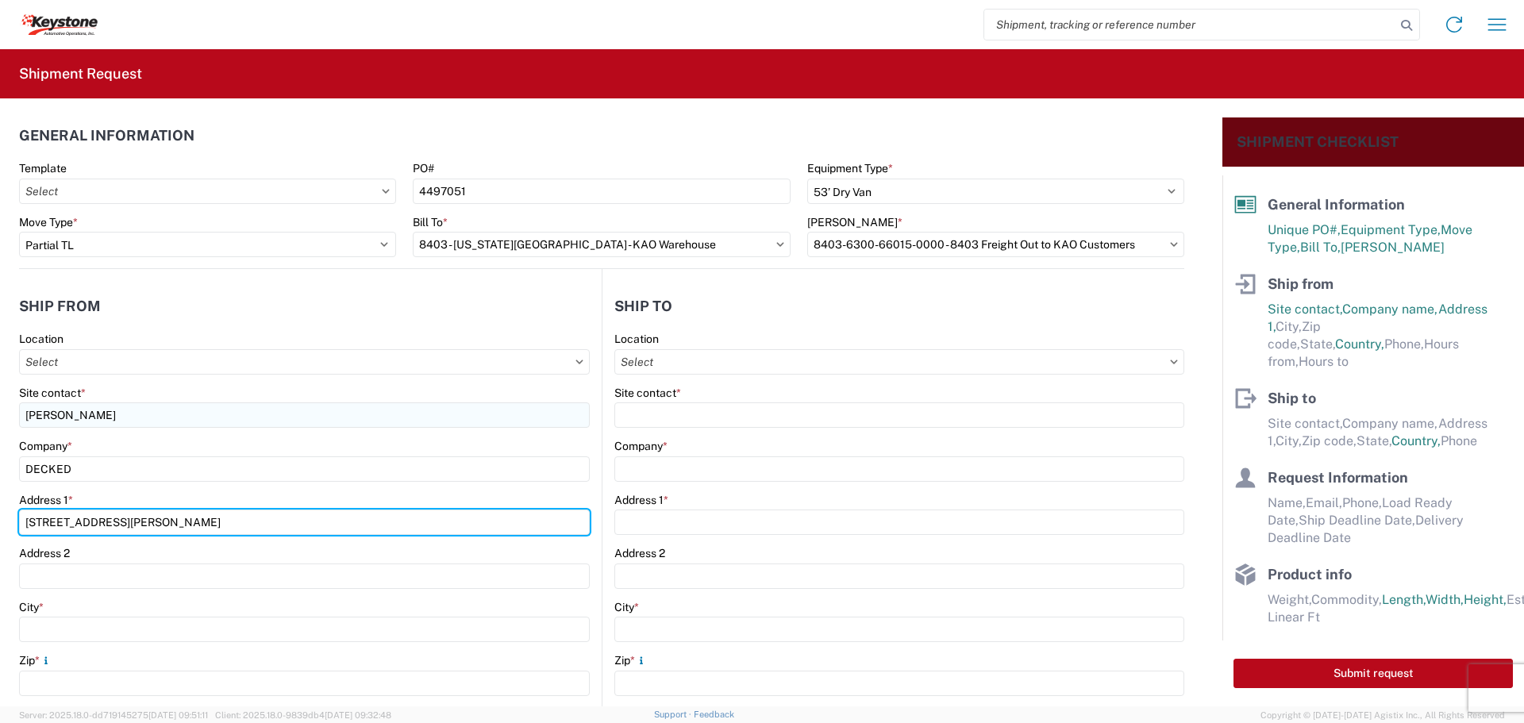
type input "[STREET_ADDRESS][PERSON_NAME]"
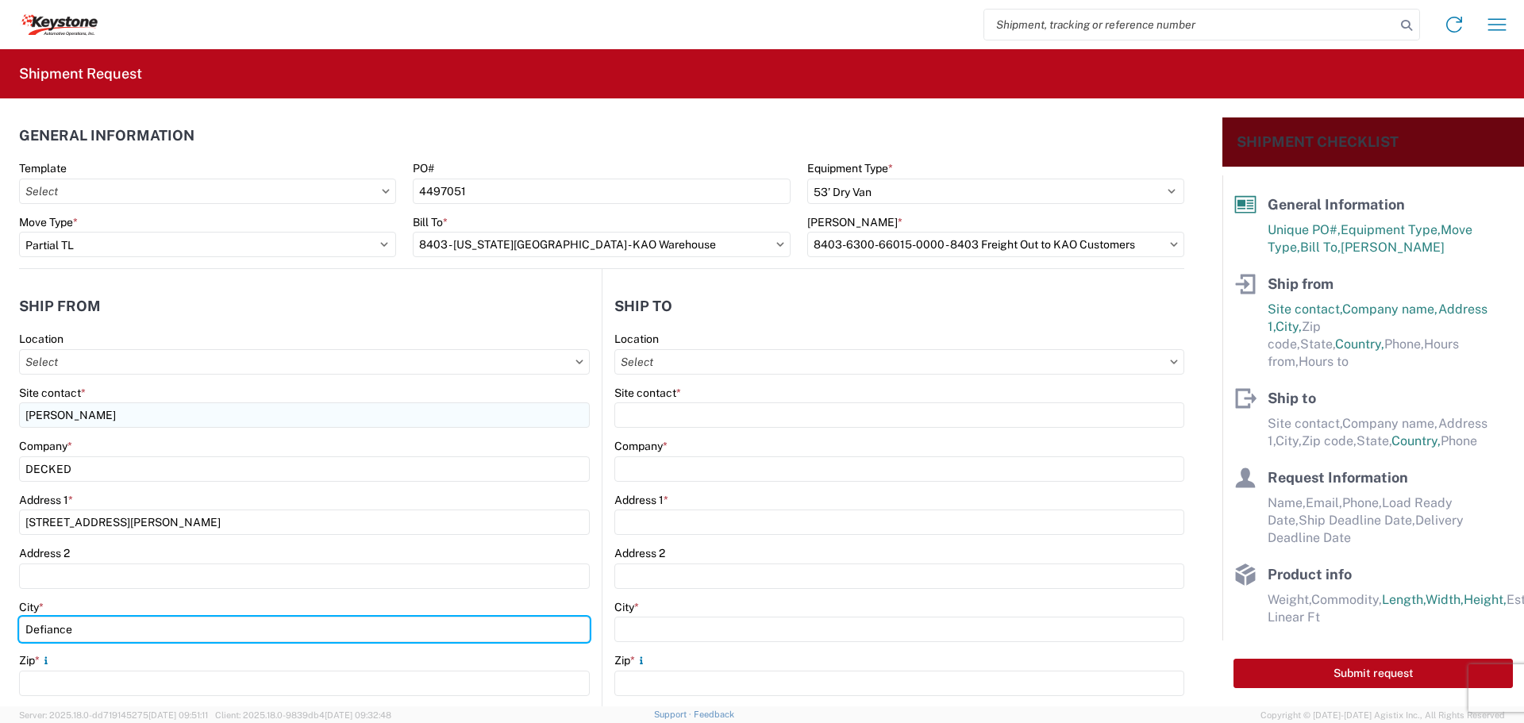
type input "Defiance"
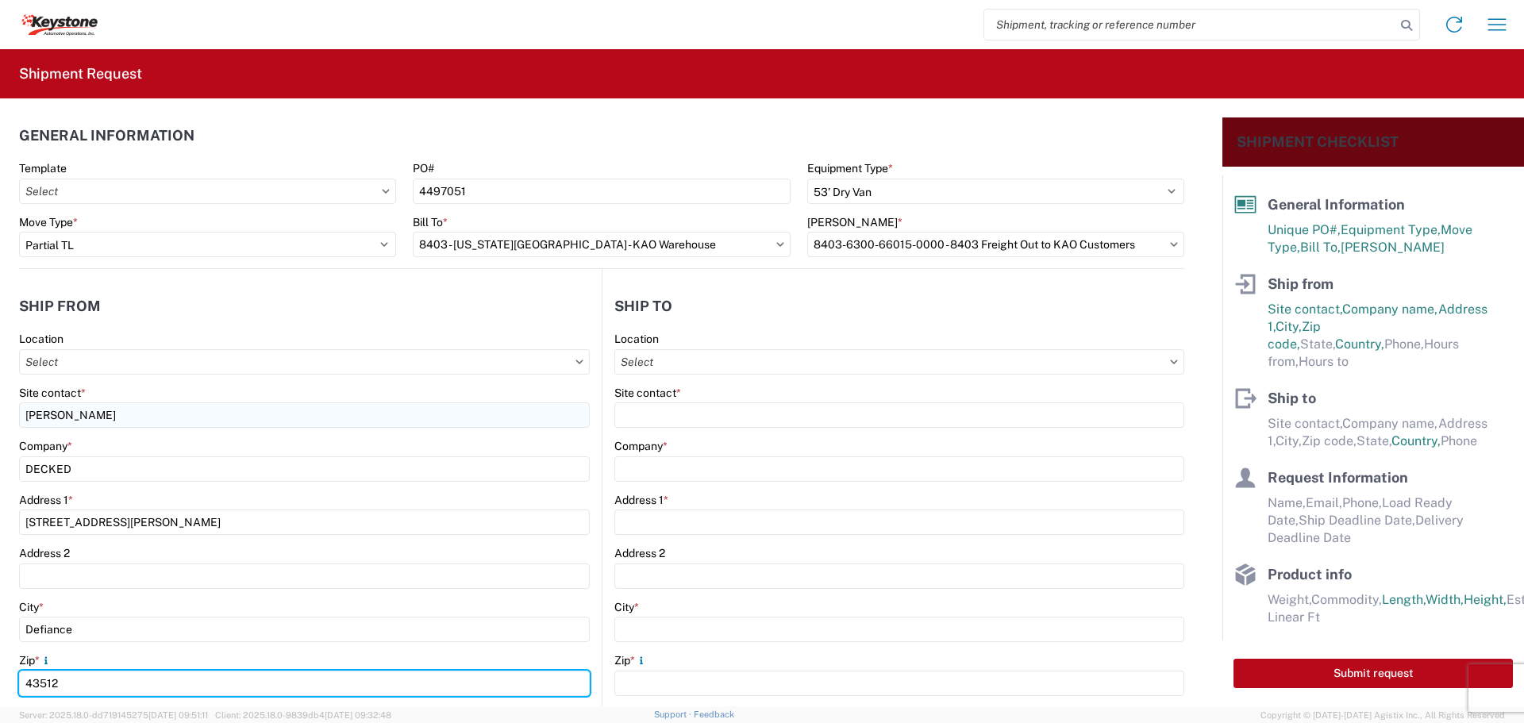
type input "43512"
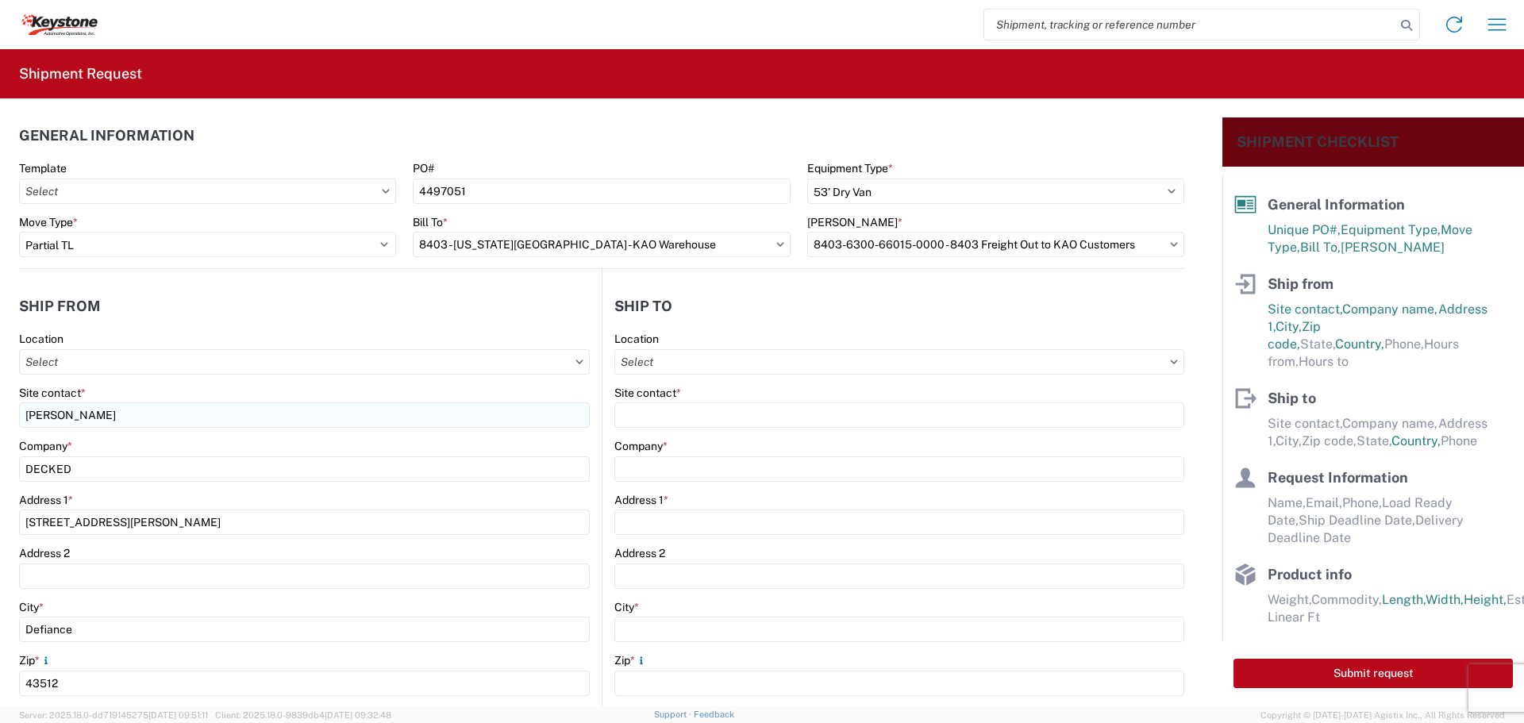
scroll to position [334, 0]
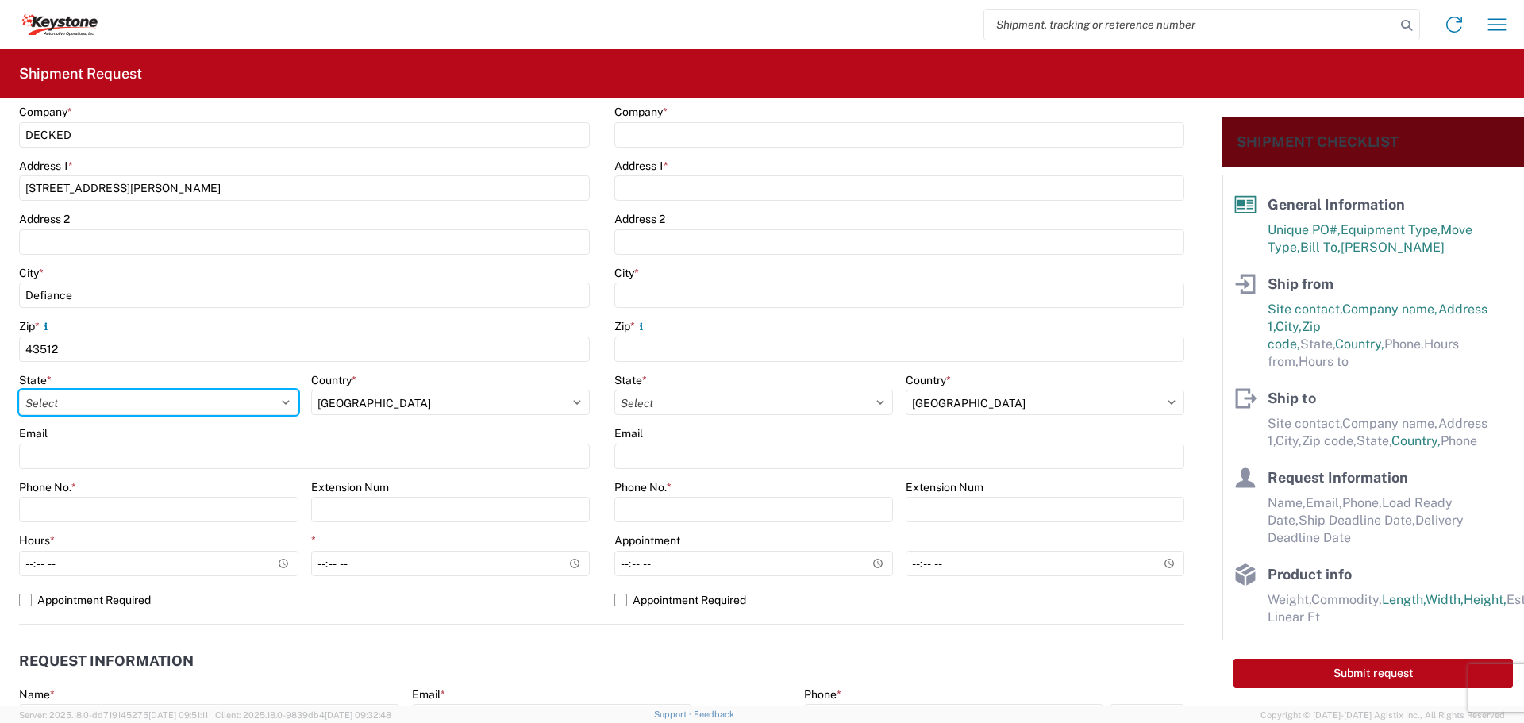
select select "OH"
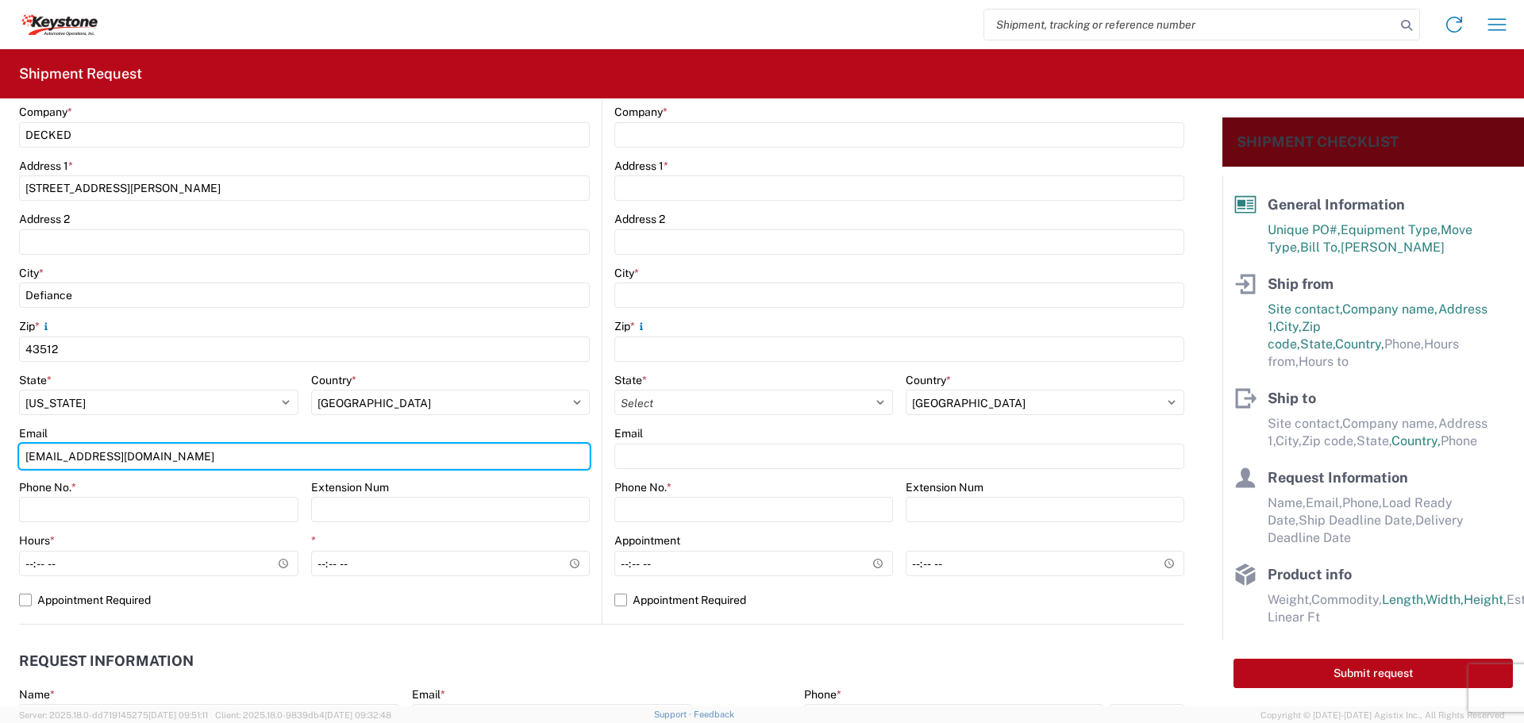
type input "[EMAIL_ADDRESS][DOMAIN_NAME]"
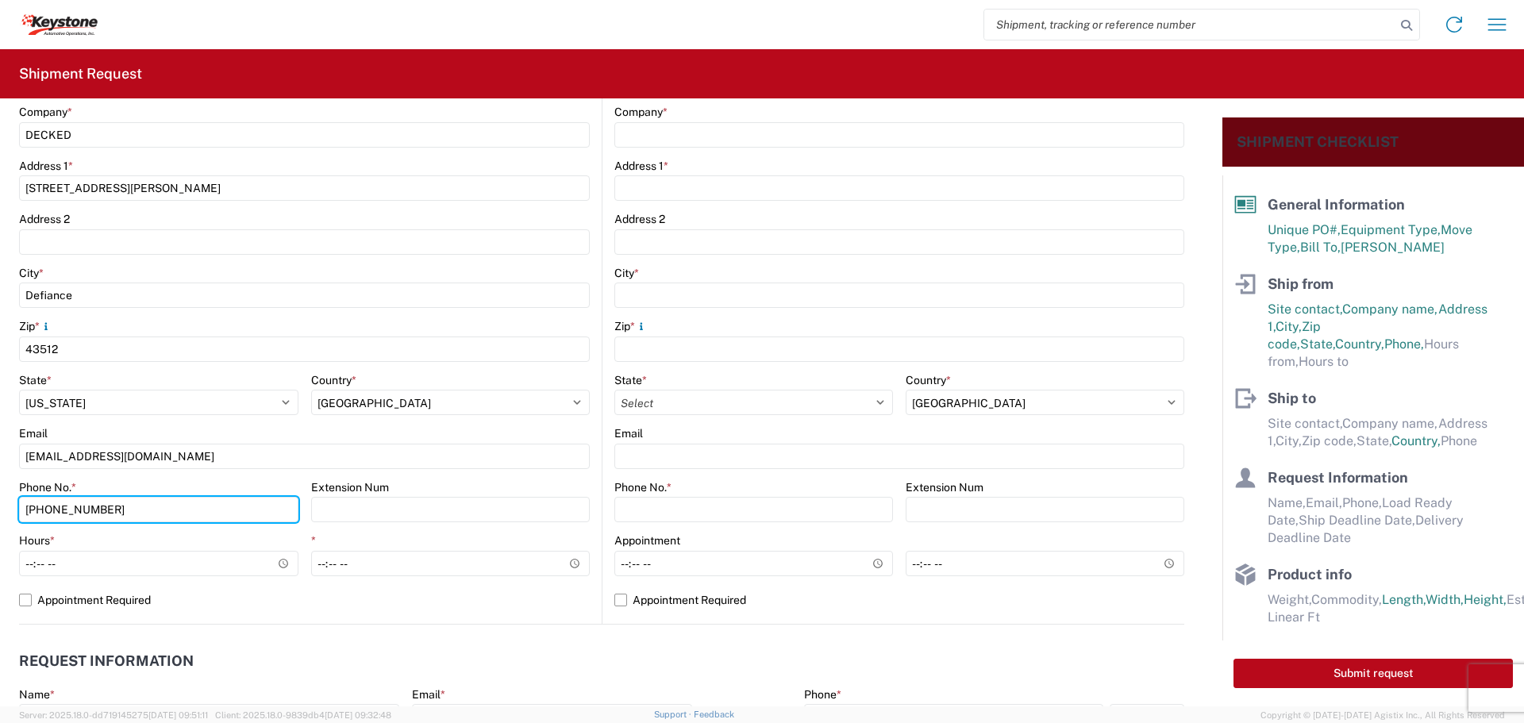
type input "[PHONE_NUMBER]"
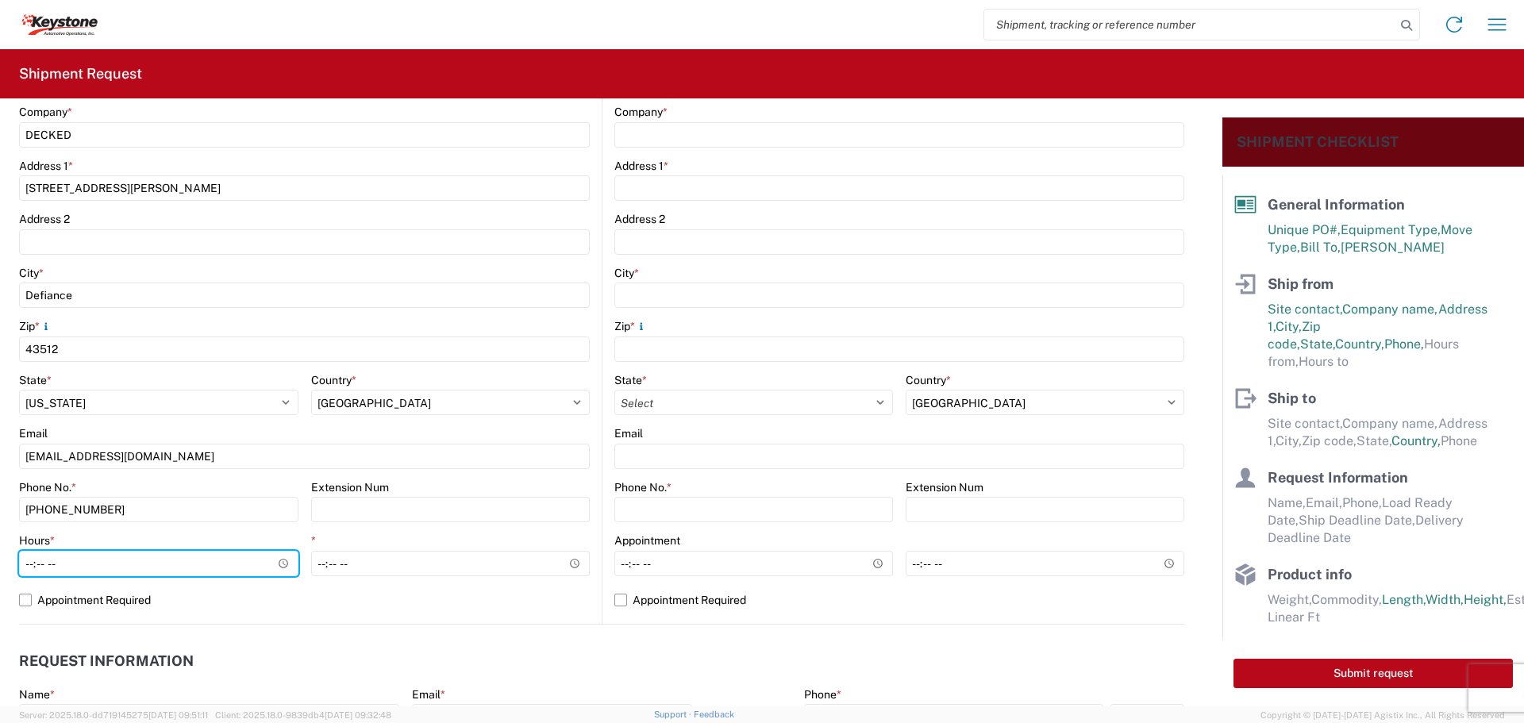
type input "07:00"
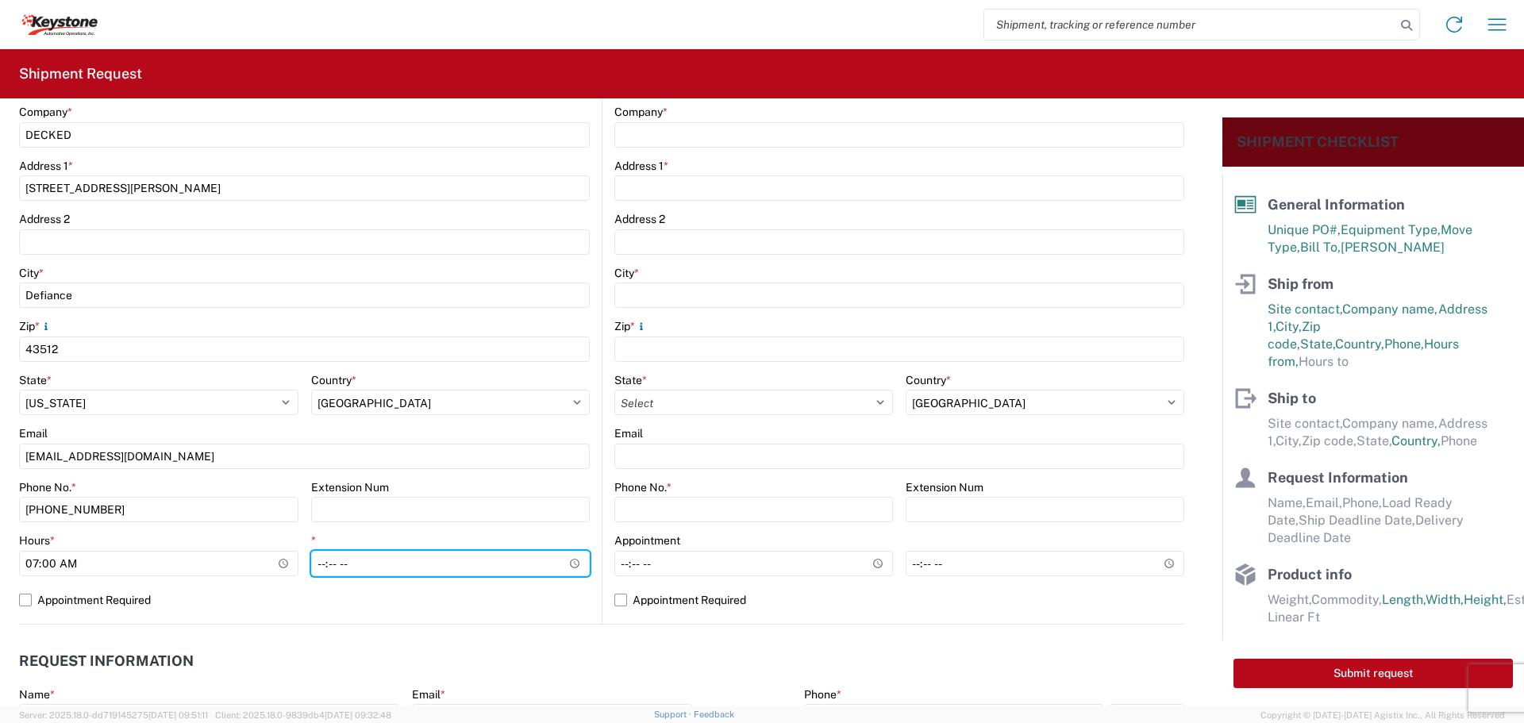
type input "15:30"
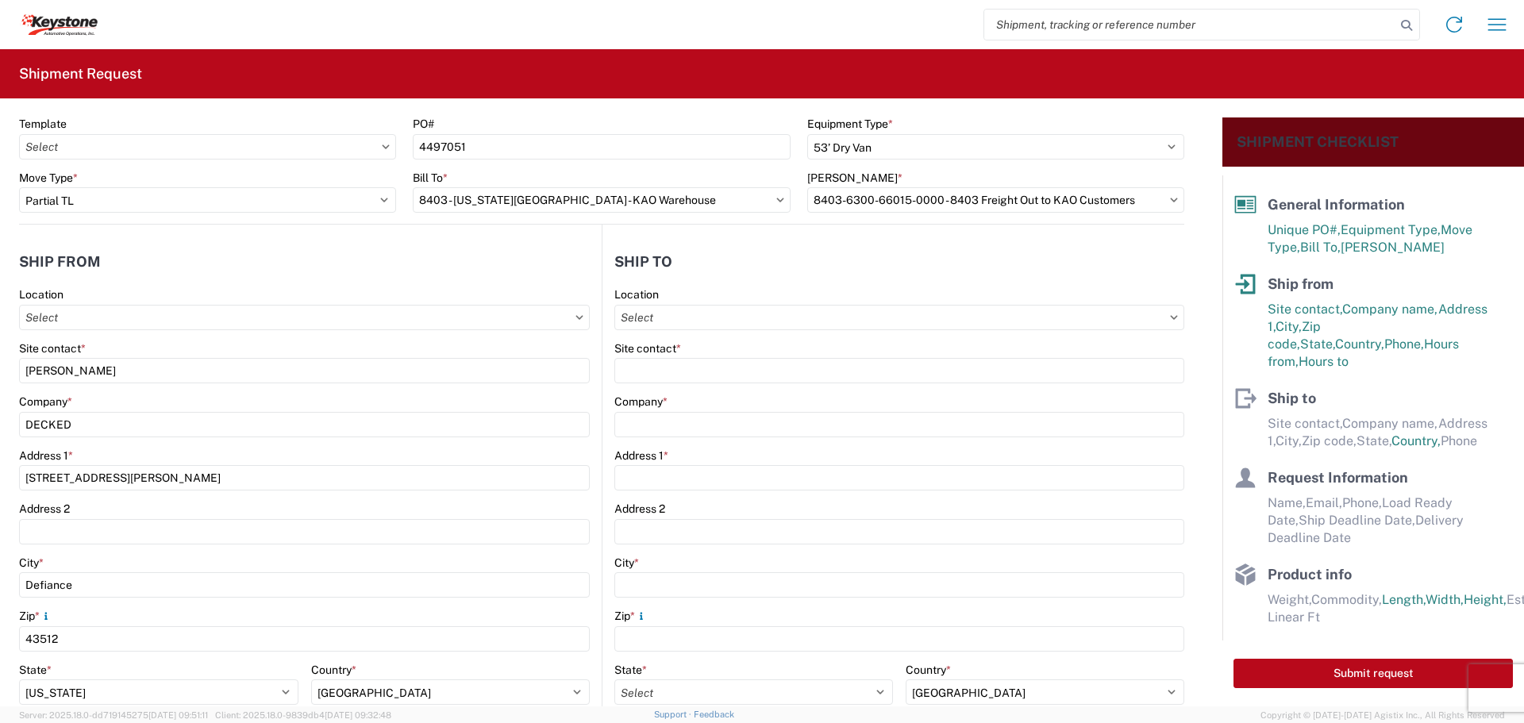
scroll to position [17, 0]
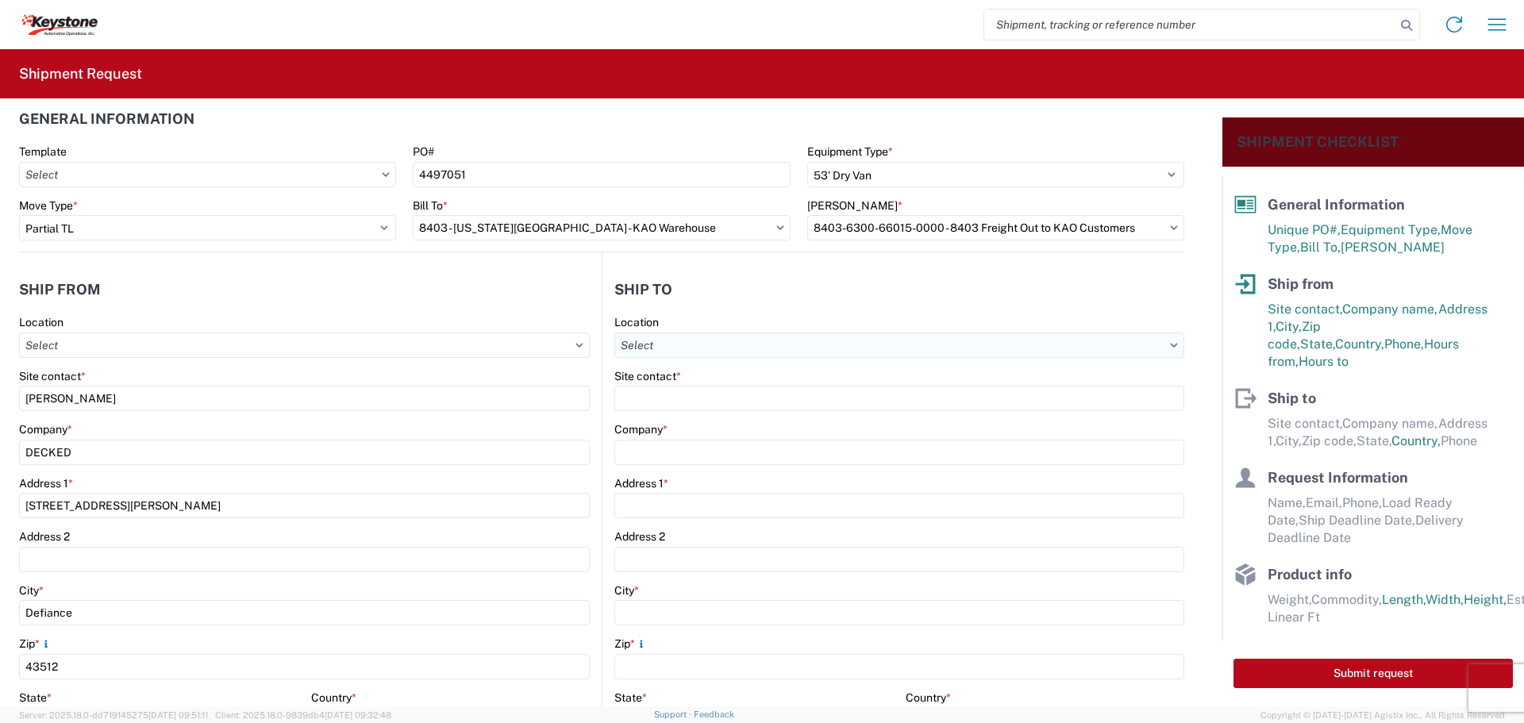
click at [726, 344] on input "Location" at bounding box center [899, 345] width 570 height 25
type input "8403"
click at [722, 413] on div "8403 - [US_STATE][GEOGRAPHIC_DATA] - KAO Warehouse" at bounding box center [768, 415] width 310 height 25
type input "8403 - [US_STATE][GEOGRAPHIC_DATA] - KAO Warehouse"
type input "KAO"
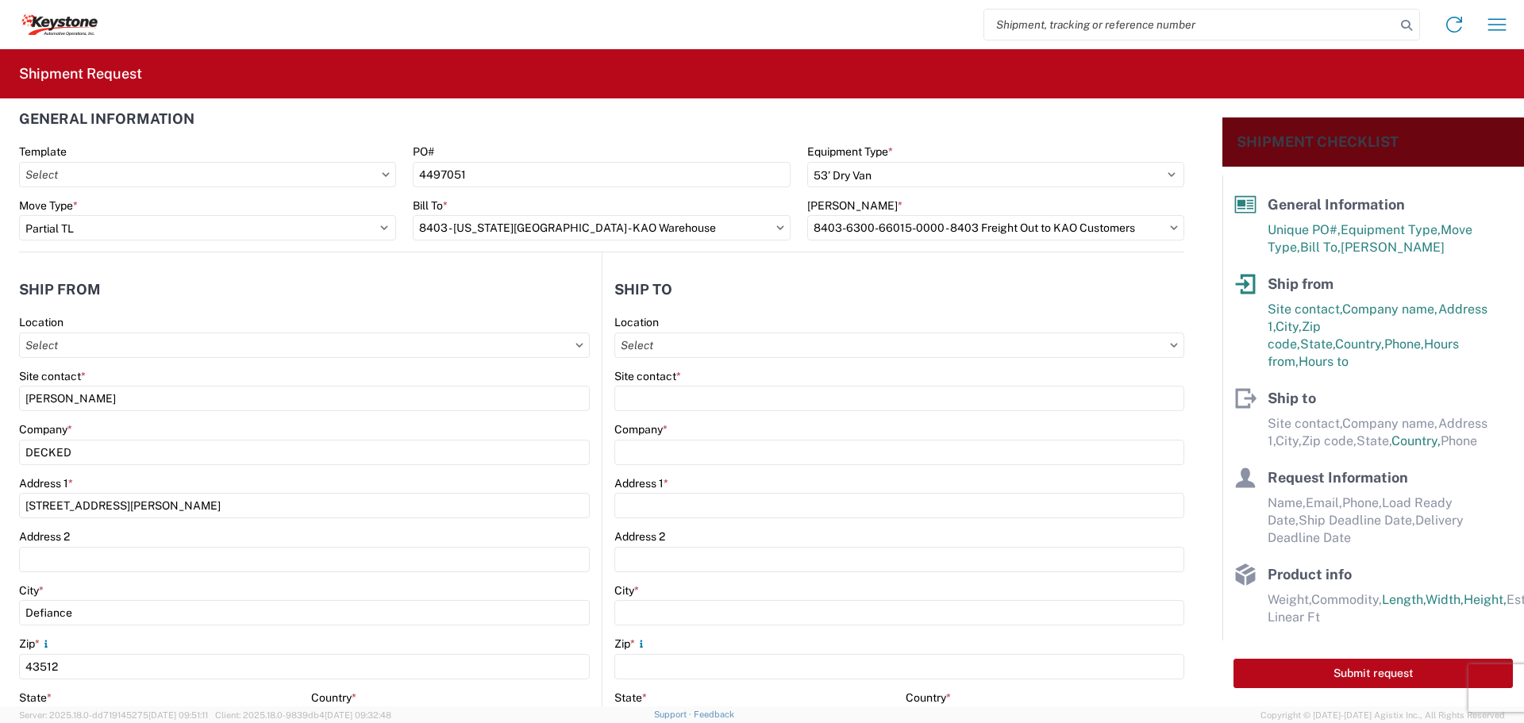
type input "[STREET_ADDRESS]"
type input "[US_STATE][GEOGRAPHIC_DATA]"
type input "66105"
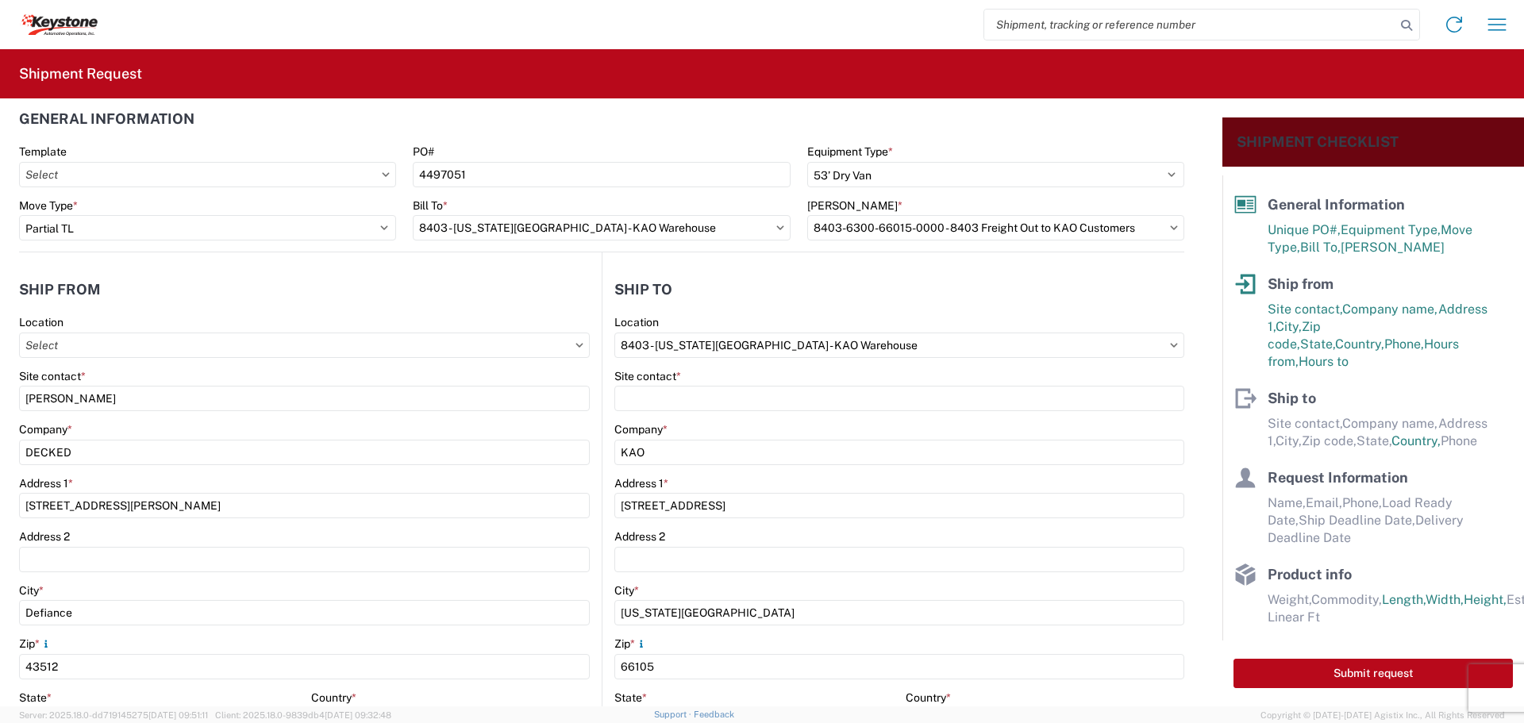
select select "US"
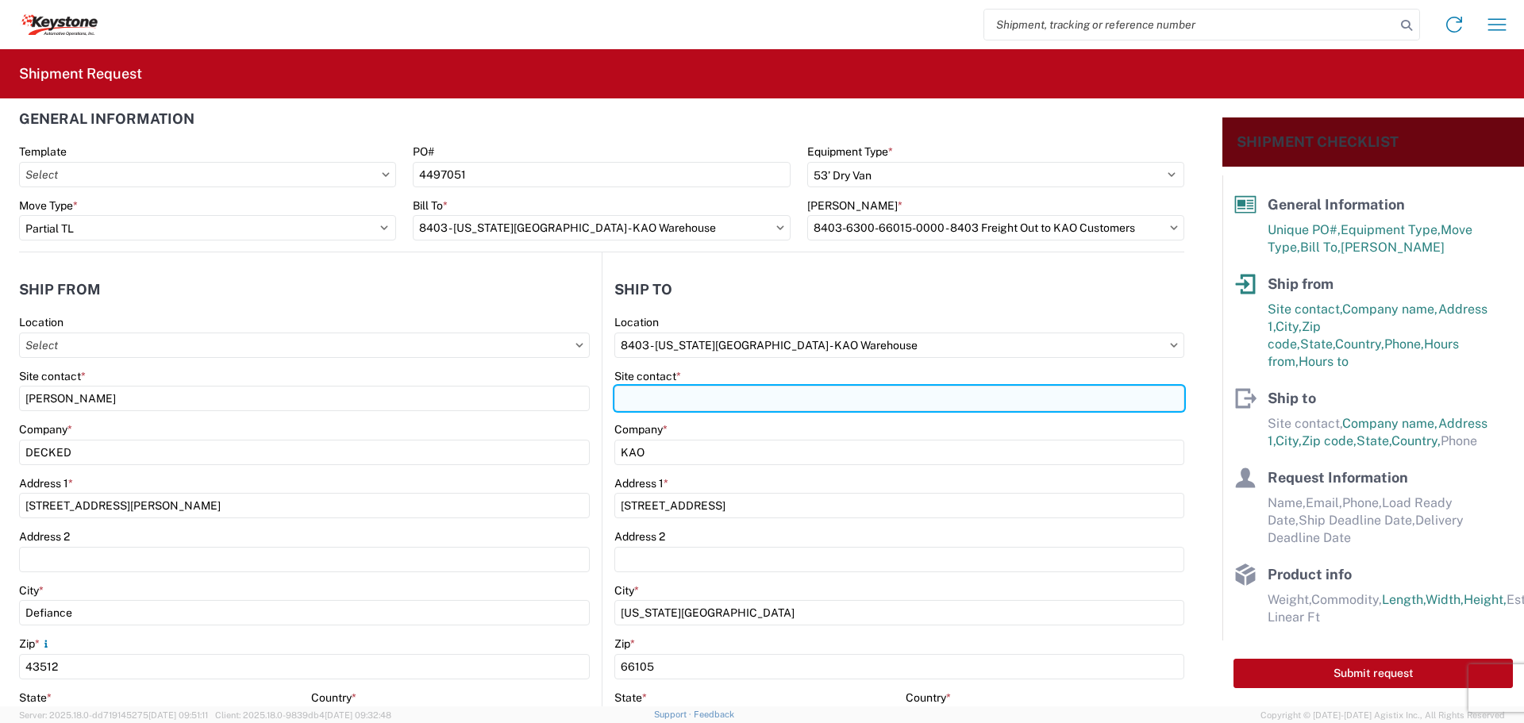
click at [720, 399] on input "Site contact *" at bounding box center [899, 398] width 570 height 25
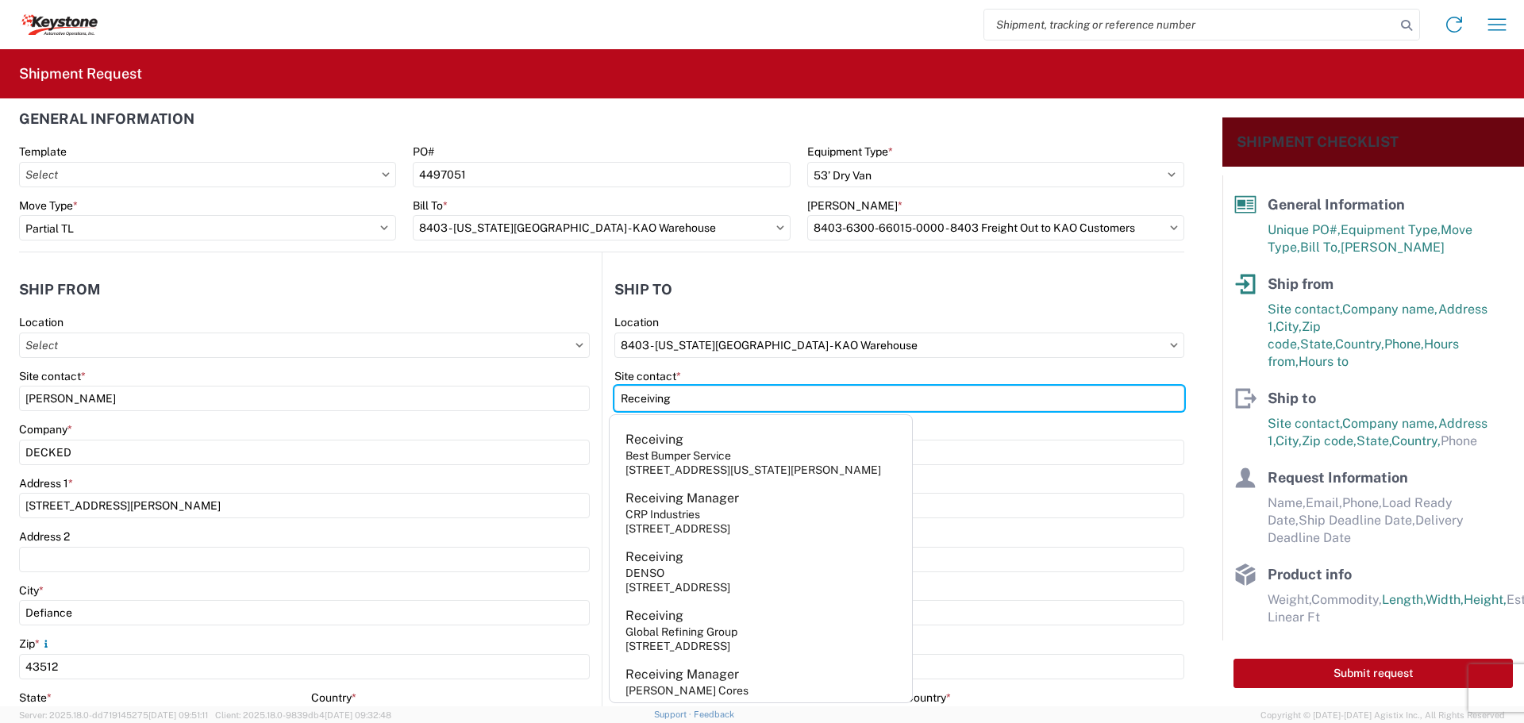
type input "Receiving"
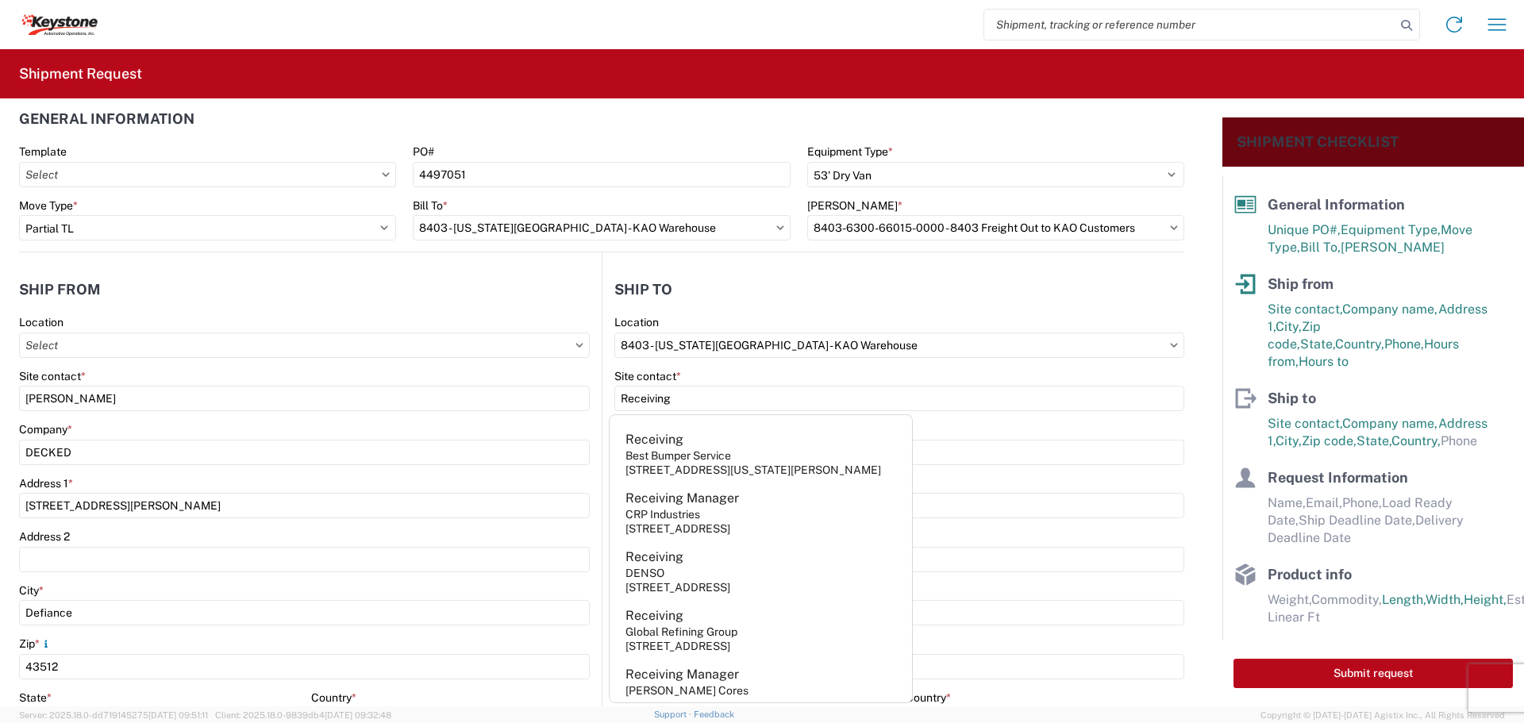
click at [829, 291] on header "Ship to" at bounding box center [894, 290] width 582 height 36
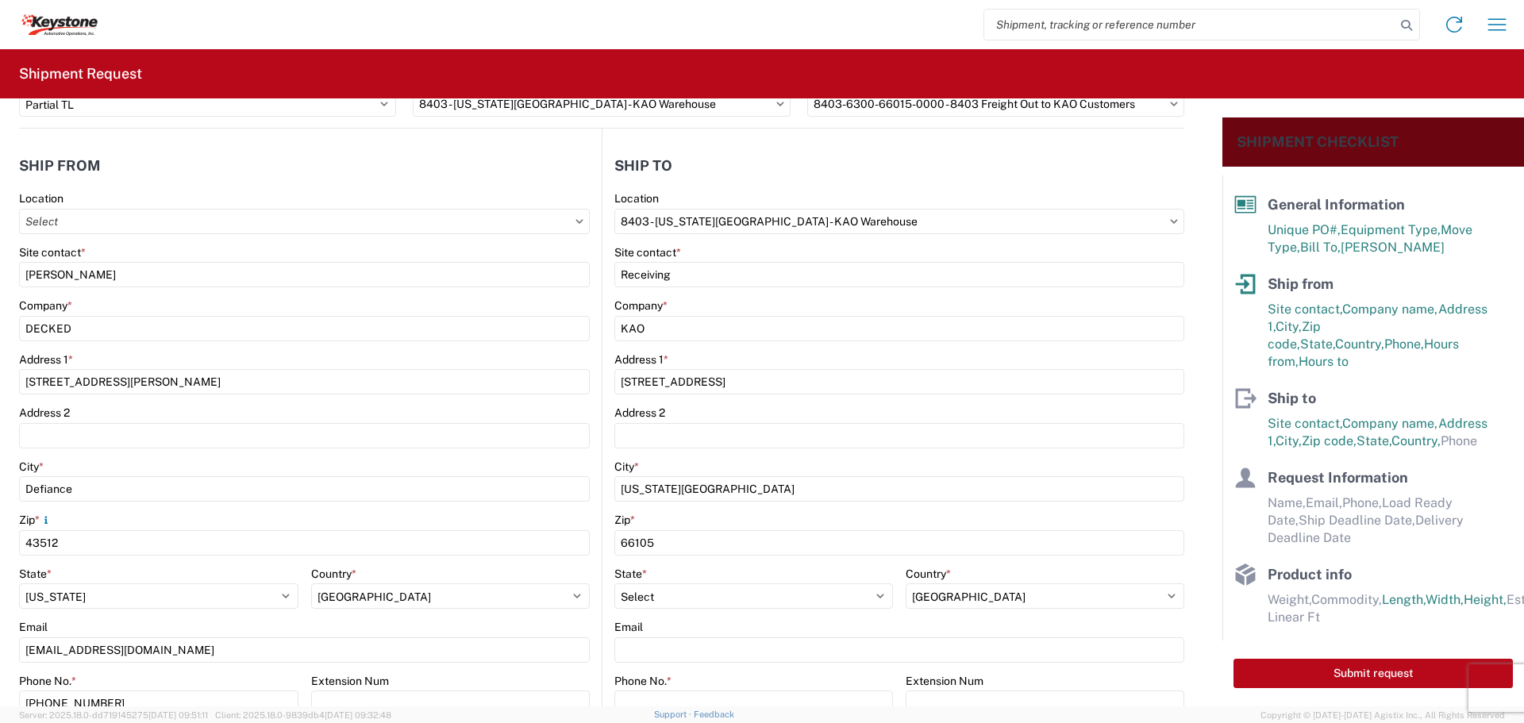
scroll to position [334, 0]
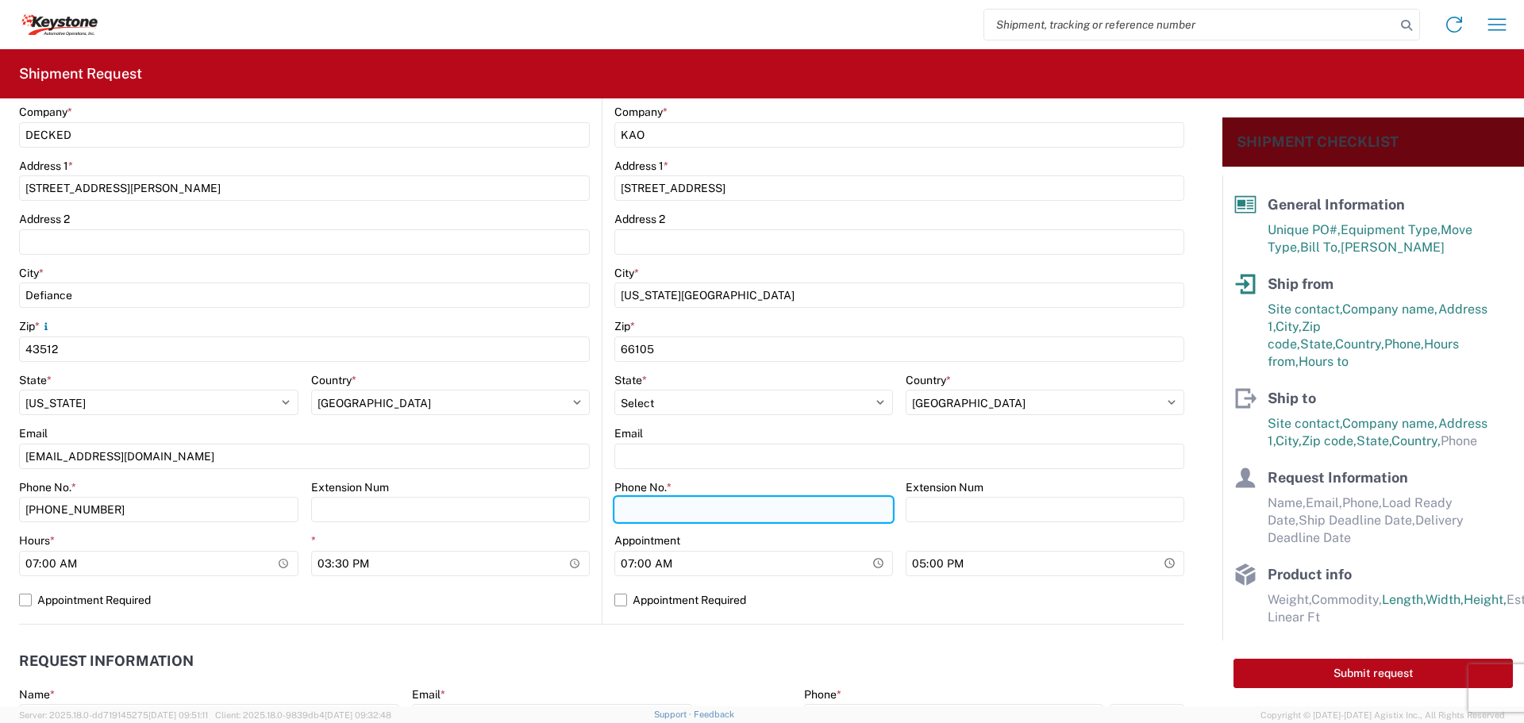
click at [674, 507] on input "Phone No. *" at bounding box center [753, 509] width 279 height 25
type input "[PHONE_NUMBER]"
click at [618, 600] on label "Appointment Required" at bounding box center [899, 599] width 570 height 25
click at [0, 0] on input "Appointment Required" at bounding box center [0, 0] width 0 height 0
select select "KS"
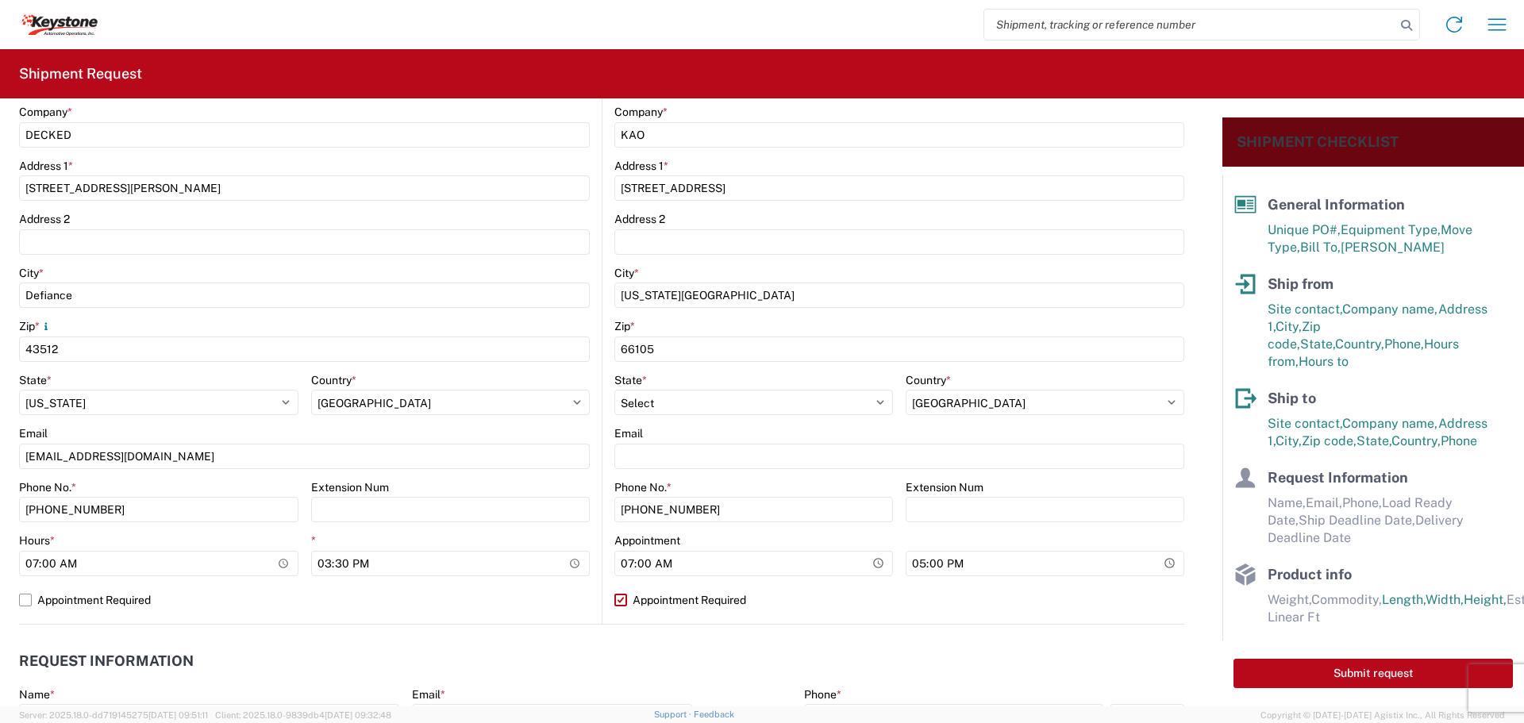
select select "US"
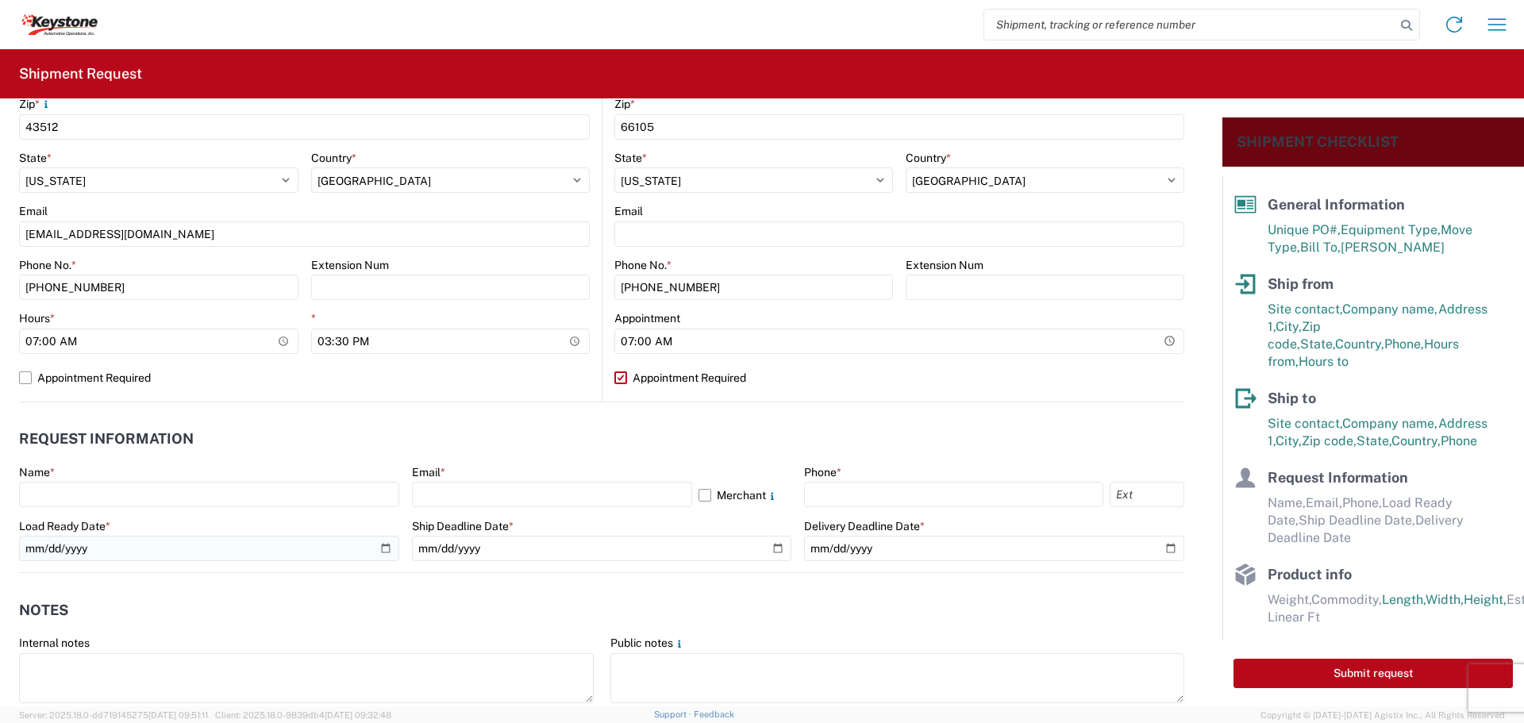
scroll to position [731, 0]
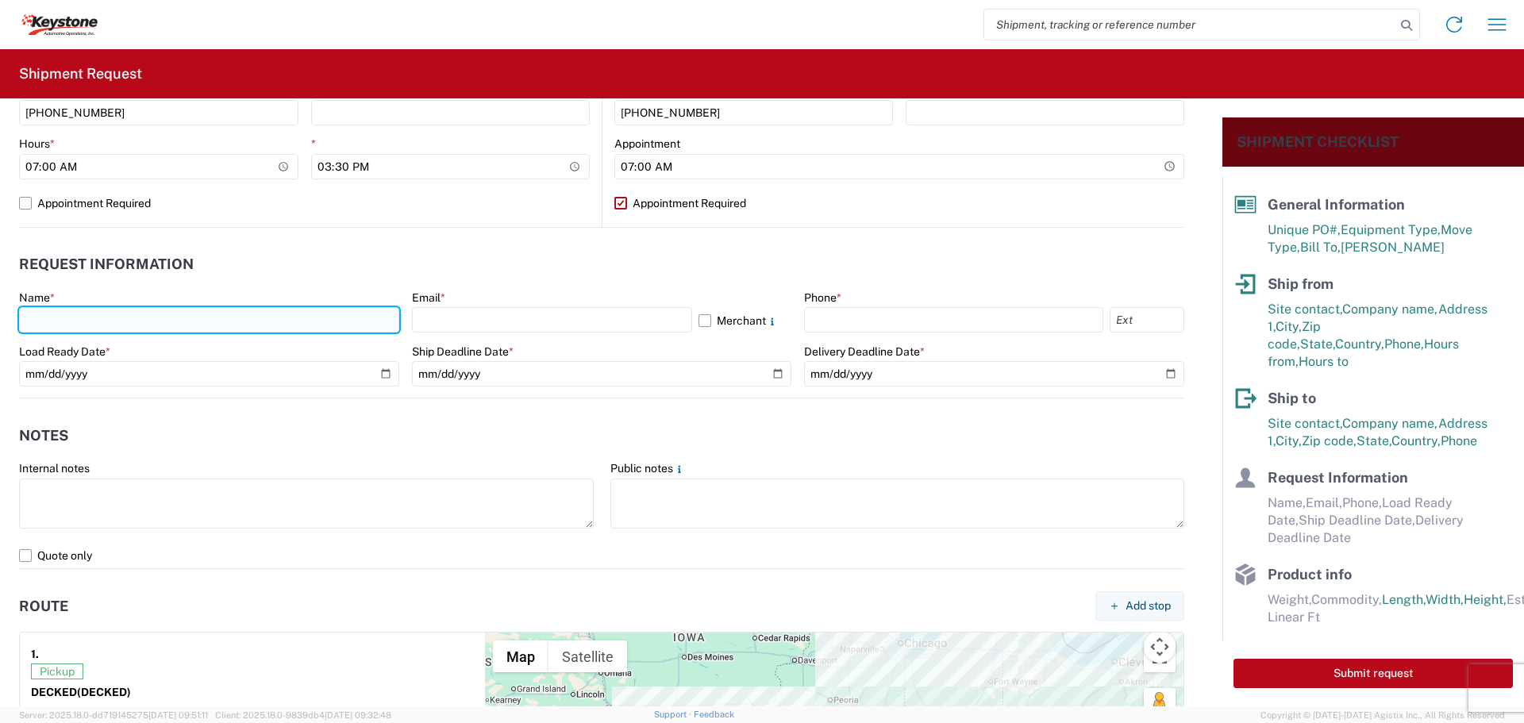
click at [129, 318] on input "text" at bounding box center [209, 319] width 380 height 25
type input "[PERSON_NAME]"
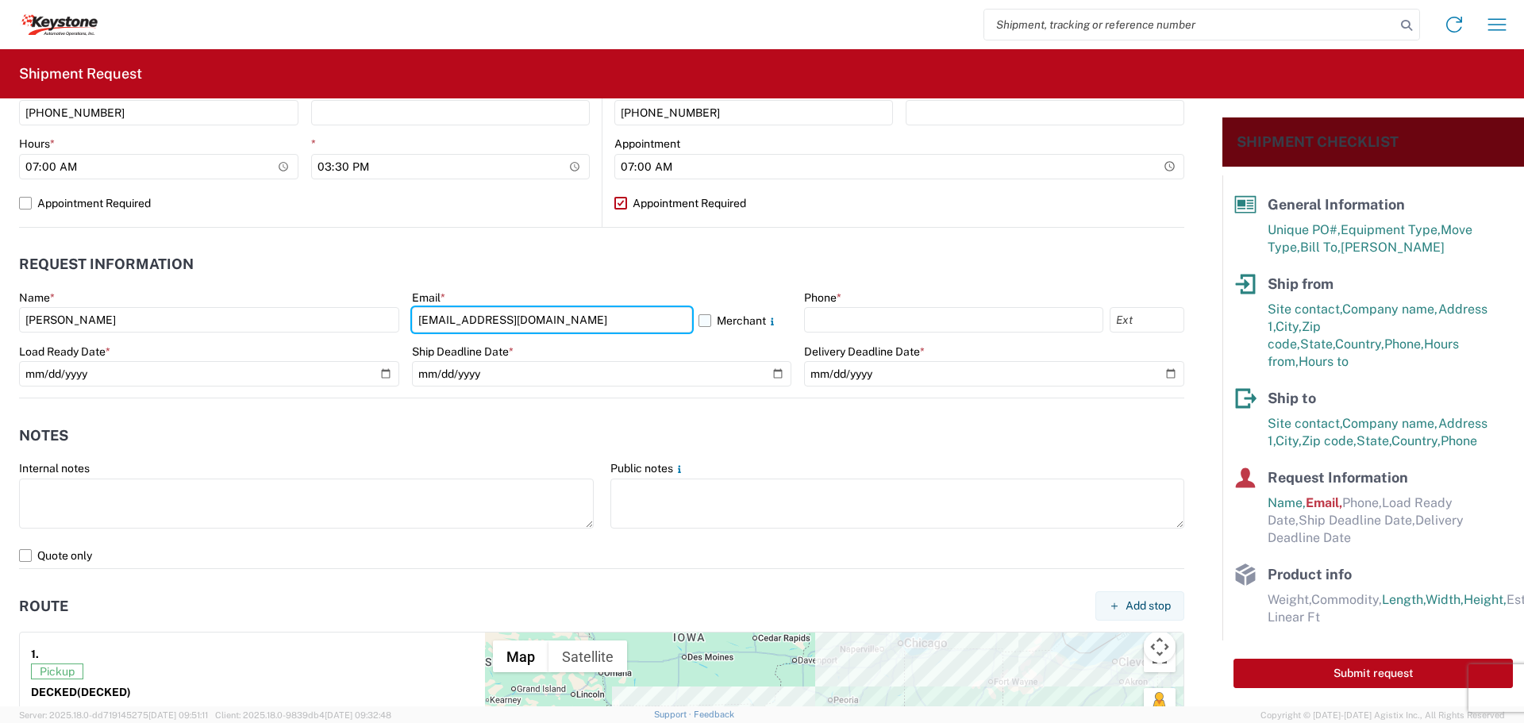
type input "[EMAIL_ADDRESS][DOMAIN_NAME]"
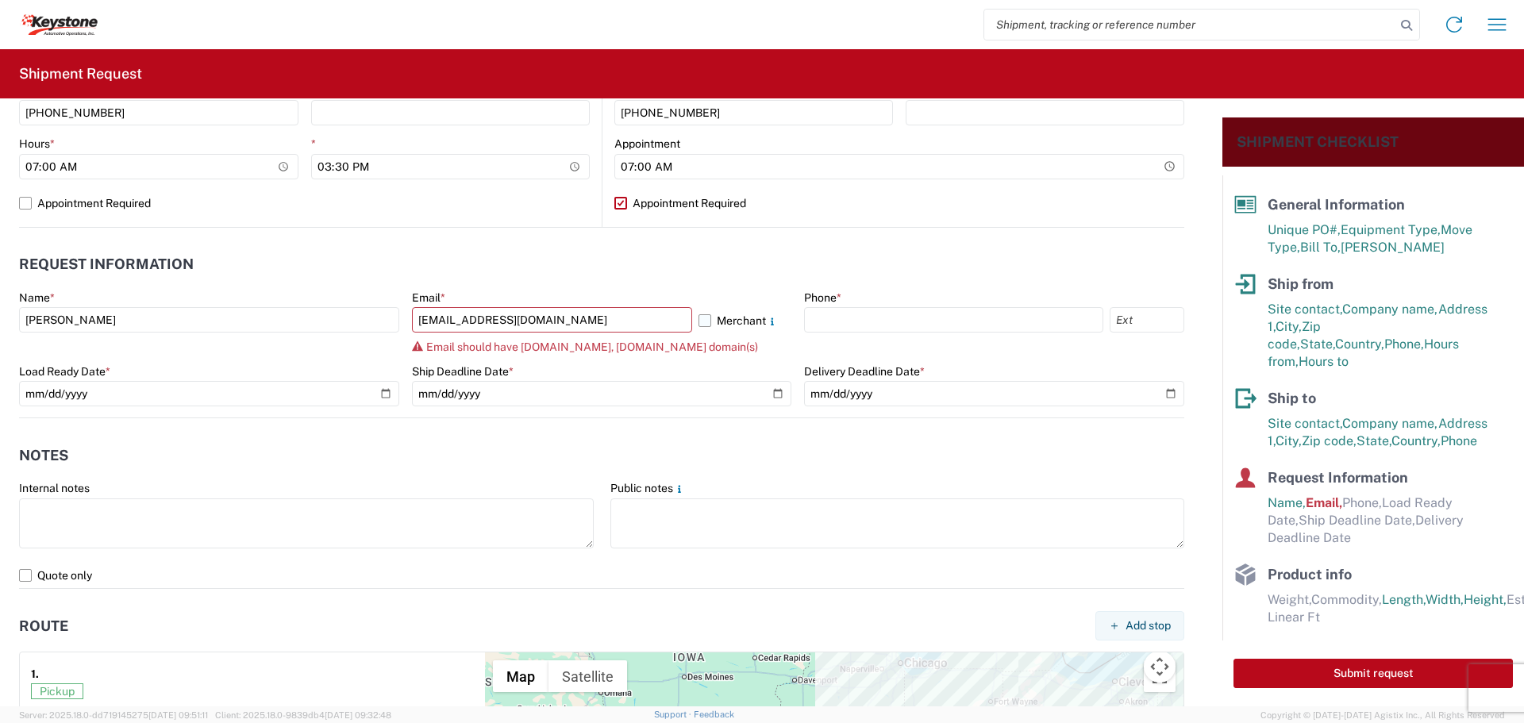
click at [699, 321] on label "Merchant" at bounding box center [746, 319] width 94 height 25
click at [0, 0] on input "Merchant" at bounding box center [0, 0] width 0 height 0
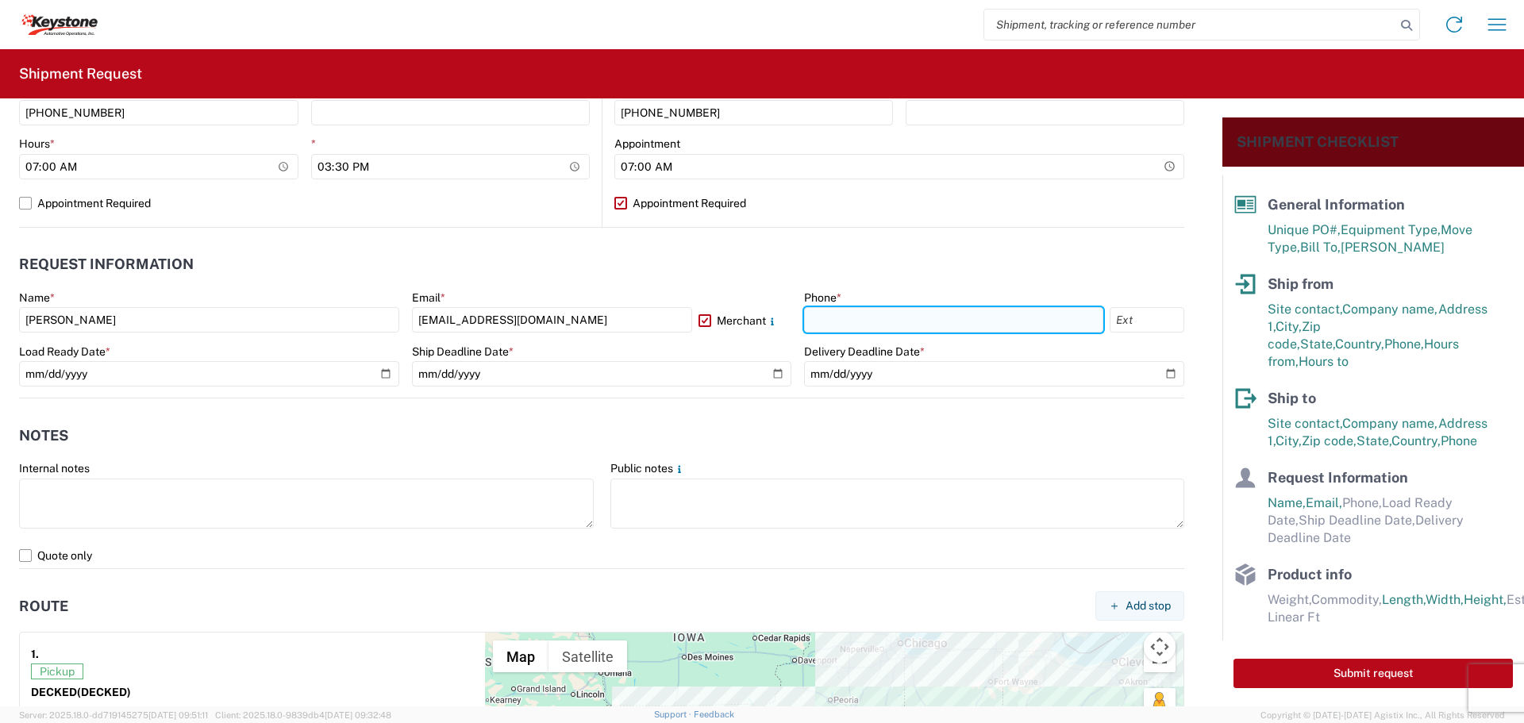
click at [881, 320] on input "text" at bounding box center [953, 319] width 299 height 25
type input "[PHONE_NUMBER]"
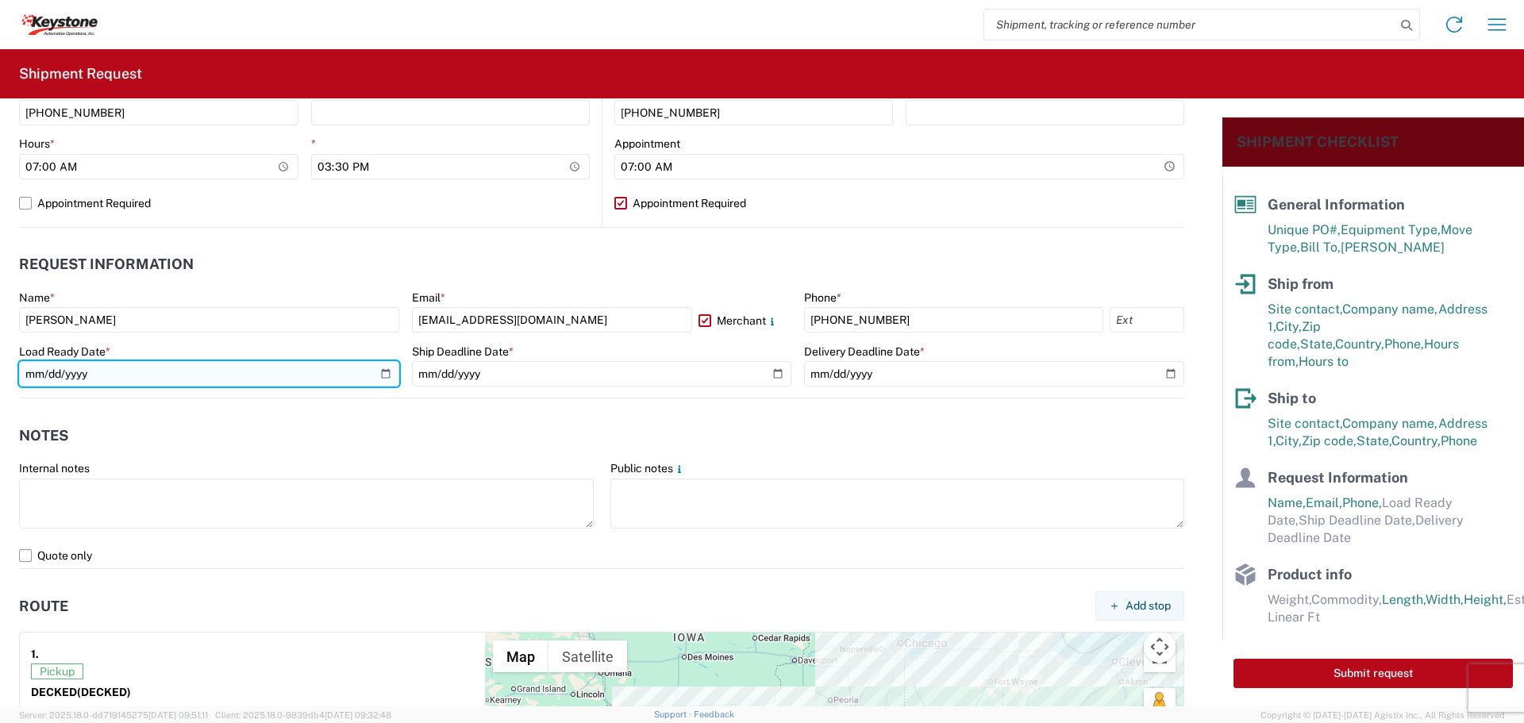
click at [372, 376] on input "date" at bounding box center [209, 373] width 380 height 25
click at [383, 370] on input "date" at bounding box center [209, 373] width 380 height 25
type input "[DATE]"
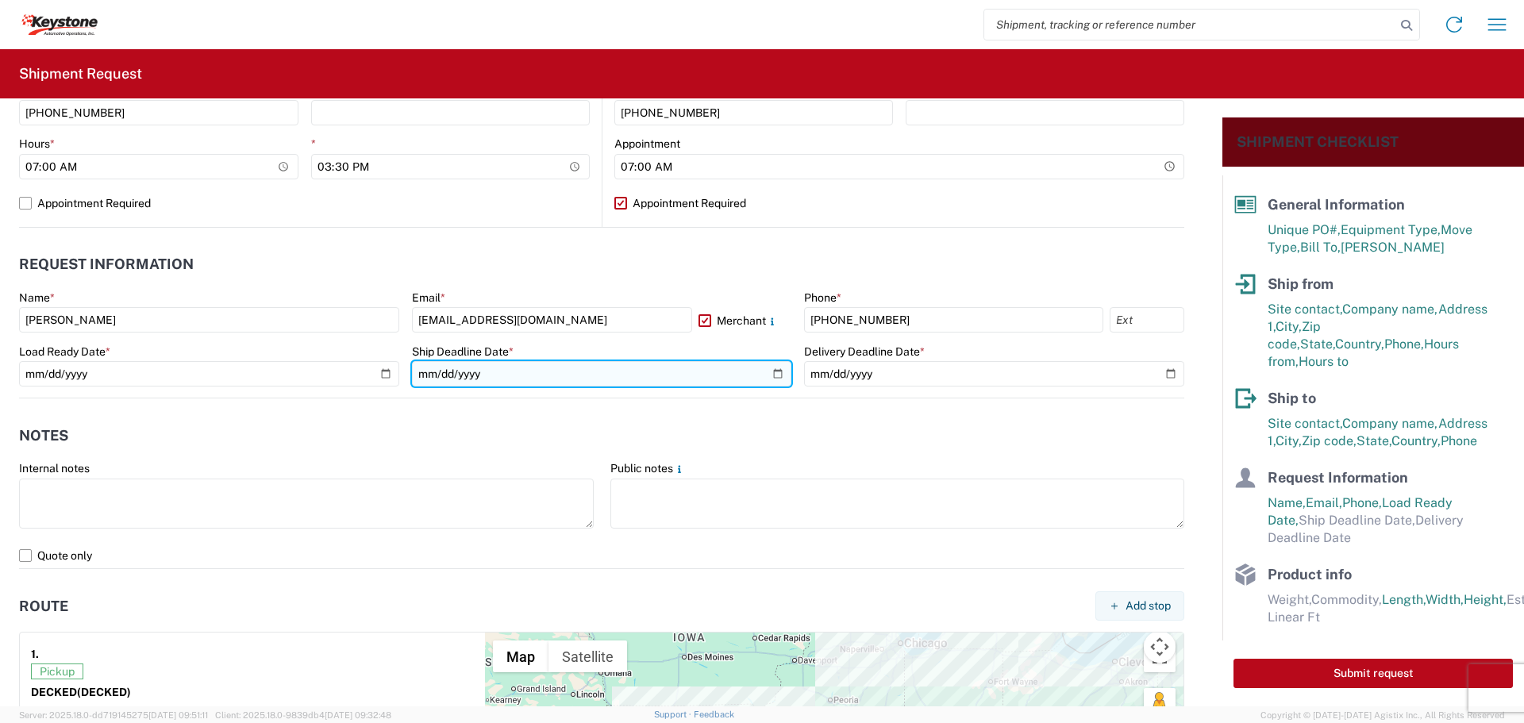
click at [772, 372] on input "date" at bounding box center [602, 373] width 380 height 25
type input "[DATE]"
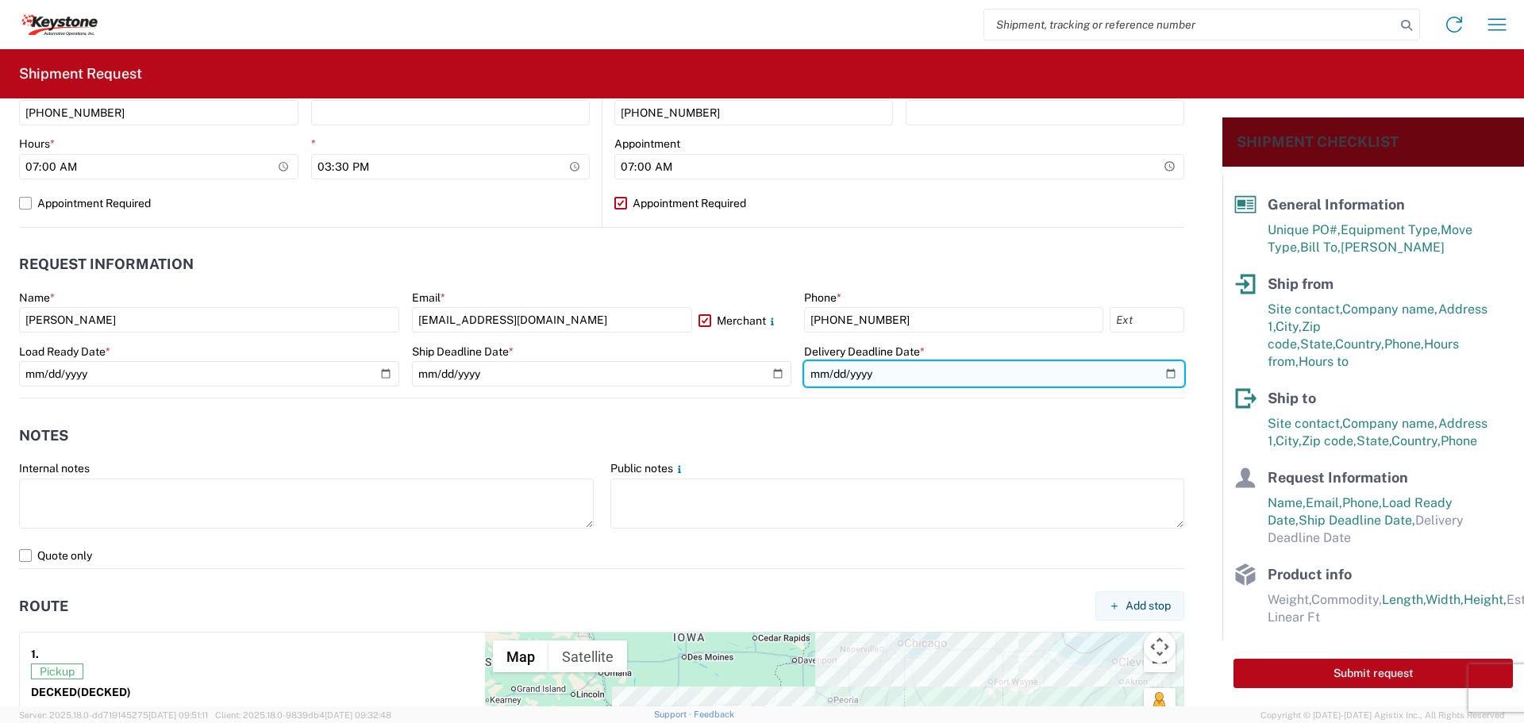
click at [1157, 372] on input "date" at bounding box center [994, 373] width 380 height 25
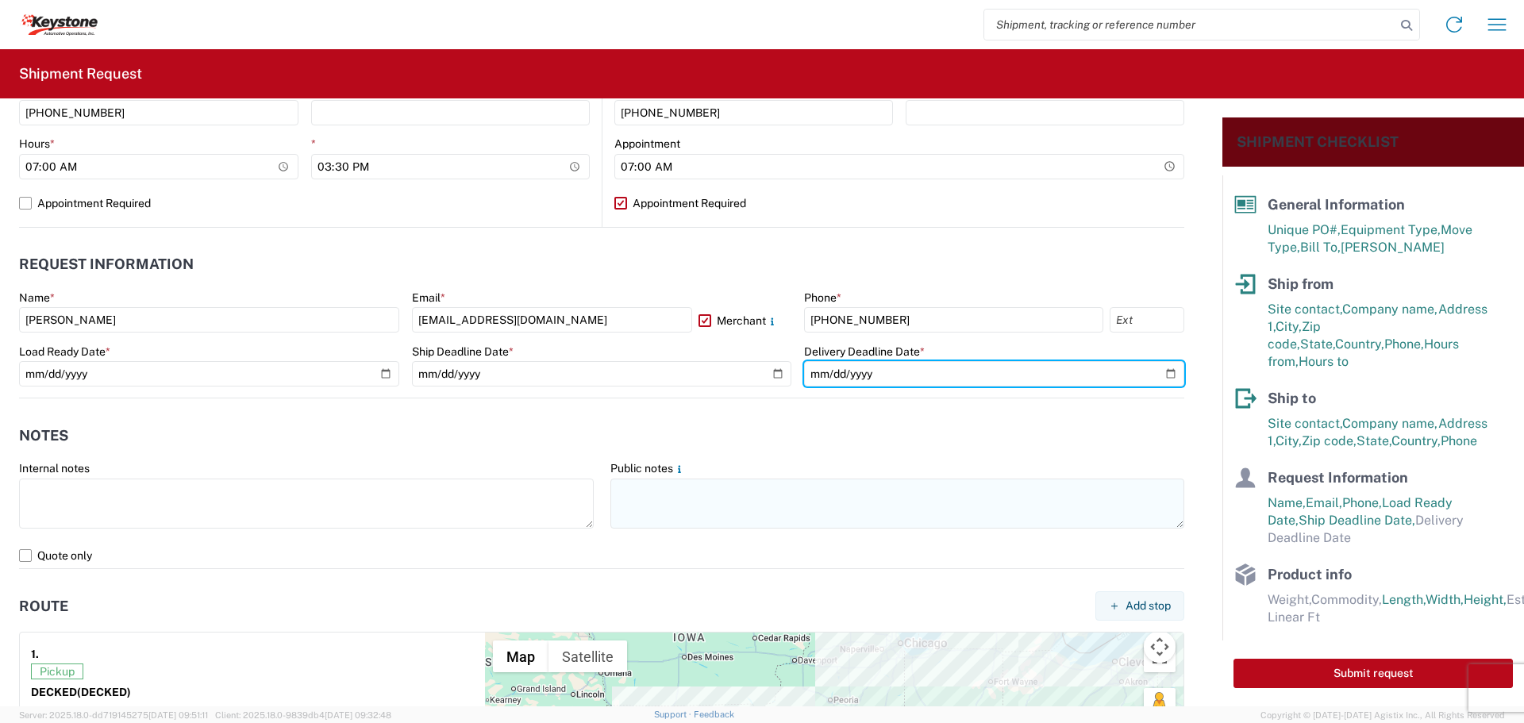
type input "[DATE]"
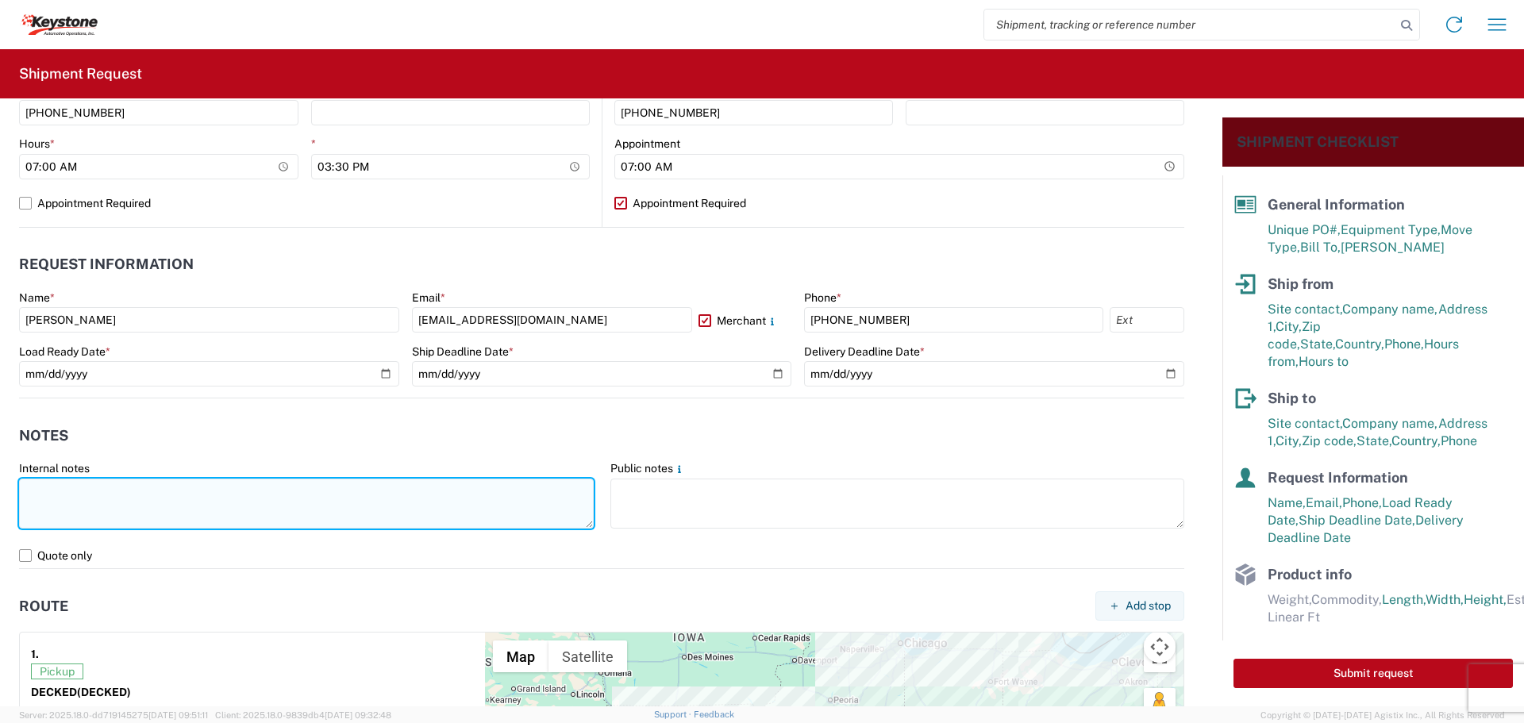
click at [268, 503] on textarea at bounding box center [306, 504] width 575 height 50
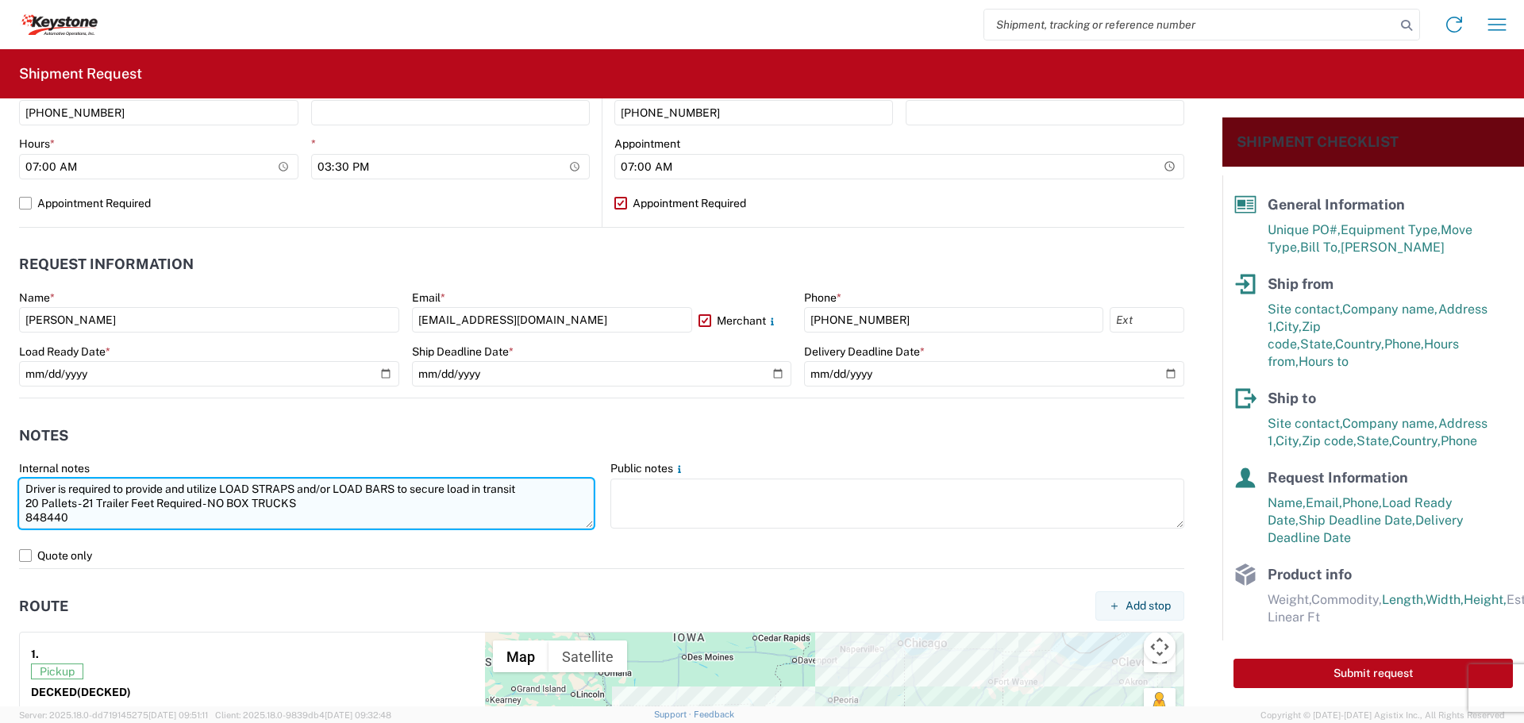
drag, startPoint x: 73, startPoint y: 522, endPoint x: 29, endPoint y: 487, distance: 56.5
click at [29, 487] on textarea "Driver is required to provide and utilize LOAD STRAPS and/or LOAD BARS to secur…" at bounding box center [306, 504] width 575 height 50
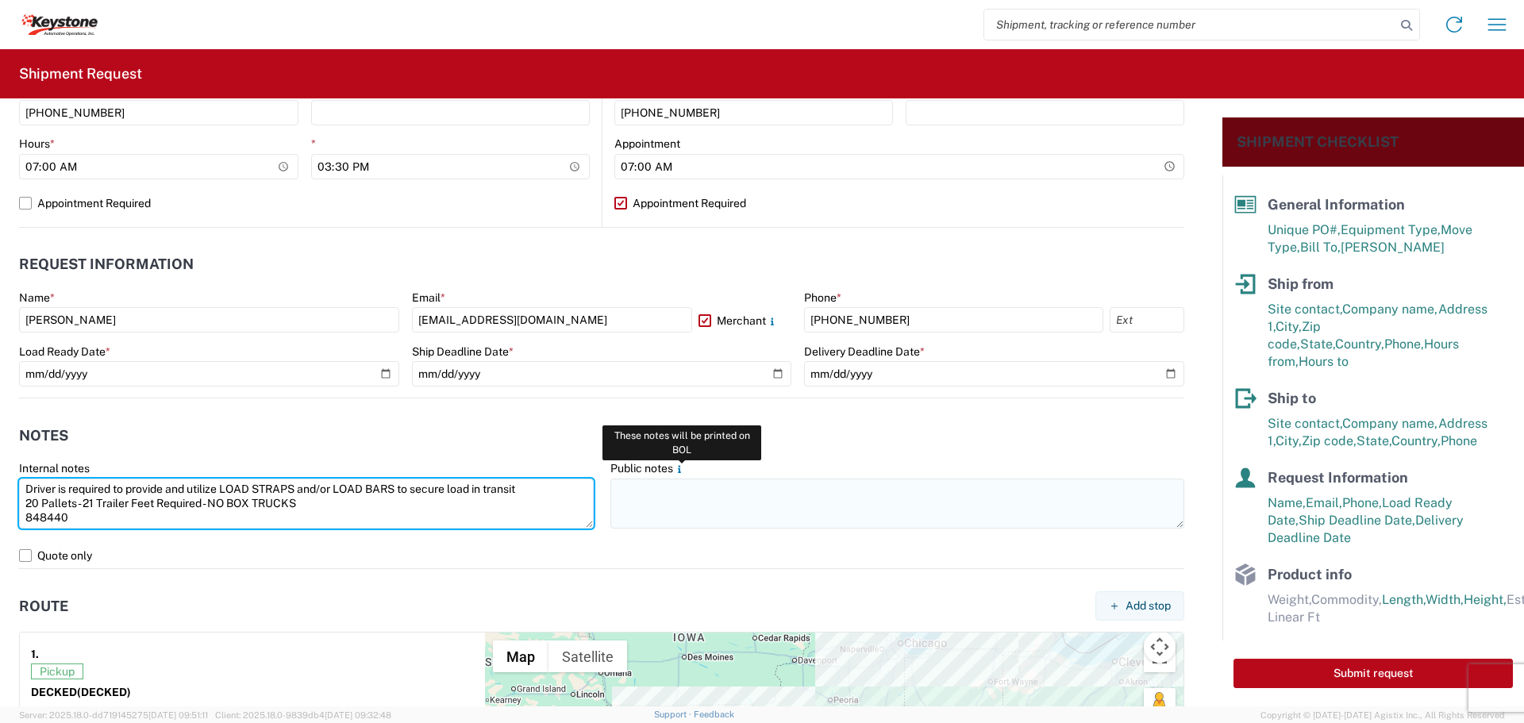
type textarea "Driver is required to provide and utilize LOAD STRAPS and/or LOAD BARS to secur…"
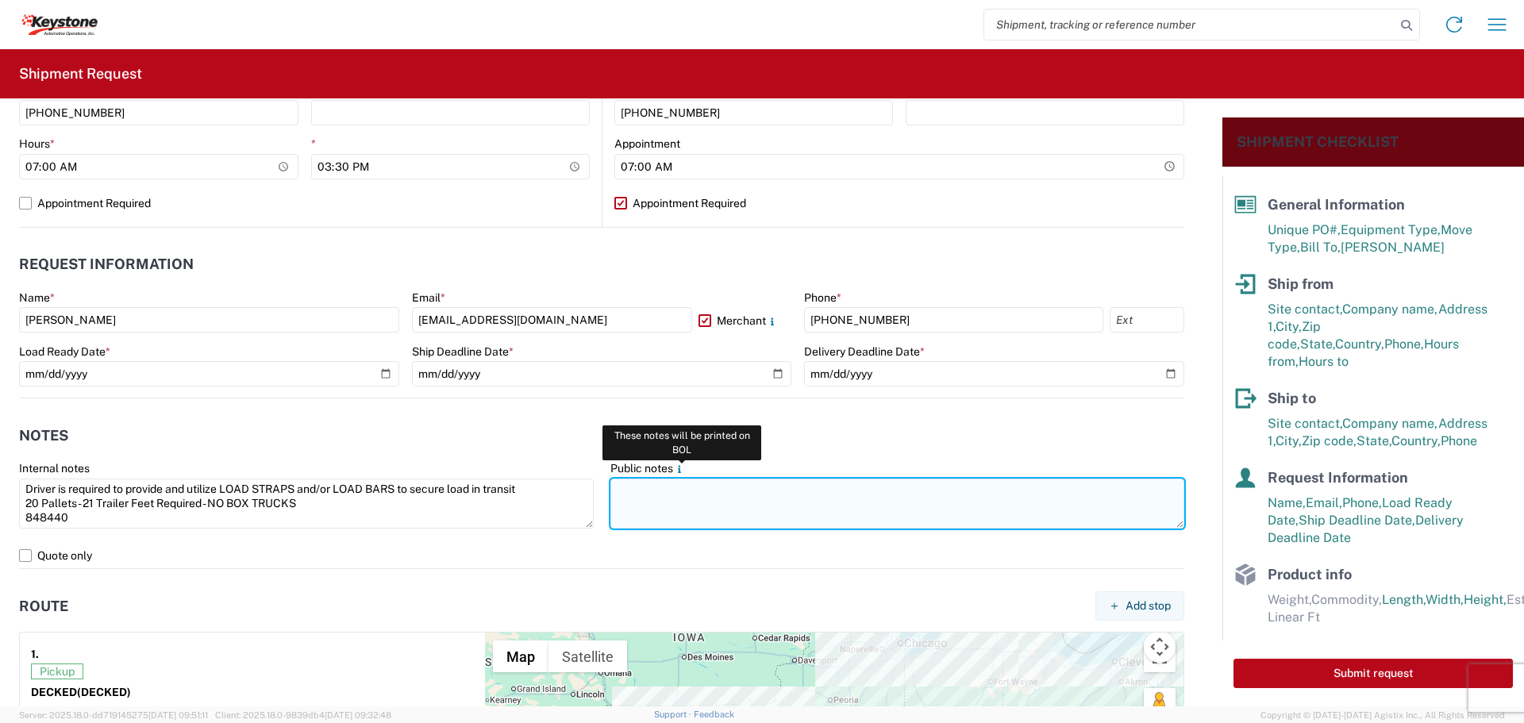
click at [671, 500] on textarea at bounding box center [898, 504] width 575 height 50
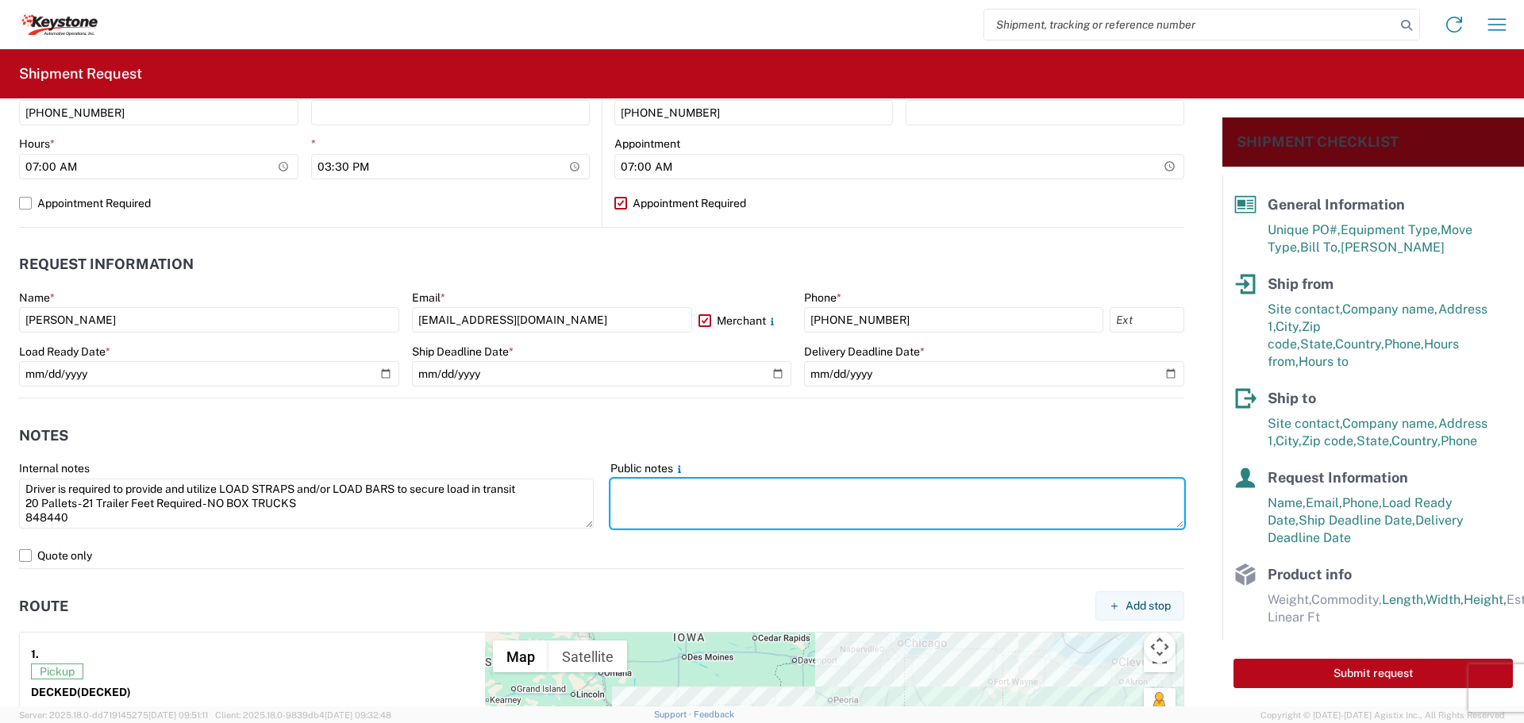
paste textarea "Driver is required to provide and utilize LOAD STRAPS and/or LOAD BARS to secur…"
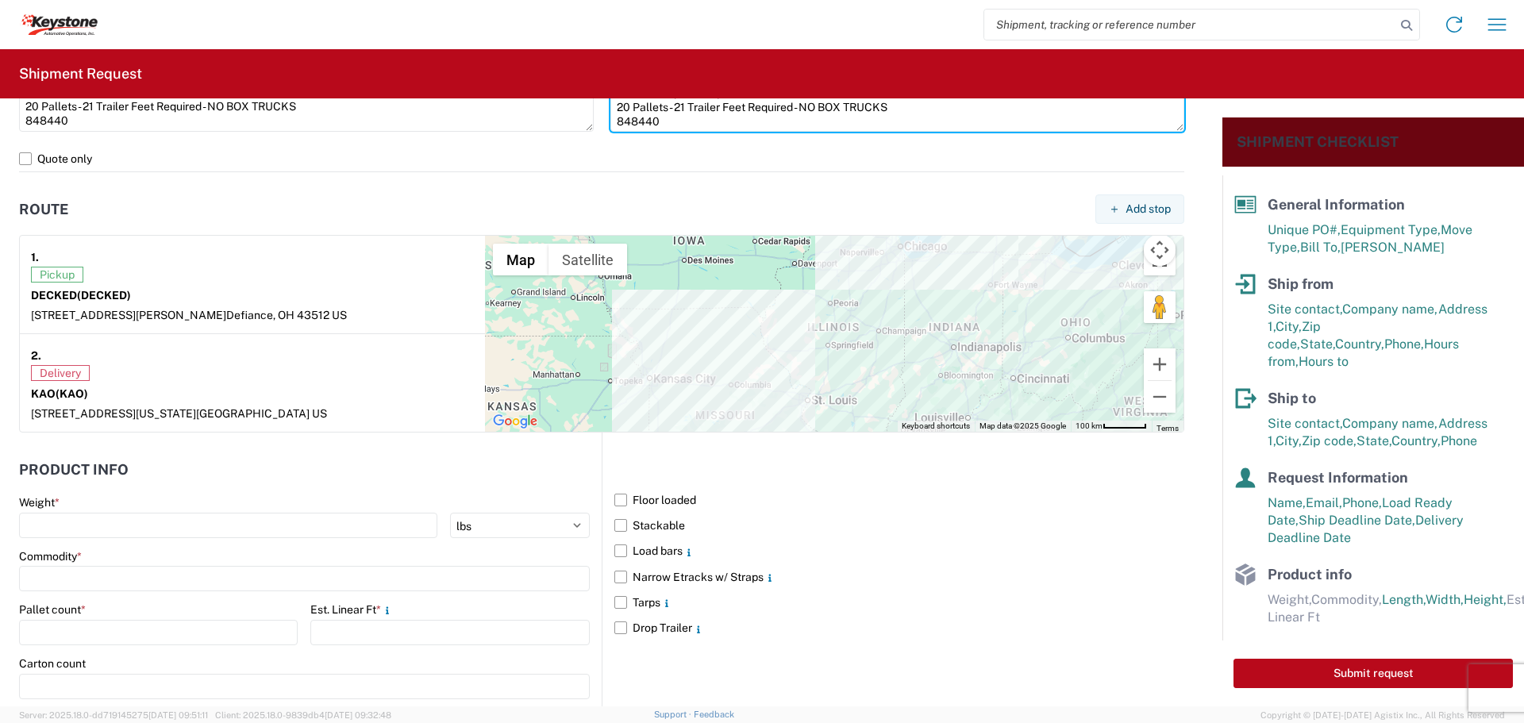
scroll to position [1296, 0]
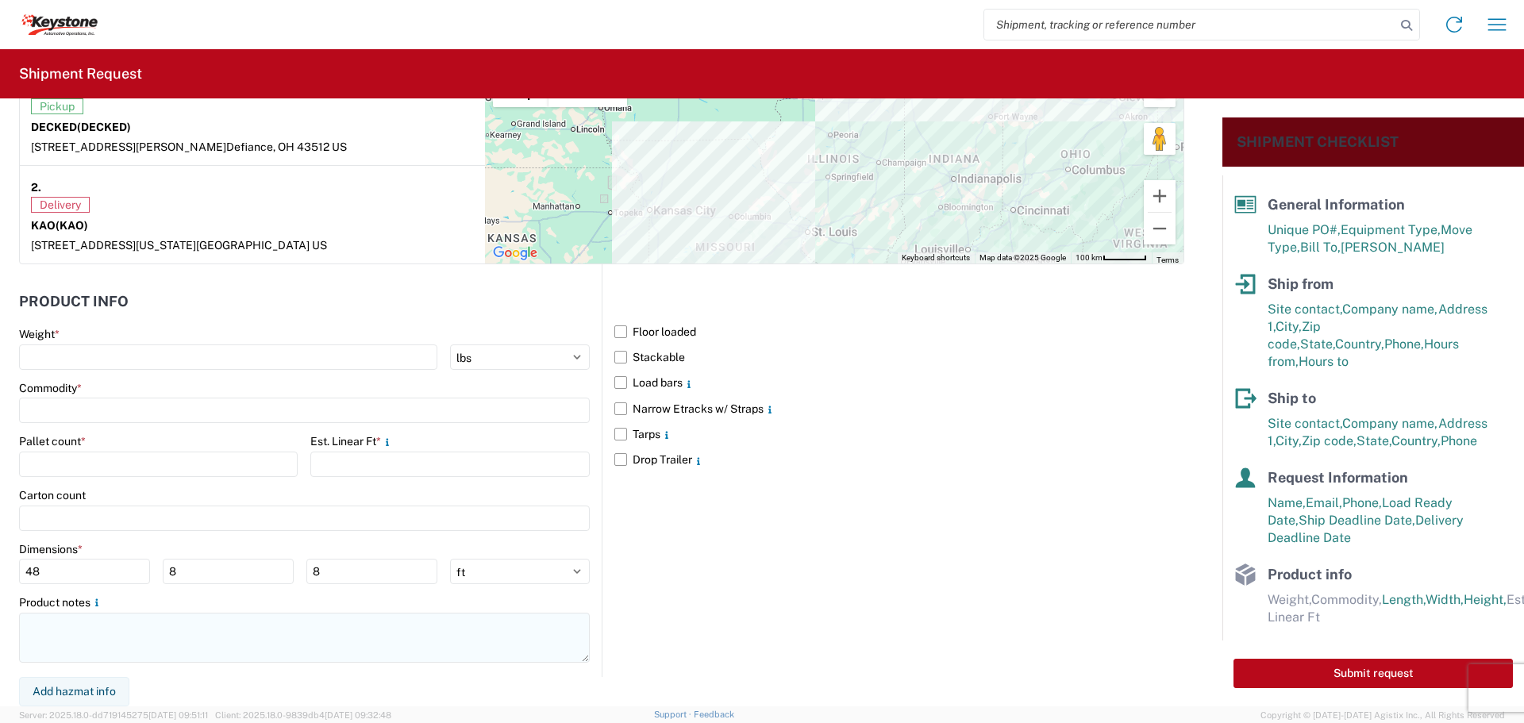
type textarea "Driver is required to provide and utilize LOAD STRAPS and/or LOAD BARS to secur…"
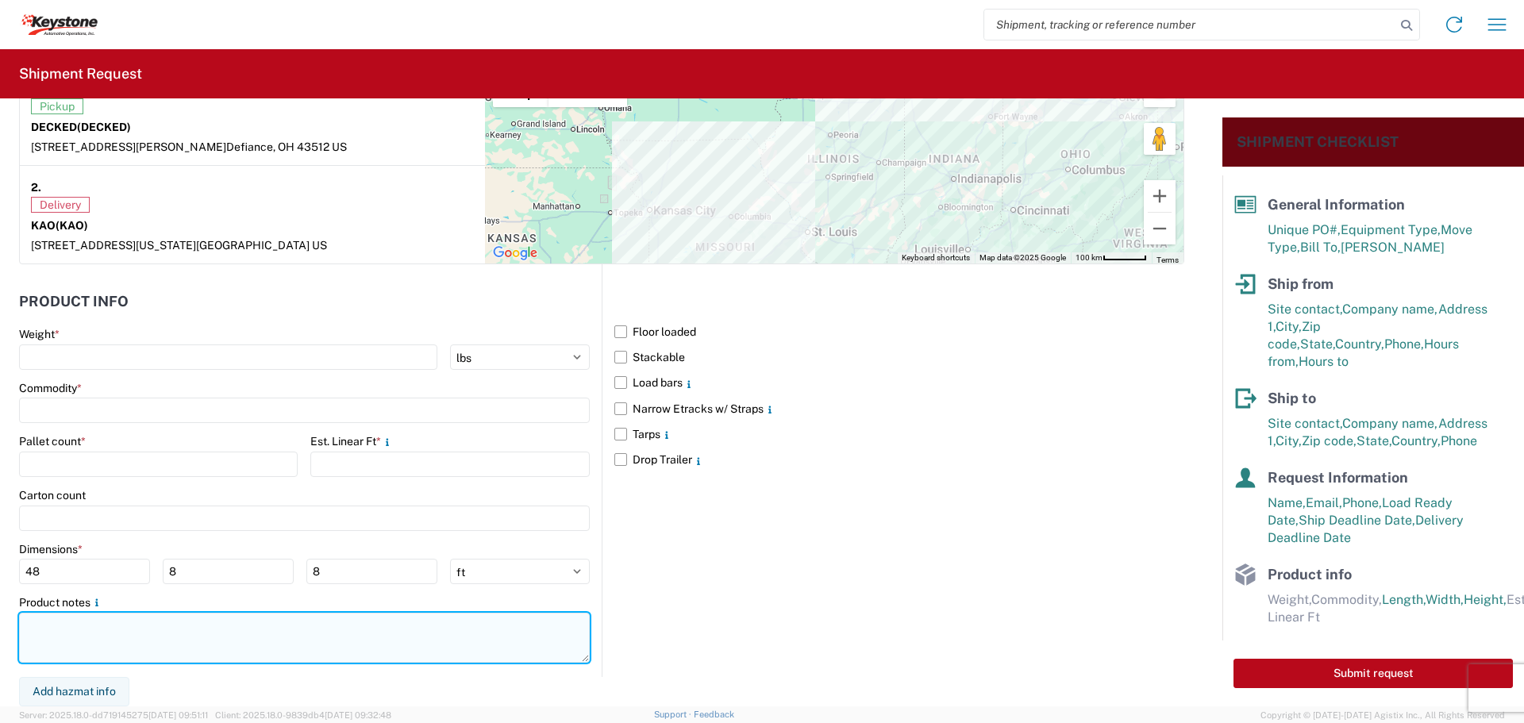
click at [91, 631] on textarea at bounding box center [304, 638] width 571 height 50
paste textarea "Driver is required to provide and utilize LOAD STRAPS and/or LOAD BARS to secur…"
type textarea "Driver is required to provide and utilize LOAD STRAPS and/or LOAD BARS to secur…"
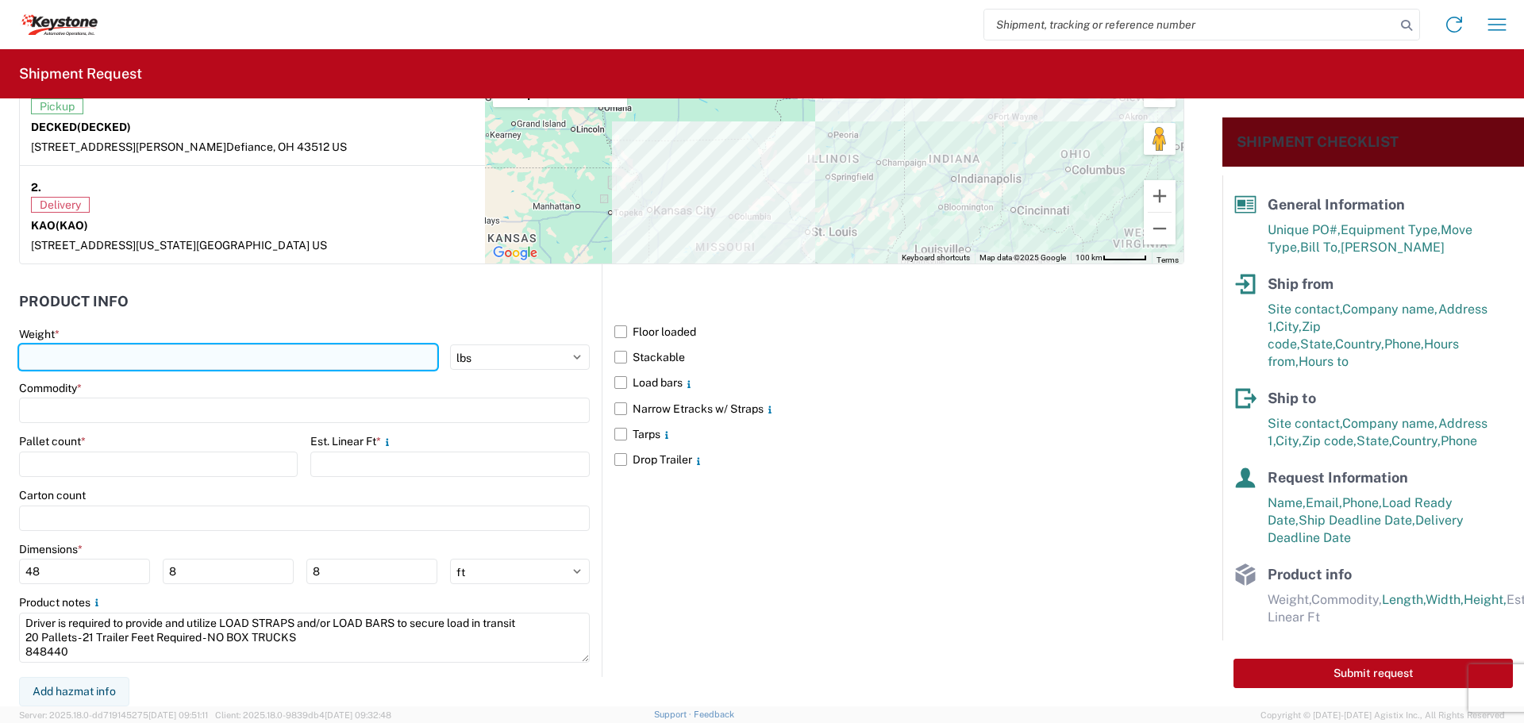
click at [164, 356] on input "number" at bounding box center [228, 357] width 418 height 25
type input "5143"
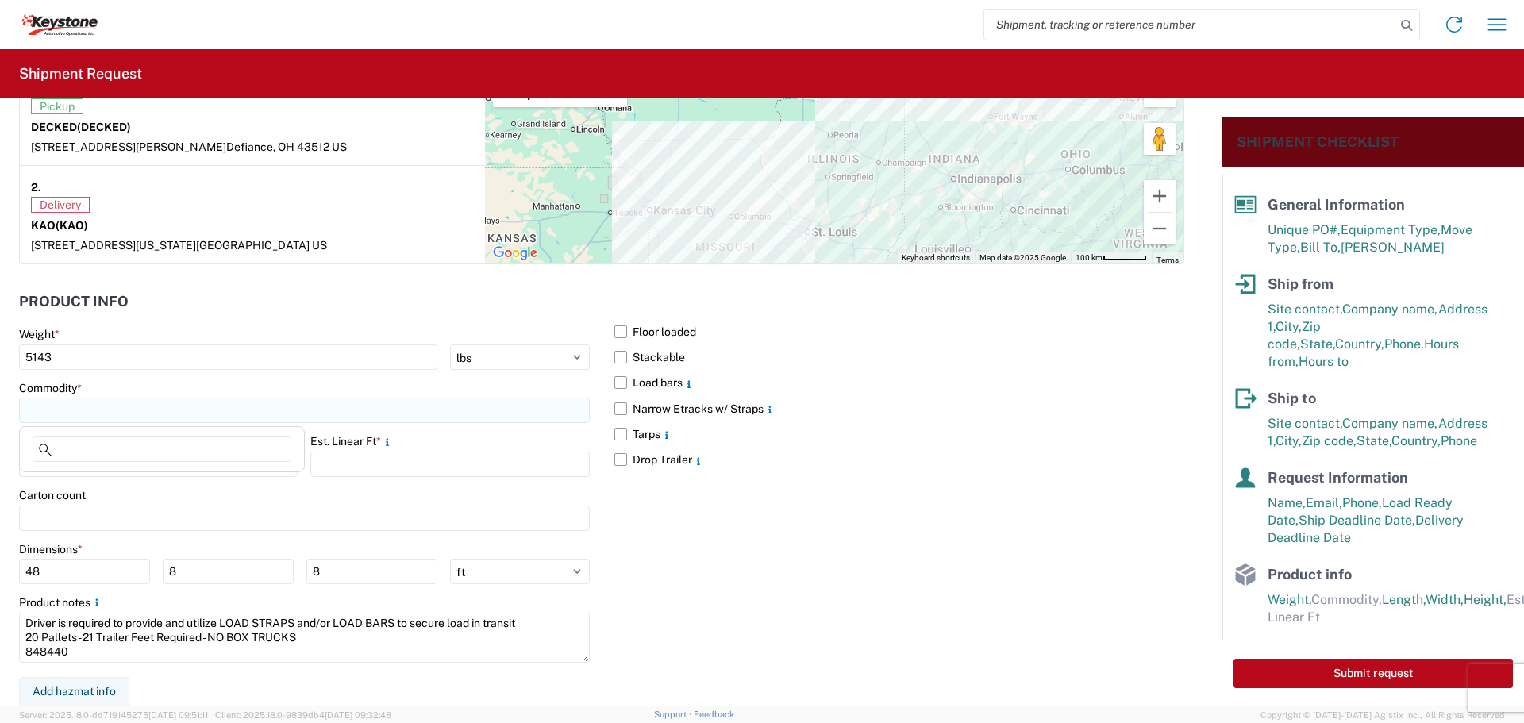
click at [156, 418] on input at bounding box center [304, 410] width 571 height 25
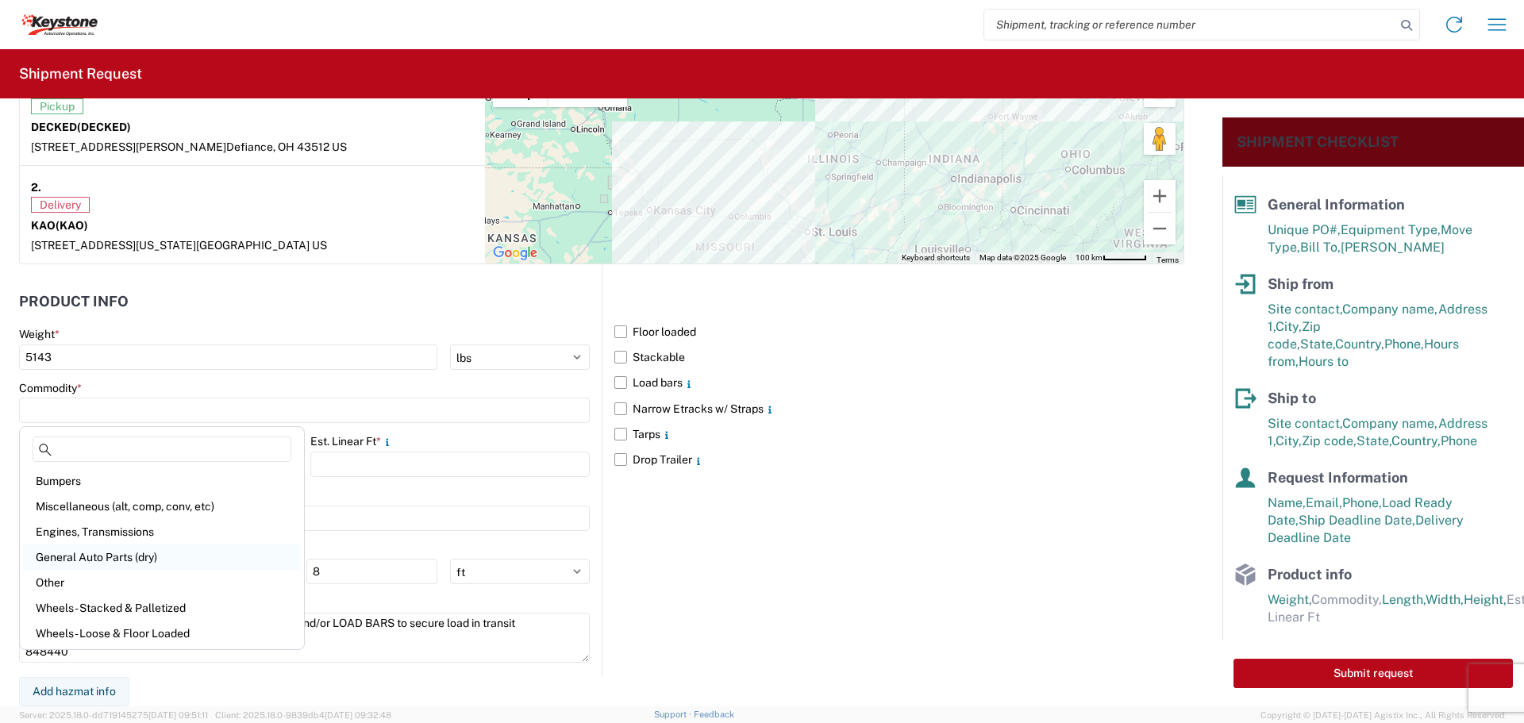
click at [113, 560] on div "General Auto Parts (dry)" at bounding box center [162, 557] width 278 height 25
type input "General Auto Parts (dry)"
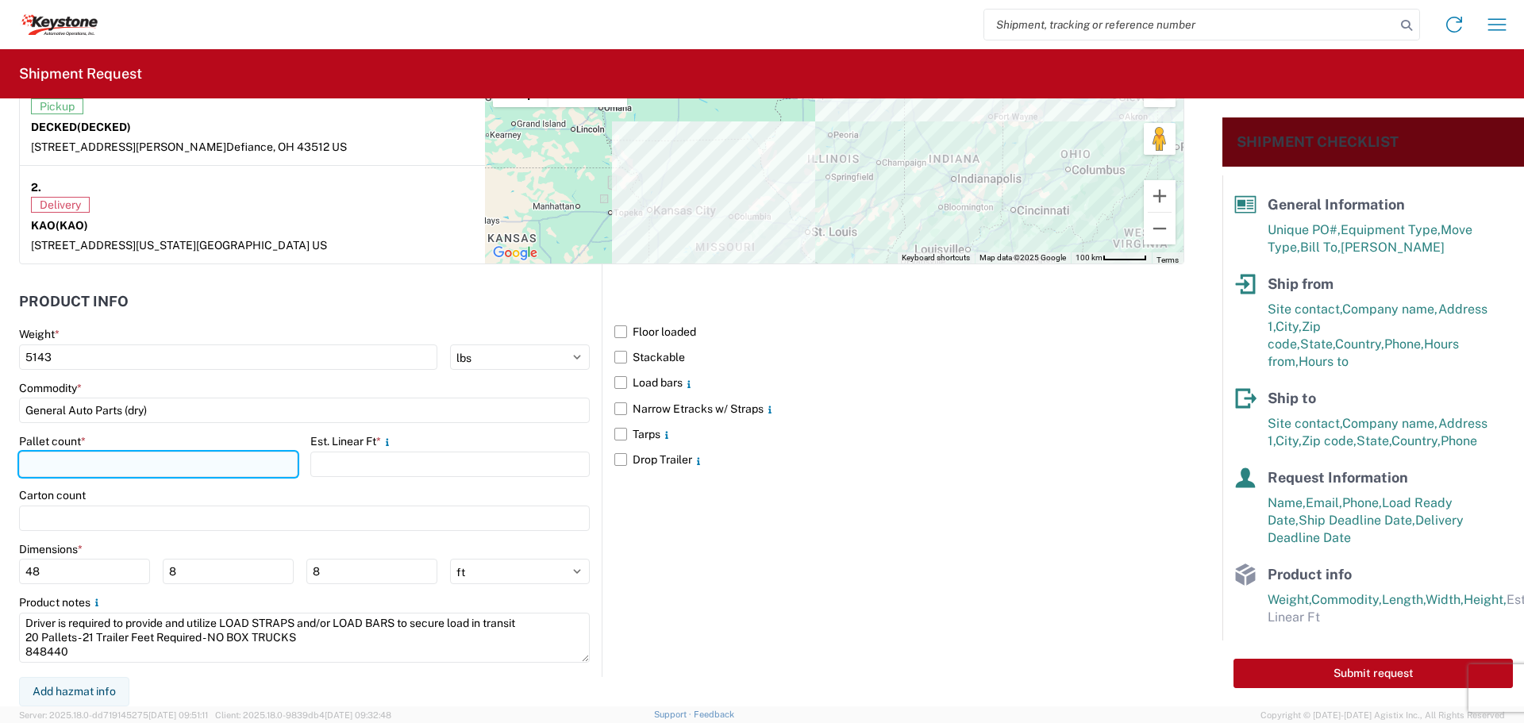
click at [87, 472] on input "number" at bounding box center [158, 464] width 279 height 25
type input "20"
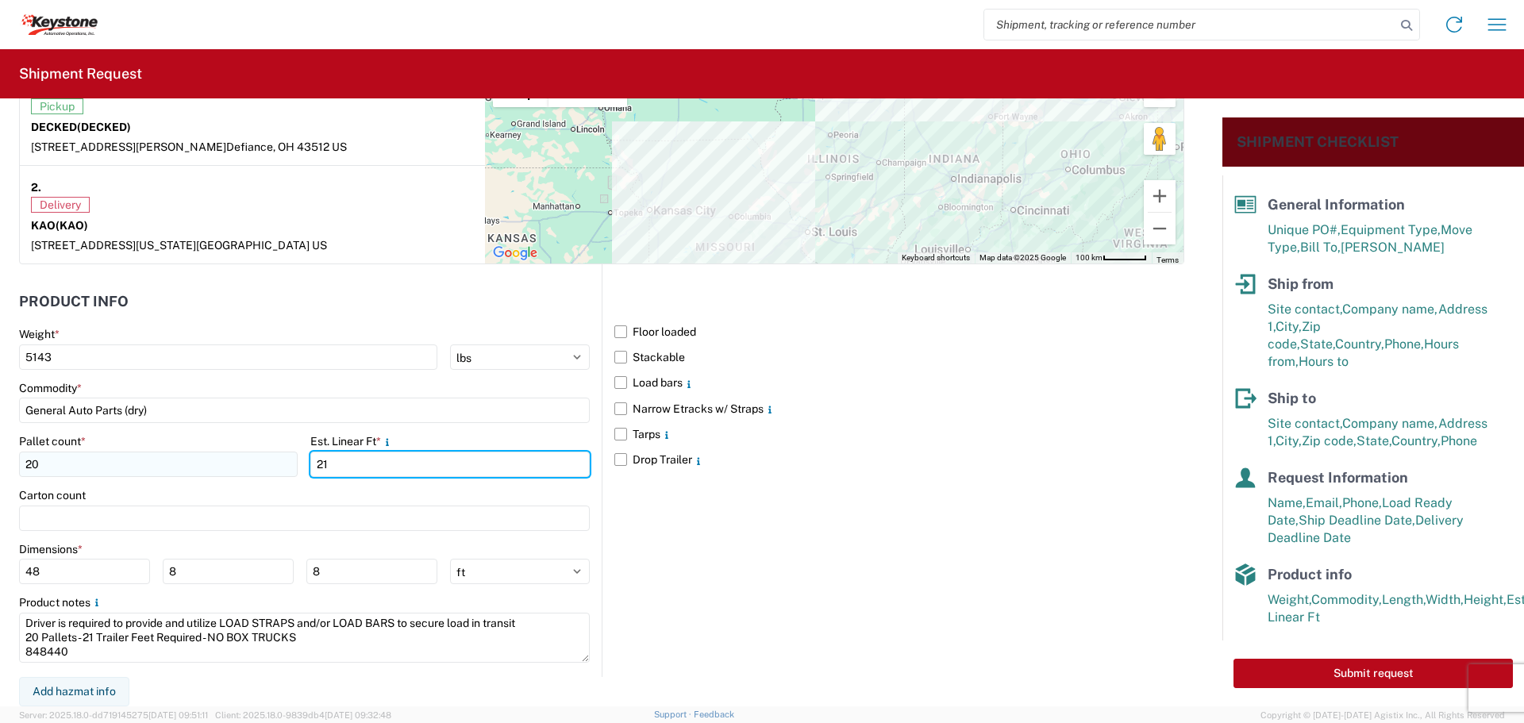
type input "21"
click at [614, 383] on label "Load bars" at bounding box center [899, 382] width 570 height 25
click at [0, 0] on input "Load bars" at bounding box center [0, 0] width 0 height 0
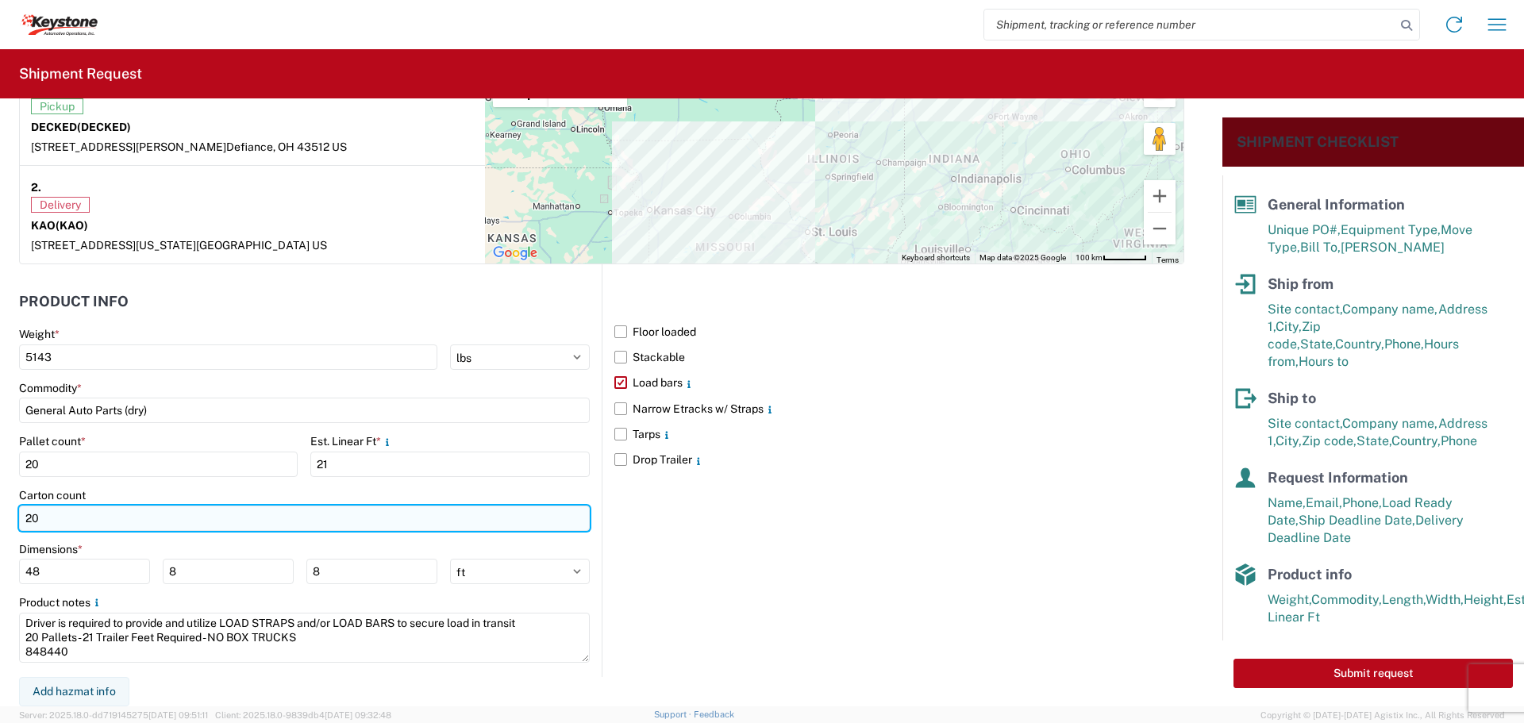
click at [74, 518] on input "20" at bounding box center [304, 518] width 571 height 25
type input "21"
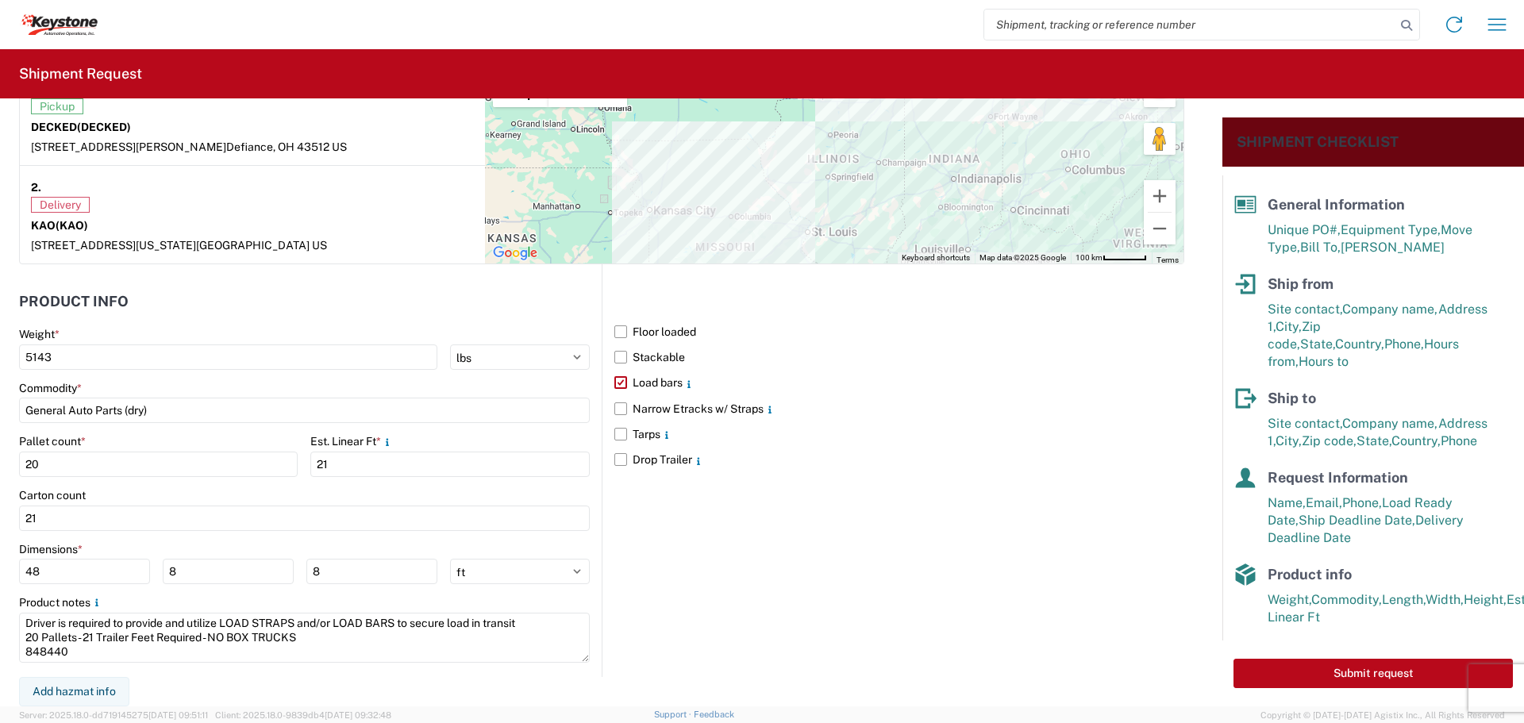
click at [816, 575] on div "Floor loaded Stackable Load bars Narrow Etracks w/ Straps Tarps Drop Trailer" at bounding box center [893, 470] width 583 height 413
click at [1299, 669] on button "Submit request" at bounding box center [1373, 673] width 279 height 29
select select "US"
